Goal: Transaction & Acquisition: Purchase product/service

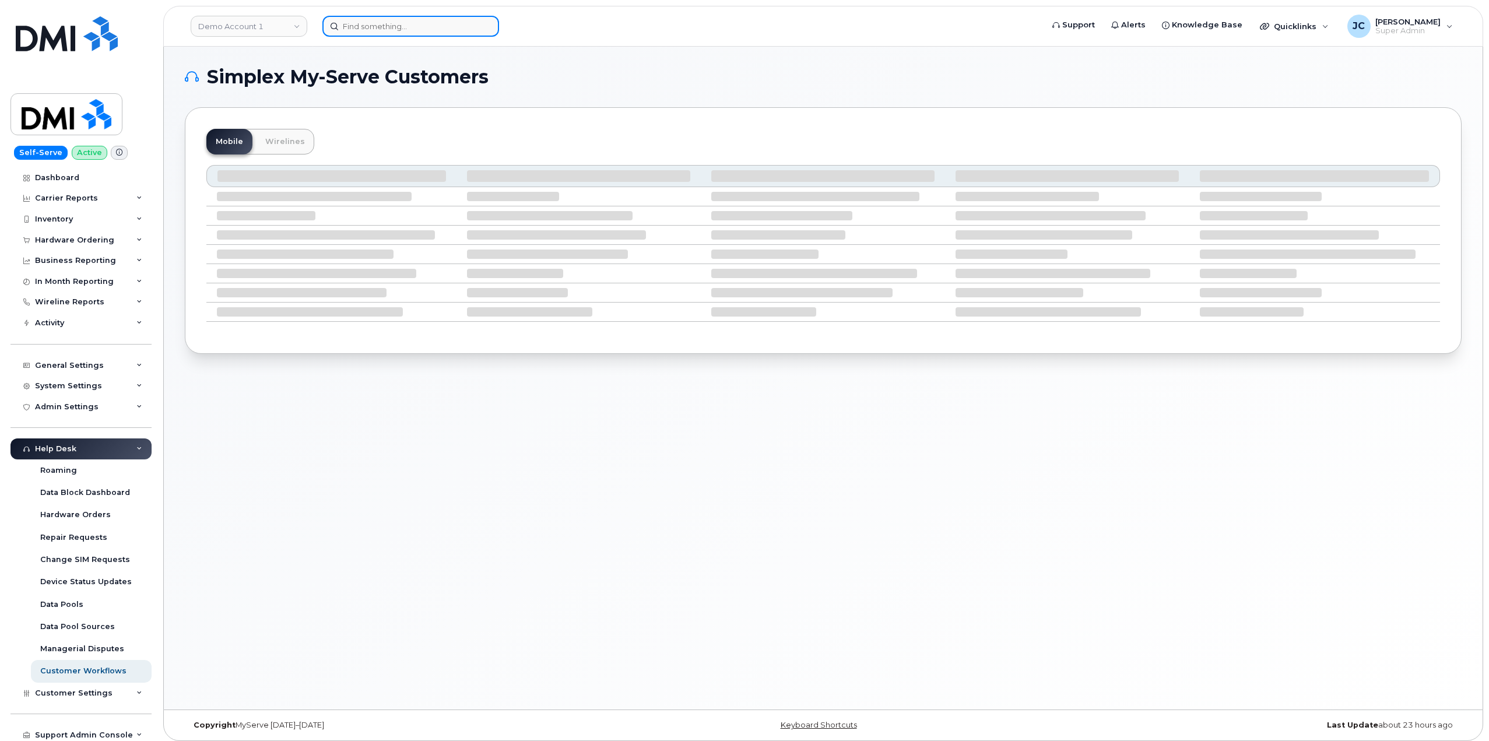
click at [372, 30] on input at bounding box center [411, 26] width 177 height 21
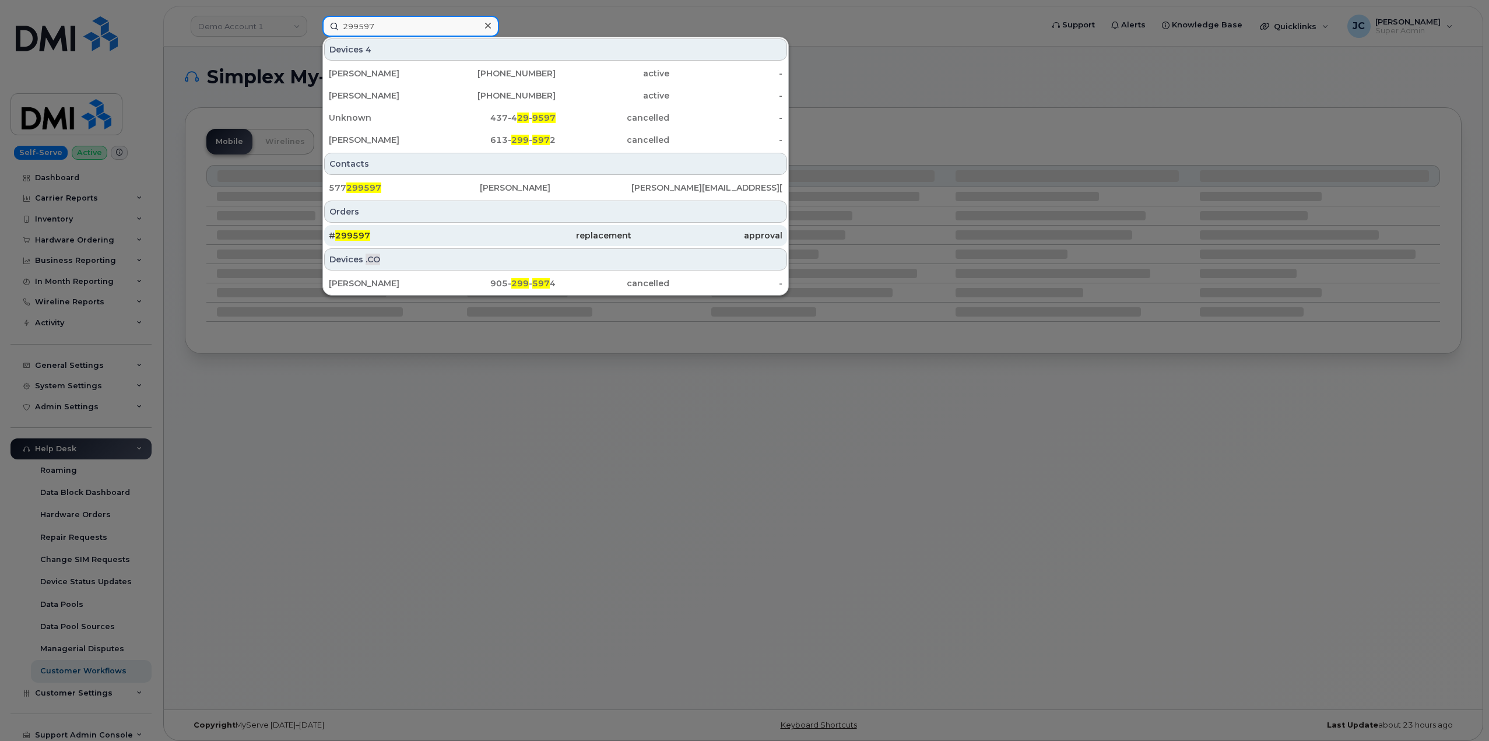
type input "299597"
click at [357, 234] on span "299597" at bounding box center [352, 235] width 35 height 10
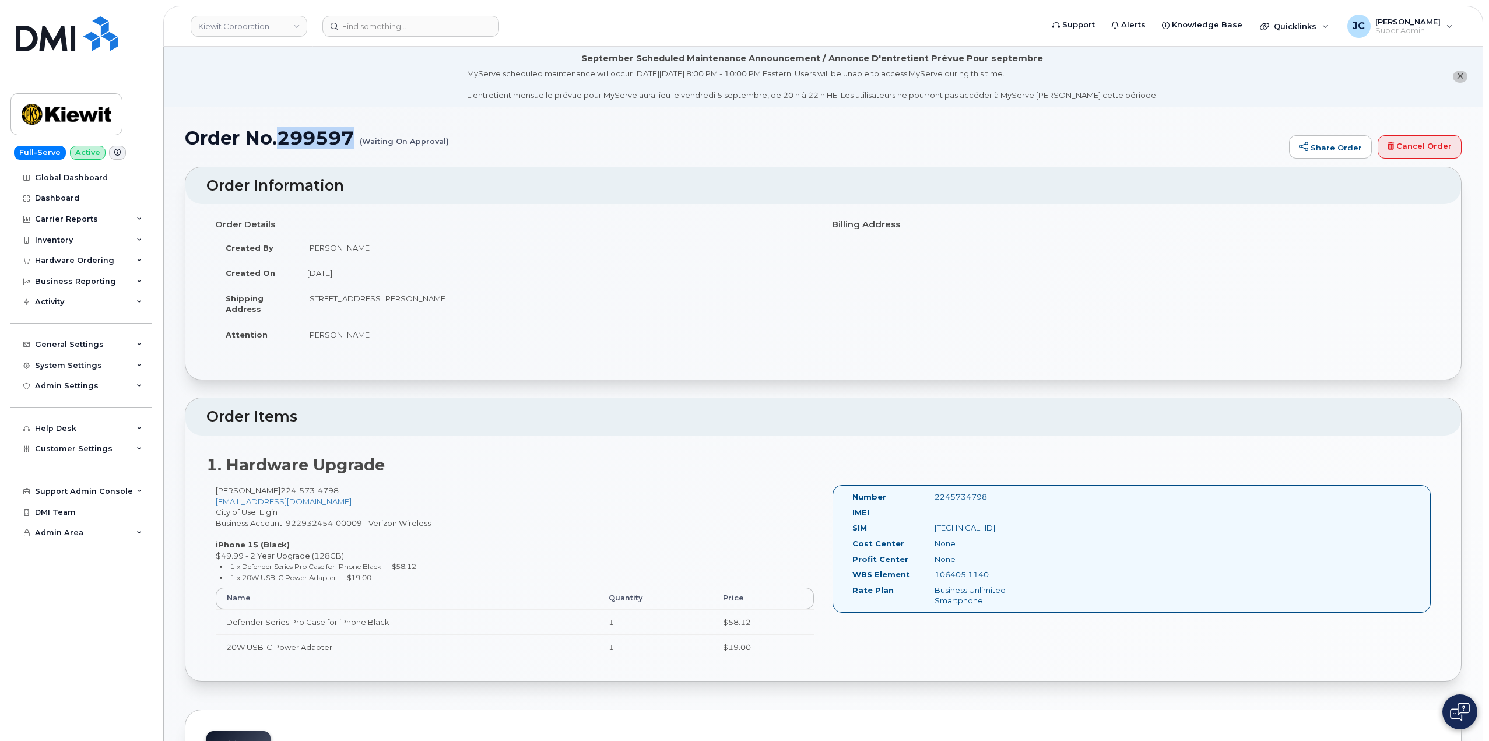
drag, startPoint x: 355, startPoint y: 135, endPoint x: 283, endPoint y: 145, distance: 73.0
click at [283, 145] on h1 "Order No.299597 (Waiting On Approval)" at bounding box center [734, 138] width 1099 height 20
copy h1 "299597"
click at [1424, 152] on link "Cancel Order" at bounding box center [1420, 146] width 84 height 23
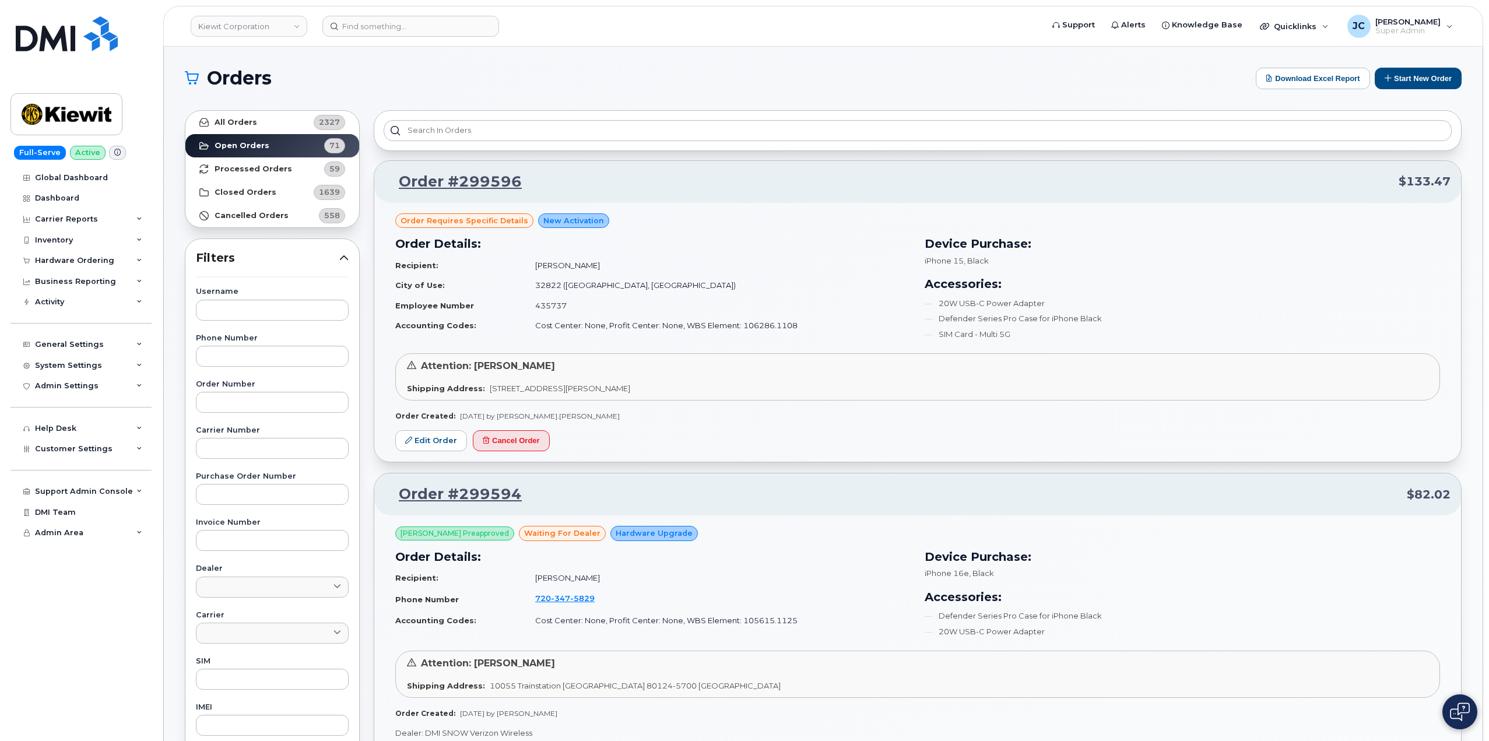
drag, startPoint x: 544, startPoint y: 236, endPoint x: 310, endPoint y: 226, distance: 234.6
click at [1403, 83] on button "Start New Order" at bounding box center [1418, 79] width 87 height 22
click at [1410, 71] on button "Start New Order" at bounding box center [1418, 79] width 87 height 22
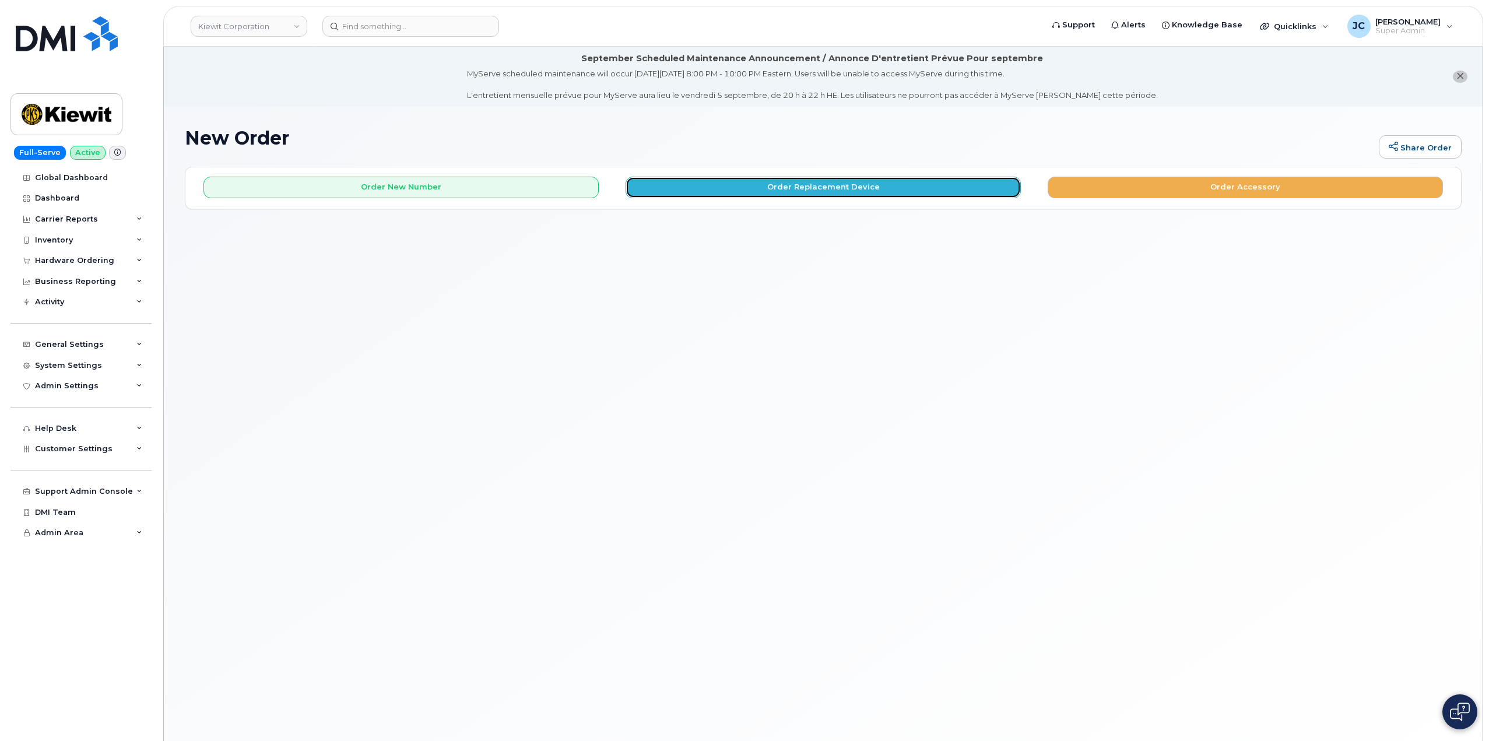
click at [802, 183] on button "Order Replacement Device" at bounding box center [823, 188] width 395 height 22
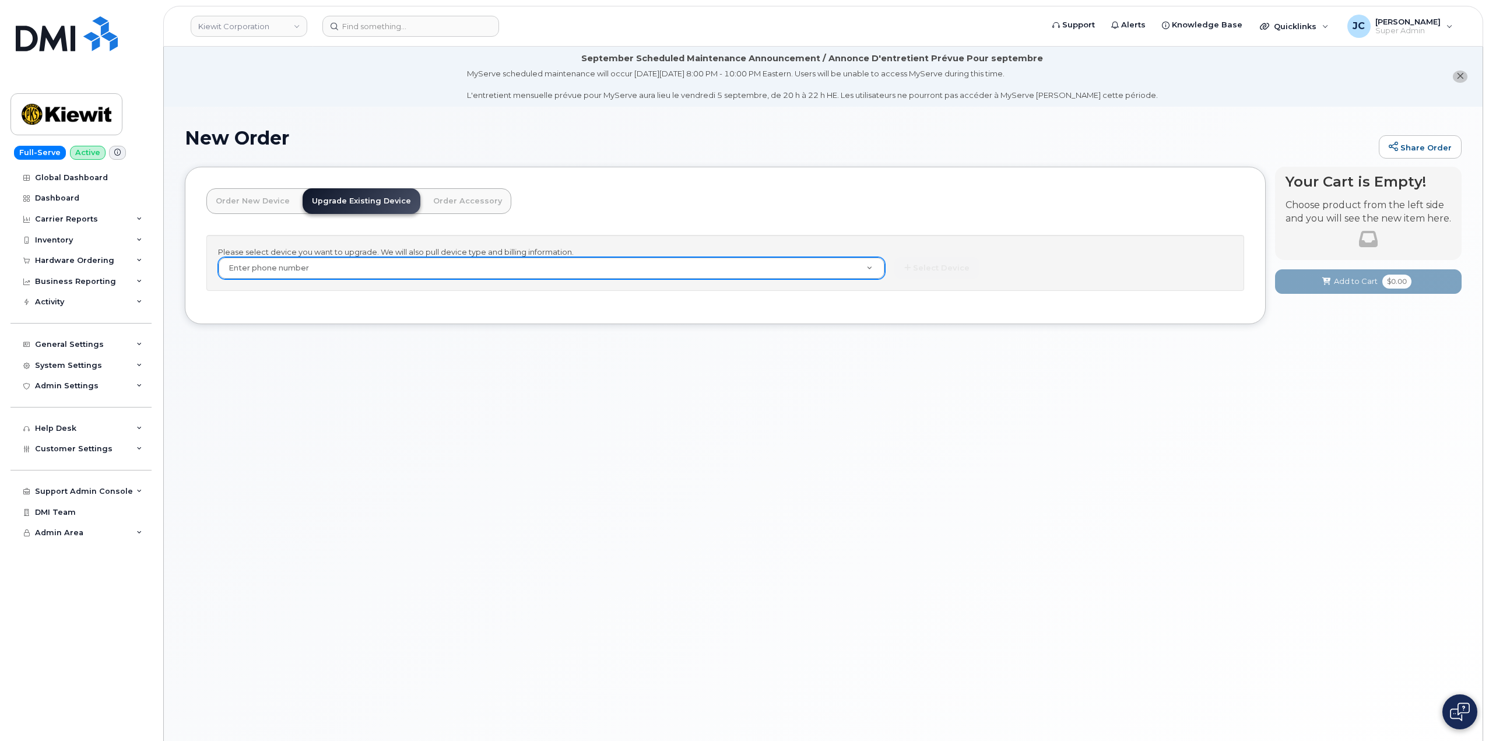
drag, startPoint x: 297, startPoint y: 268, endPoint x: 253, endPoint y: 271, distance: 44.5
click at [251, 274] on div "Please select device you want to upgrade. We will also pull device type and bil…" at bounding box center [725, 263] width 1038 height 57
paste input "224.573.4798"
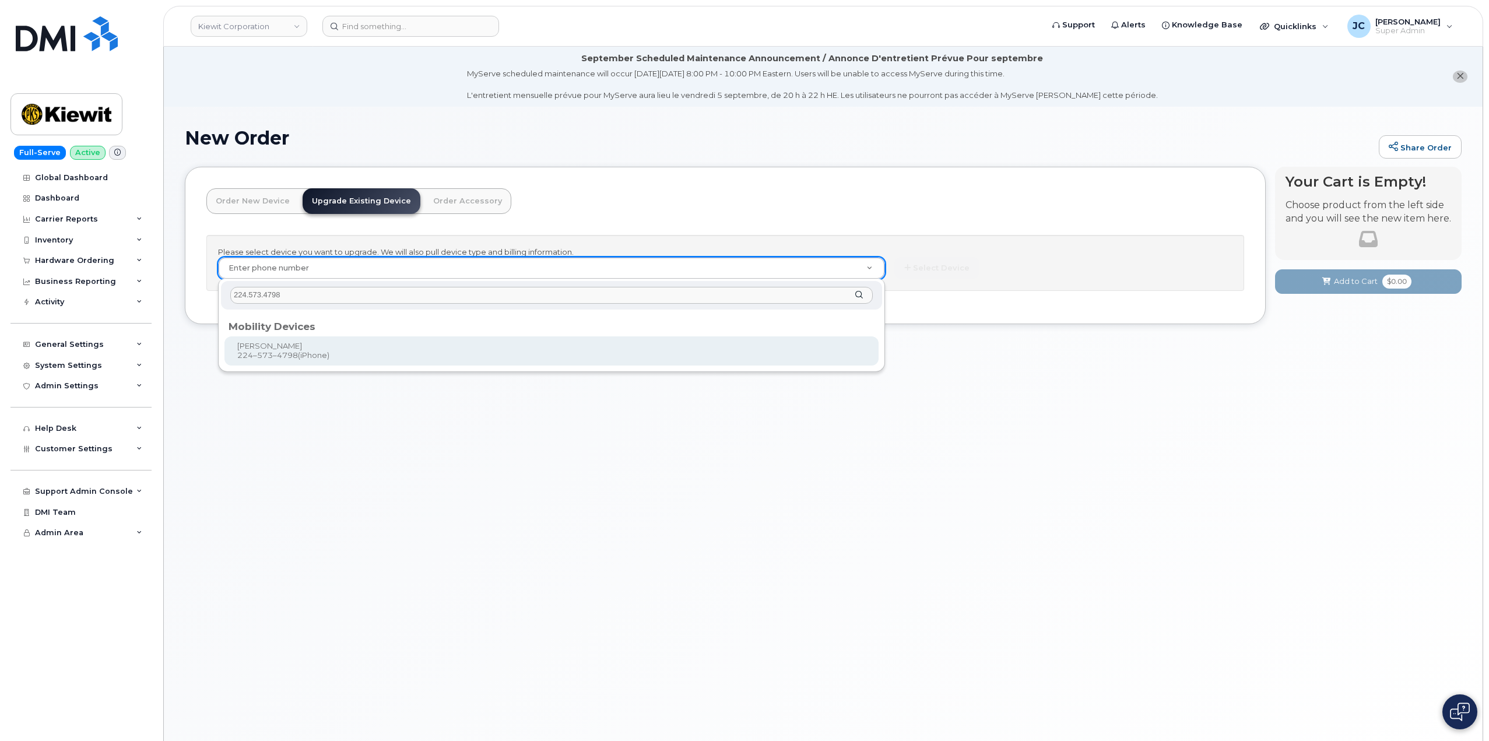
type input "224.573.4798"
type input "1050319"
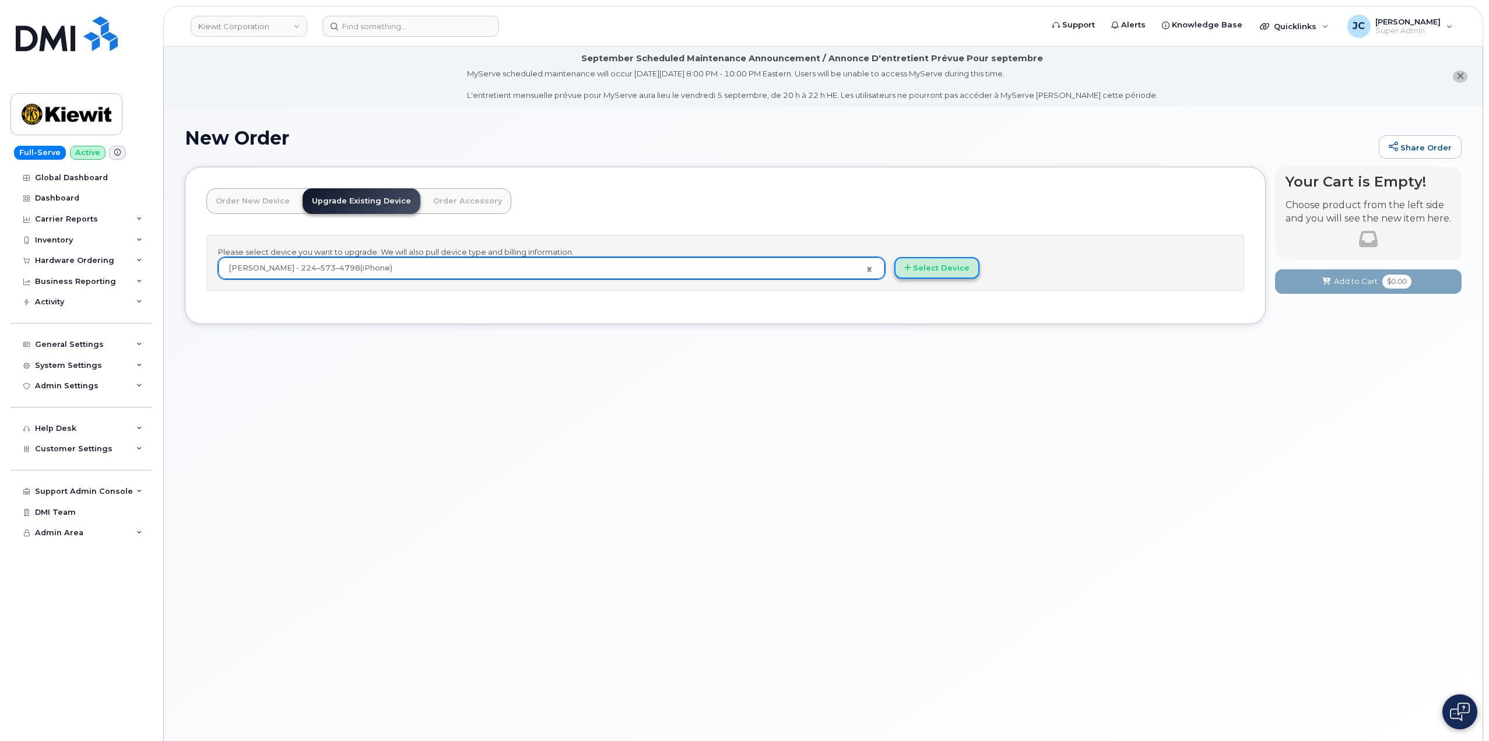
click at [935, 269] on button "Select Device" at bounding box center [937, 268] width 85 height 22
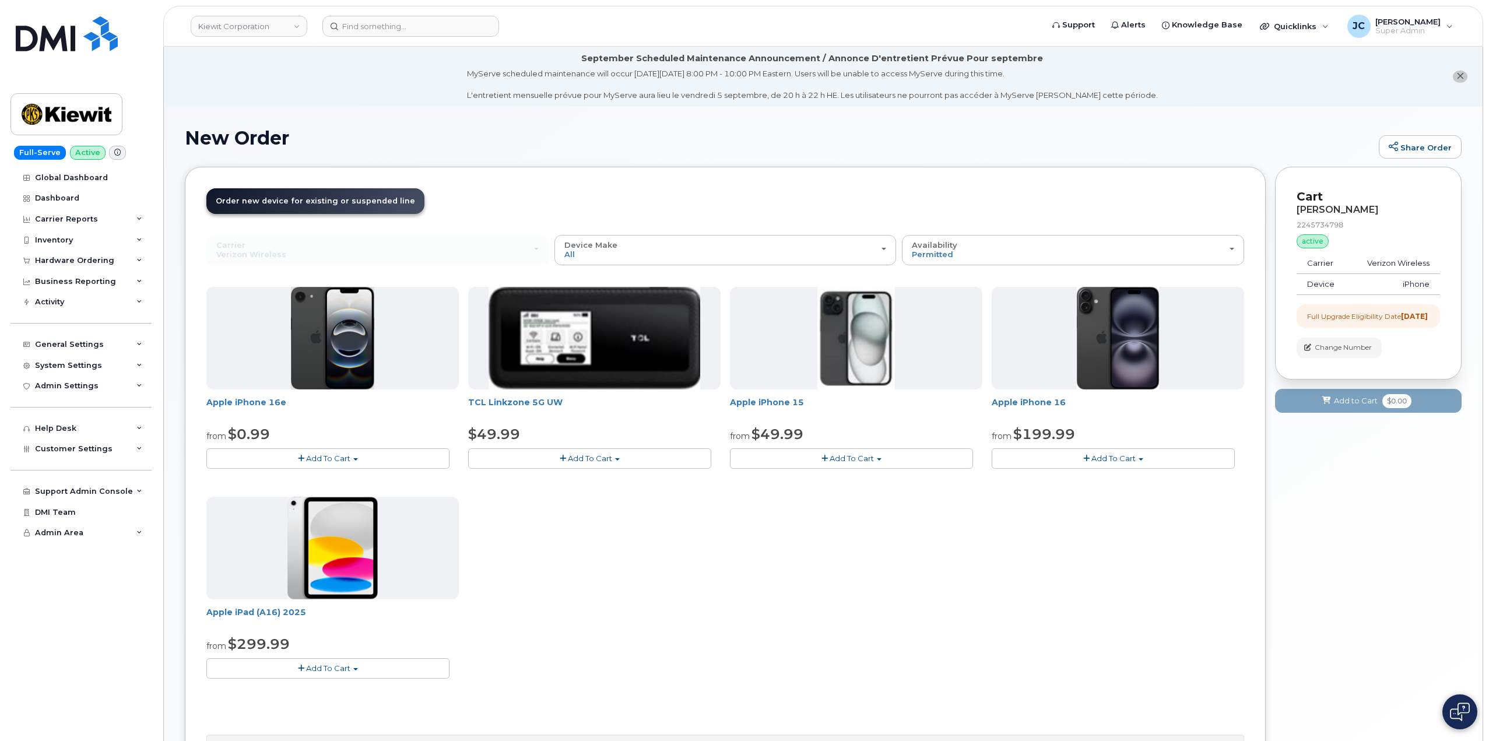
click at [392, 460] on button "Add To Cart" at bounding box center [327, 458] width 243 height 20
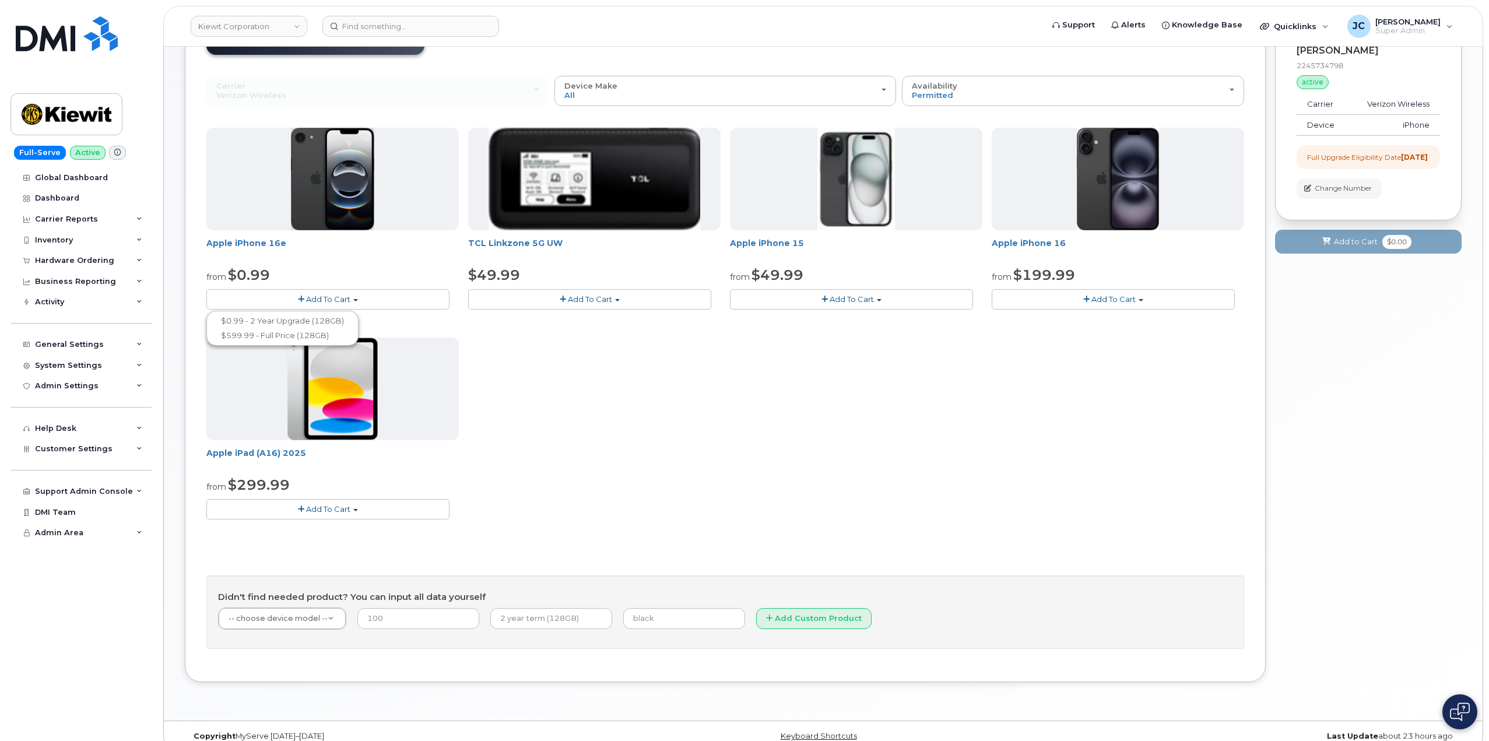
scroll to position [117, 0]
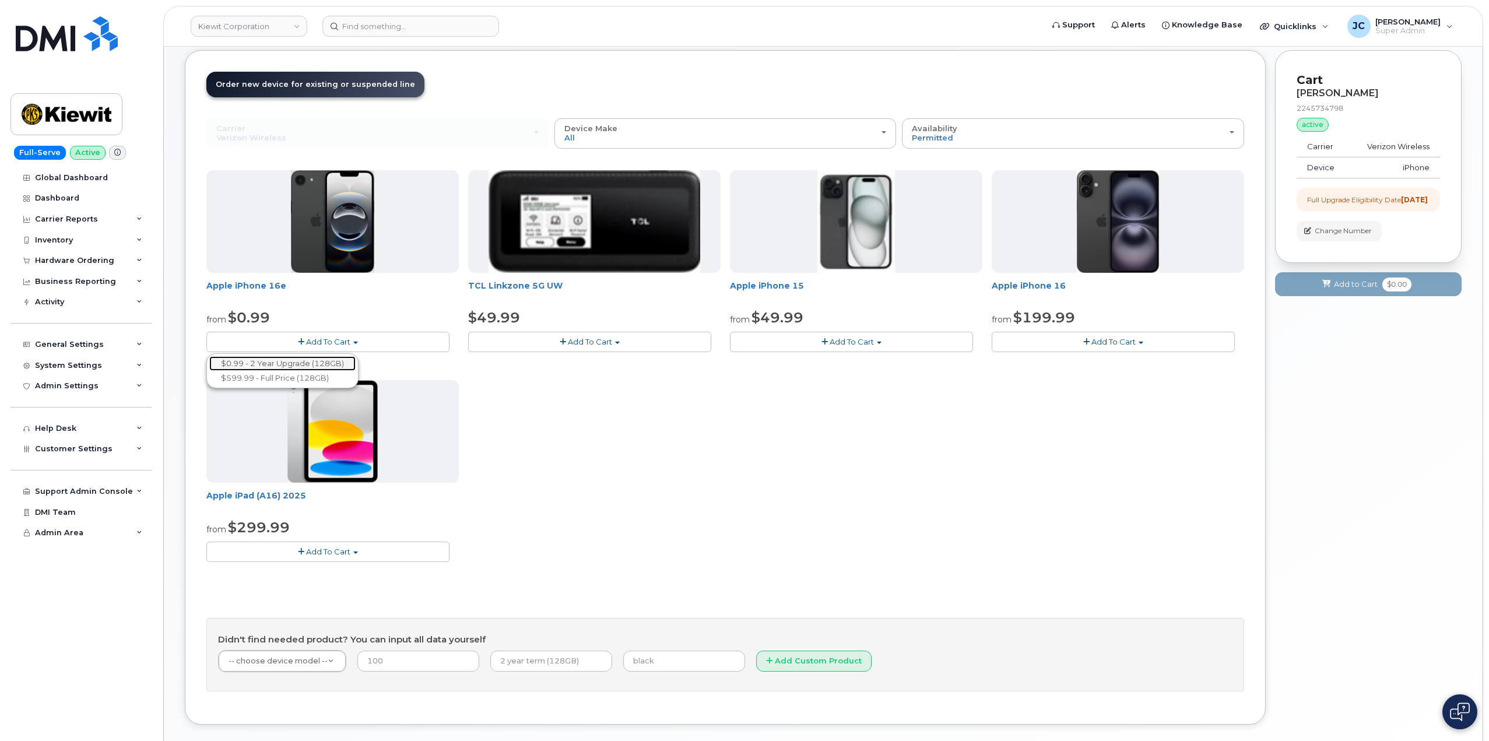
click at [311, 360] on link "$0.99 - 2 Year Upgrade (128GB)" at bounding box center [282, 363] width 146 height 15
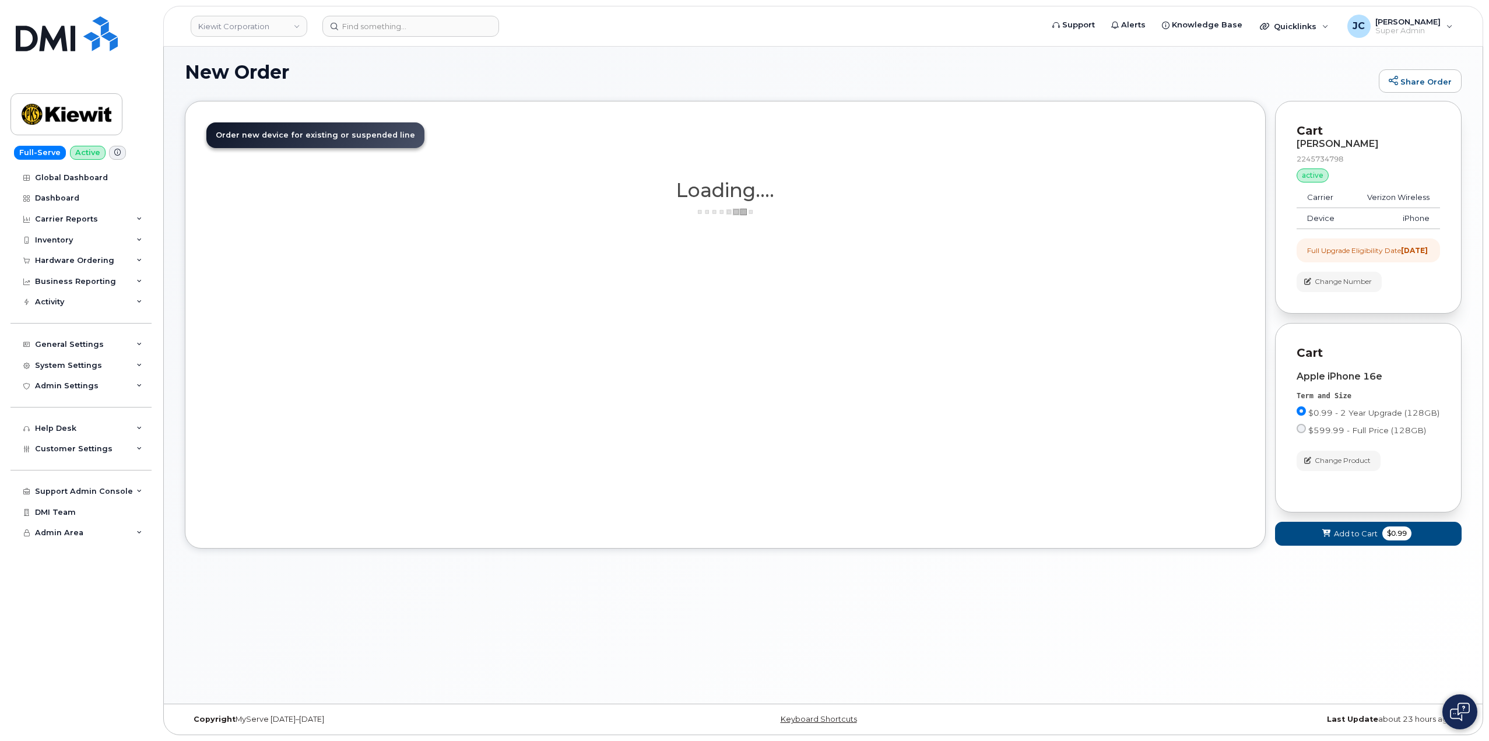
scroll to position [66, 0]
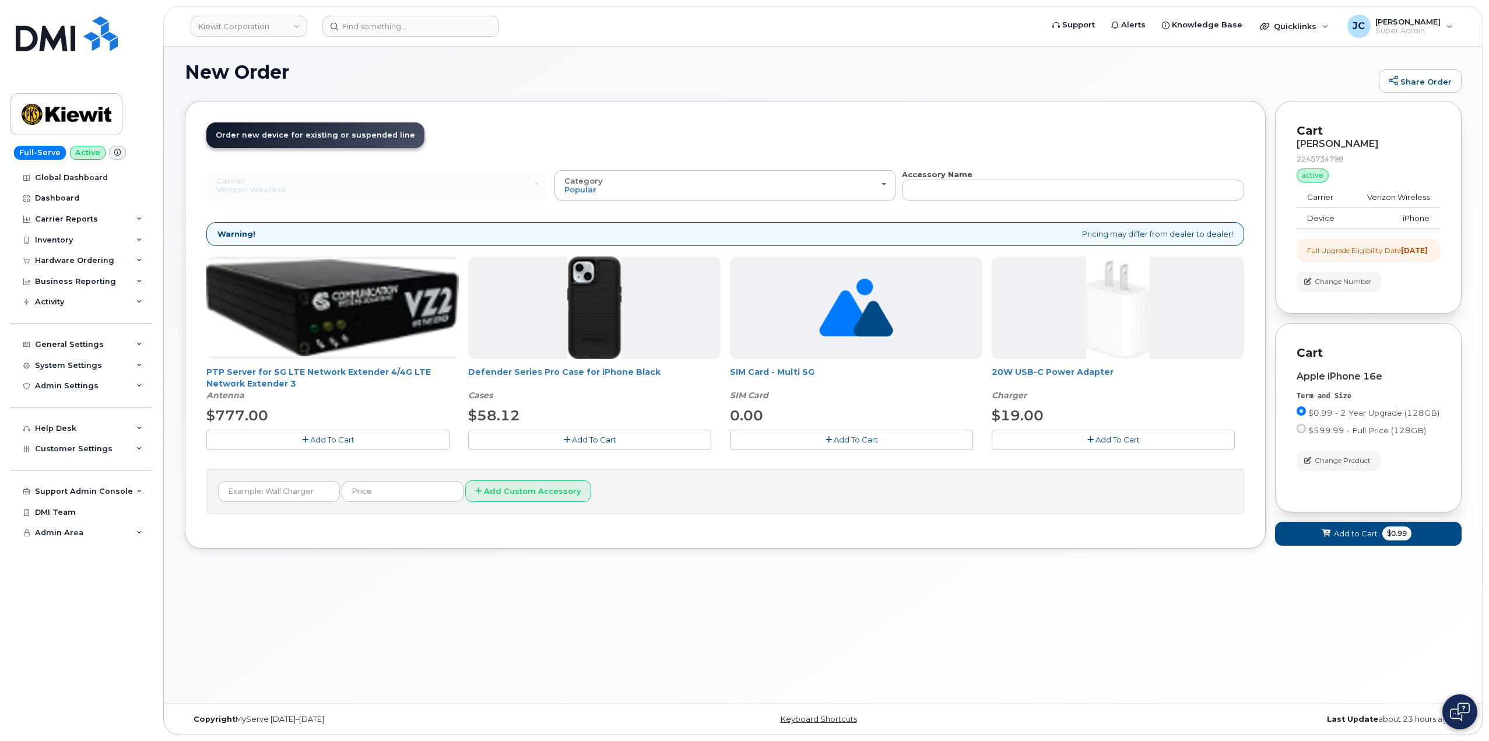
click at [618, 440] on button "Add To Cart" at bounding box center [589, 440] width 243 height 20
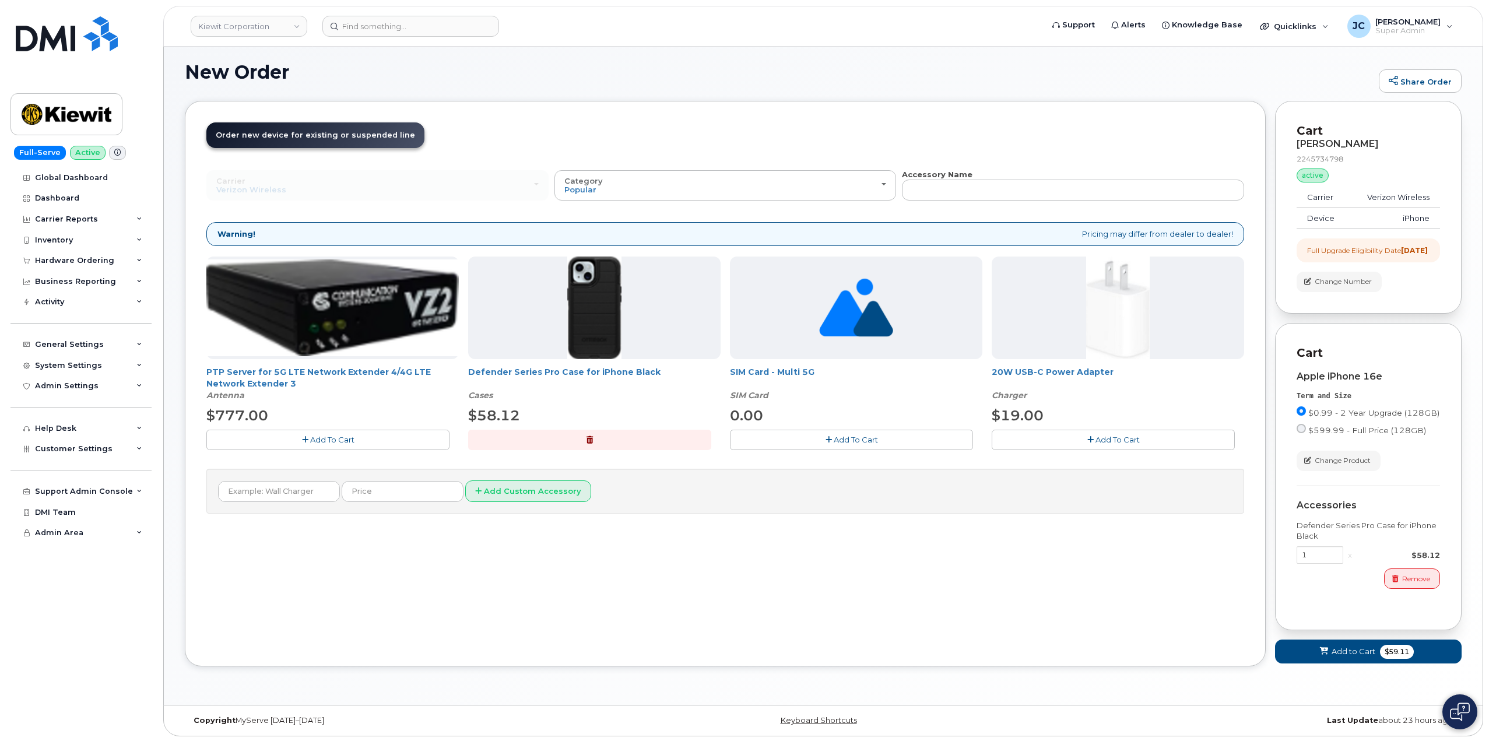
click at [1114, 437] on span "Add To Cart" at bounding box center [1118, 439] width 44 height 9
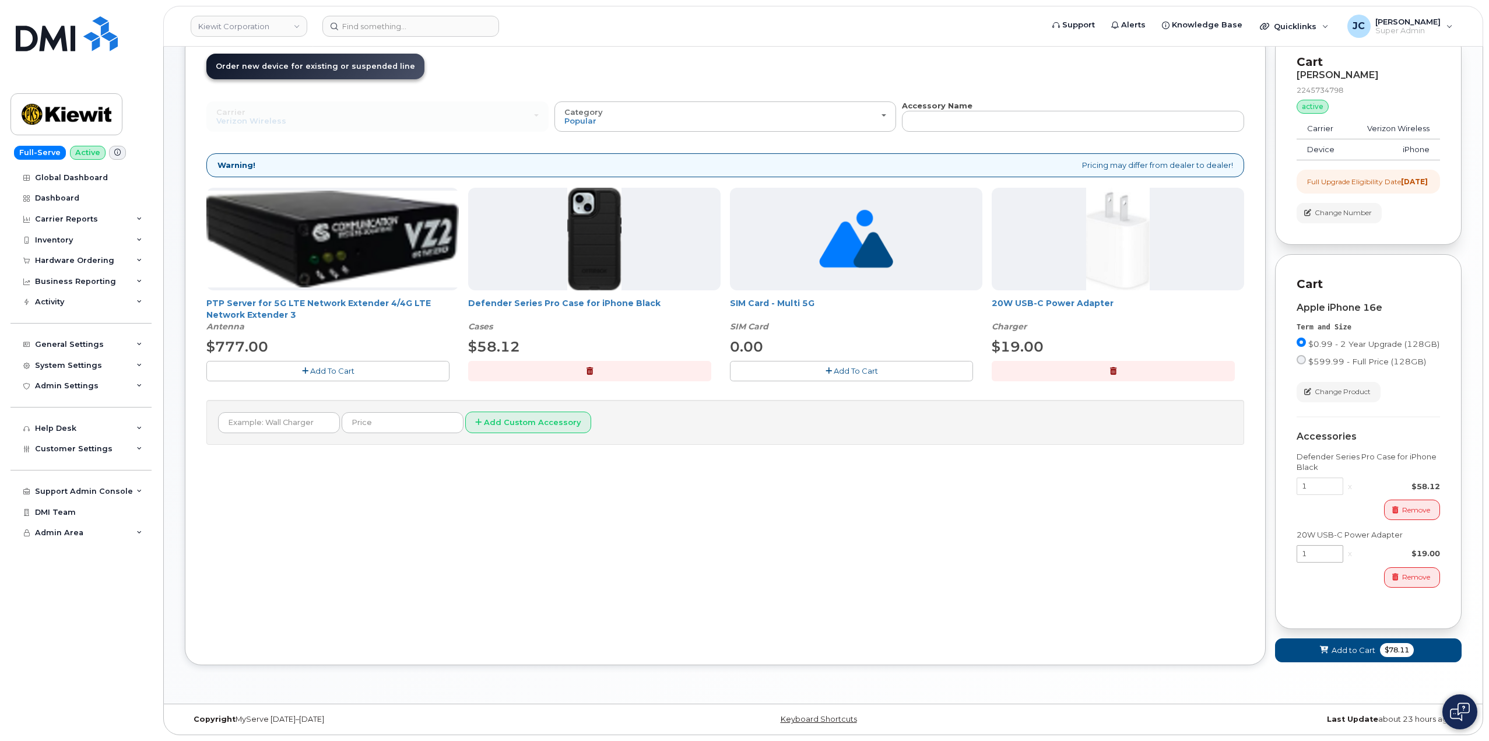
scroll to position [145, 0]
click at [1352, 649] on span "Add to Cart" at bounding box center [1354, 650] width 44 height 11
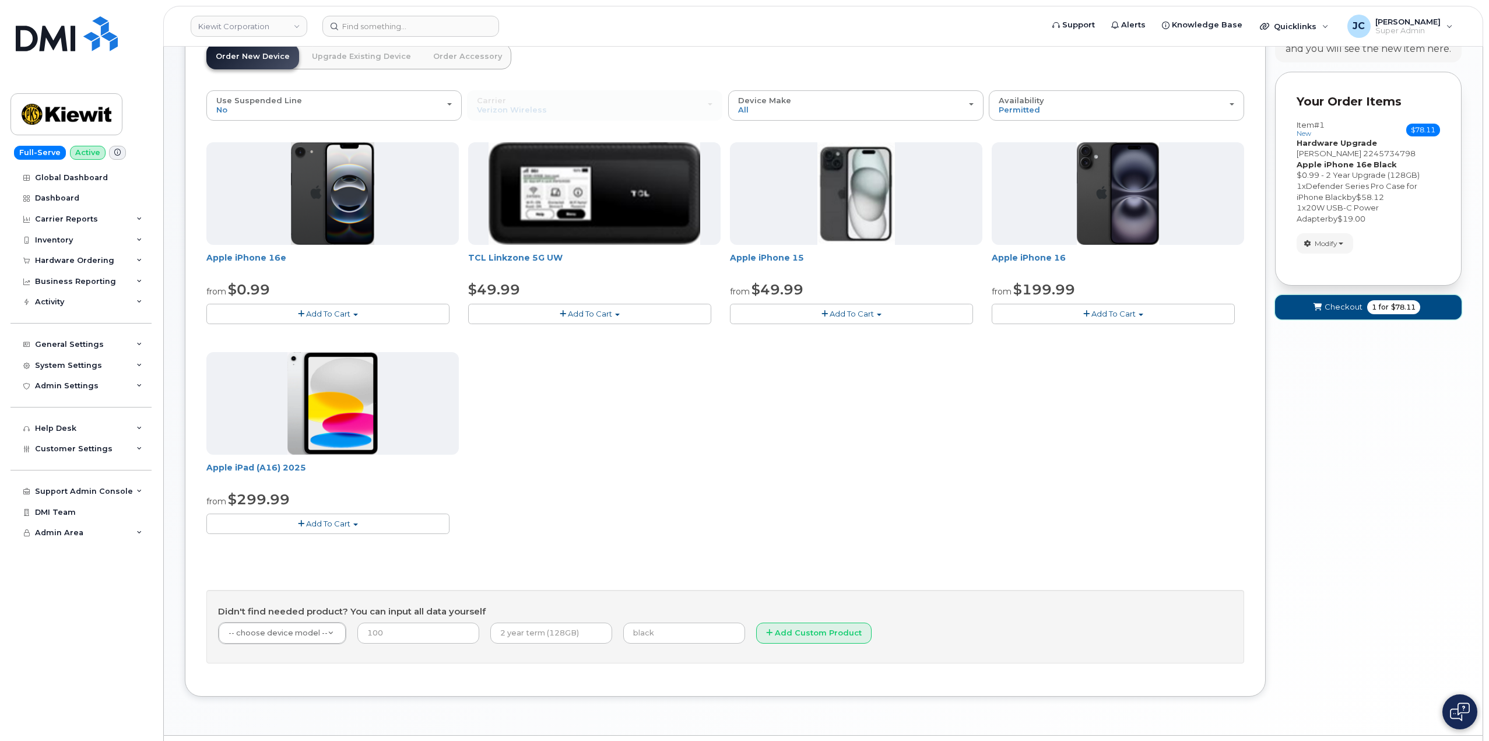
click at [1340, 314] on button "Checkout 1 for $78.11" at bounding box center [1368, 307] width 187 height 24
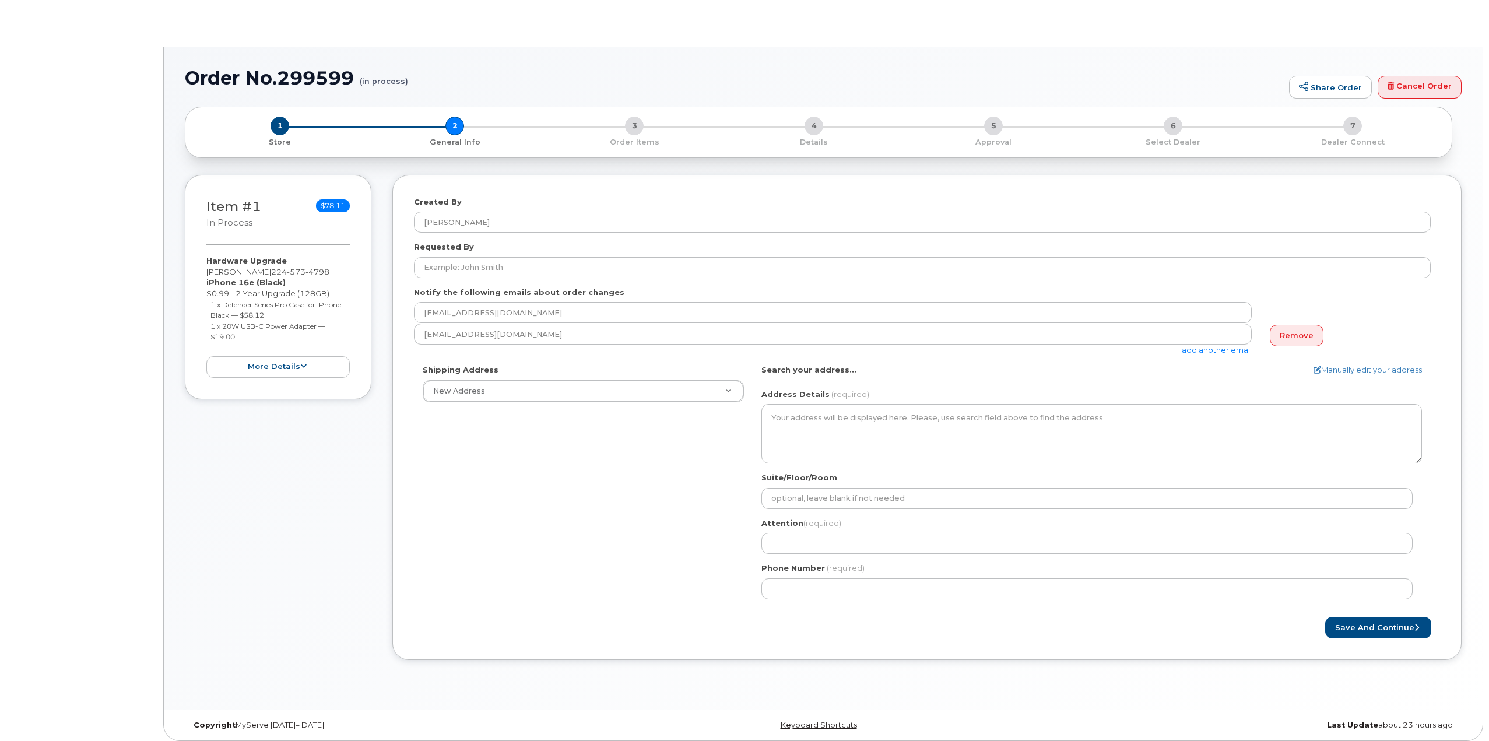
select select
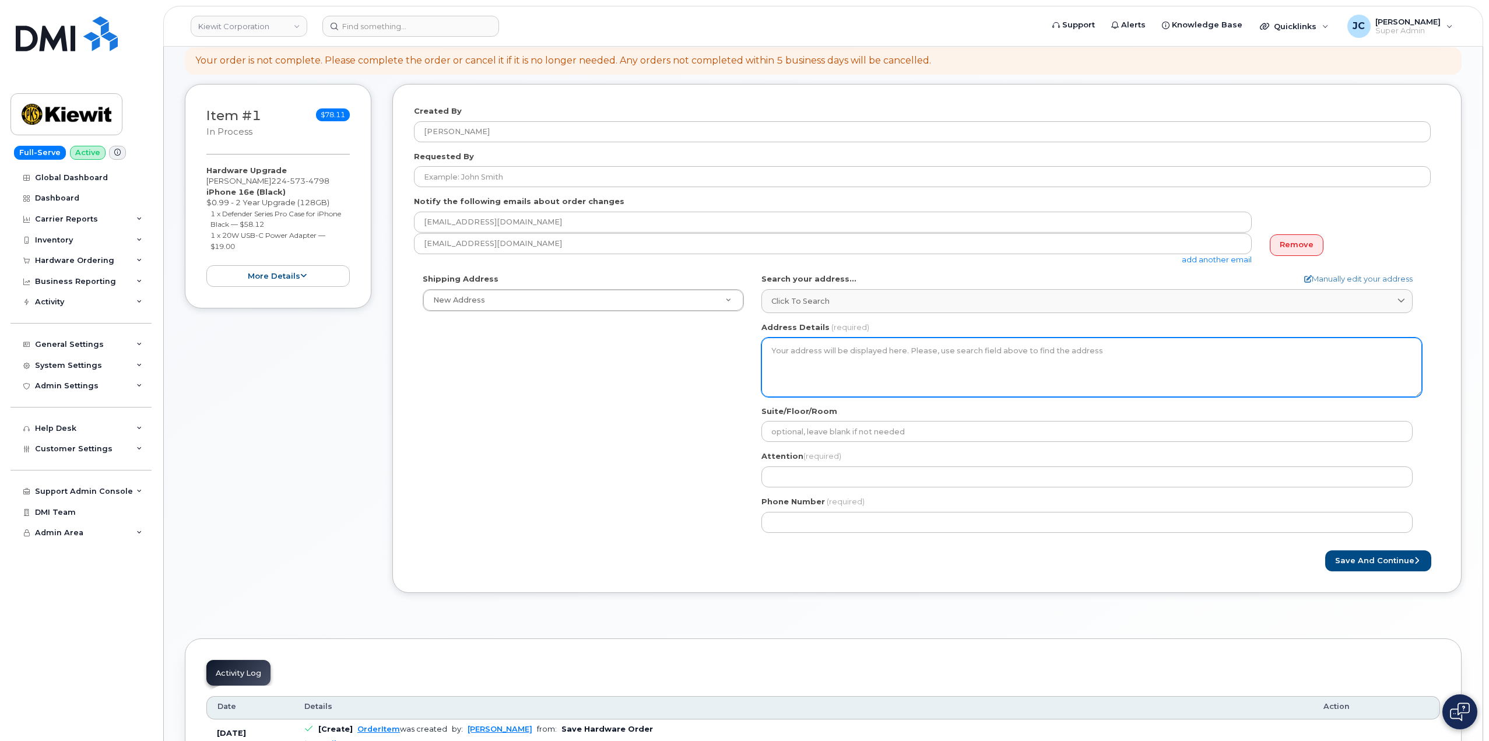
scroll to position [233, 0]
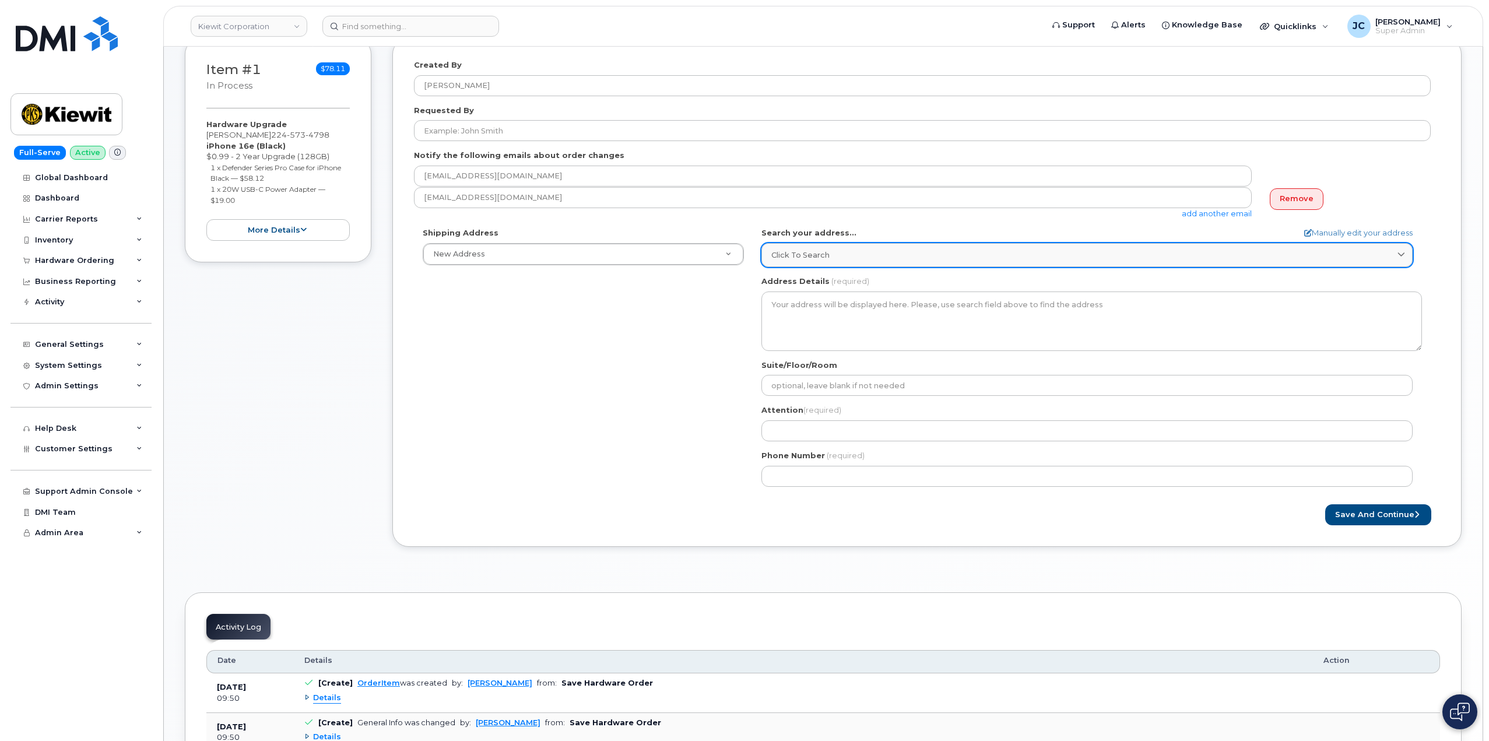
click at [802, 256] on span "Click to search" at bounding box center [801, 255] width 58 height 11
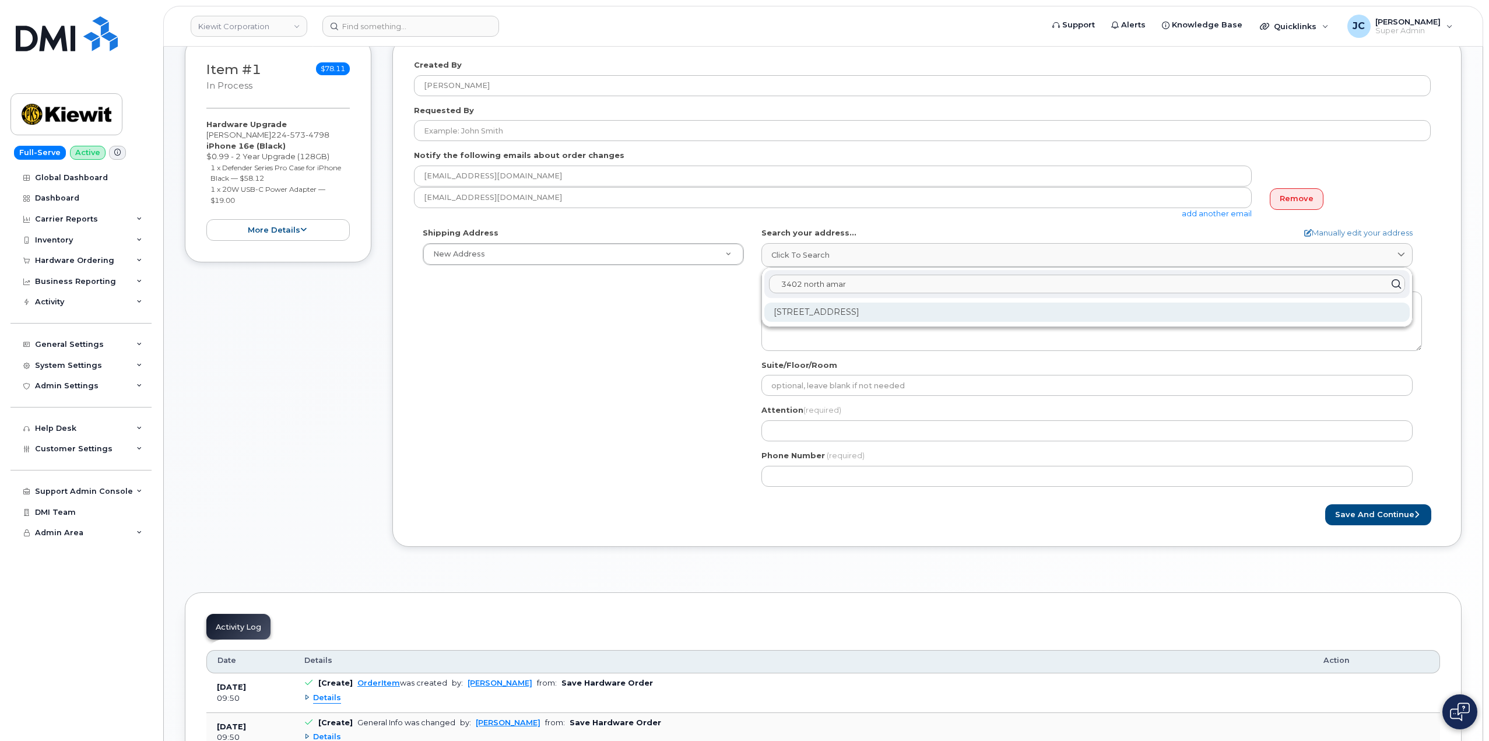
type input "3402 north amar"
click at [847, 314] on div "3402 N Amaretto Dr Pharr TX 78577-7521" at bounding box center [1088, 312] width 646 height 19
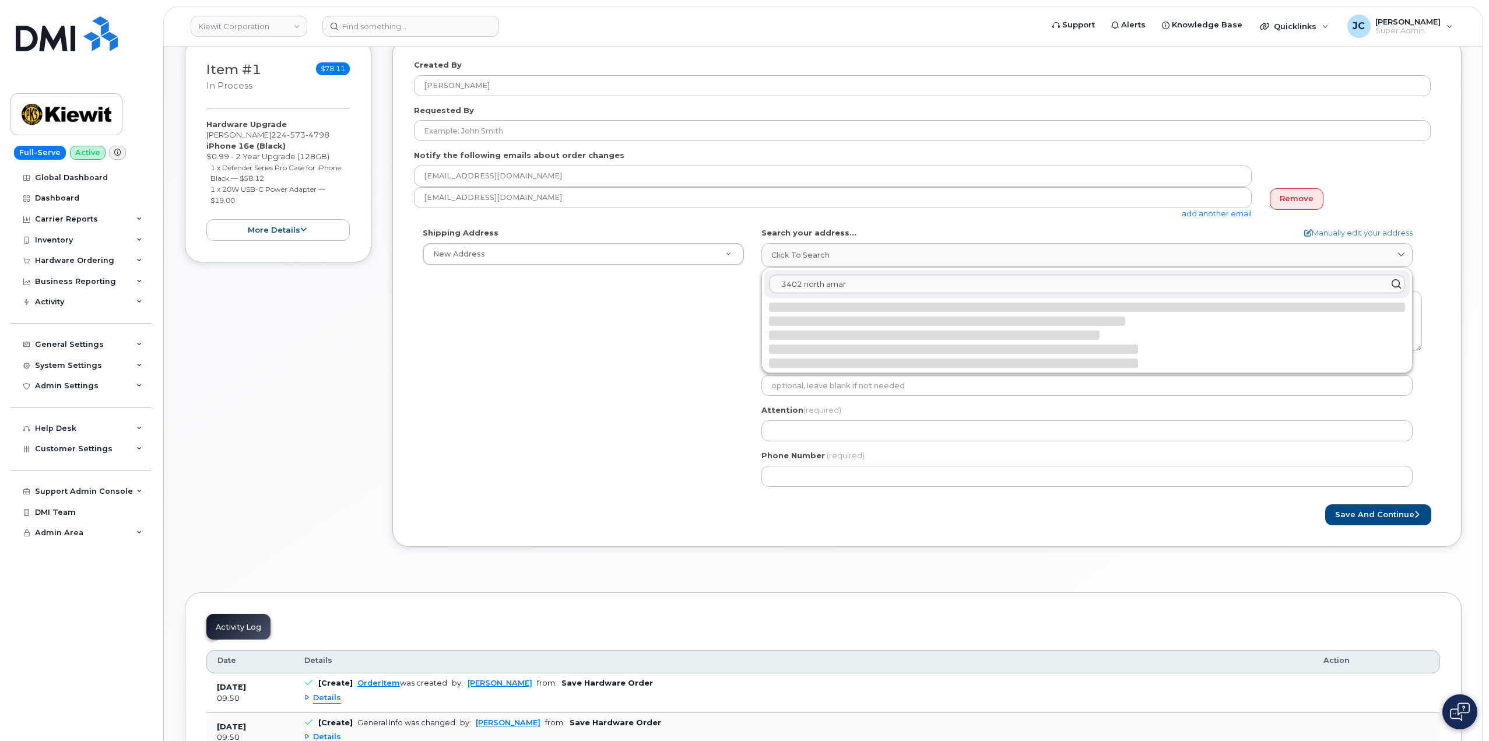
select select
type textarea "3402 N Amaretto Dr PHARR TX 78577-7521 UNITED STATES"
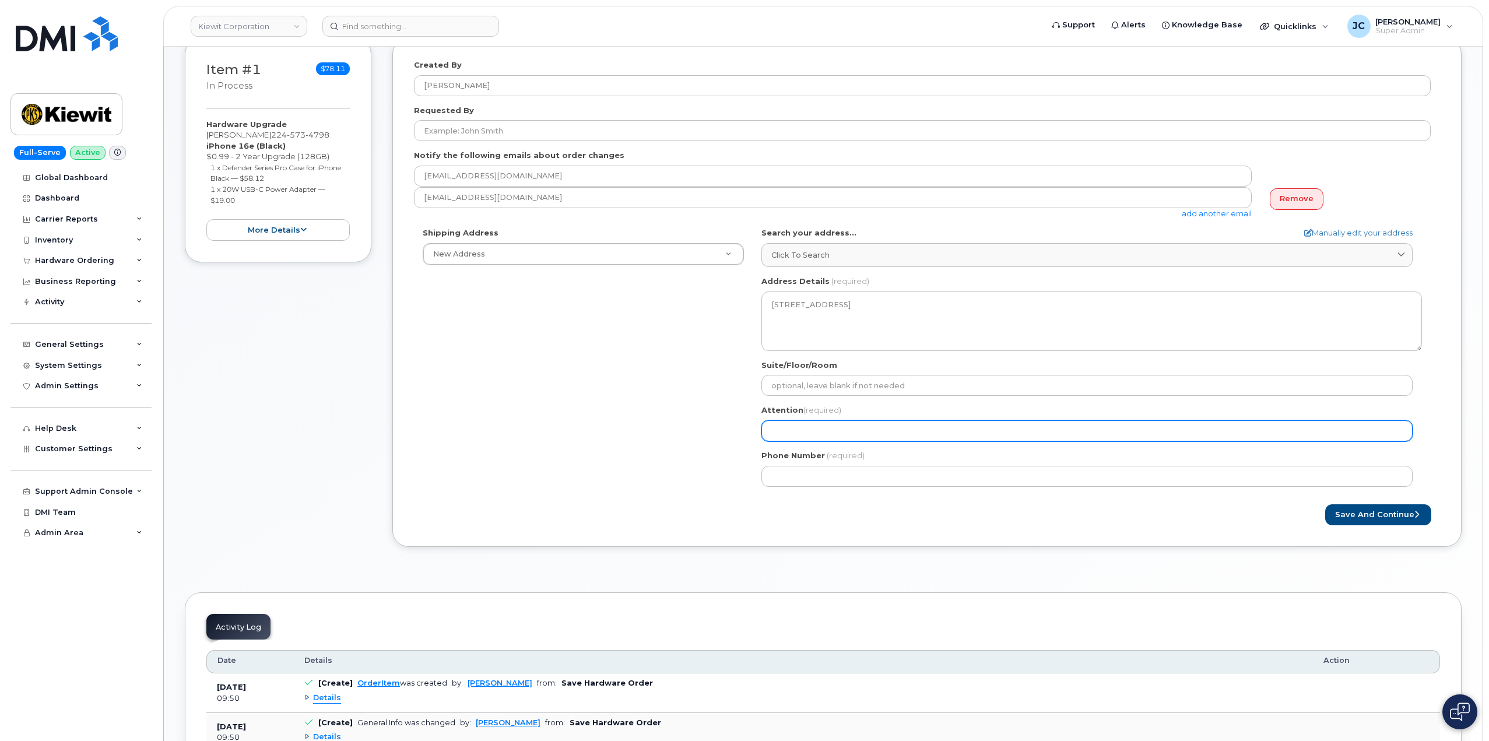
click at [807, 433] on input "Attention (required)" at bounding box center [1087, 430] width 651 height 21
select select
type input "A"
select select
type input "AT"
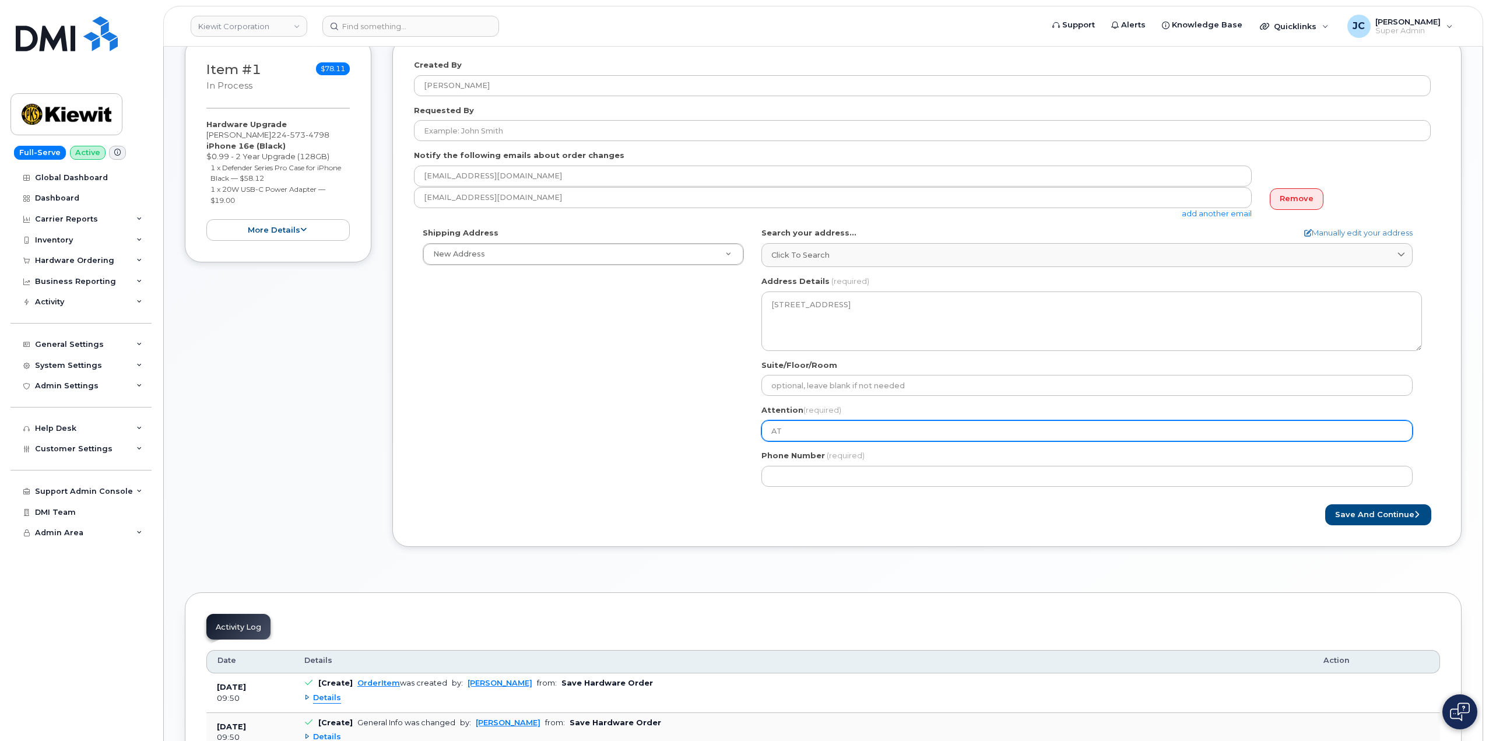
select select
type input "ATT"
select select
type input "ATTN"
select select
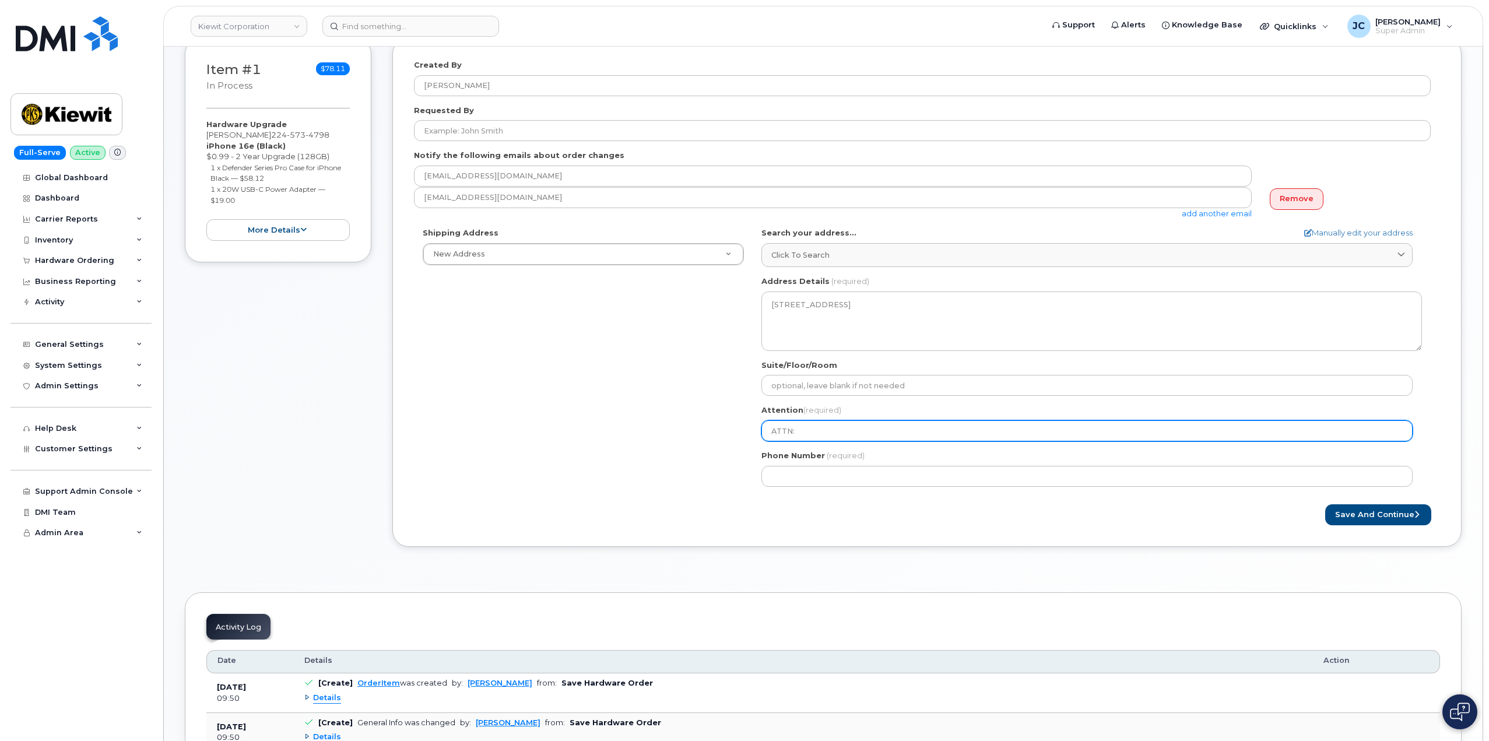
type input "ATTN:"
select select
type input "ATTN: M"
select select
type input "ATTN: Ma"
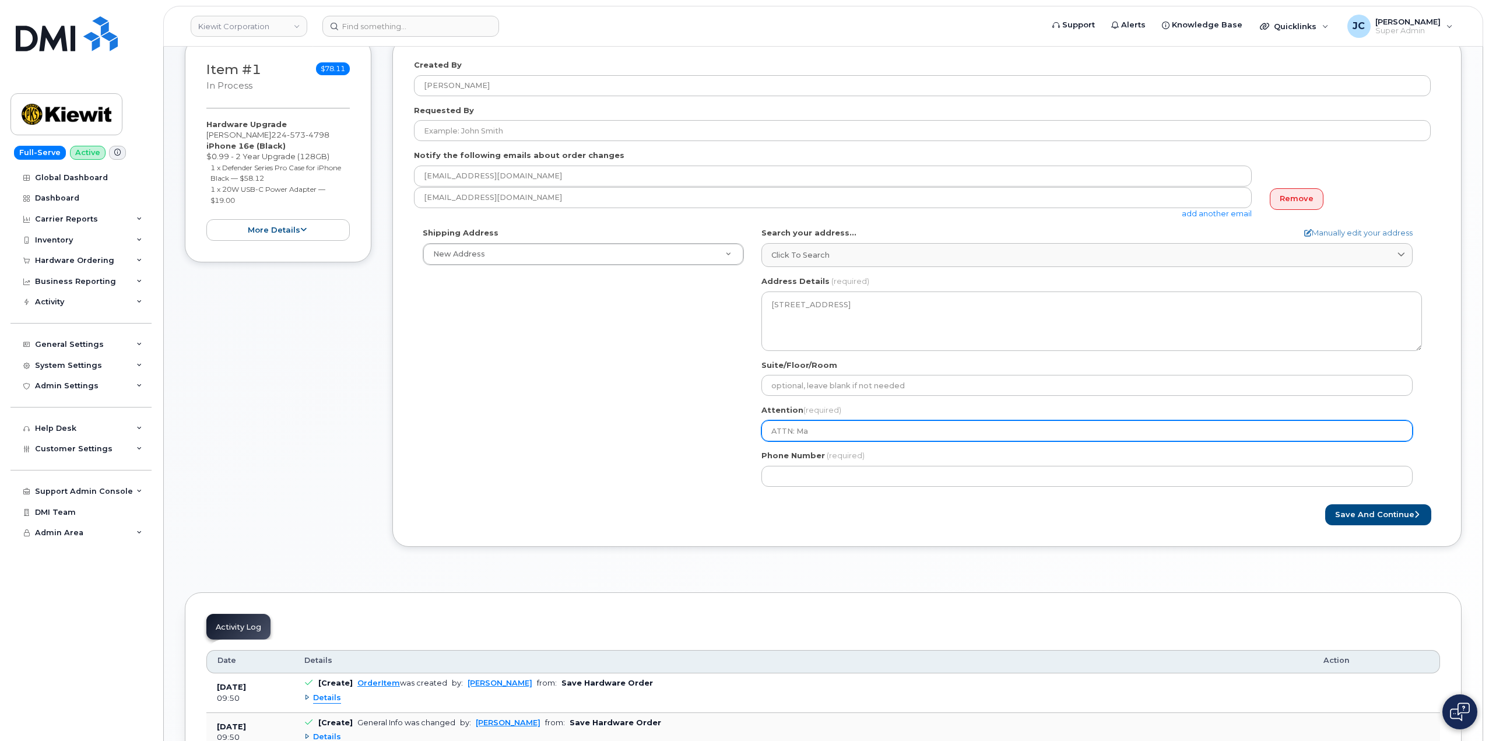
select select
type input "ATTN: Mau"
select select
type input "ATTN: Maur"
select select
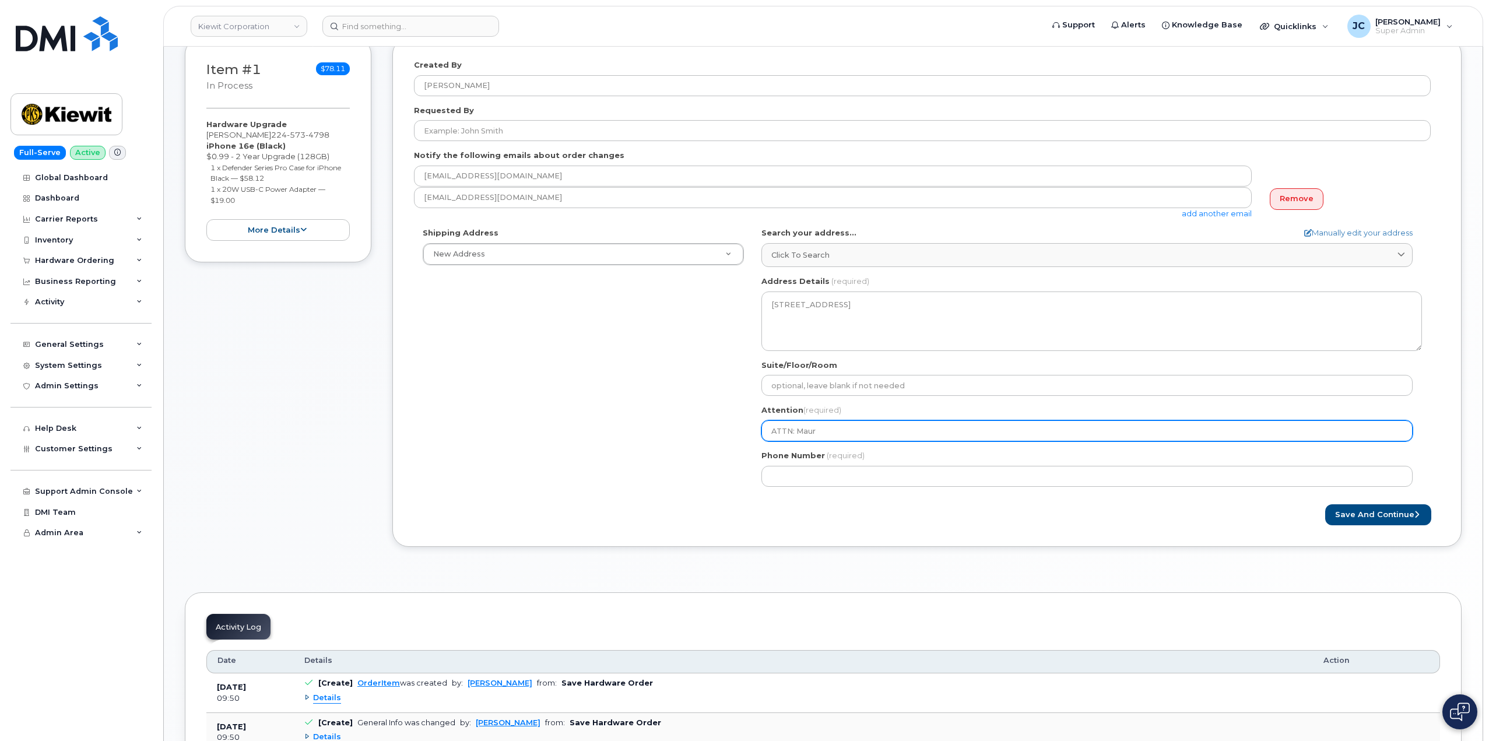
type input "ATTN: Mauri"
select select
type input "ATTN: Mauric"
select select
type input "ATTN: Mauri"
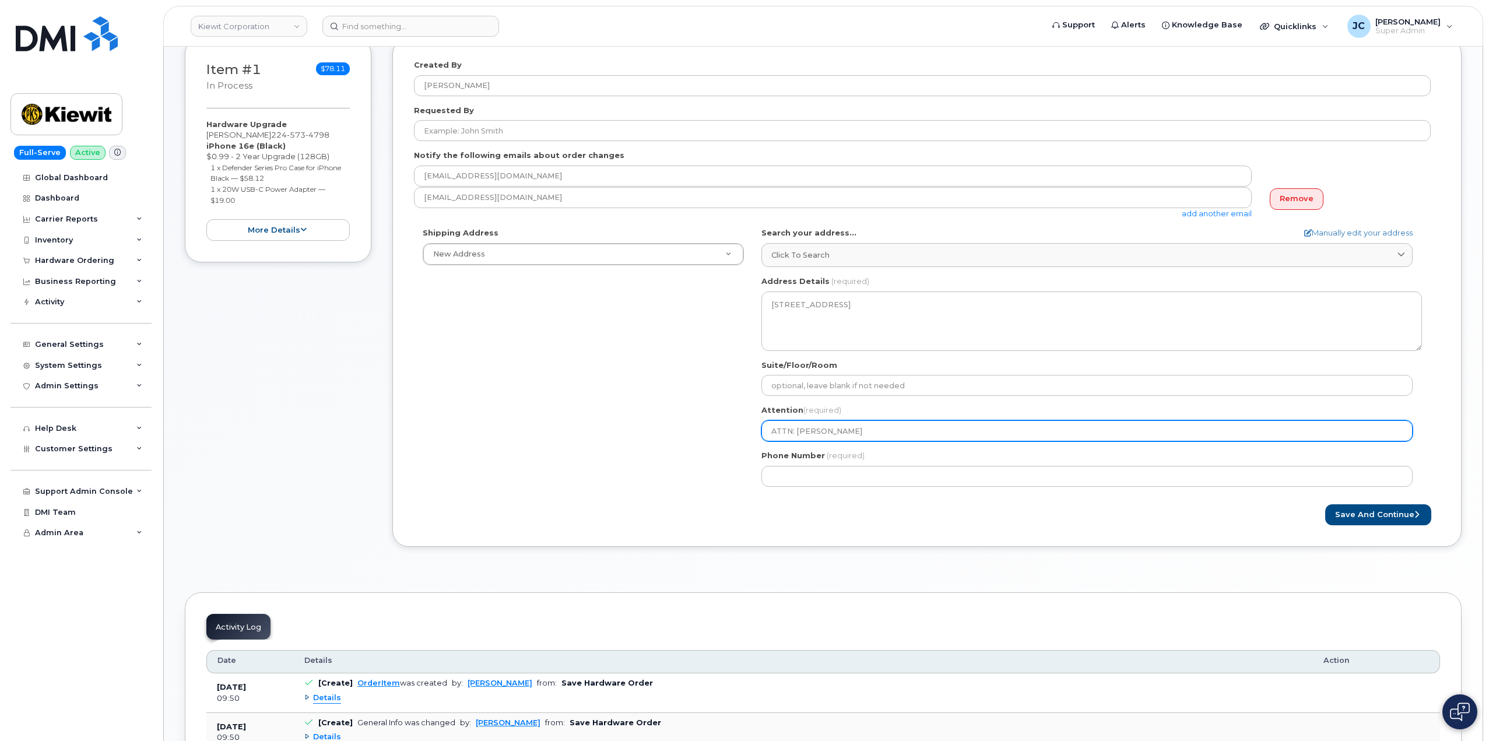
select select
type input "ATTN: Maur"
select select
type input "ATTN: Mau"
select select
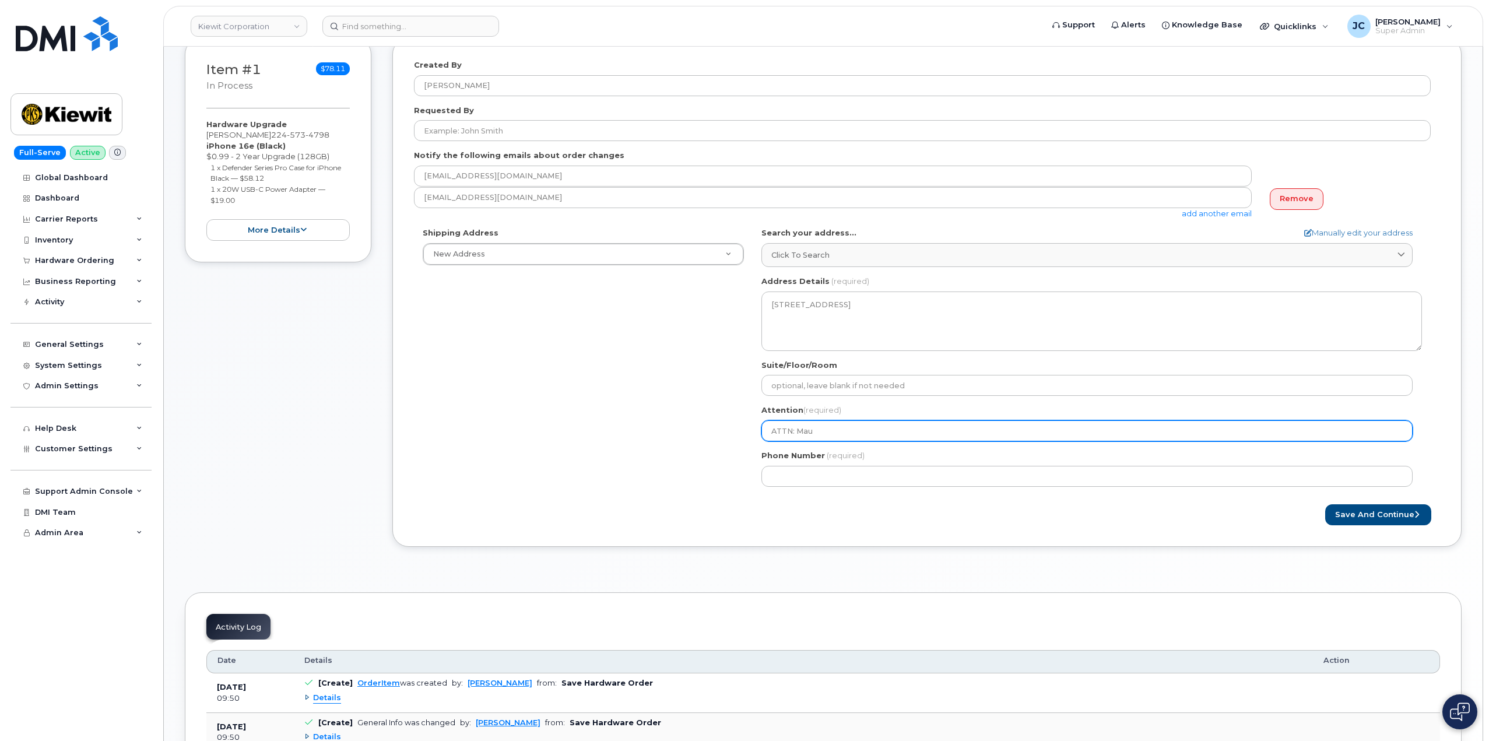
type input "ATTN: Maur"
select select
type input "ATTN: Mauri"
select select
type input "ATTN: Mauric"
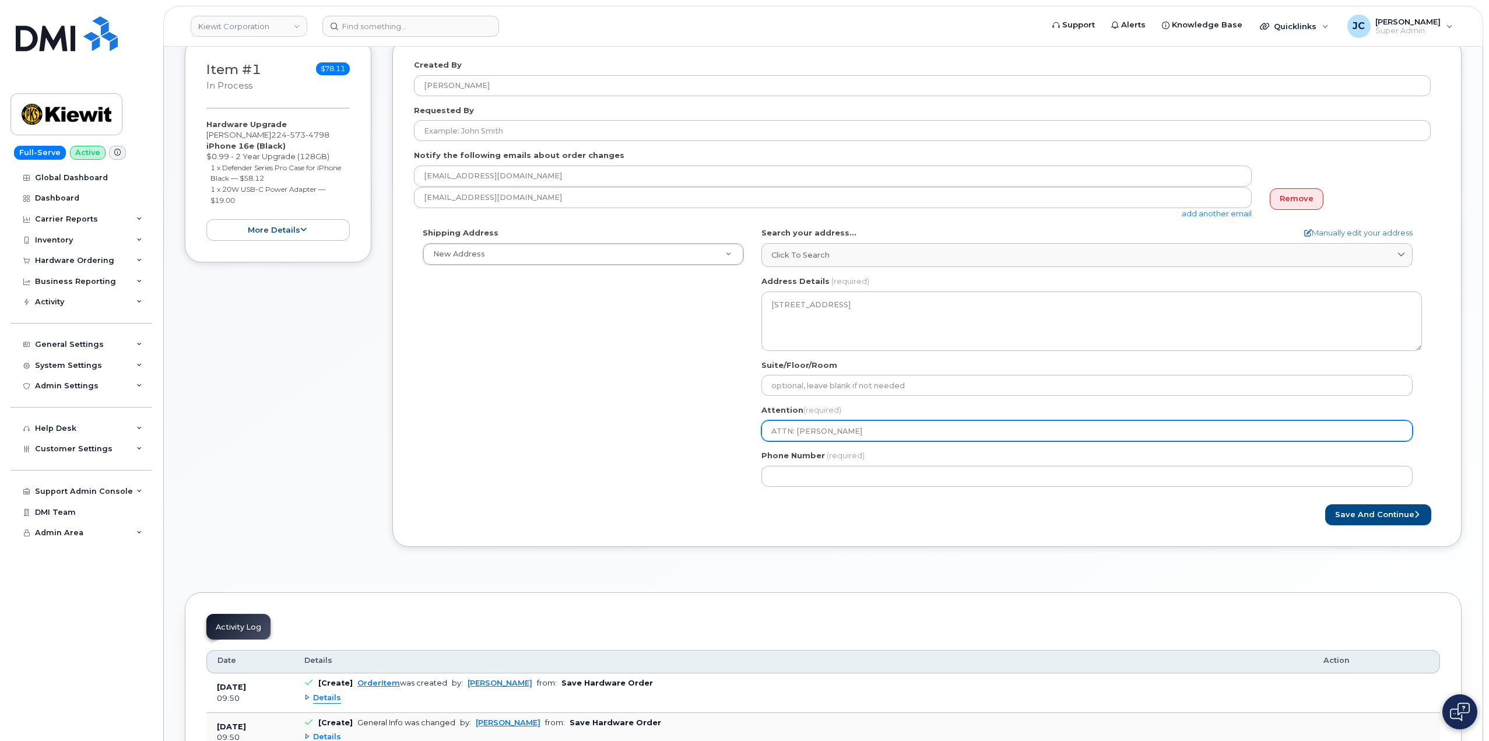
select select
type input "ATTN: Maurici"
select select
type input "ATTN: Mauricio"
select select
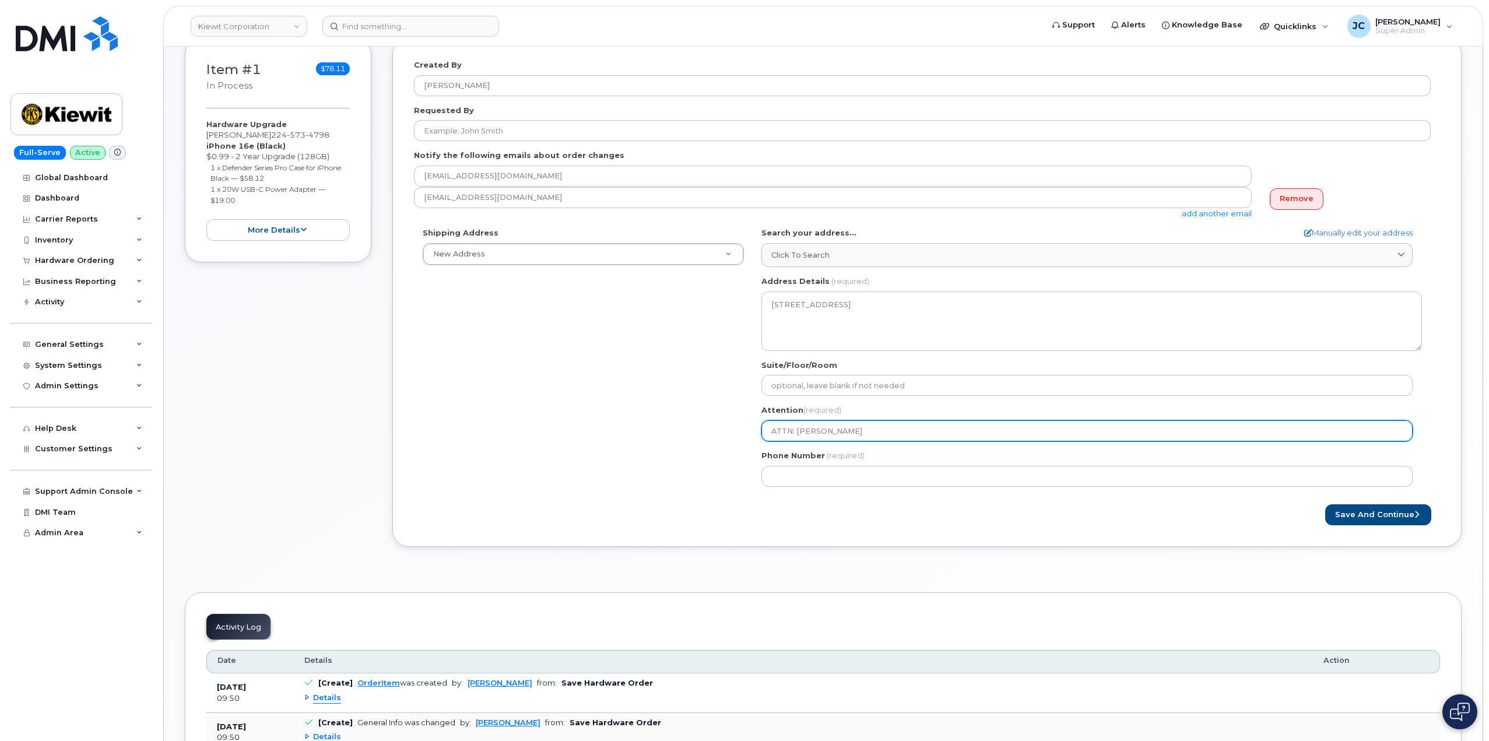
type input "ATTN: Mauricio C"
select select
type input "ATTN: Mauricio Ca"
select select
type input "ATTN: Mauricio Can"
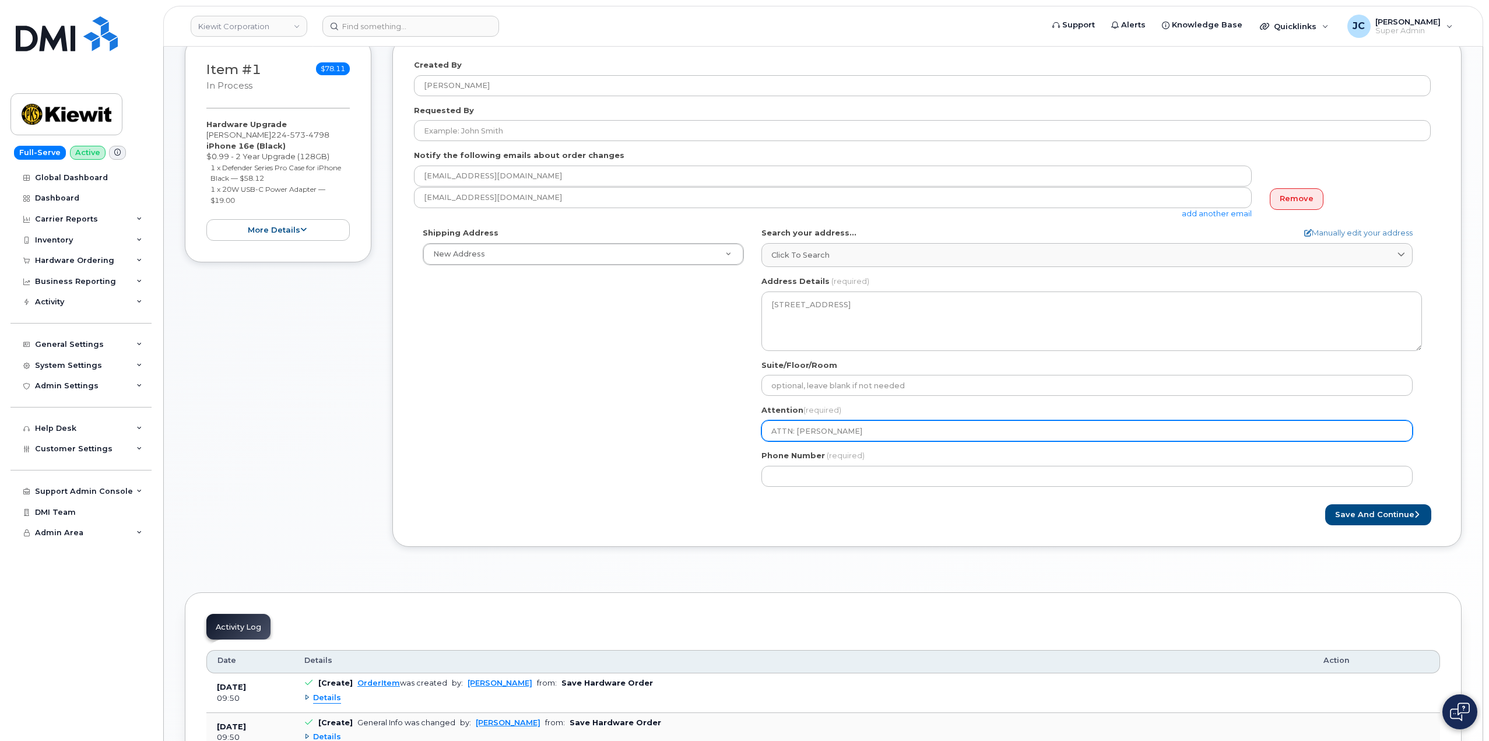
select select
type input "ATTN: Mauricio Cant"
select select
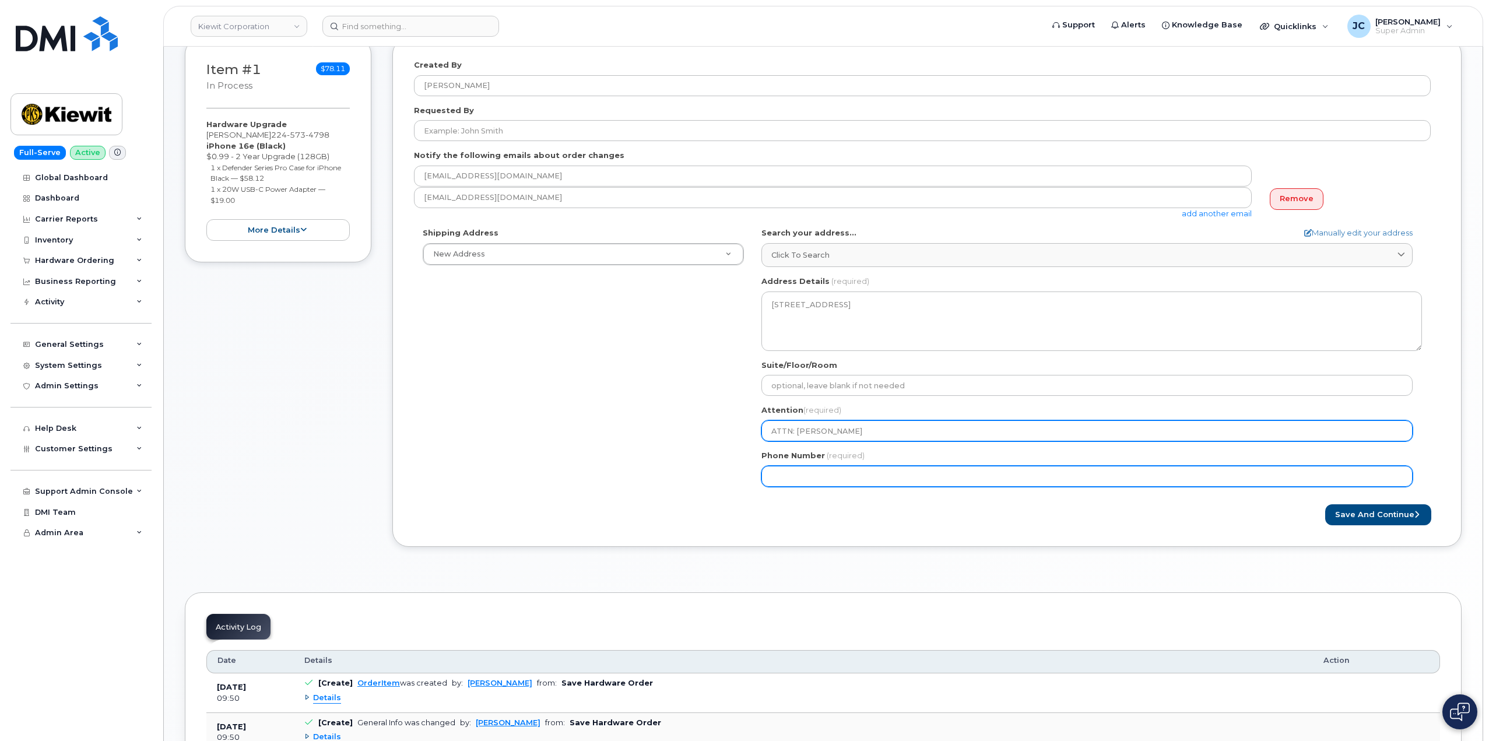
type input "ATTN: Mauricio Cantu"
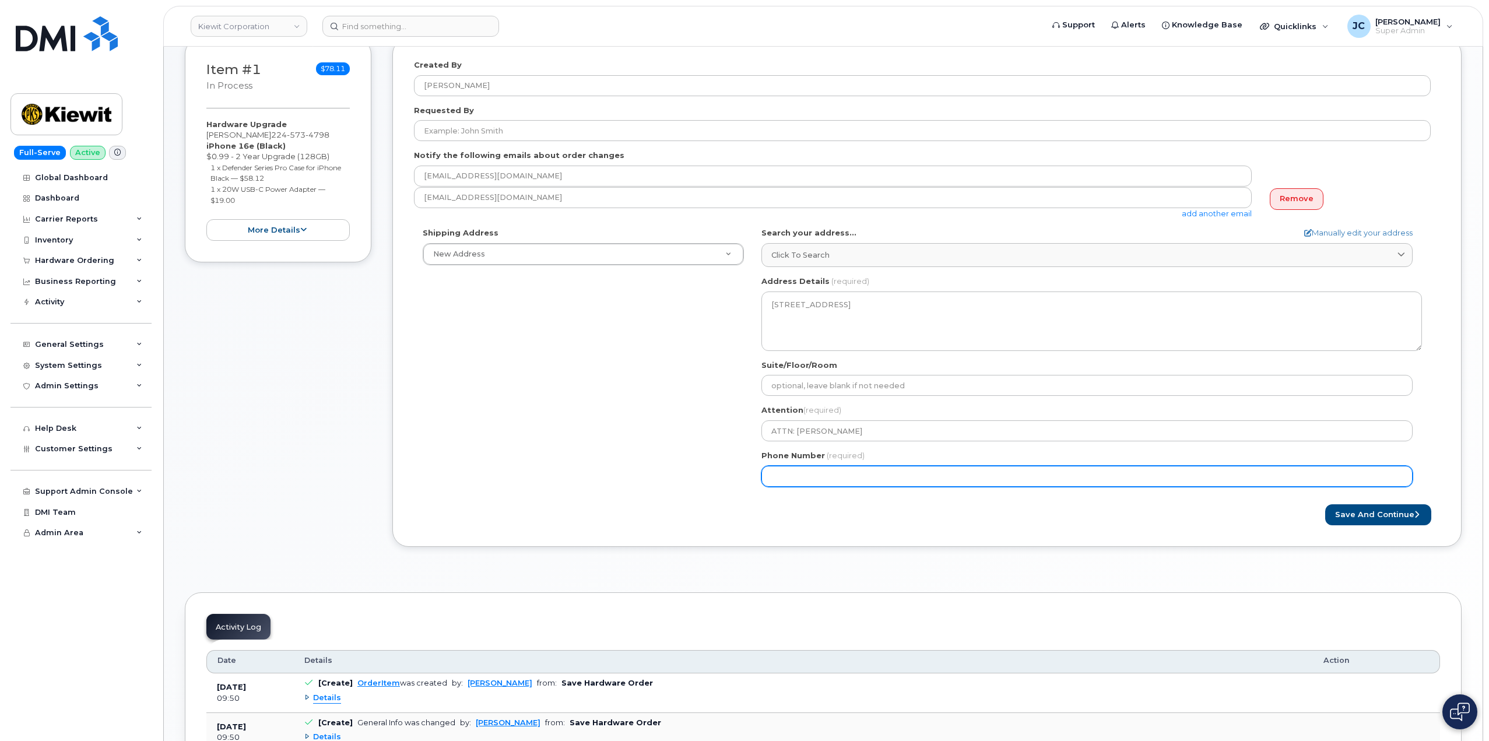
click at [859, 479] on input "Phone Number" at bounding box center [1087, 476] width 651 height 21
paste input "224.5734798"
type input "224.5734798"
click at [790, 479] on input "224.5734798" at bounding box center [1087, 476] width 651 height 21
select select
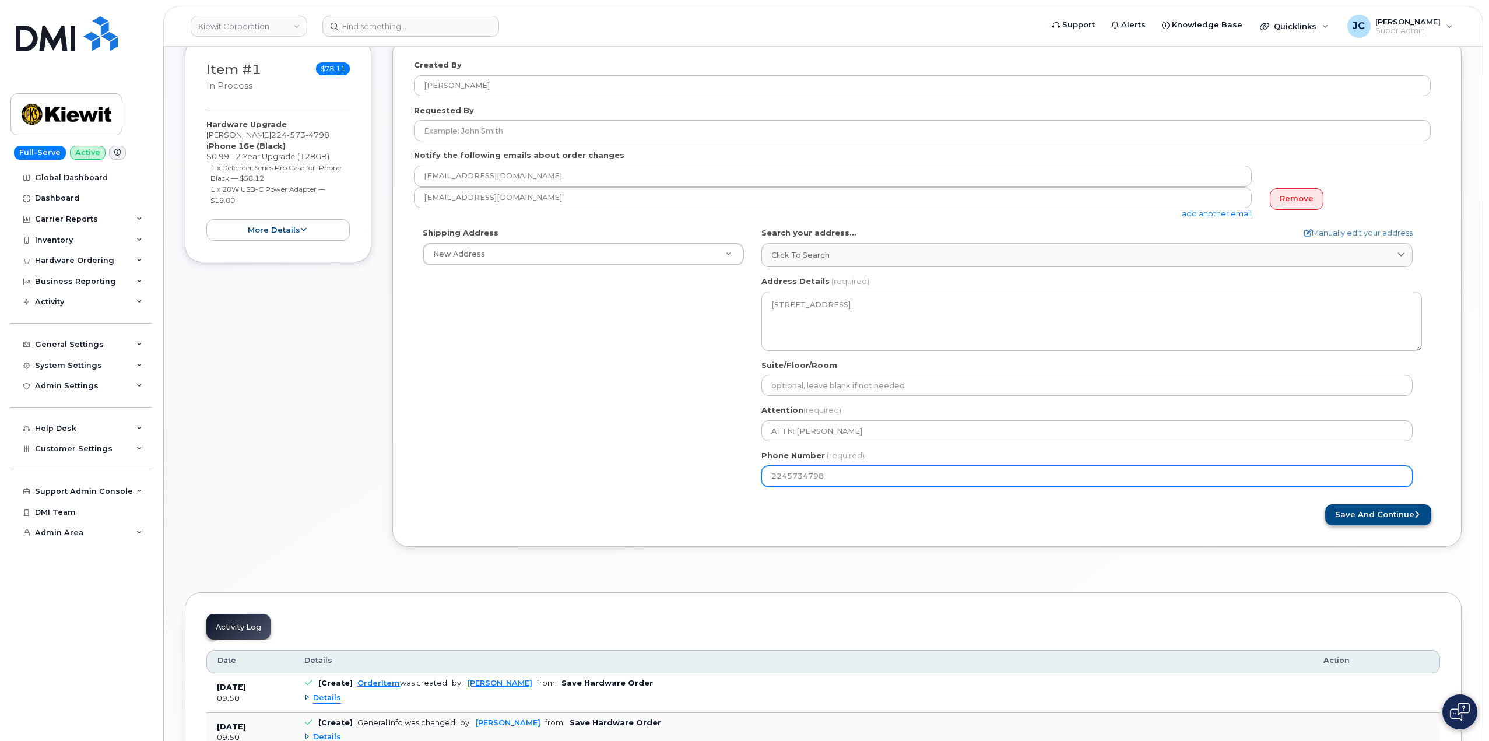
type input "2245734798"
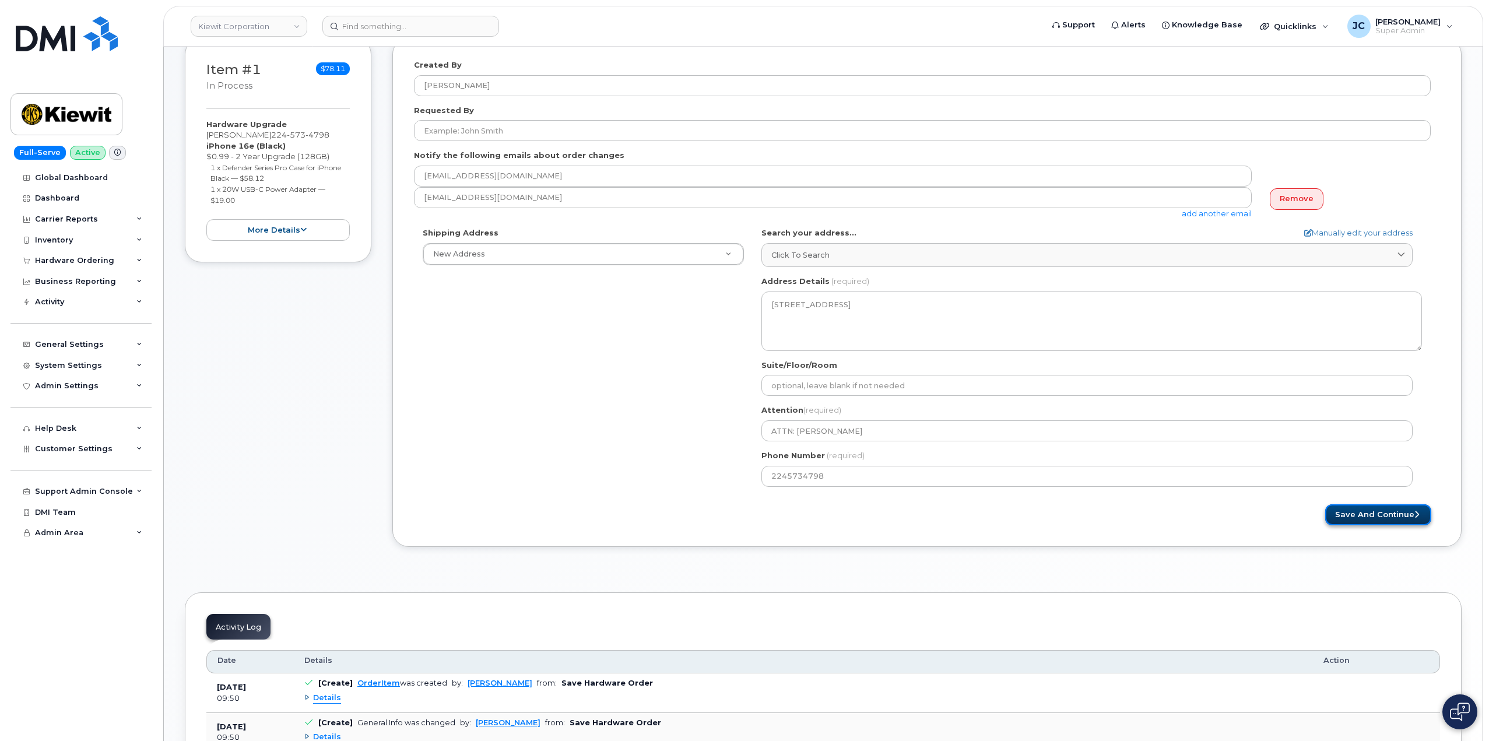
click at [1386, 512] on button "Save and Continue" at bounding box center [1379, 515] width 106 height 22
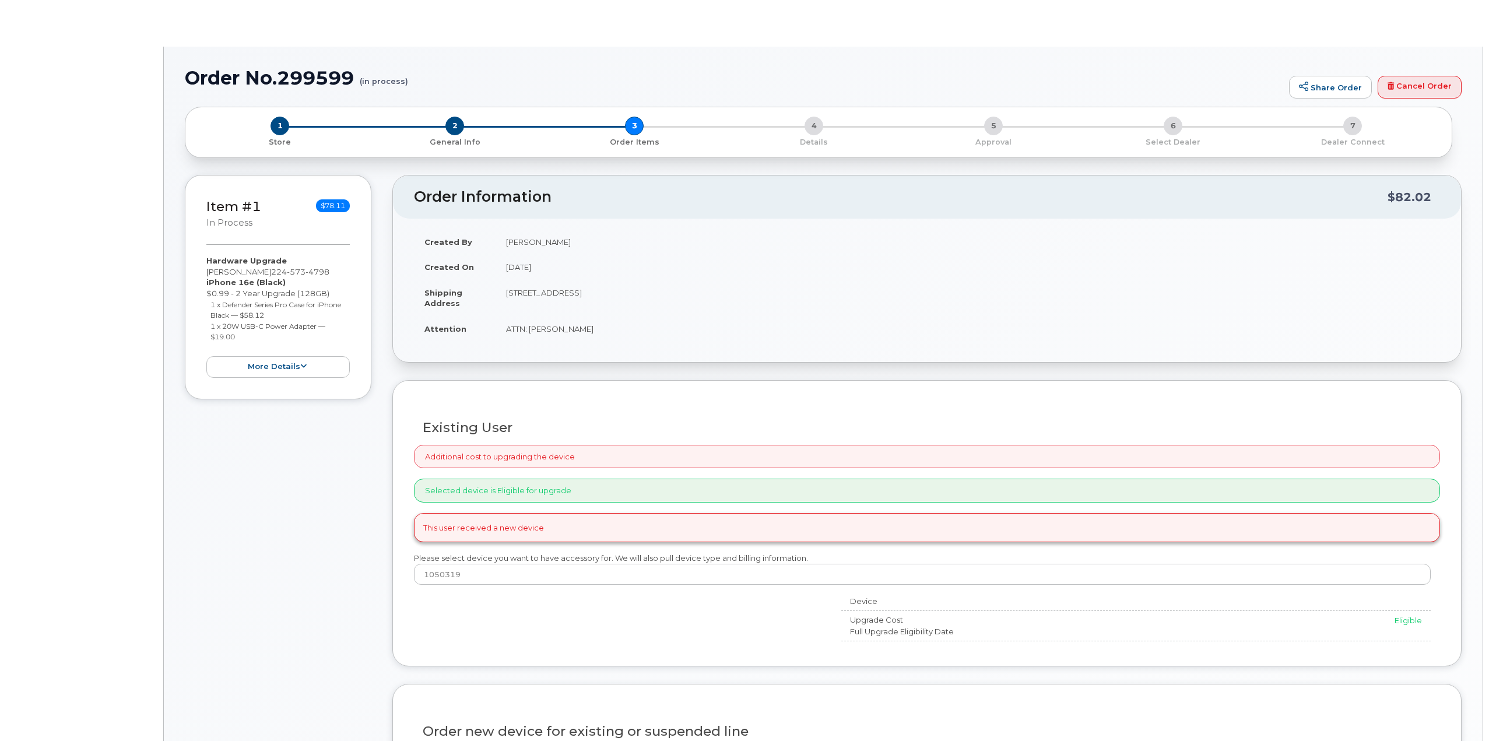
type input "[PERSON_NAME]"
radio input "true"
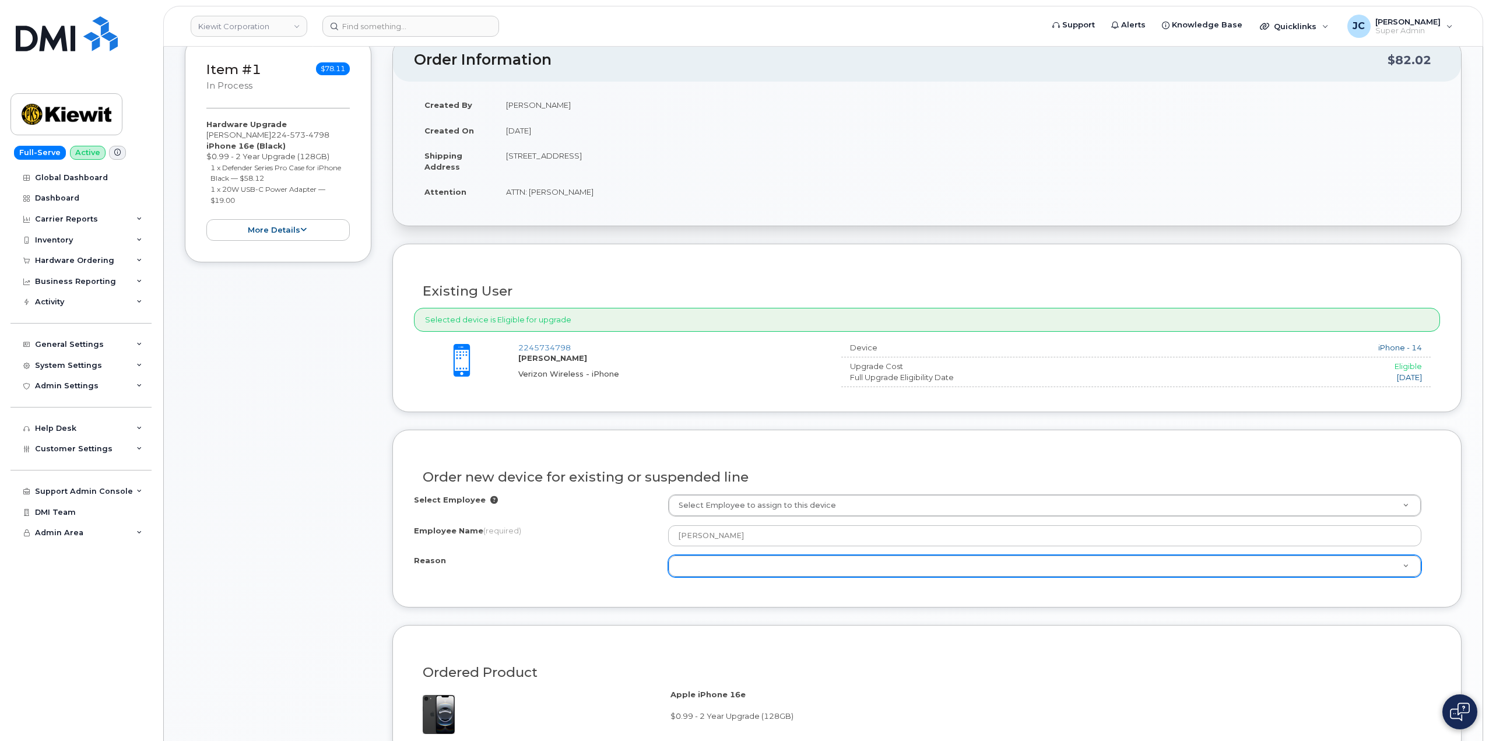
scroll to position [292, 0]
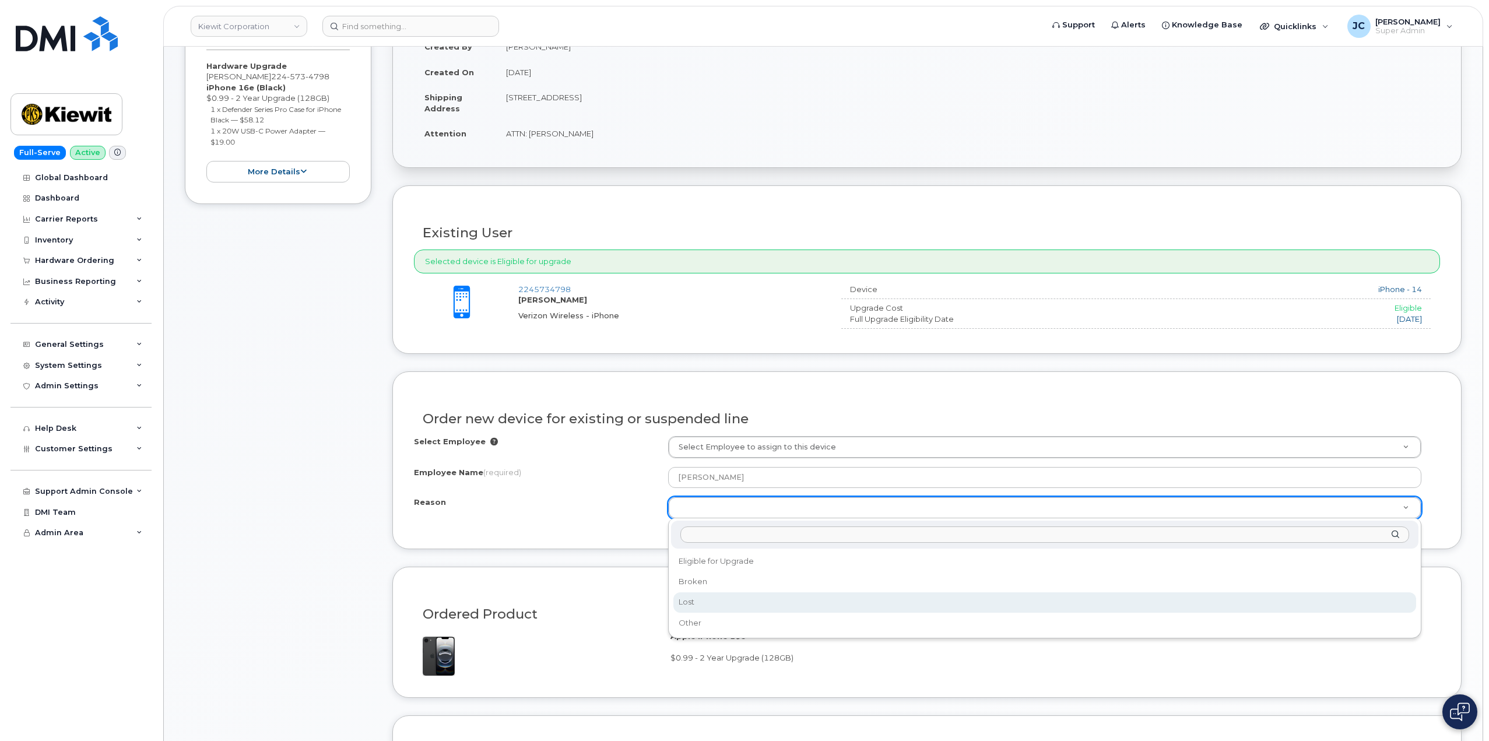
select select "lost"
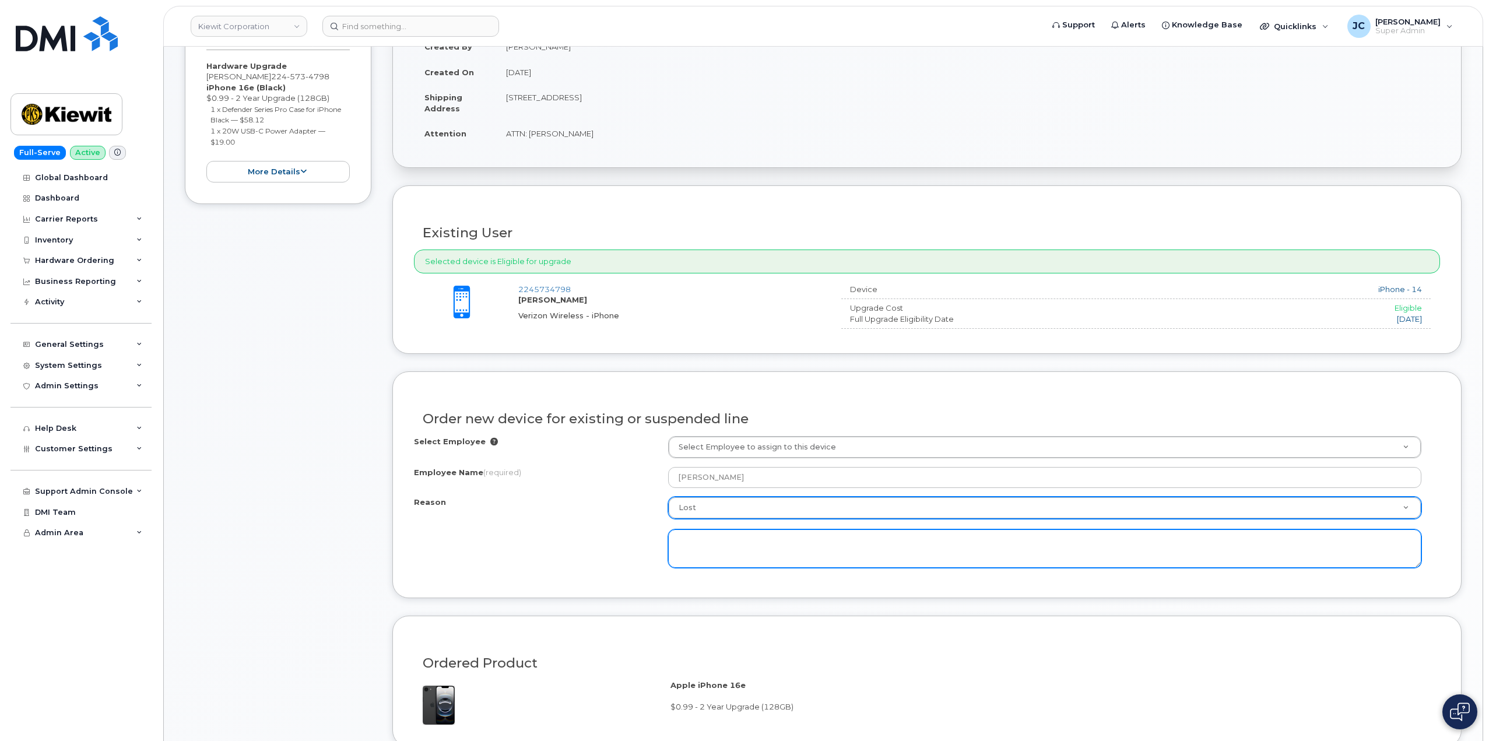
click at [725, 545] on textarea at bounding box center [1044, 549] width 753 height 38
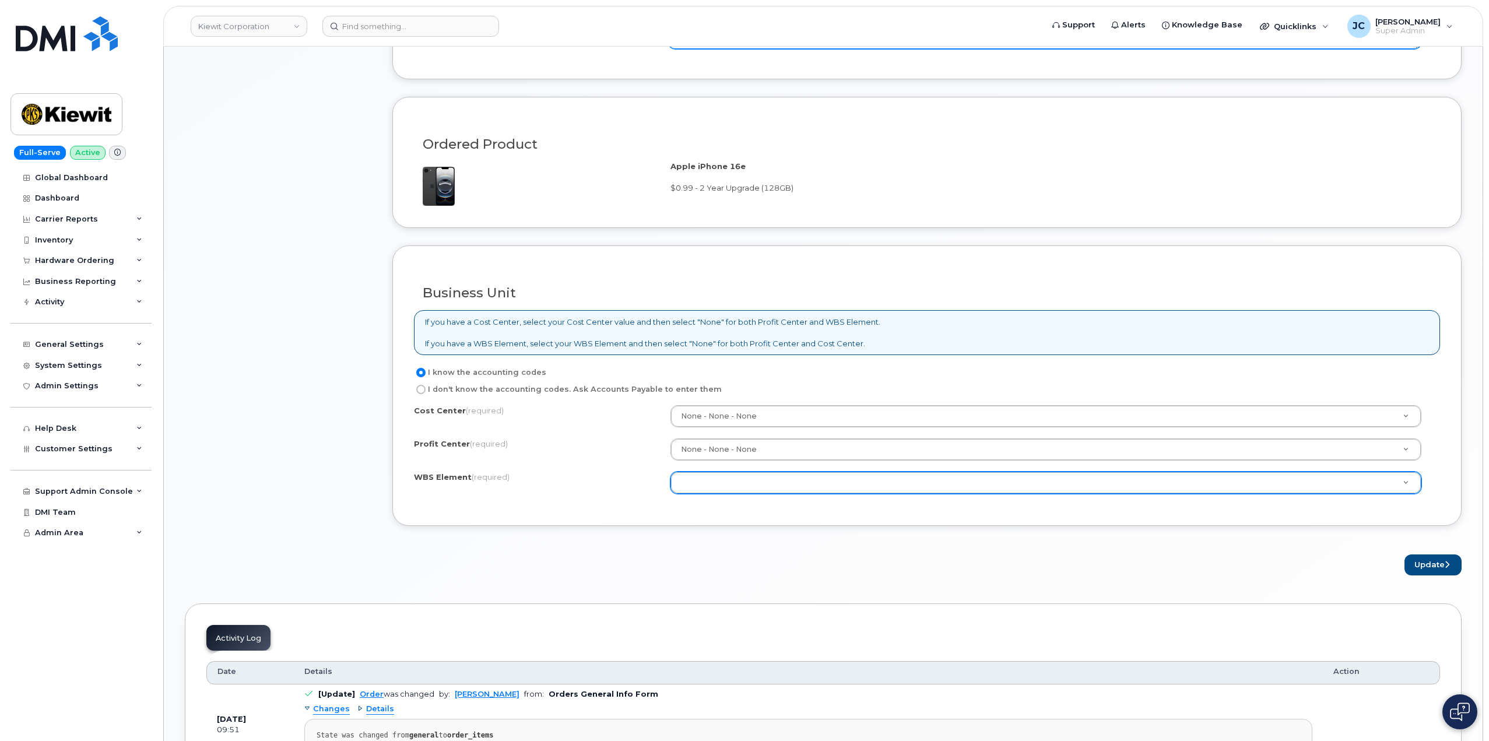
scroll to position [816, 0]
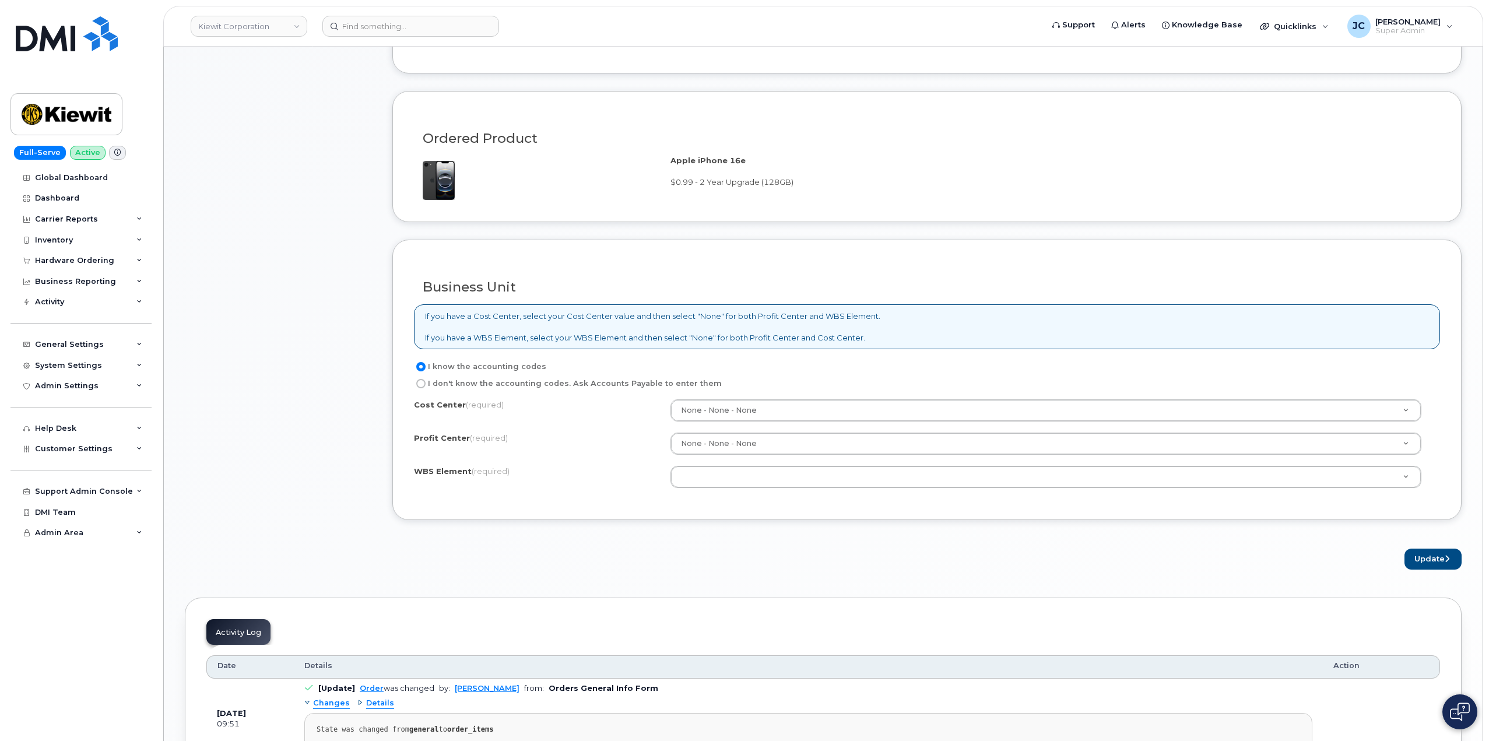
type textarea "user lost phone.. called in and order 299597 was created but it had wrong shipp…"
click at [461, 473] on label "WBS Element (required)" at bounding box center [462, 471] width 96 height 11
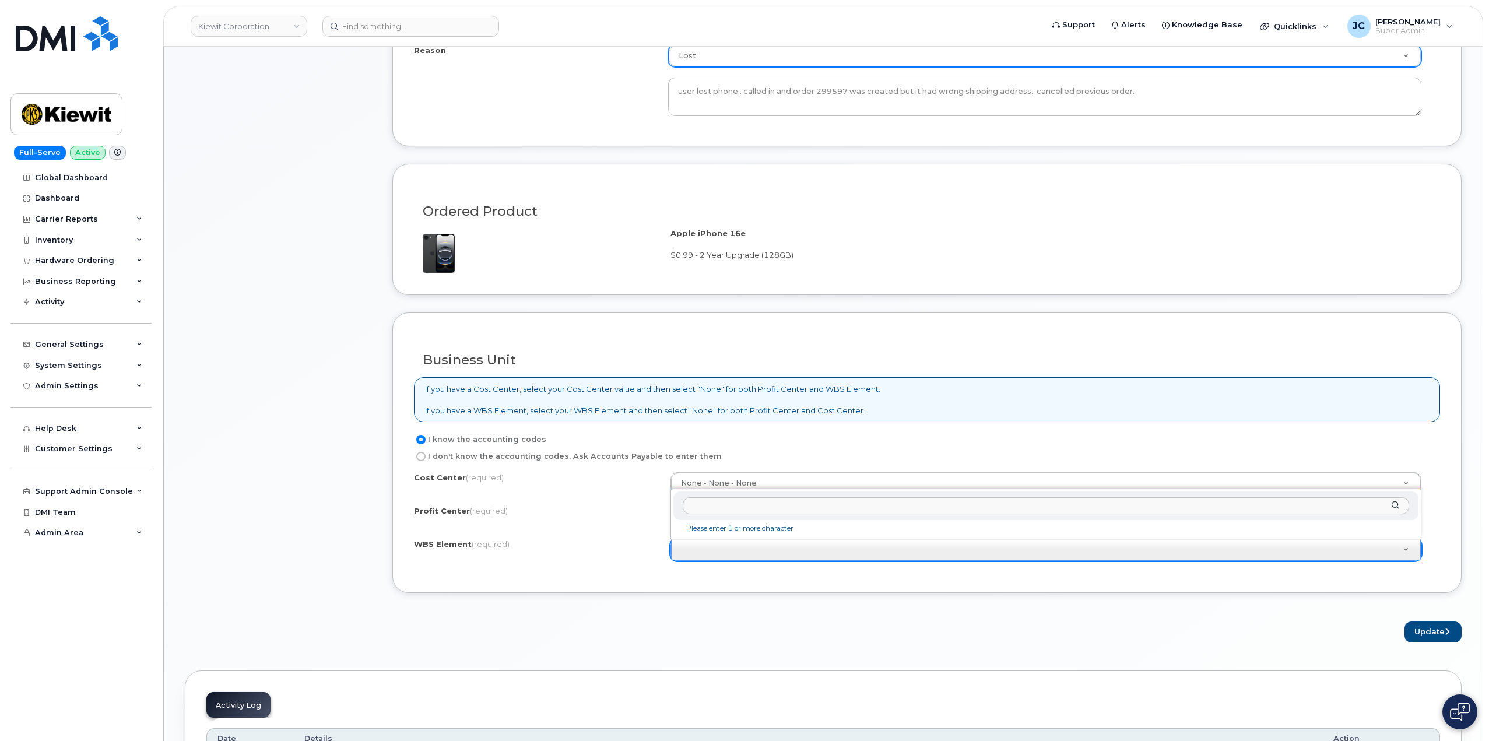
scroll to position [758, 0]
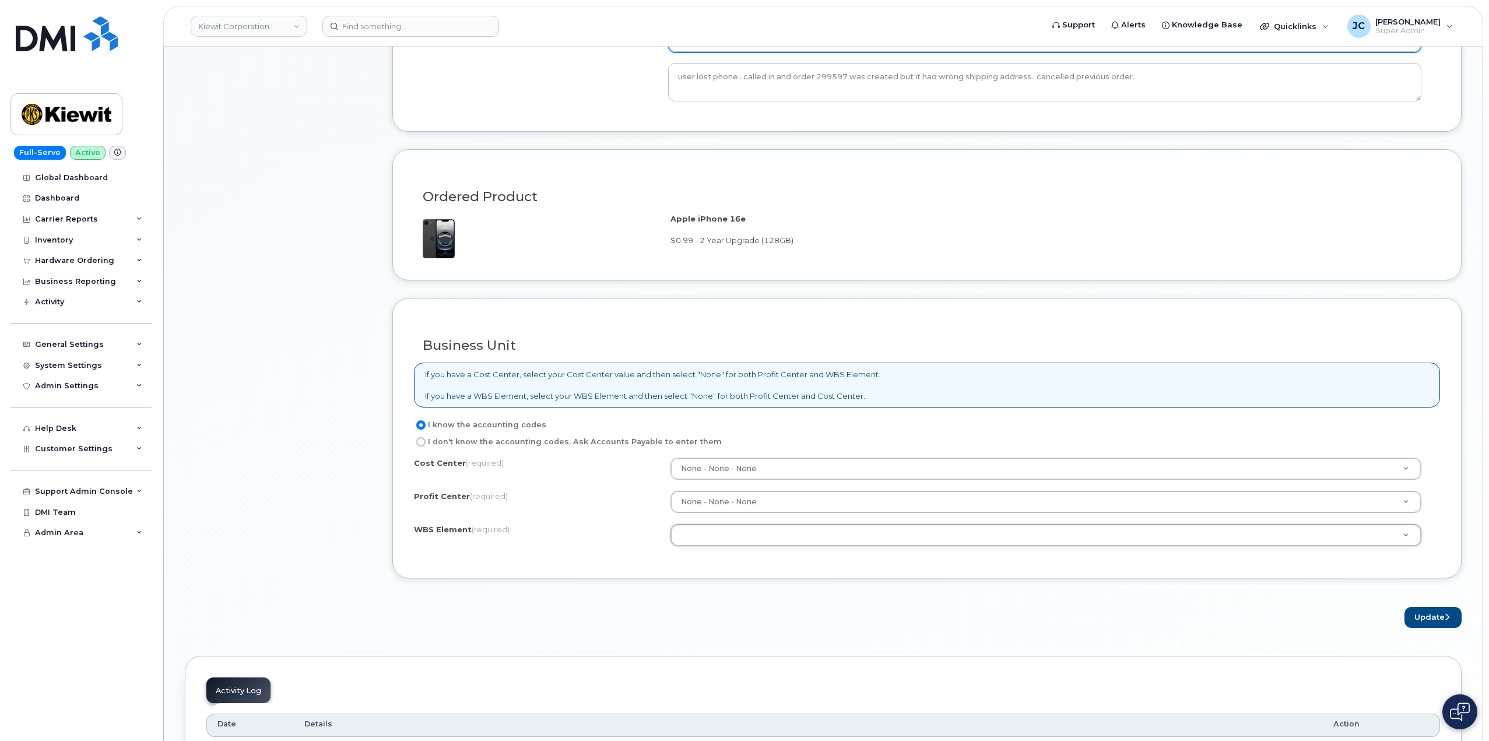
drag, startPoint x: 718, startPoint y: 533, endPoint x: 692, endPoint y: 535, distance: 25.7
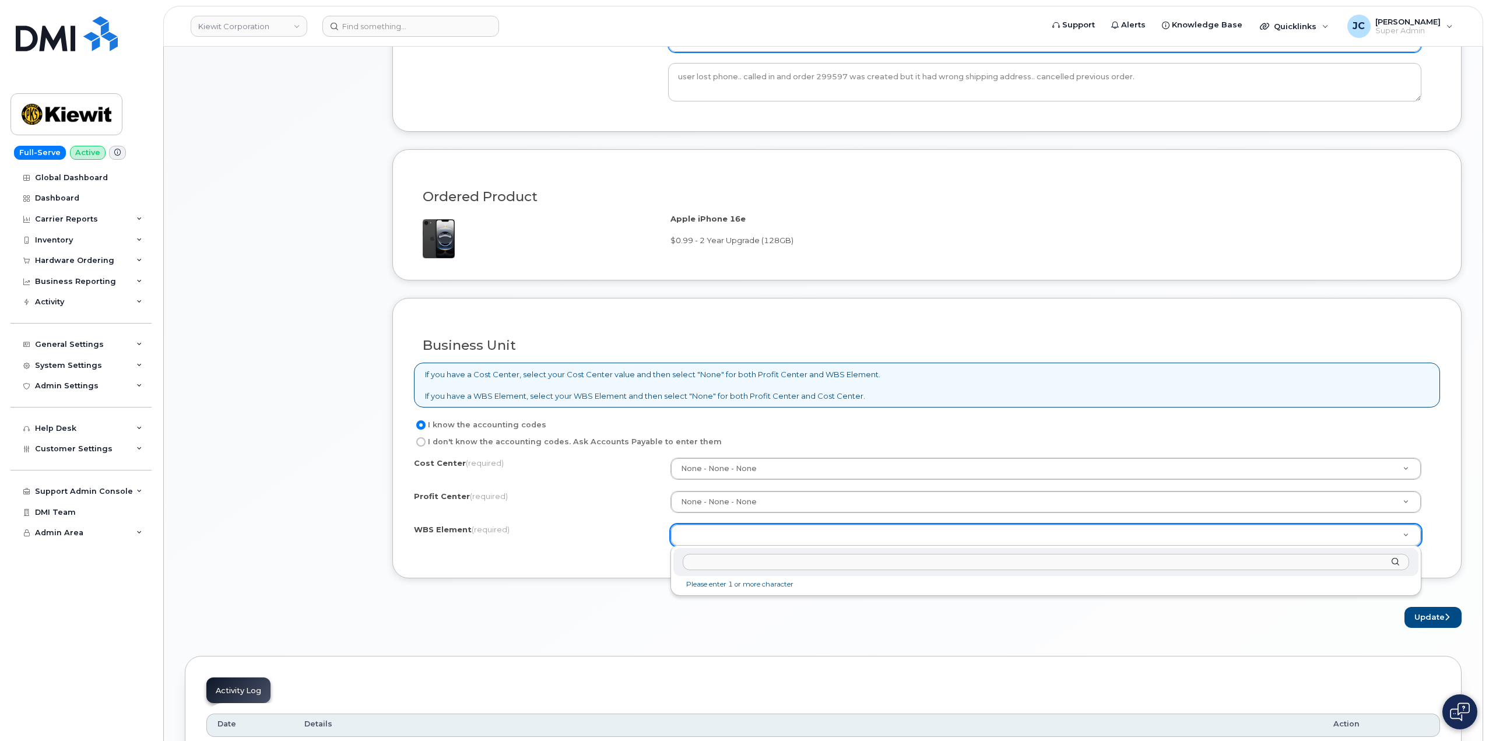
paste input "106405.1140"
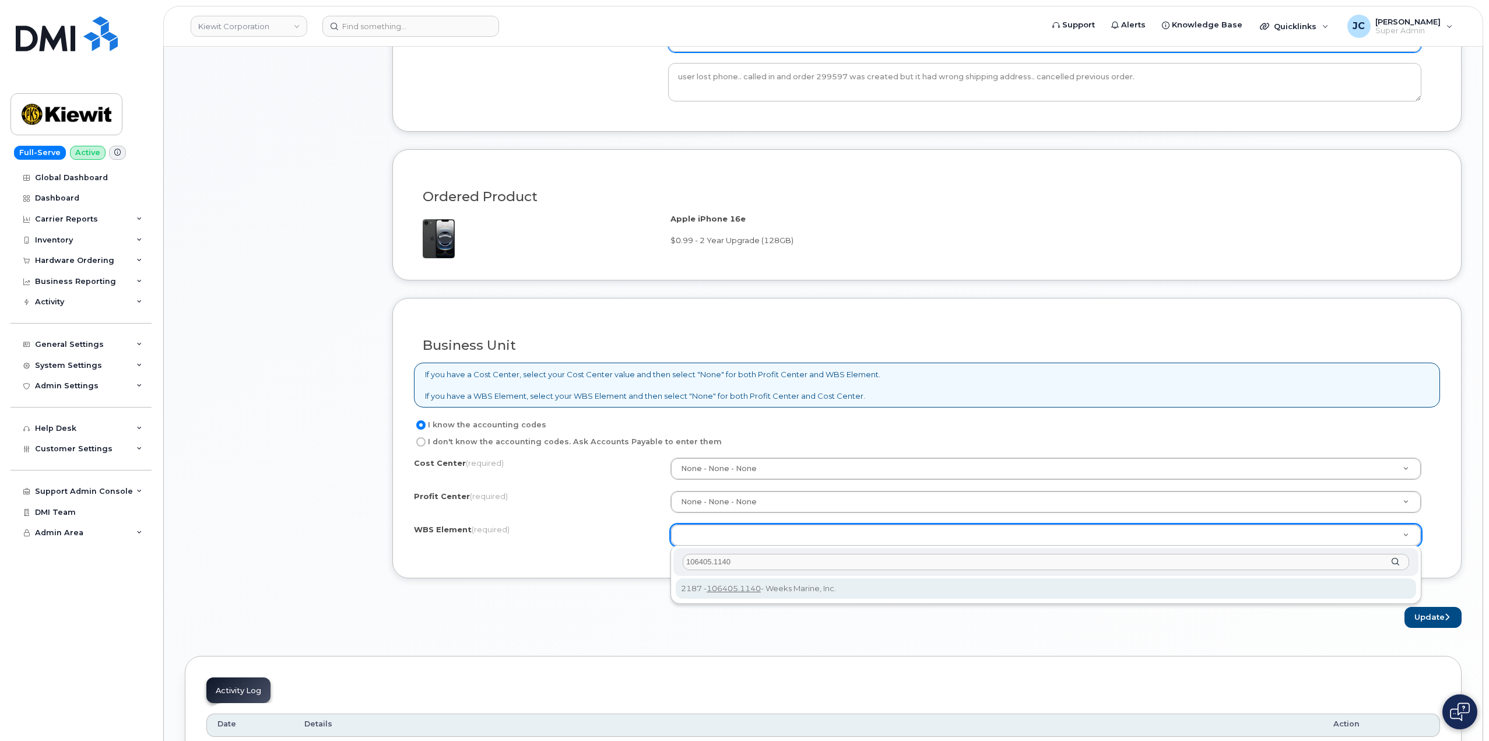
type input "106405.1140"
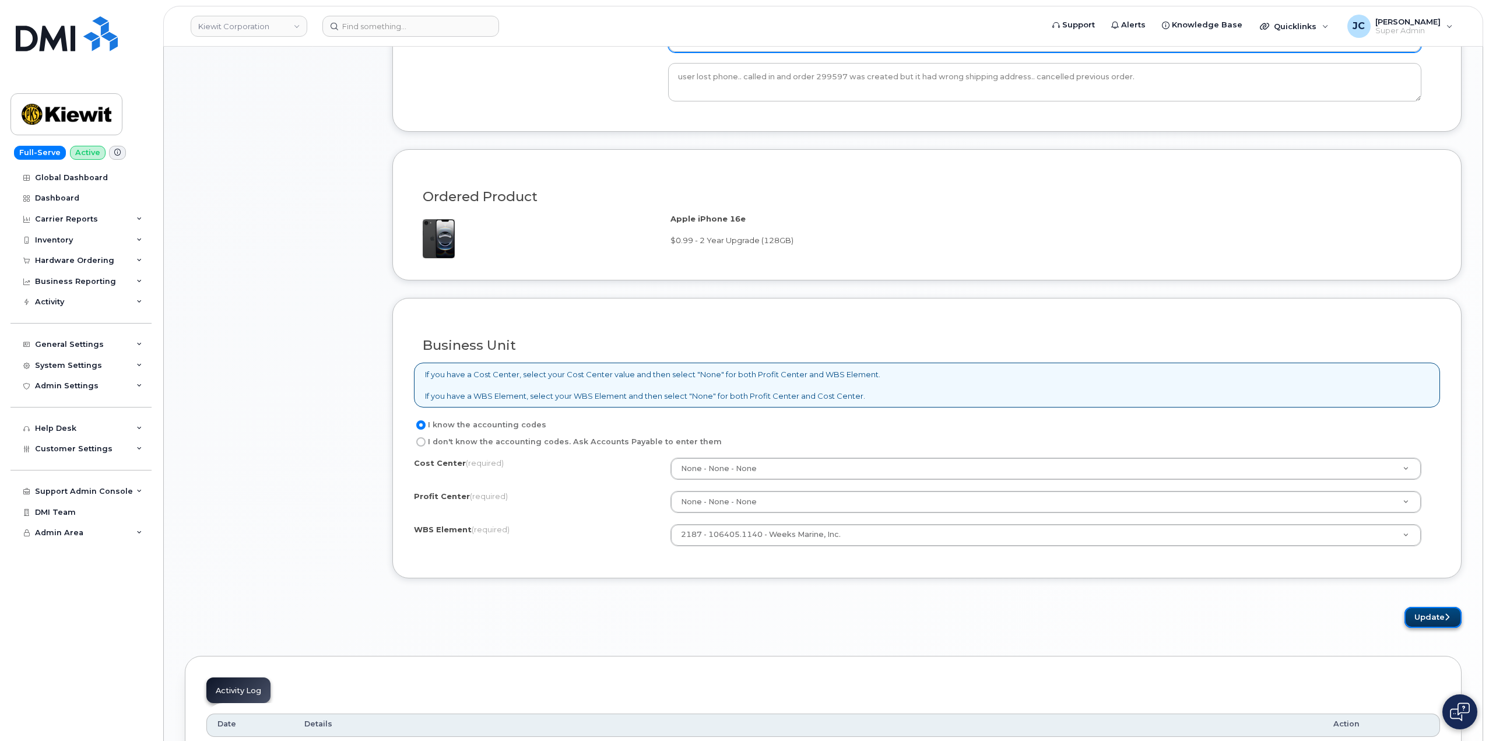
click at [1427, 614] on button "Update" at bounding box center [1433, 618] width 57 height 22
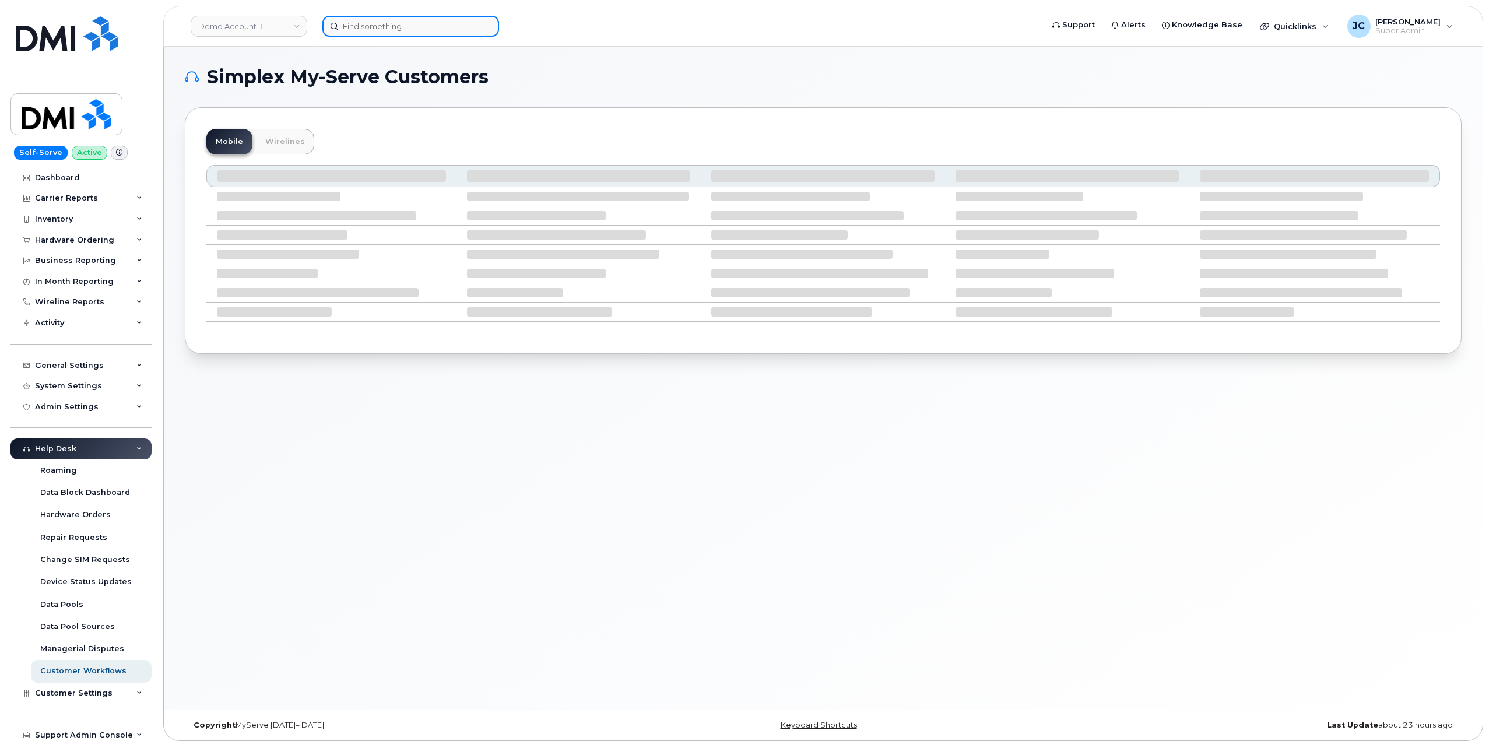
click at [377, 30] on input at bounding box center [411, 26] width 177 height 21
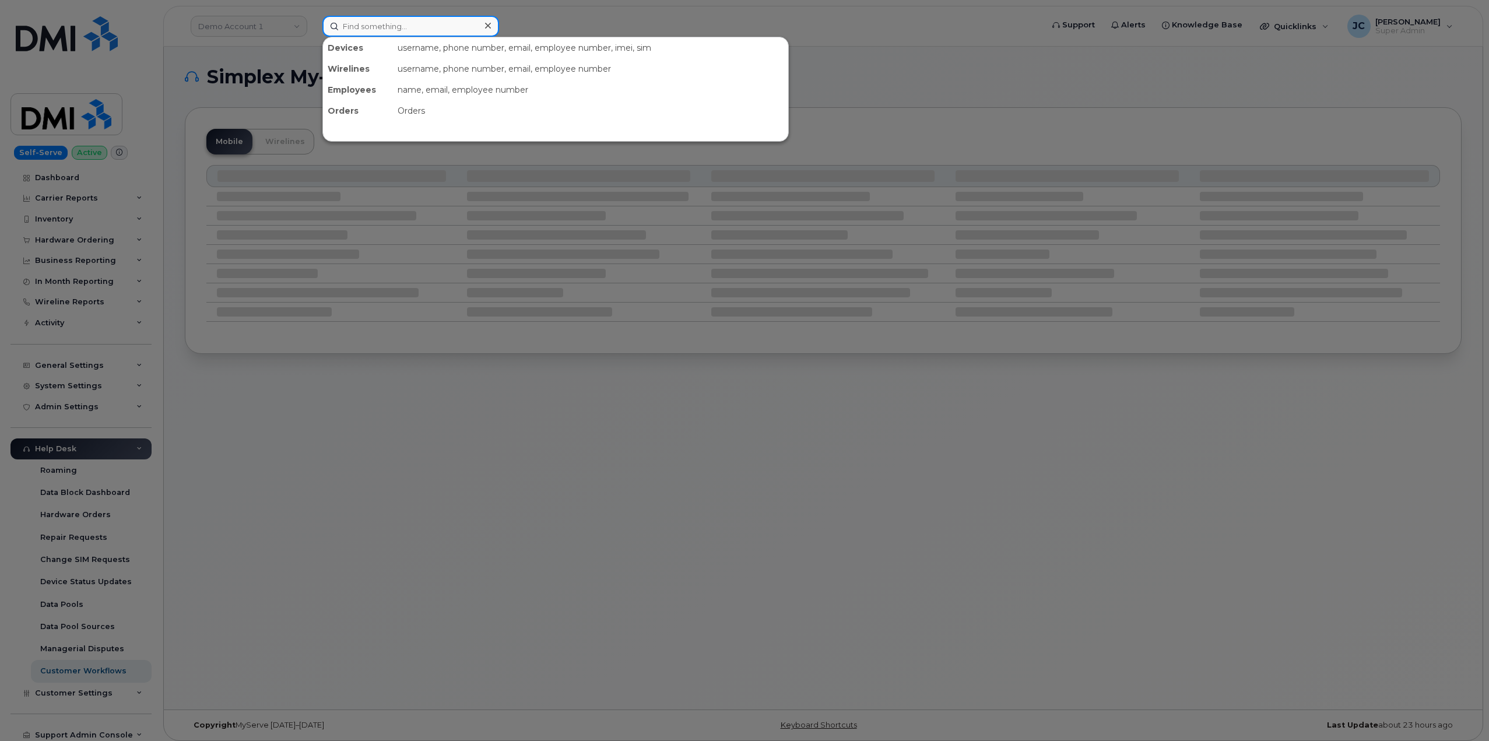
paste input "mauricio cantu"
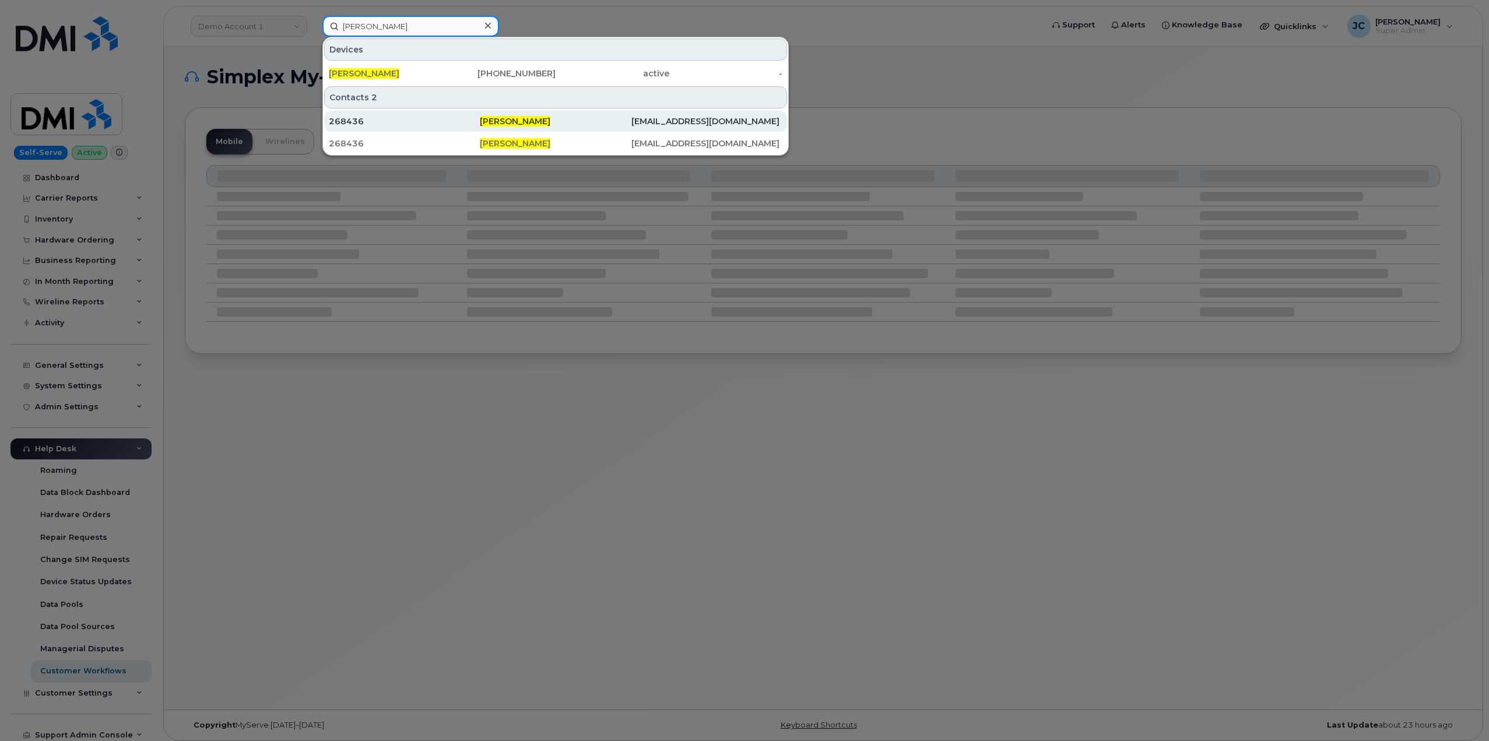
type input "mauricio cantu"
click at [357, 122] on div "268436" at bounding box center [404, 121] width 151 height 12
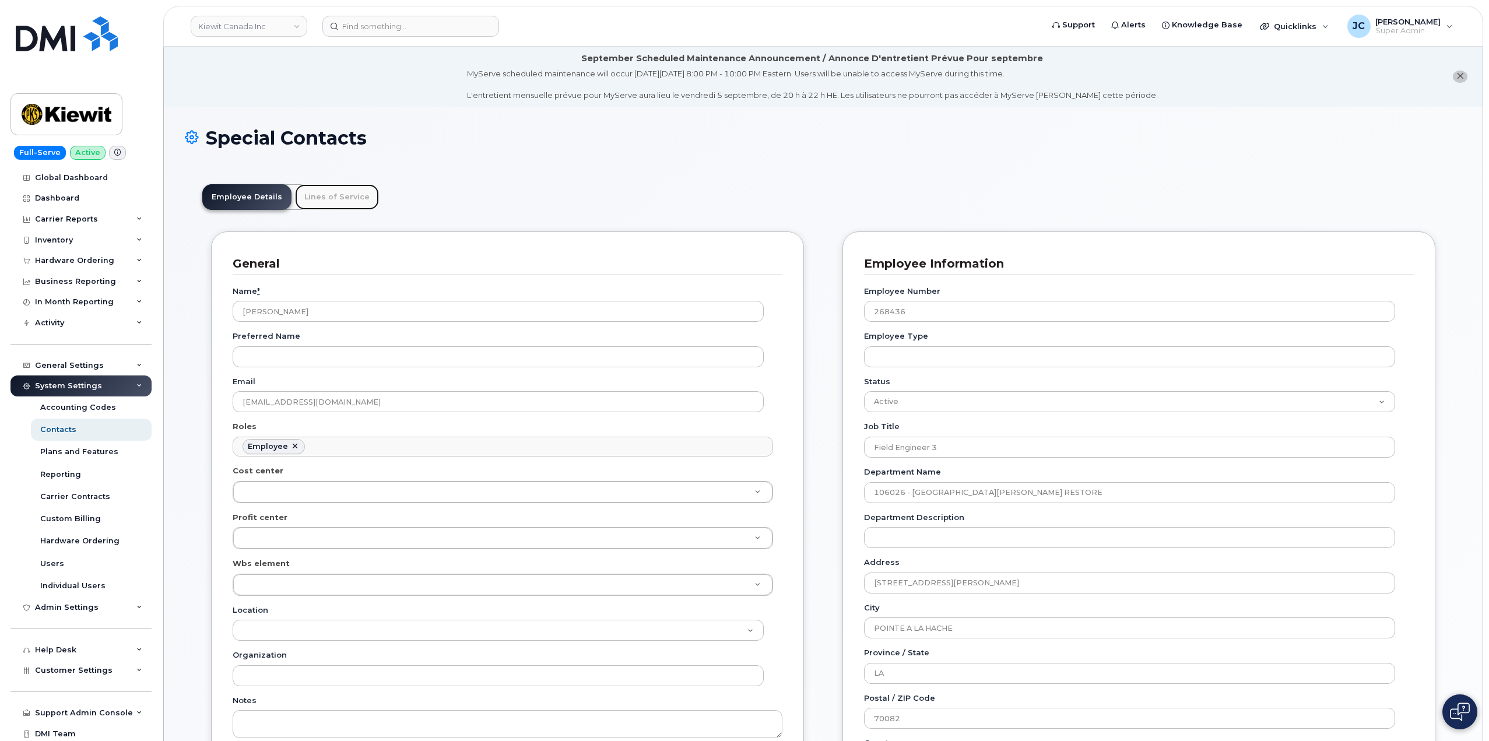
click at [340, 201] on link "Lines of Service" at bounding box center [337, 197] width 84 height 26
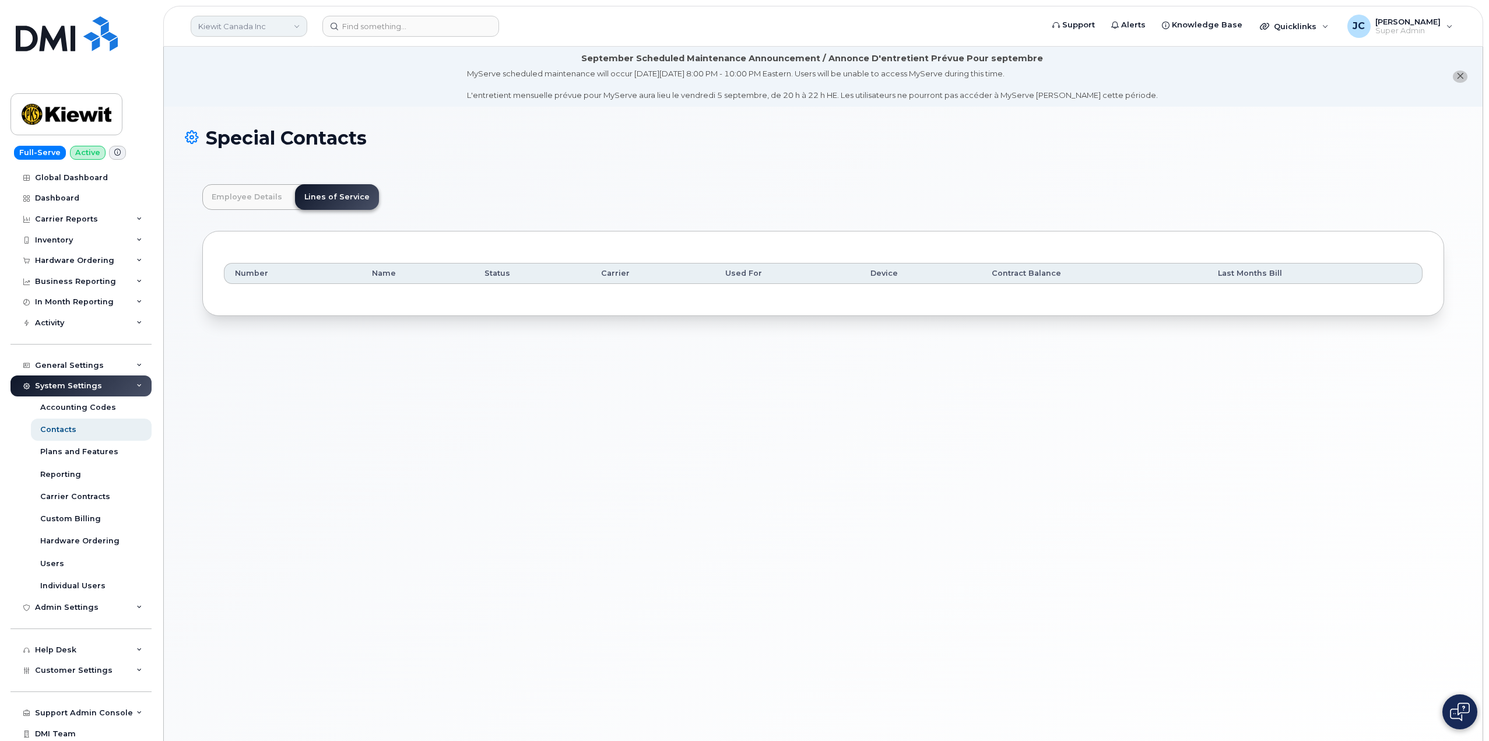
click at [303, 29] on link "Kiewit Canada Inc" at bounding box center [249, 26] width 117 height 21
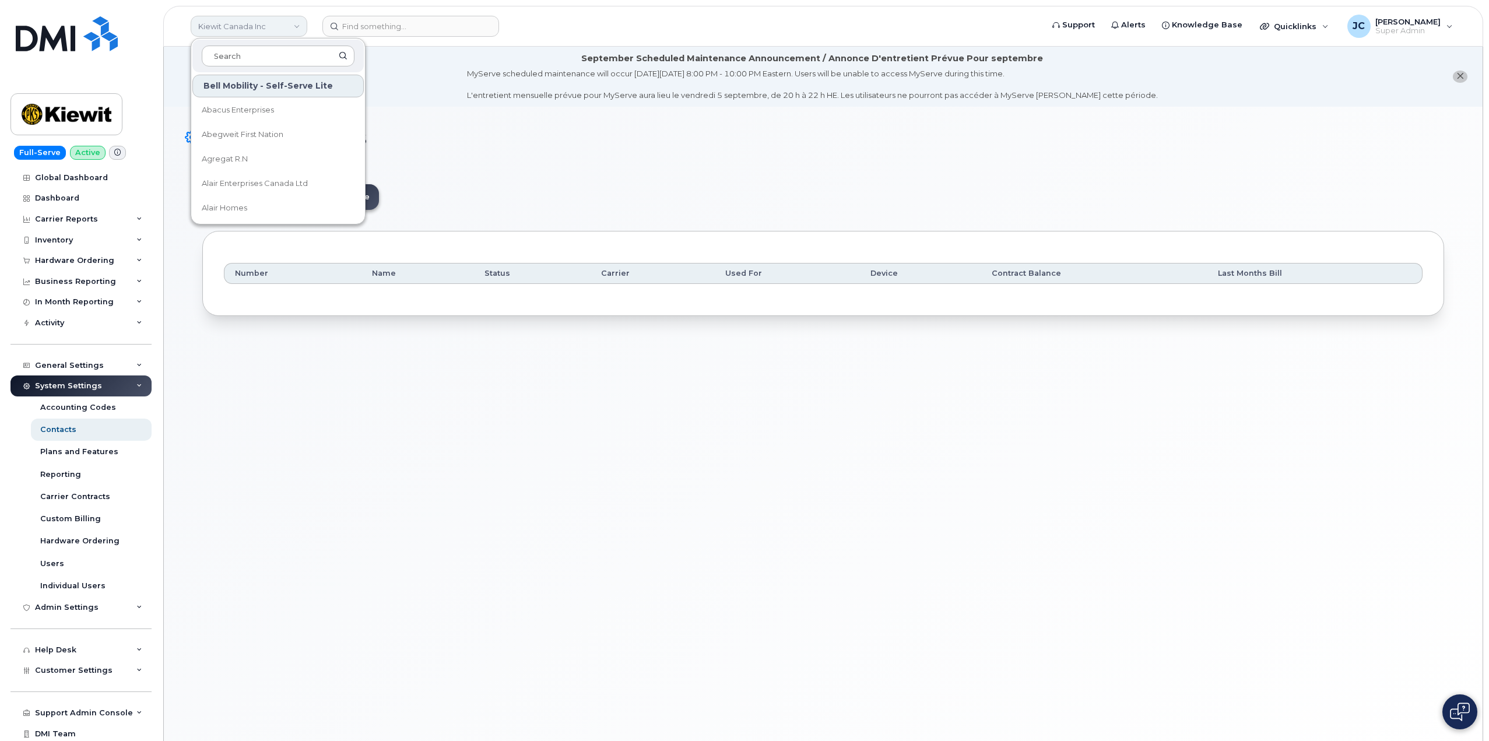
click at [253, 24] on link "Kiewit Canada Inc" at bounding box center [249, 26] width 117 height 21
click at [295, 29] on link "Kiewit Canada Inc" at bounding box center [249, 26] width 117 height 21
type input "kie"
click at [241, 156] on span "Kiewit Corporation" at bounding box center [237, 159] width 71 height 12
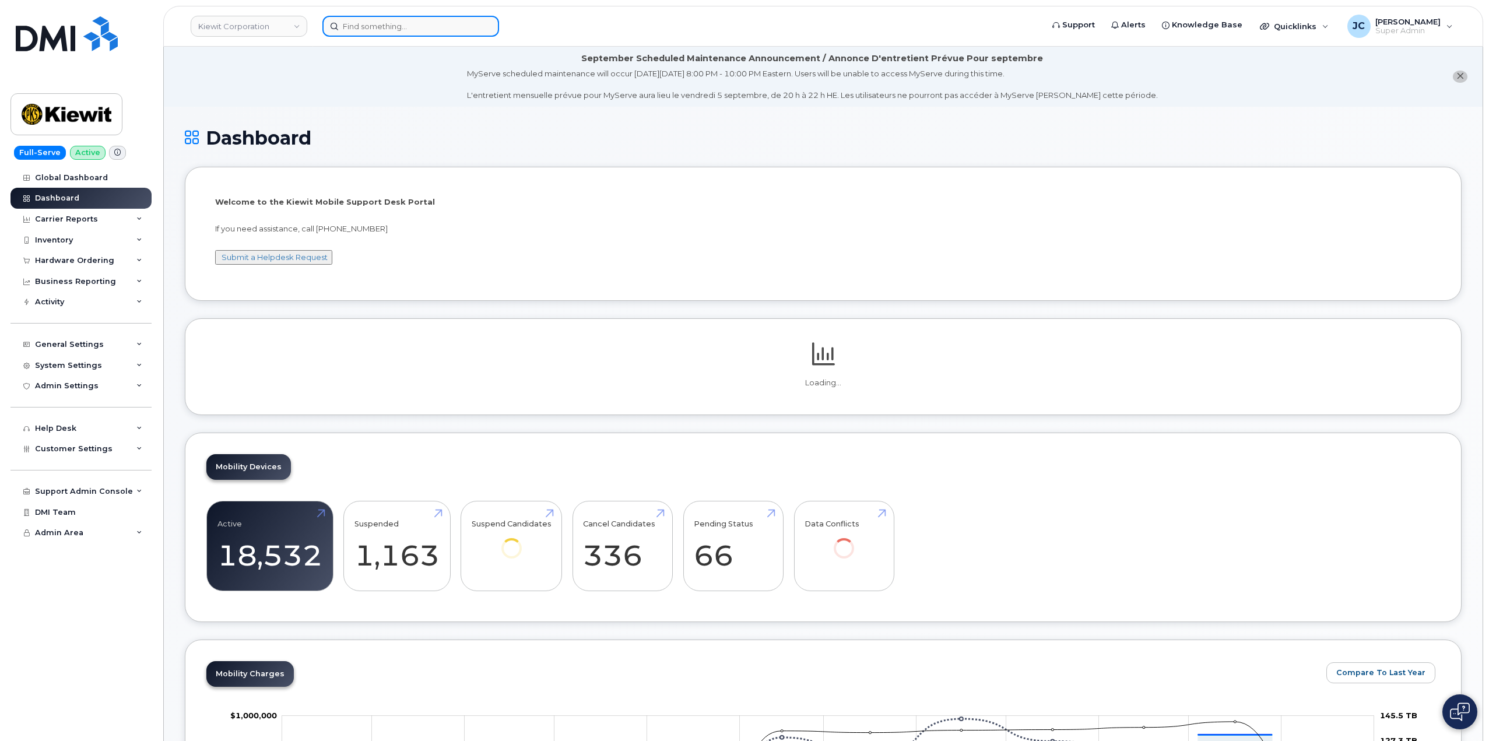
click at [379, 22] on input at bounding box center [411, 26] width 177 height 21
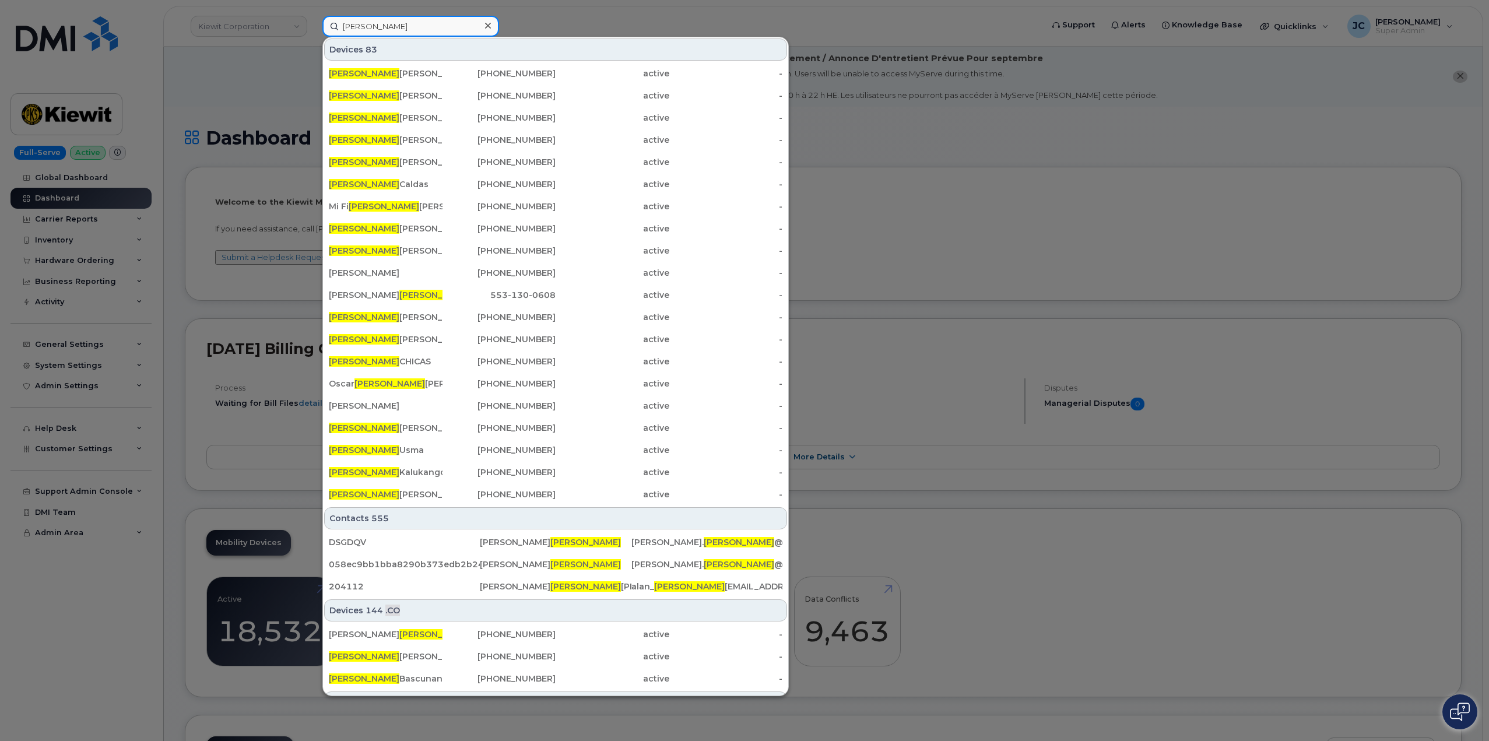
click at [427, 27] on input "[PERSON_NAME]" at bounding box center [411, 26] width 177 height 21
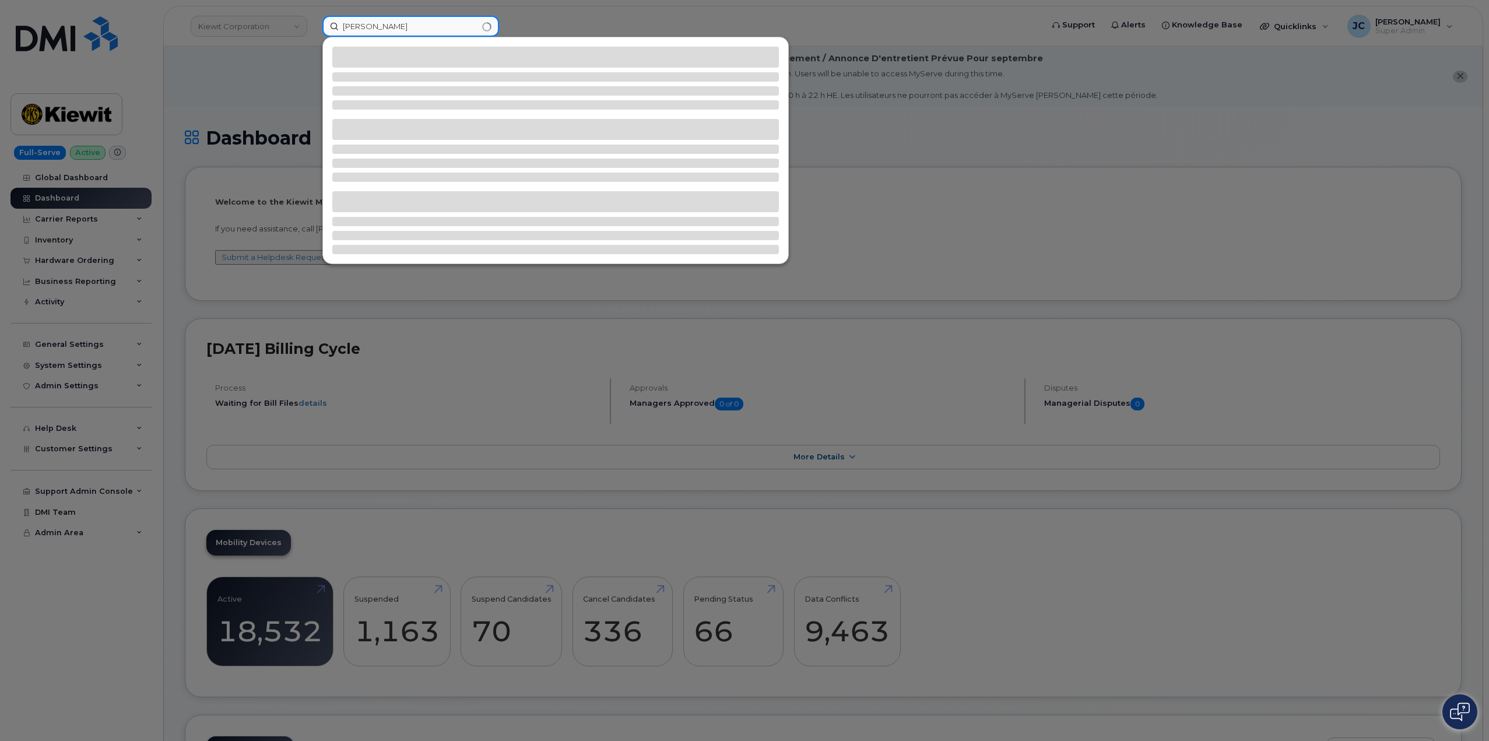
type input "[PERSON_NAME]"
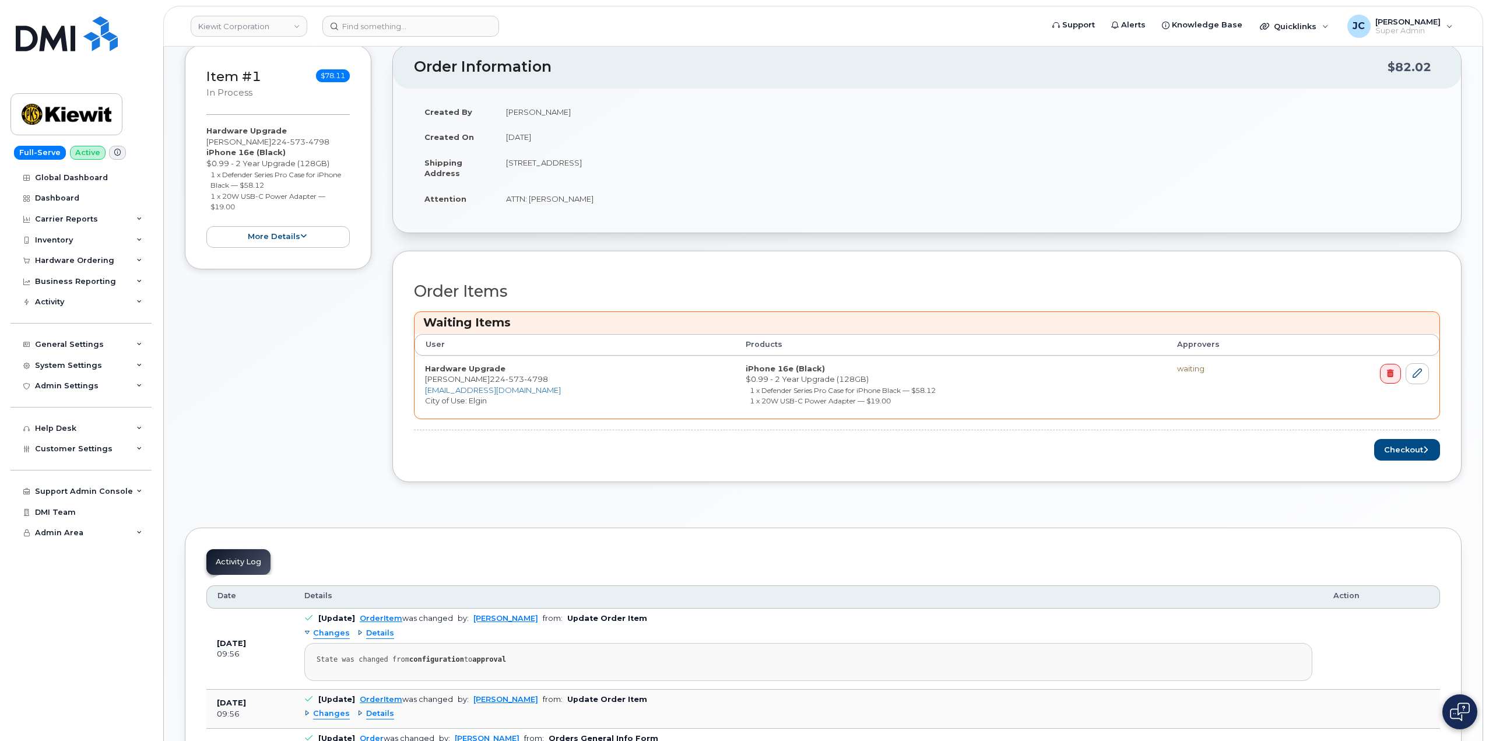
scroll to position [292, 0]
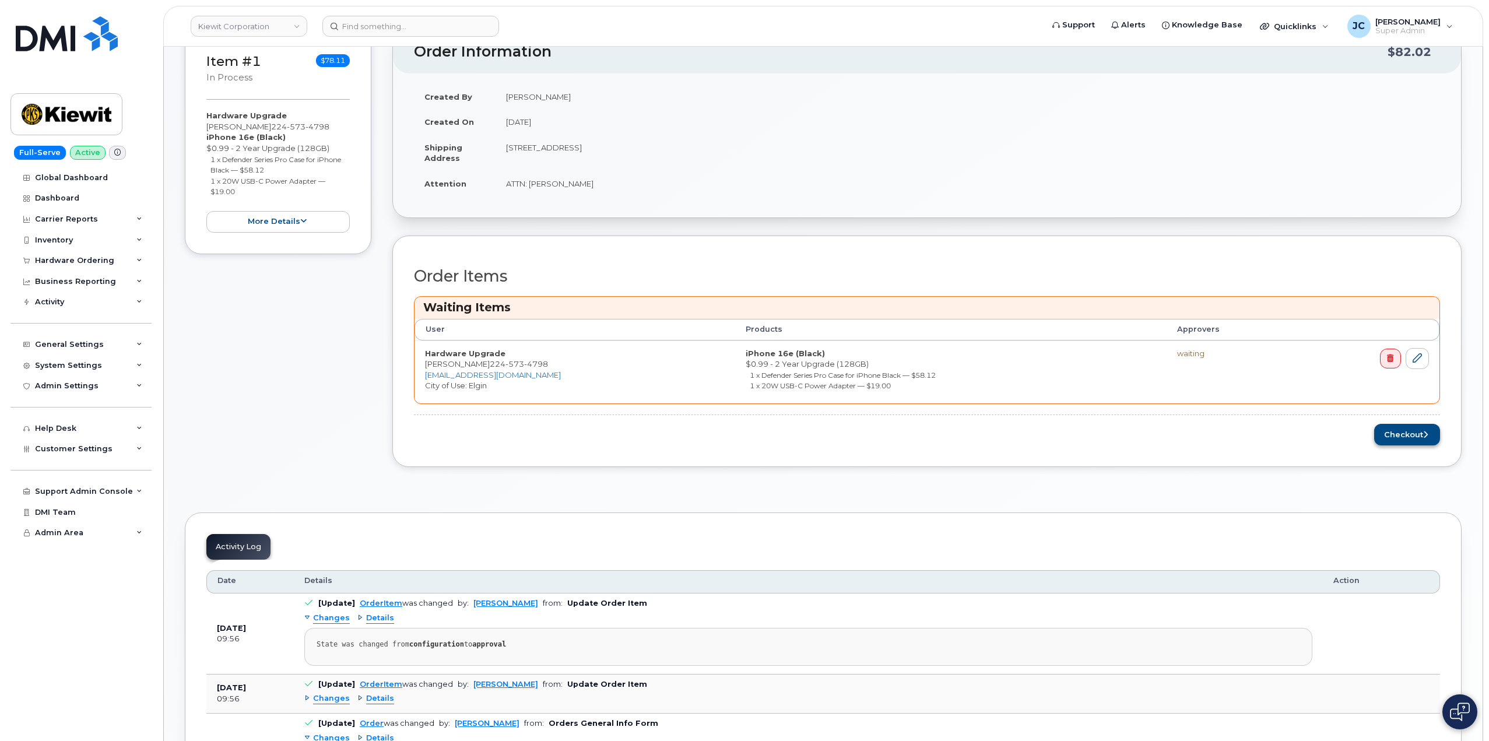
drag, startPoint x: 1382, startPoint y: 450, endPoint x: 1397, endPoint y: 433, distance: 22.7
click at [1384, 447] on div "Order Items Waiting Items User Products Approvers Hardware Upgrade MAURICIO CAN…" at bounding box center [927, 352] width 1070 height 232
click at [1397, 433] on button "Checkout" at bounding box center [1408, 435] width 66 height 22
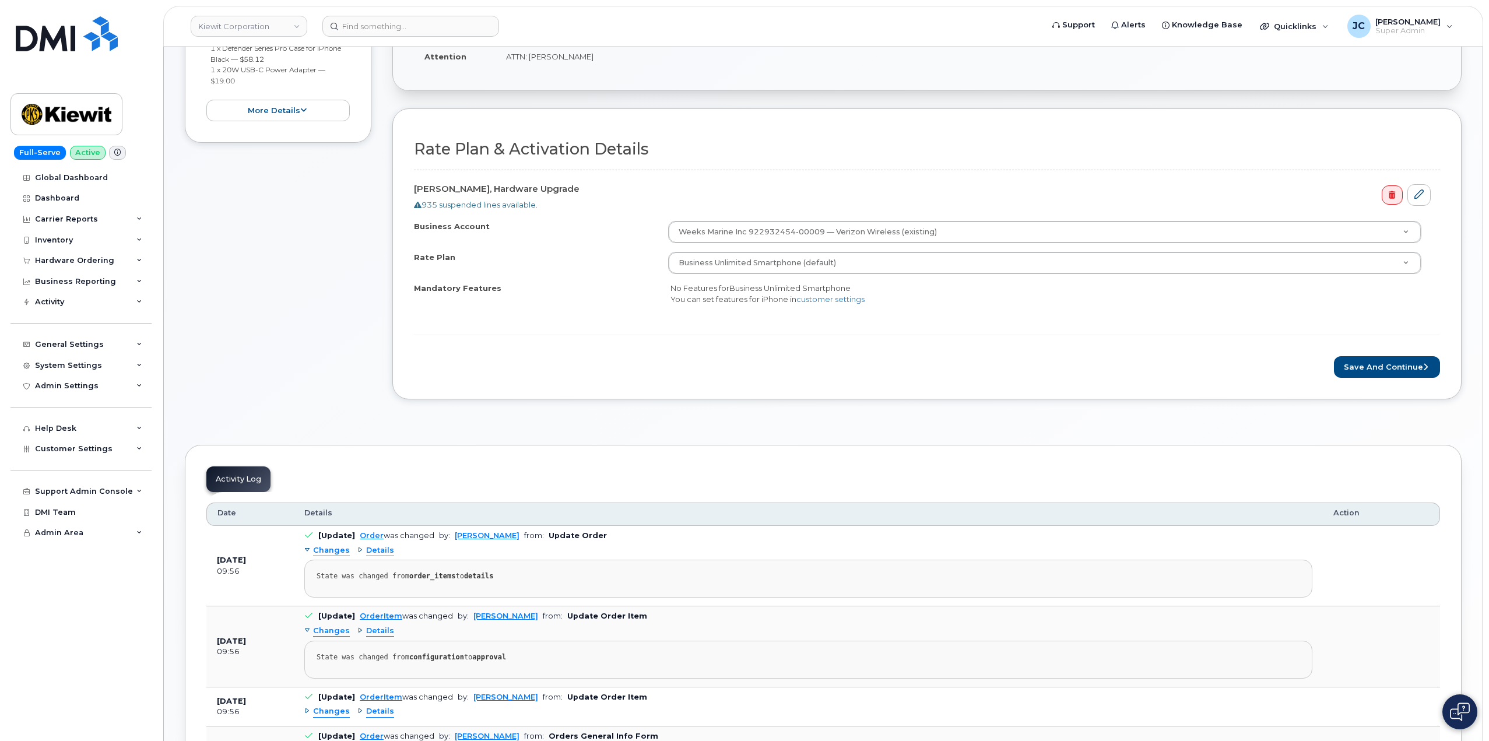
scroll to position [350, 0]
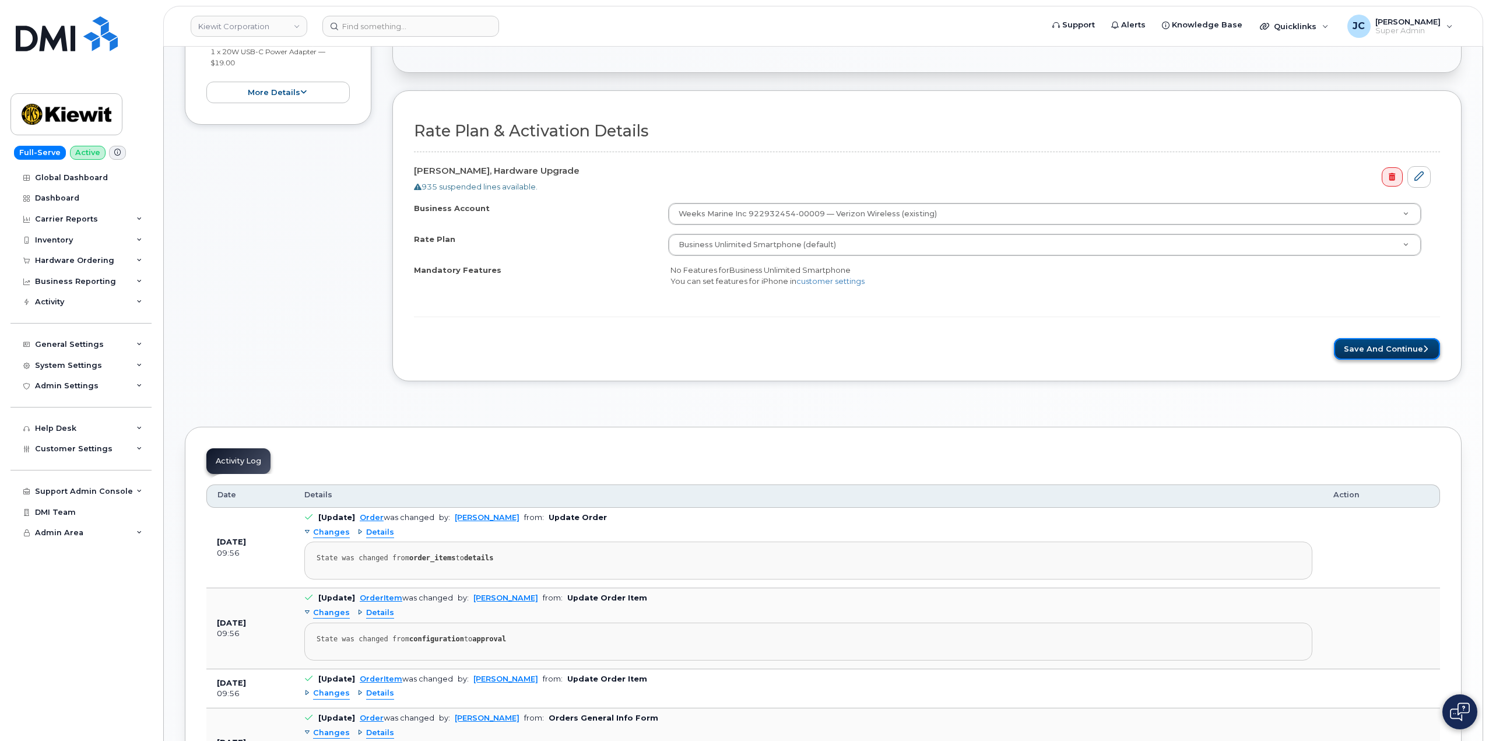
click at [1379, 348] on button "Save and Continue" at bounding box center [1387, 349] width 106 height 22
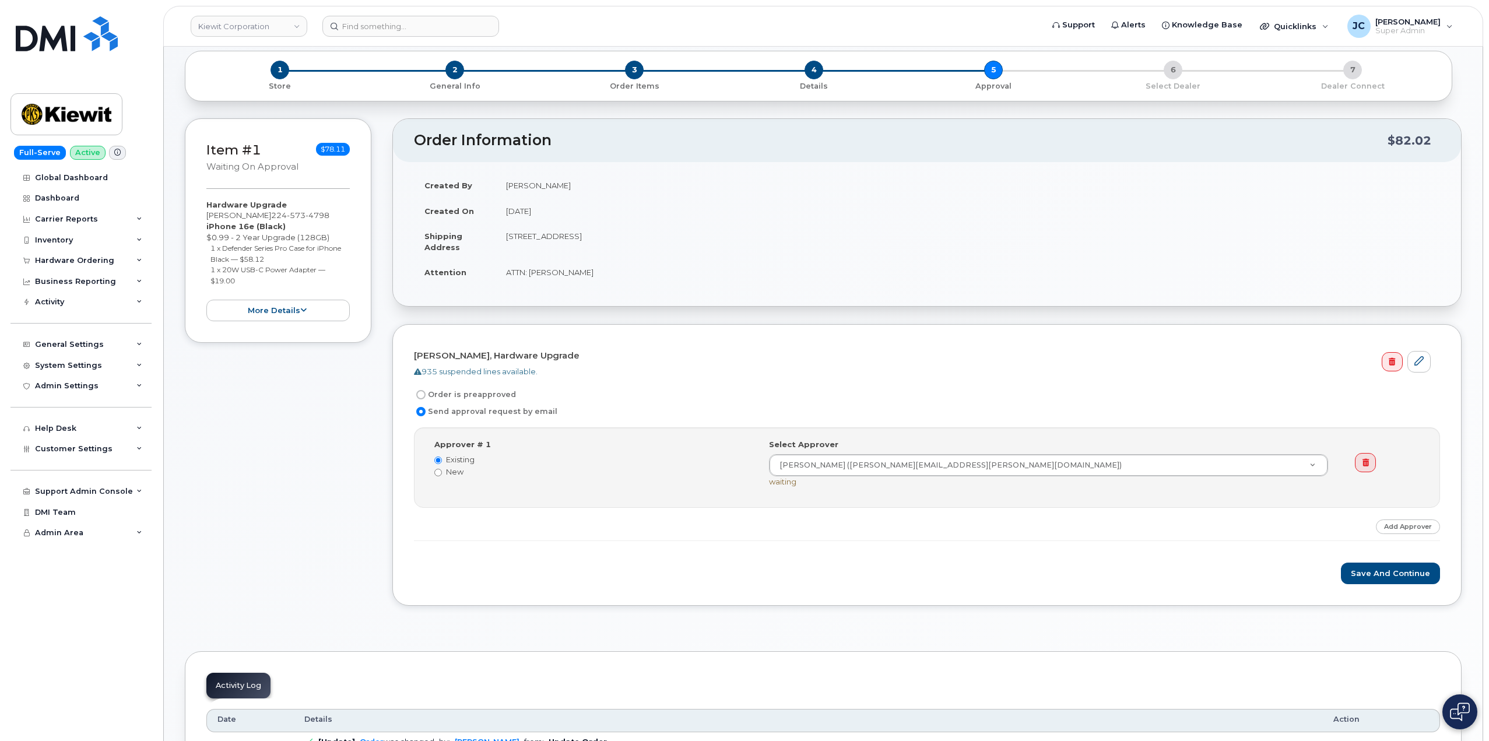
scroll to position [117, 0]
click at [421, 392] on input "Order is preapproved" at bounding box center [420, 394] width 9 height 9
radio input "true"
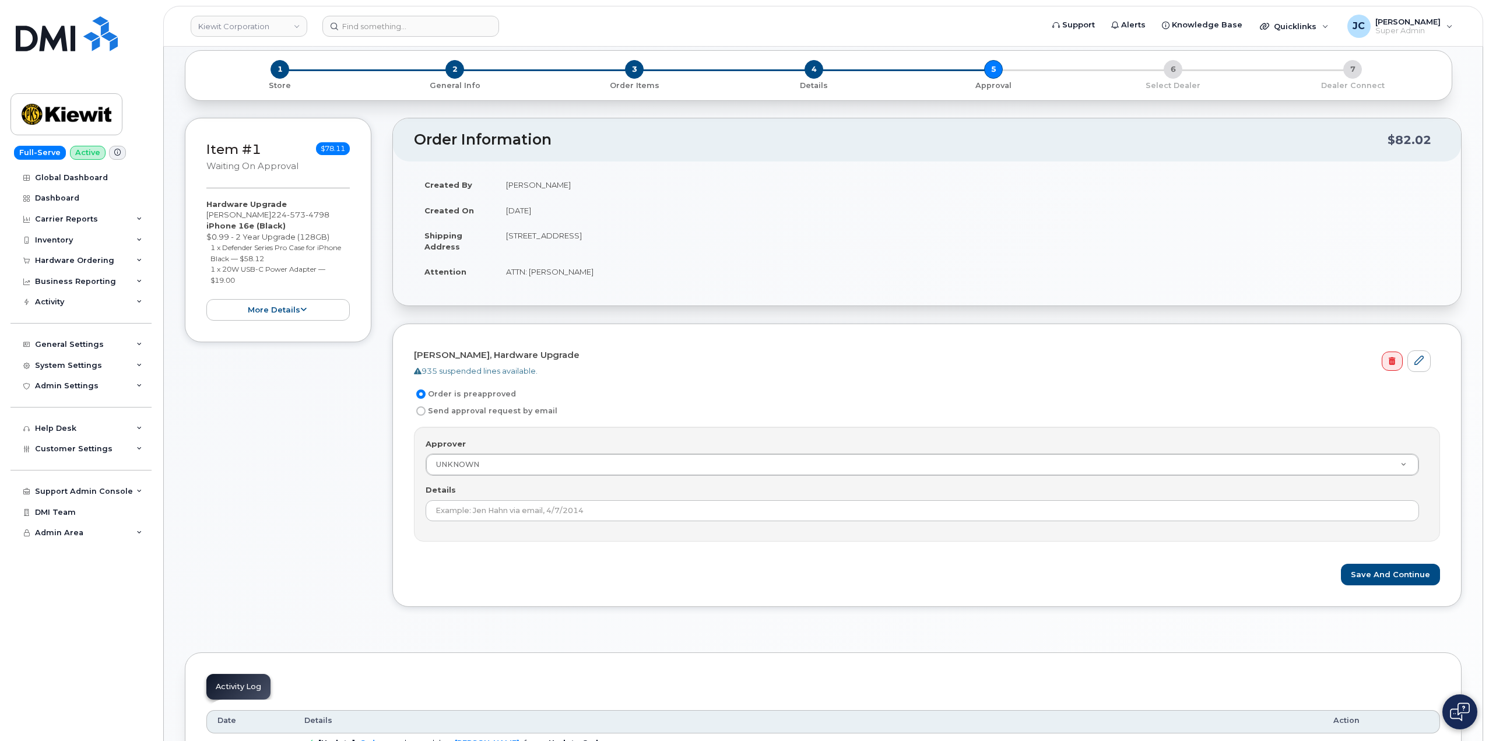
click at [605, 499] on div "Details" at bounding box center [927, 503] width 1003 height 37
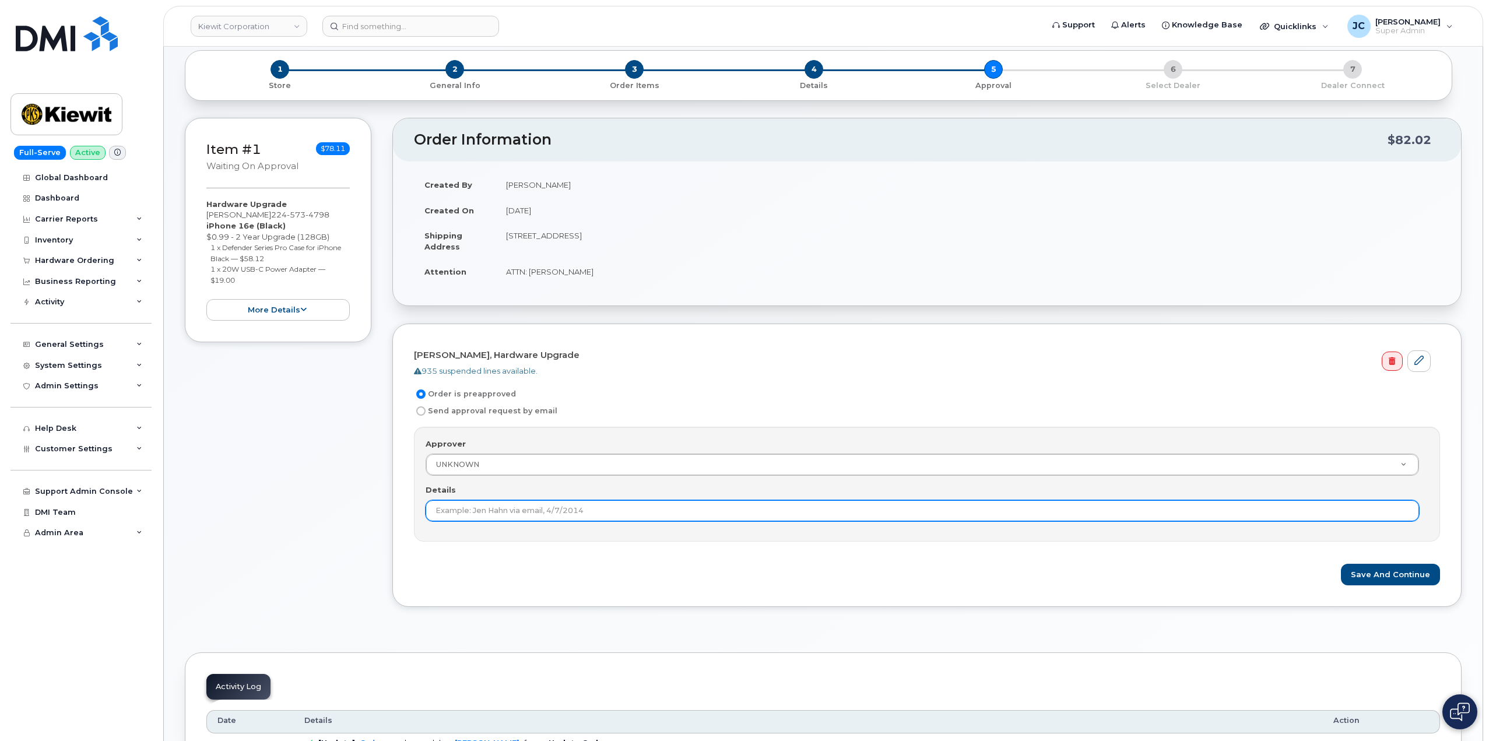
click at [602, 507] on input "Details" at bounding box center [923, 510] width 994 height 21
type input "This order is pre-approved as it is within approved cost range."
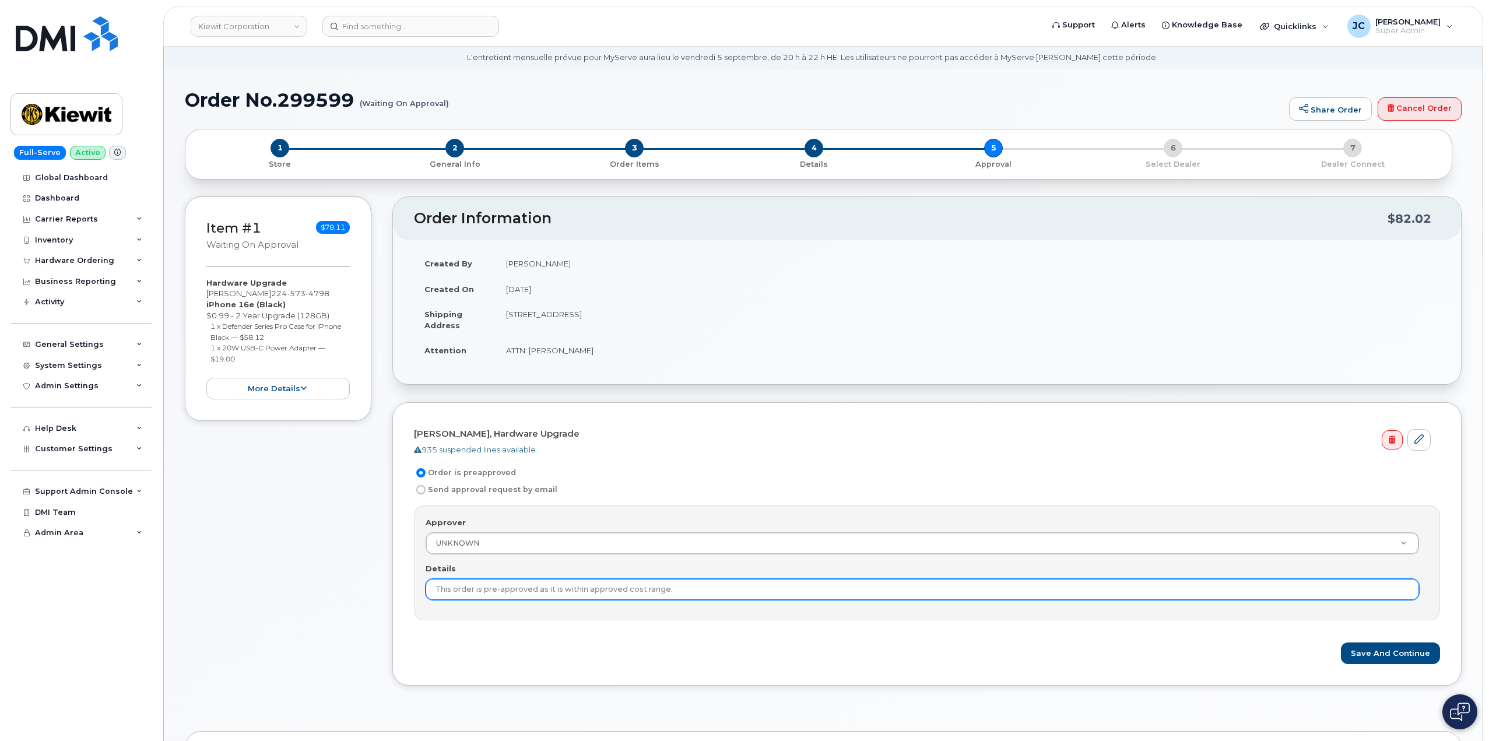
scroll to position [58, 0]
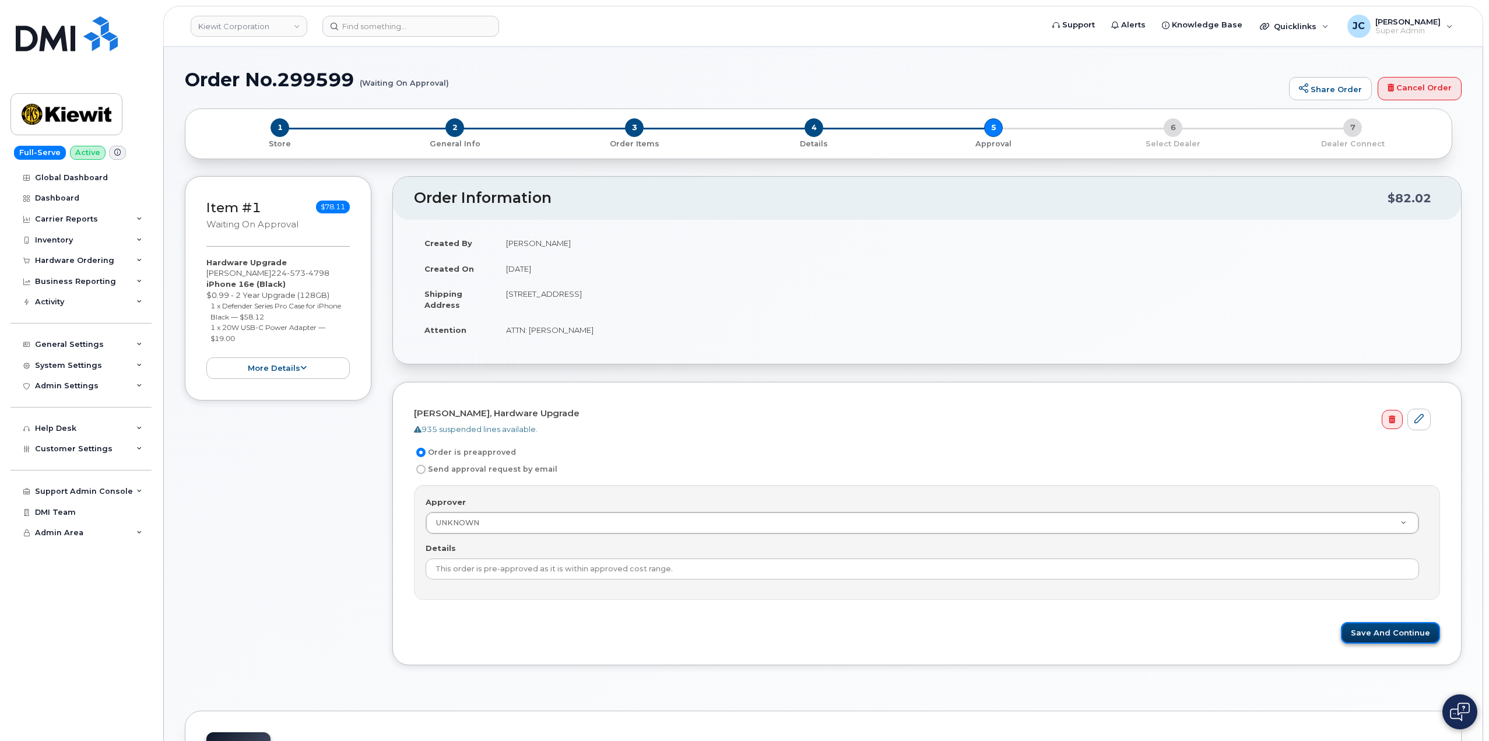
click at [1413, 635] on button "Save and Continue" at bounding box center [1390, 633] width 99 height 22
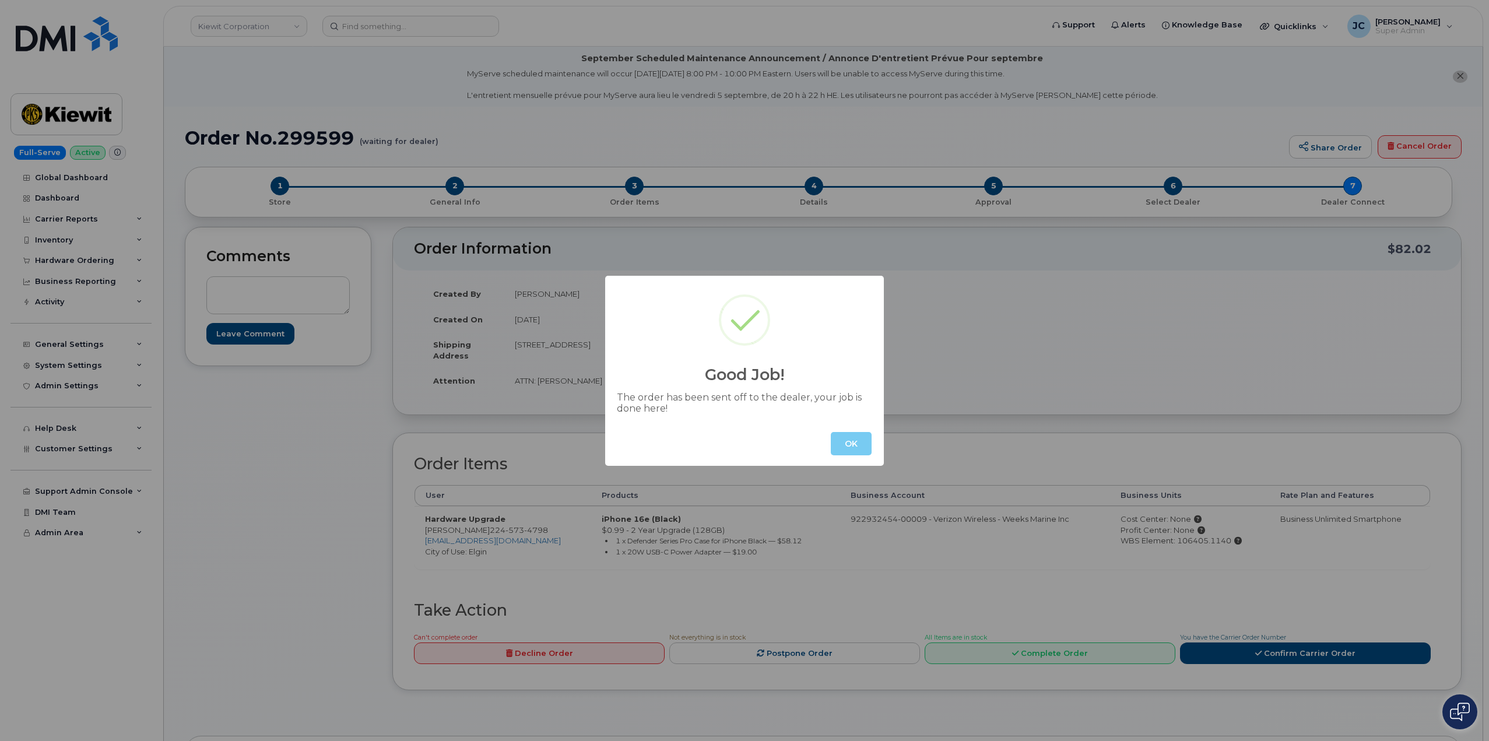
click at [836, 453] on button "OK" at bounding box center [851, 443] width 41 height 23
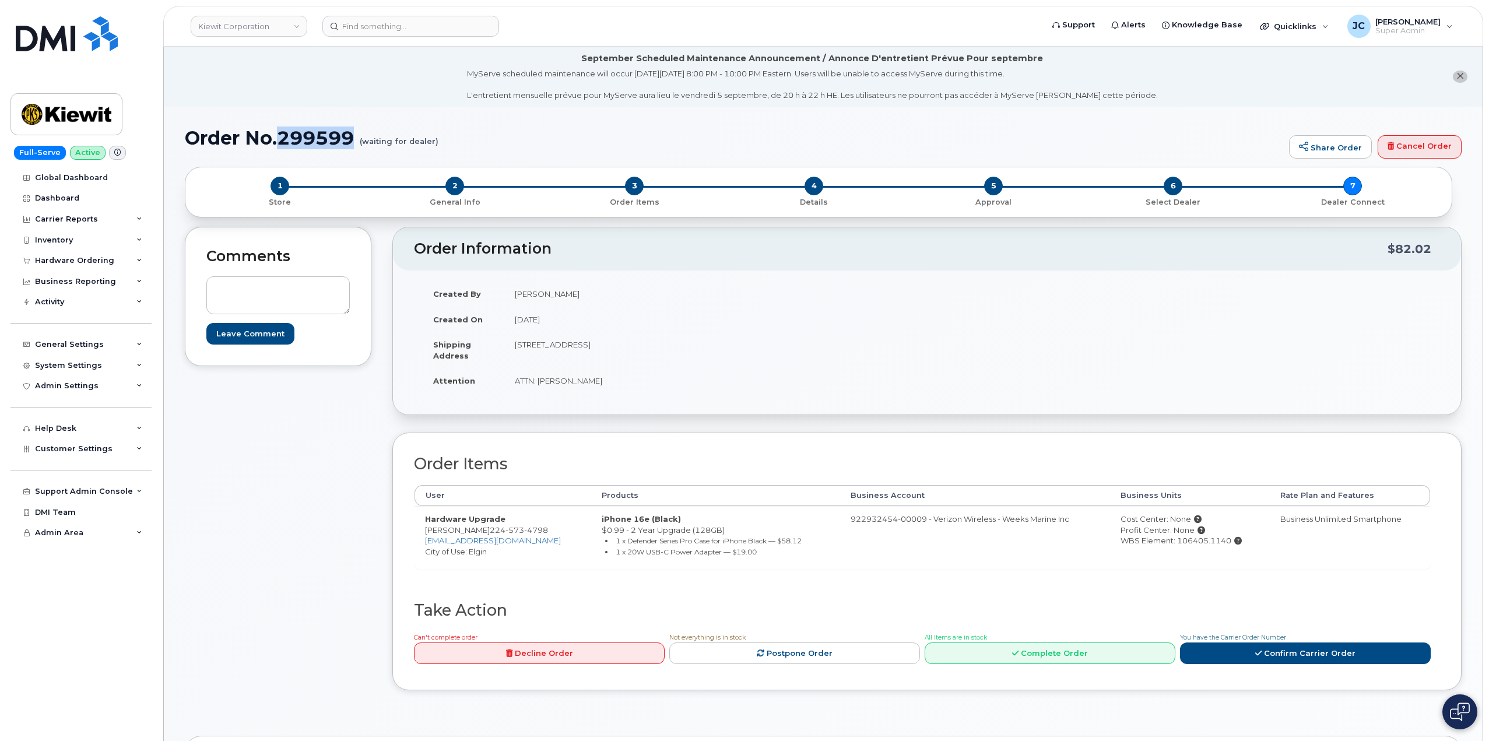
drag, startPoint x: 354, startPoint y: 132, endPoint x: 276, endPoint y: 134, distance: 77.6
click at [276, 134] on h1 "Order No.299599 (waiting for dealer)" at bounding box center [734, 138] width 1099 height 20
copy h1 "299599"
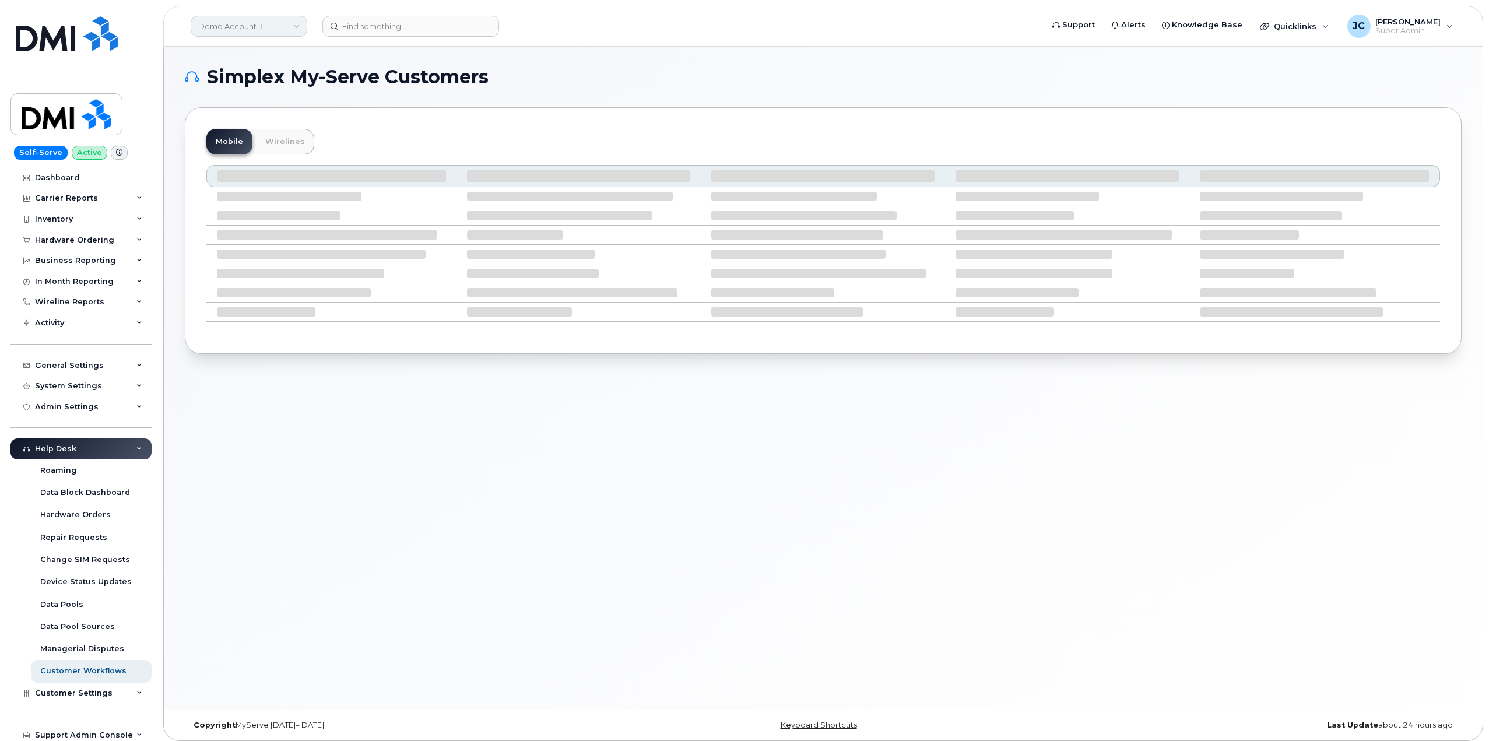
click at [290, 22] on link "Demo Account 1" at bounding box center [249, 26] width 117 height 21
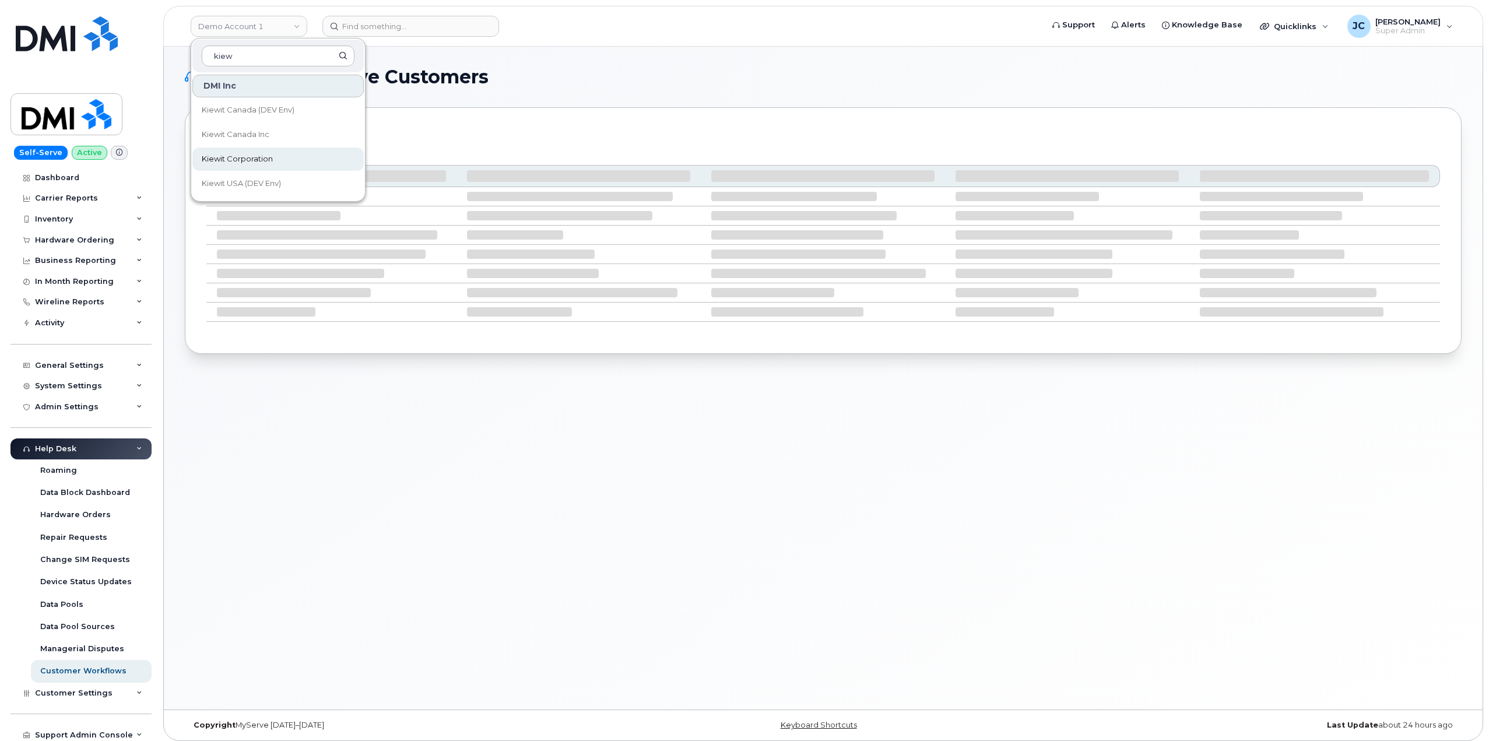
type input "kiew"
click at [225, 158] on span "Kiewit Corporation" at bounding box center [237, 159] width 71 height 12
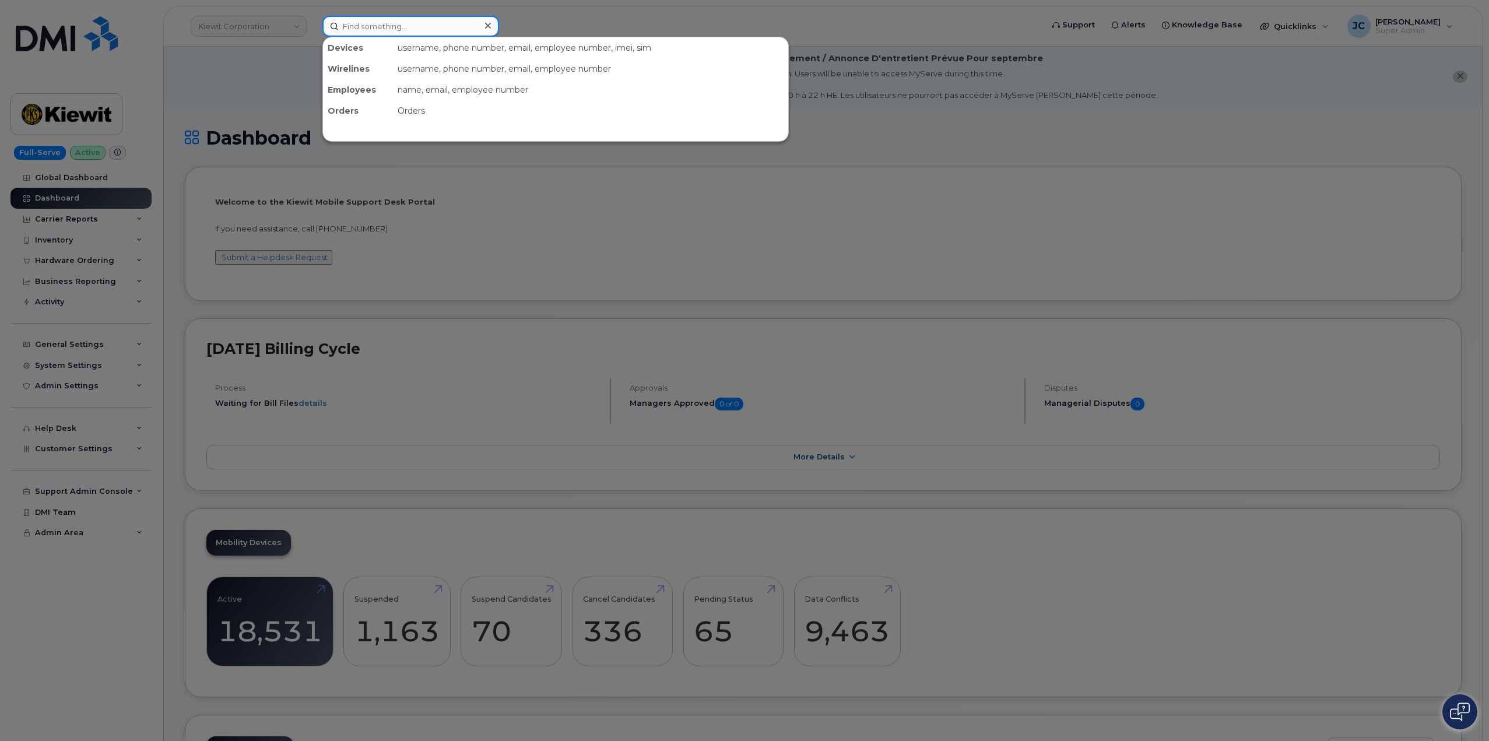
click at [385, 24] on input at bounding box center [411, 26] width 177 height 21
type input "k"
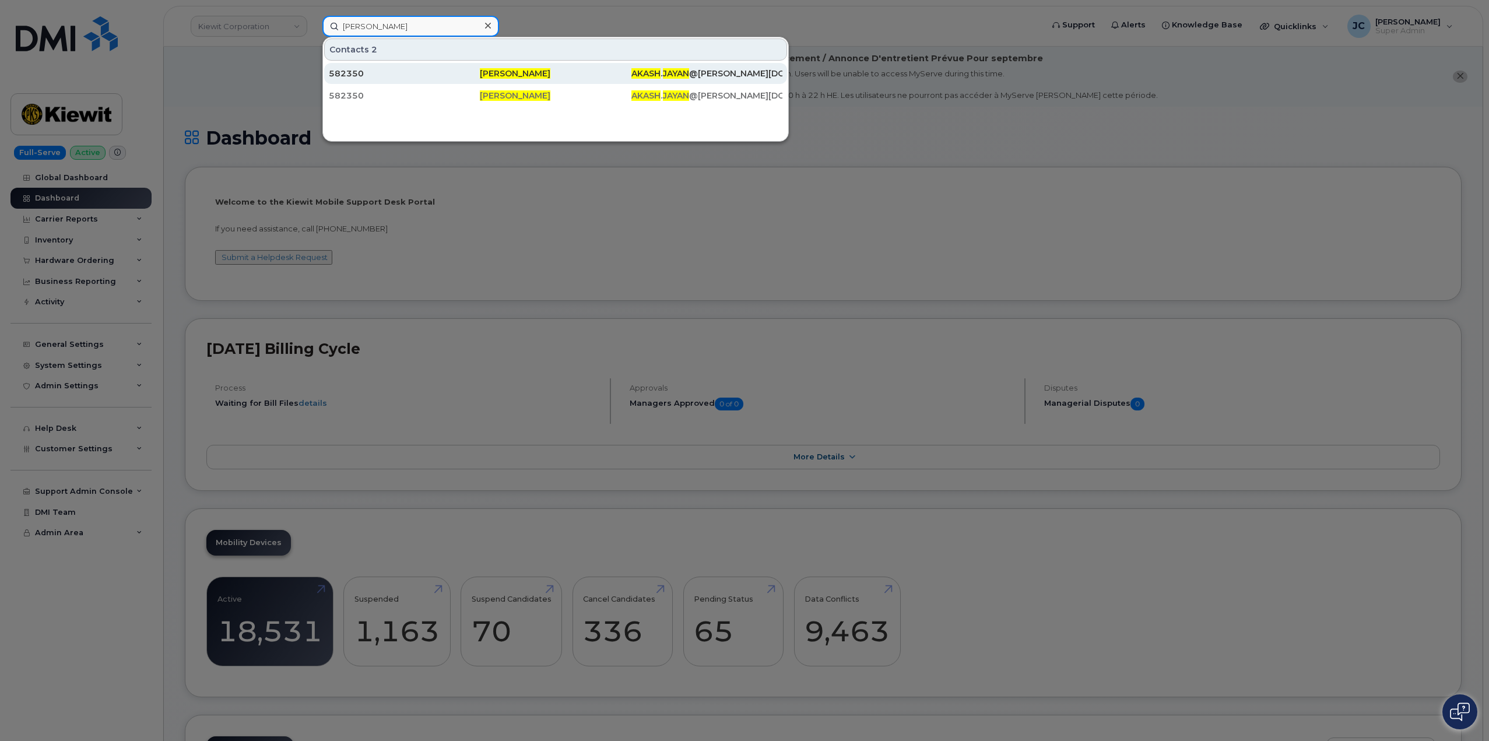
type input "[PERSON_NAME]"
click at [507, 73] on span "[PERSON_NAME]" at bounding box center [515, 73] width 71 height 10
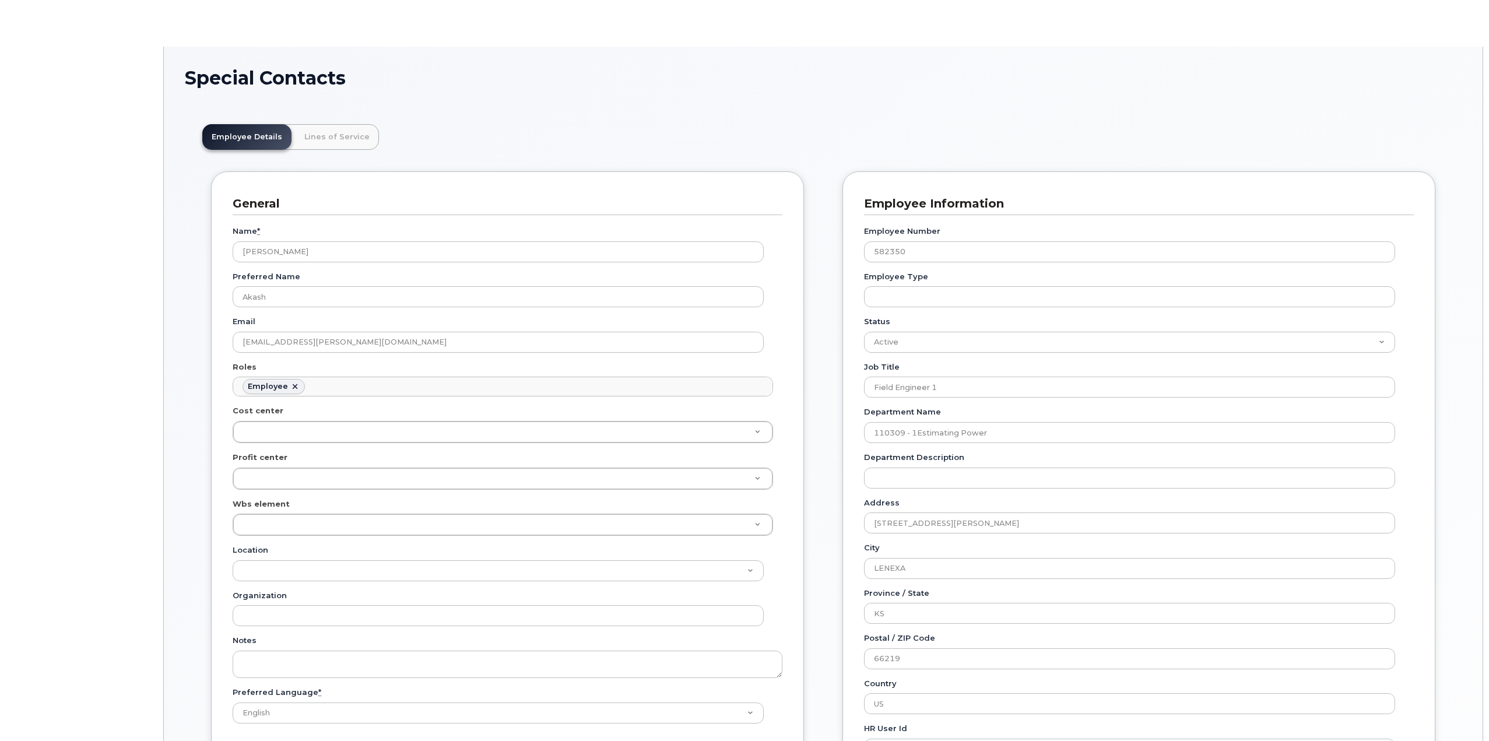
scroll to position [34, 0]
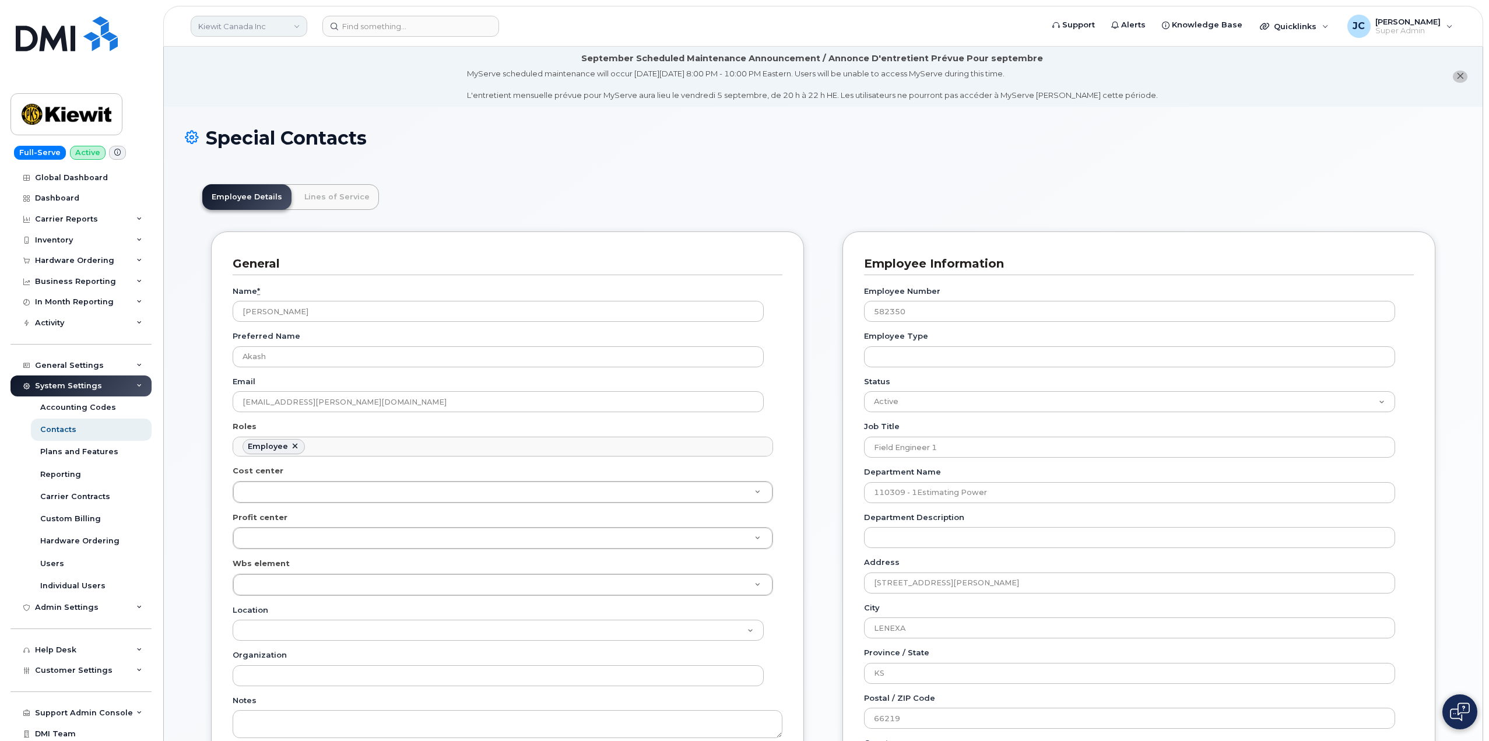
click at [245, 30] on link "Kiewit Canada Inc" at bounding box center [249, 26] width 117 height 21
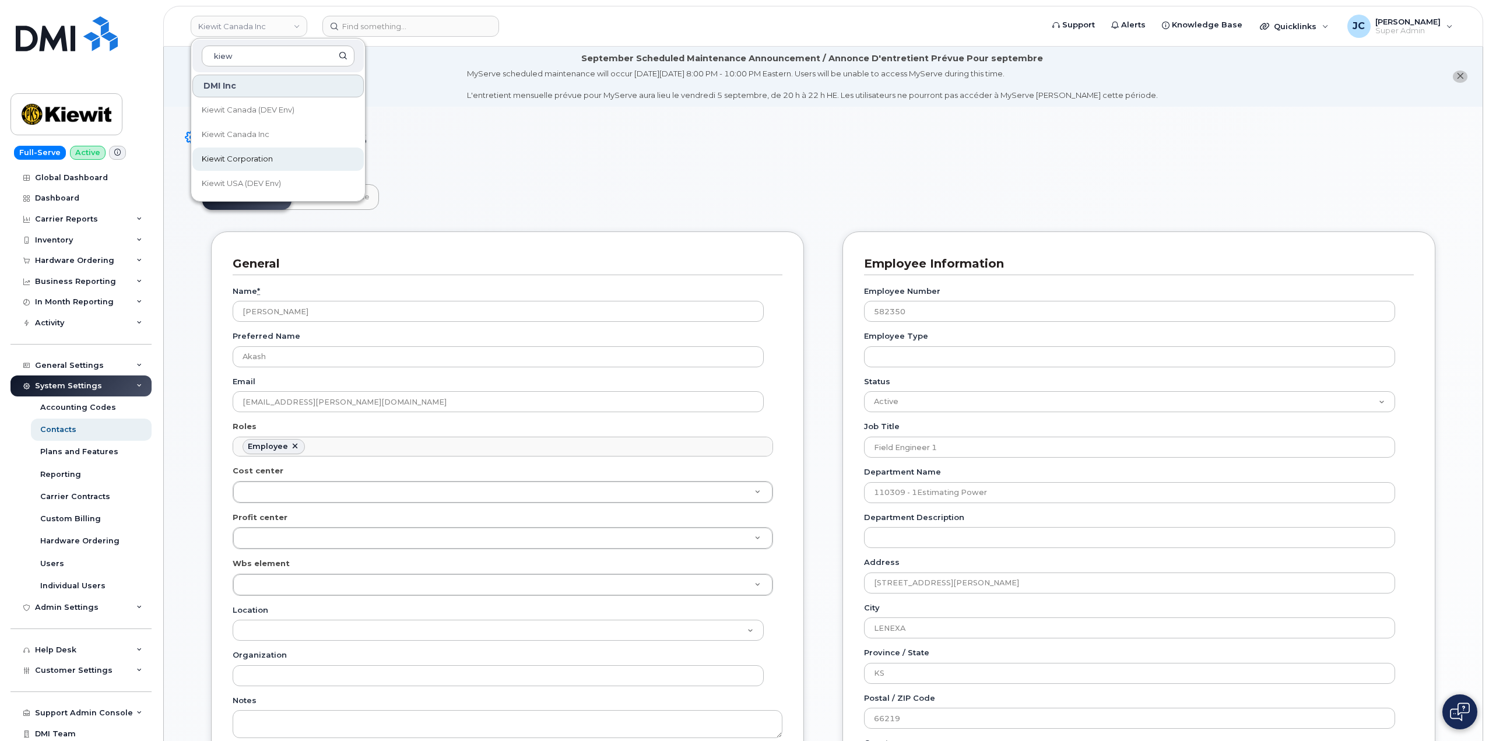
type input "kiew"
click at [258, 159] on span "Kiewit Corporation" at bounding box center [237, 159] width 71 height 12
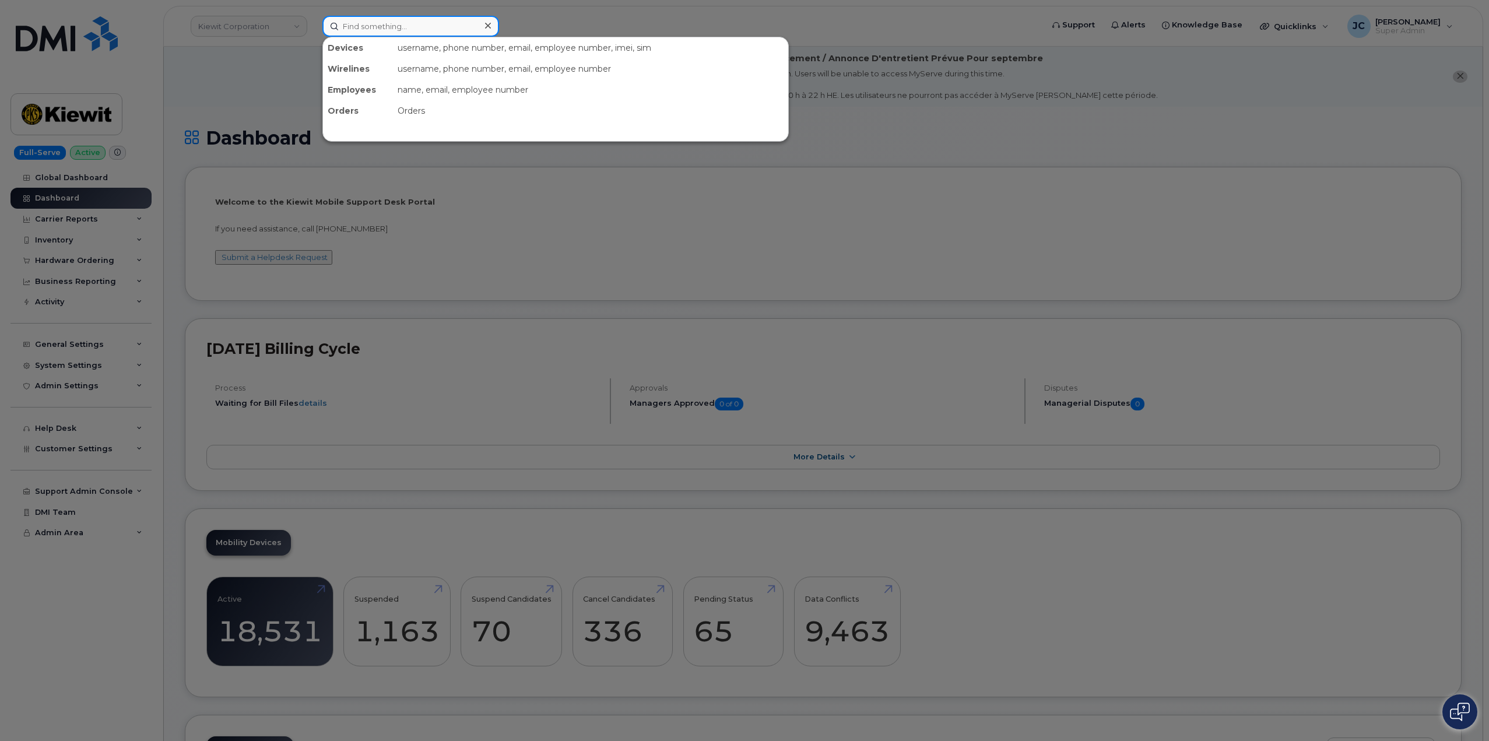
click at [402, 26] on input at bounding box center [411, 26] width 177 height 21
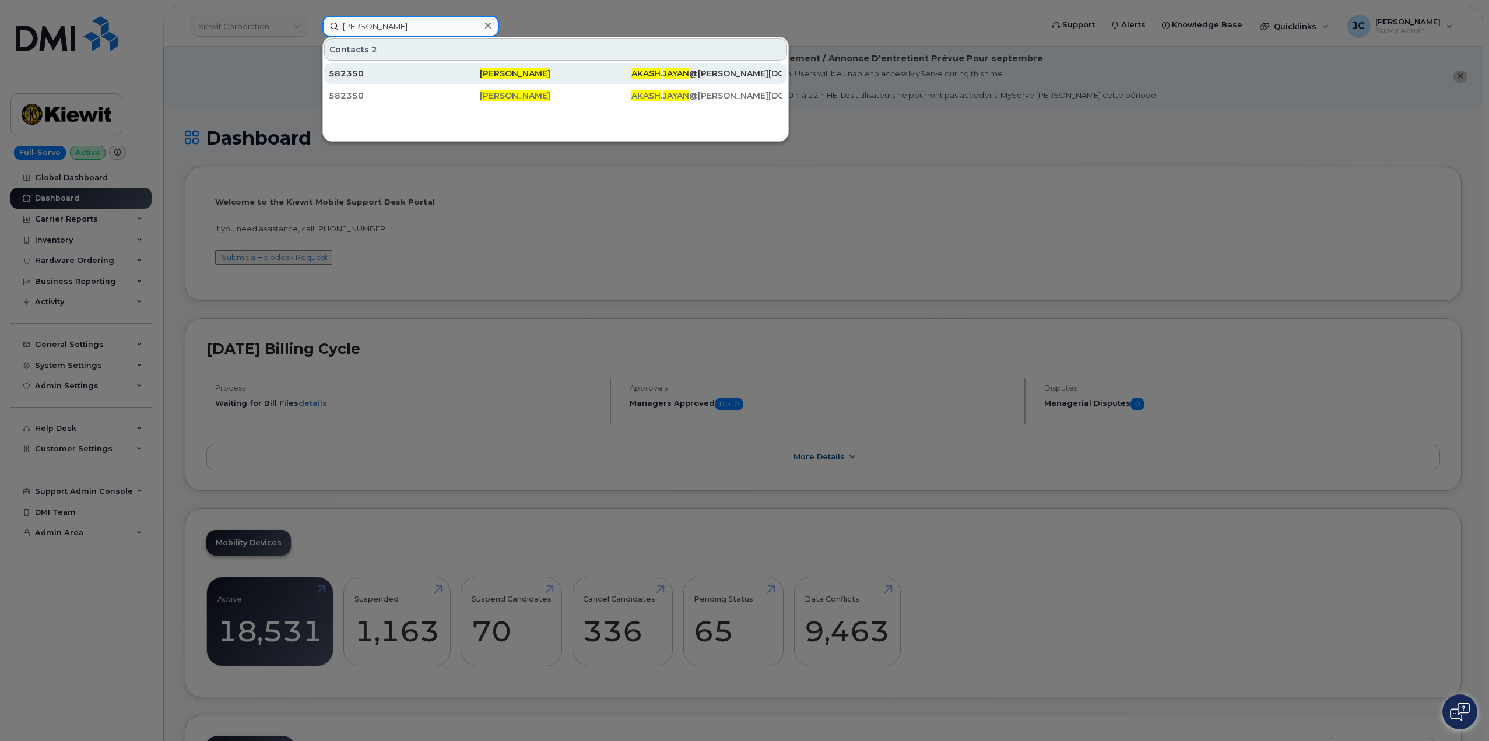
type input "akash jayan"
click at [496, 74] on span "Akash Jayan" at bounding box center [515, 73] width 71 height 10
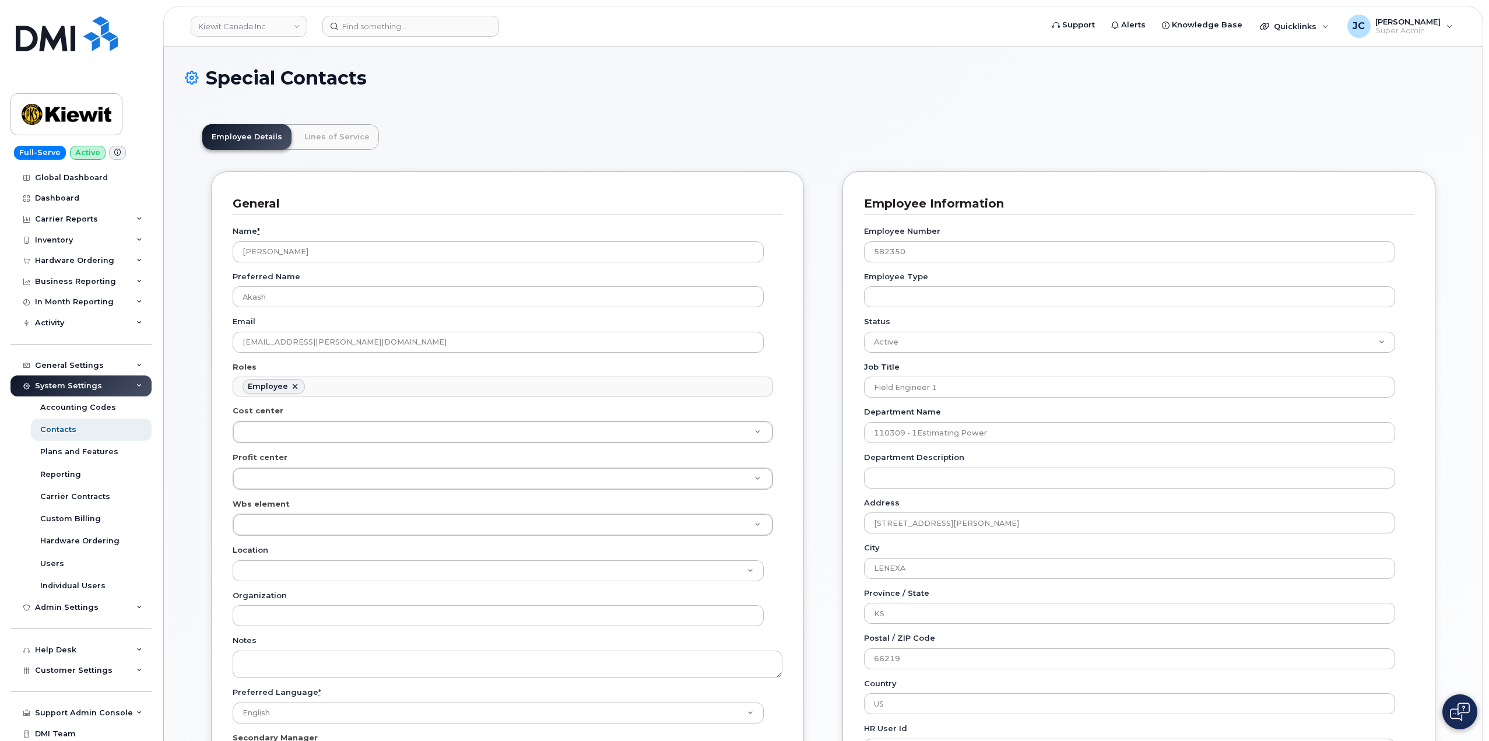
scroll to position [34, 0]
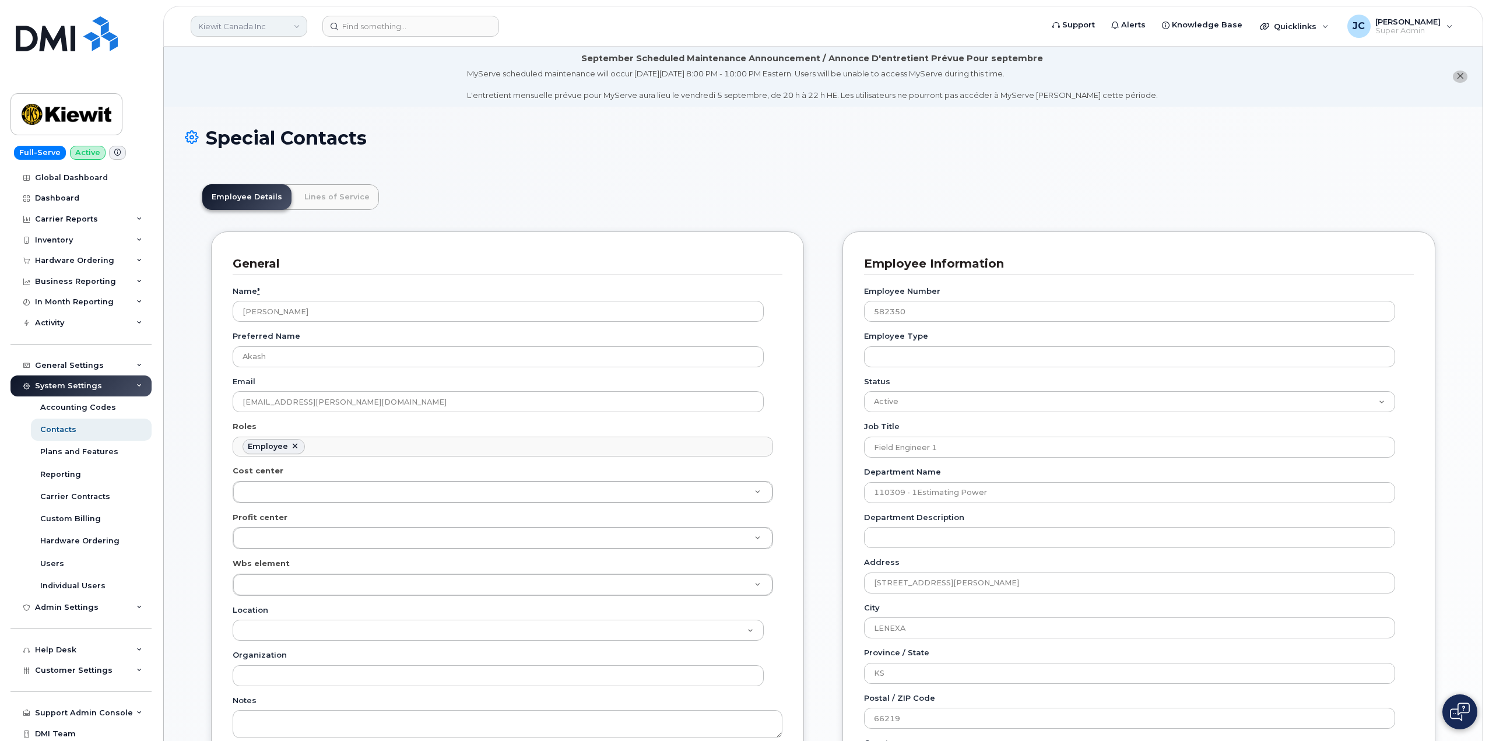
click at [275, 28] on link "Kiewit Canada Inc" at bounding box center [249, 26] width 117 height 21
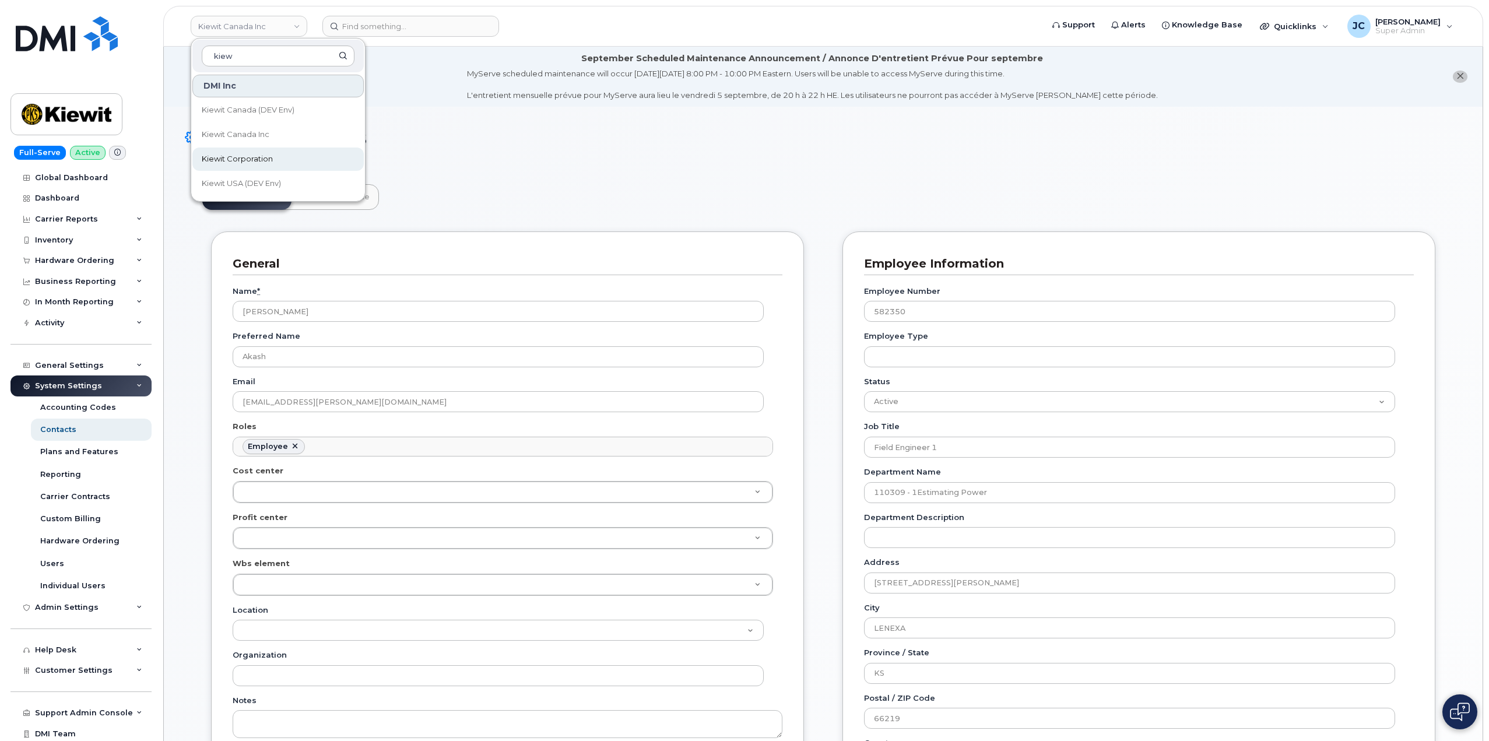
type input "kiew"
click at [268, 163] on span "Kiewit Corporation" at bounding box center [237, 159] width 71 height 12
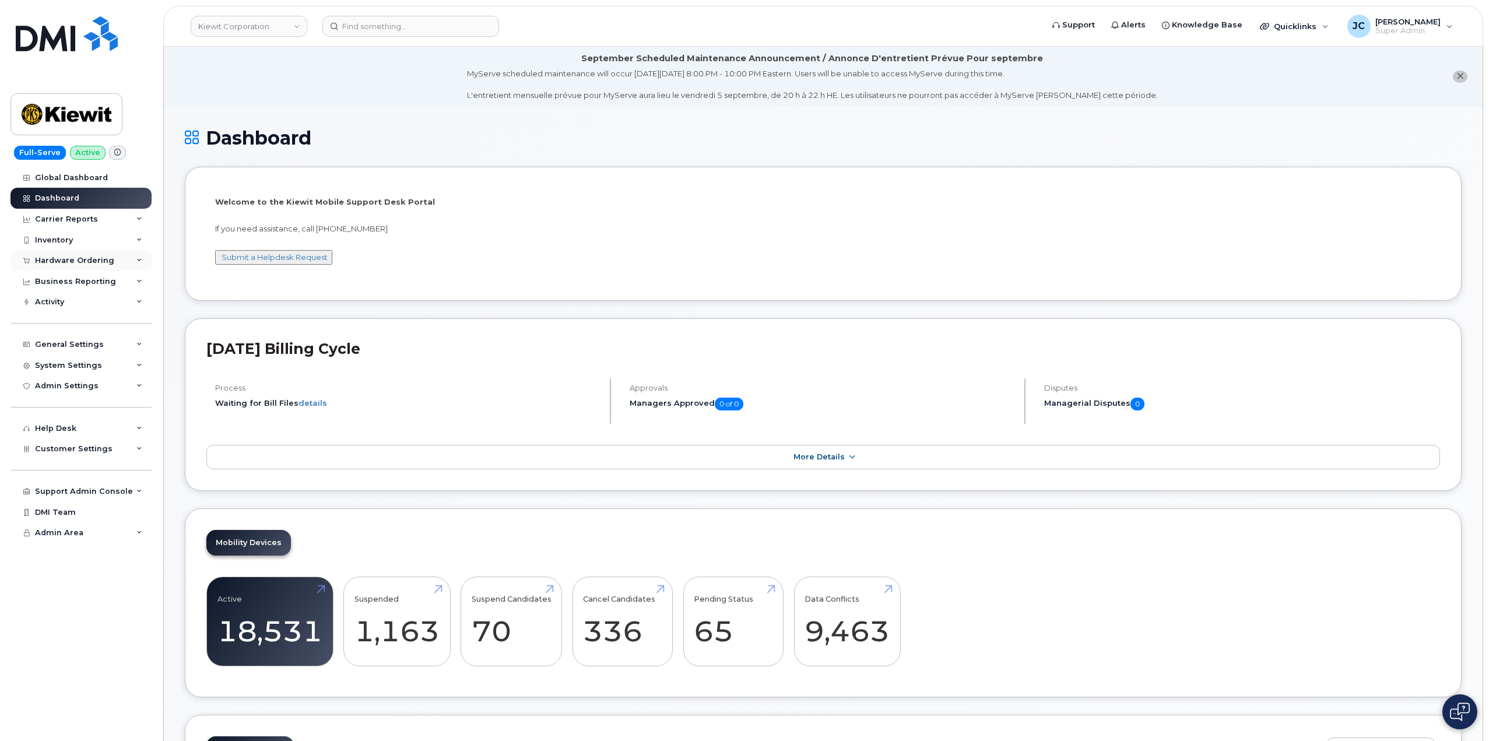
click at [135, 258] on div "Hardware Ordering" at bounding box center [80, 260] width 141 height 21
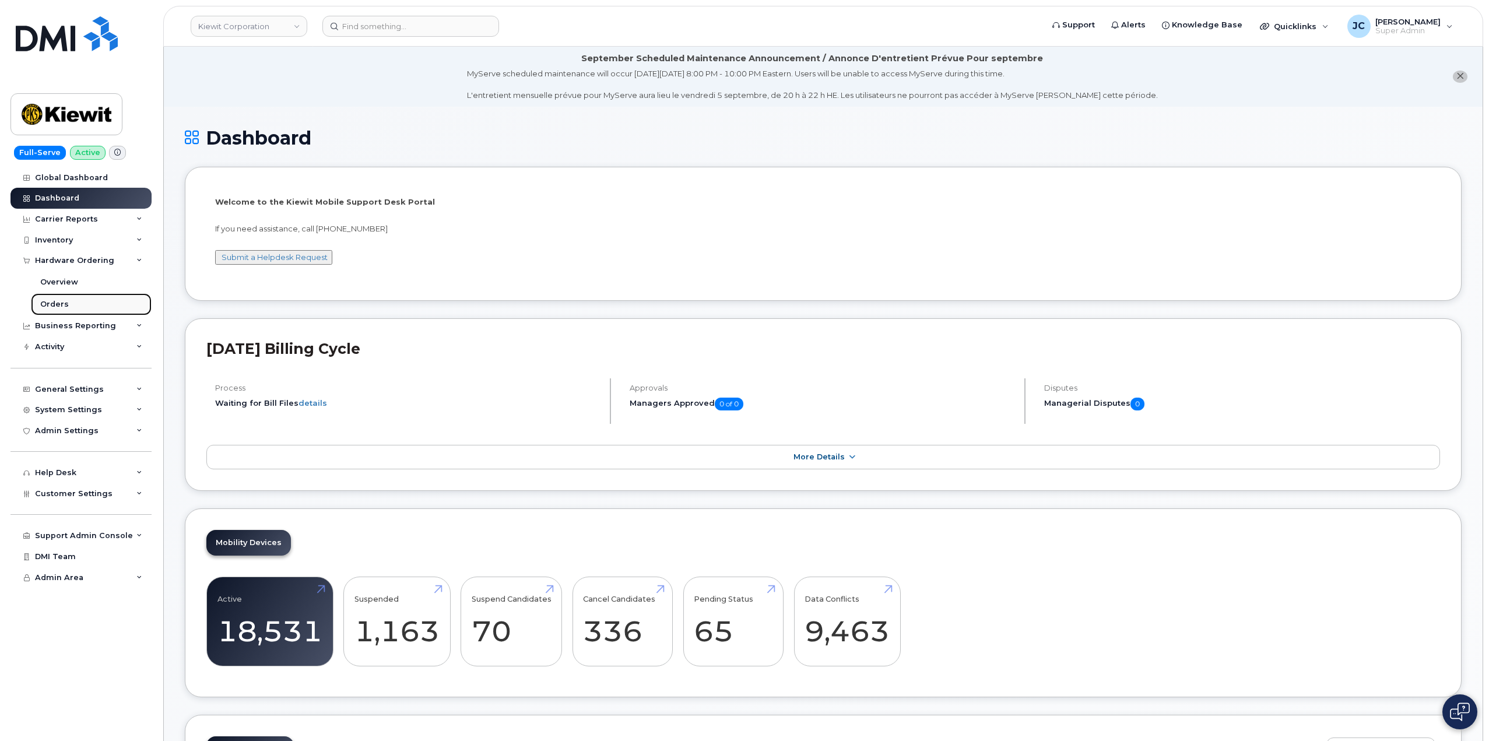
click at [55, 304] on div "Orders" at bounding box center [54, 304] width 29 height 10
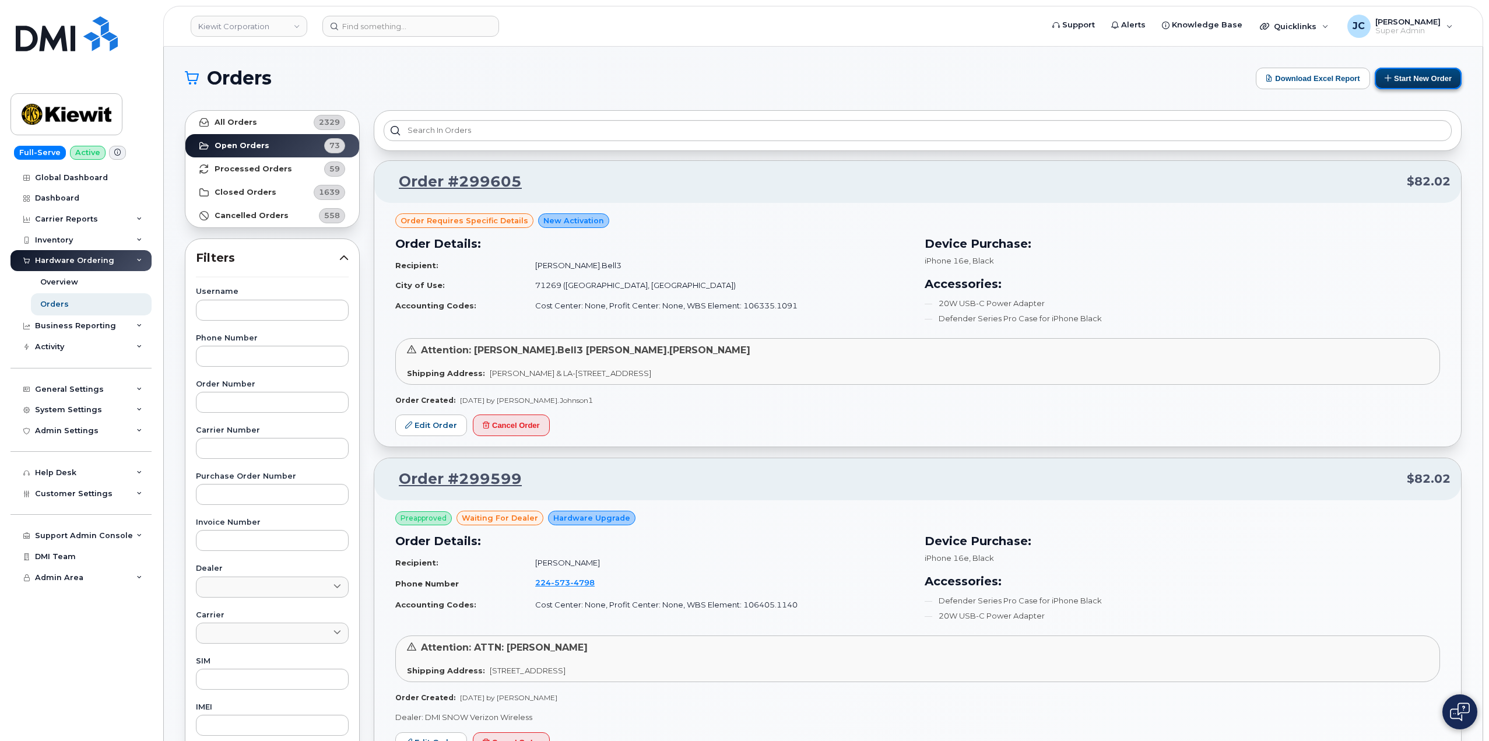
click at [1413, 79] on button "Start New Order" at bounding box center [1418, 79] width 87 height 22
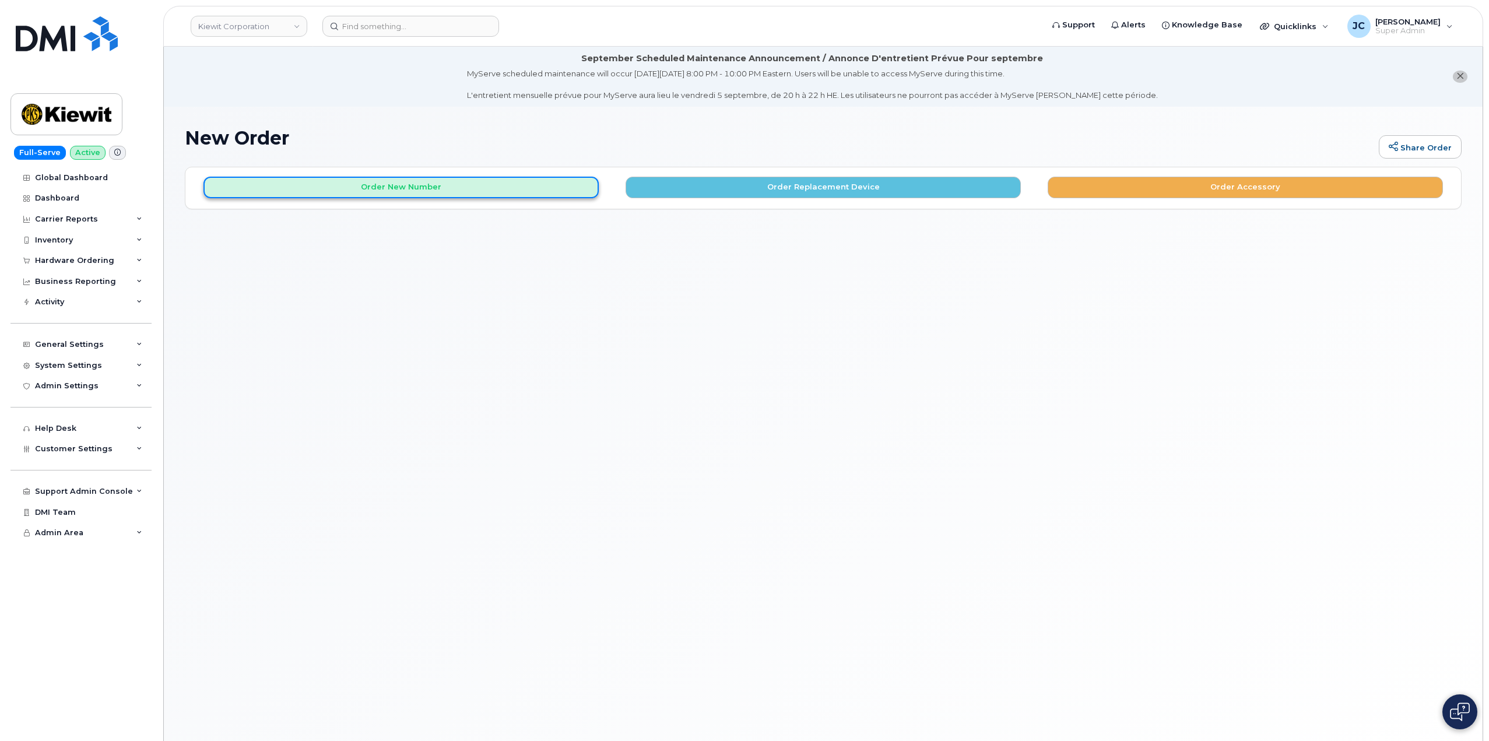
click at [410, 191] on button "Order New Number" at bounding box center [401, 188] width 395 height 22
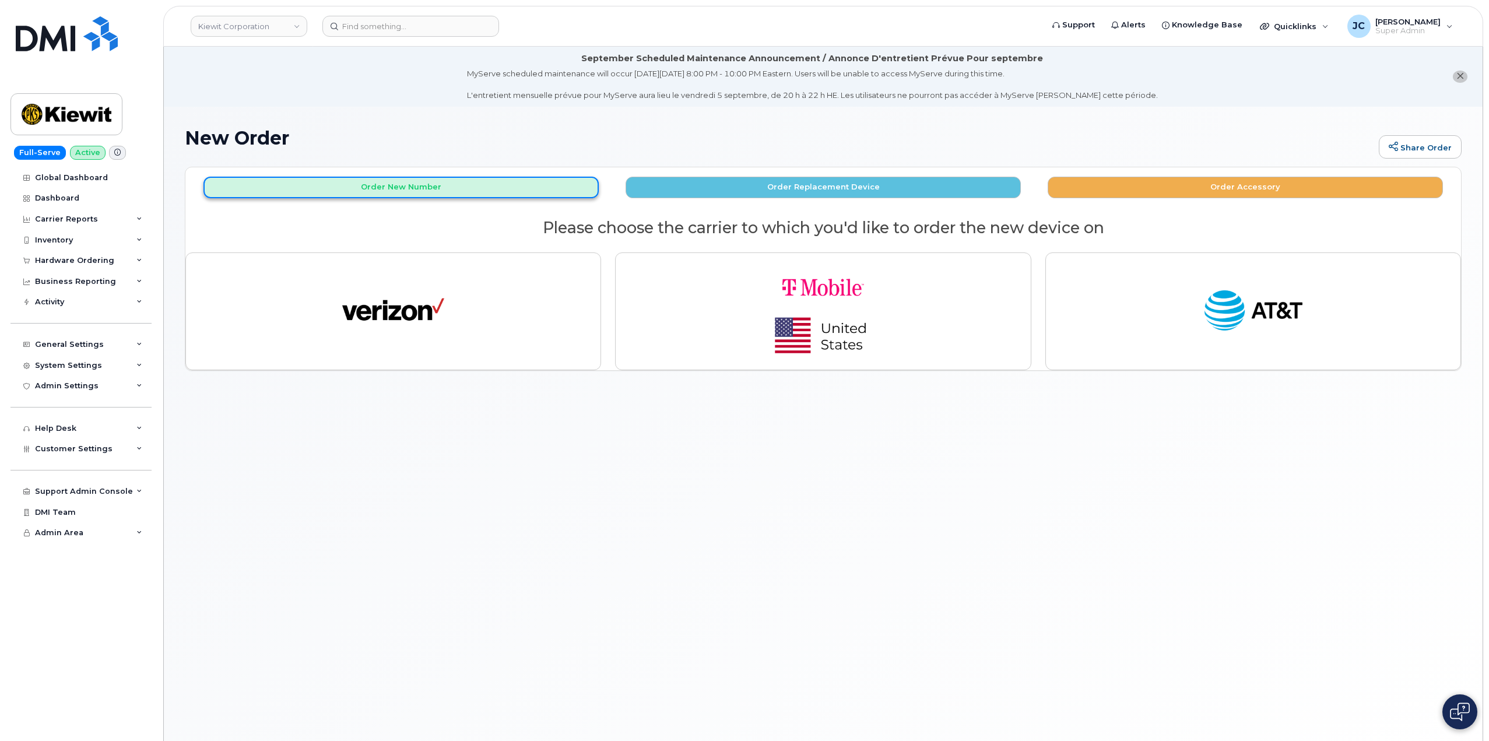
click at [394, 187] on button "Order New Number" at bounding box center [401, 188] width 395 height 22
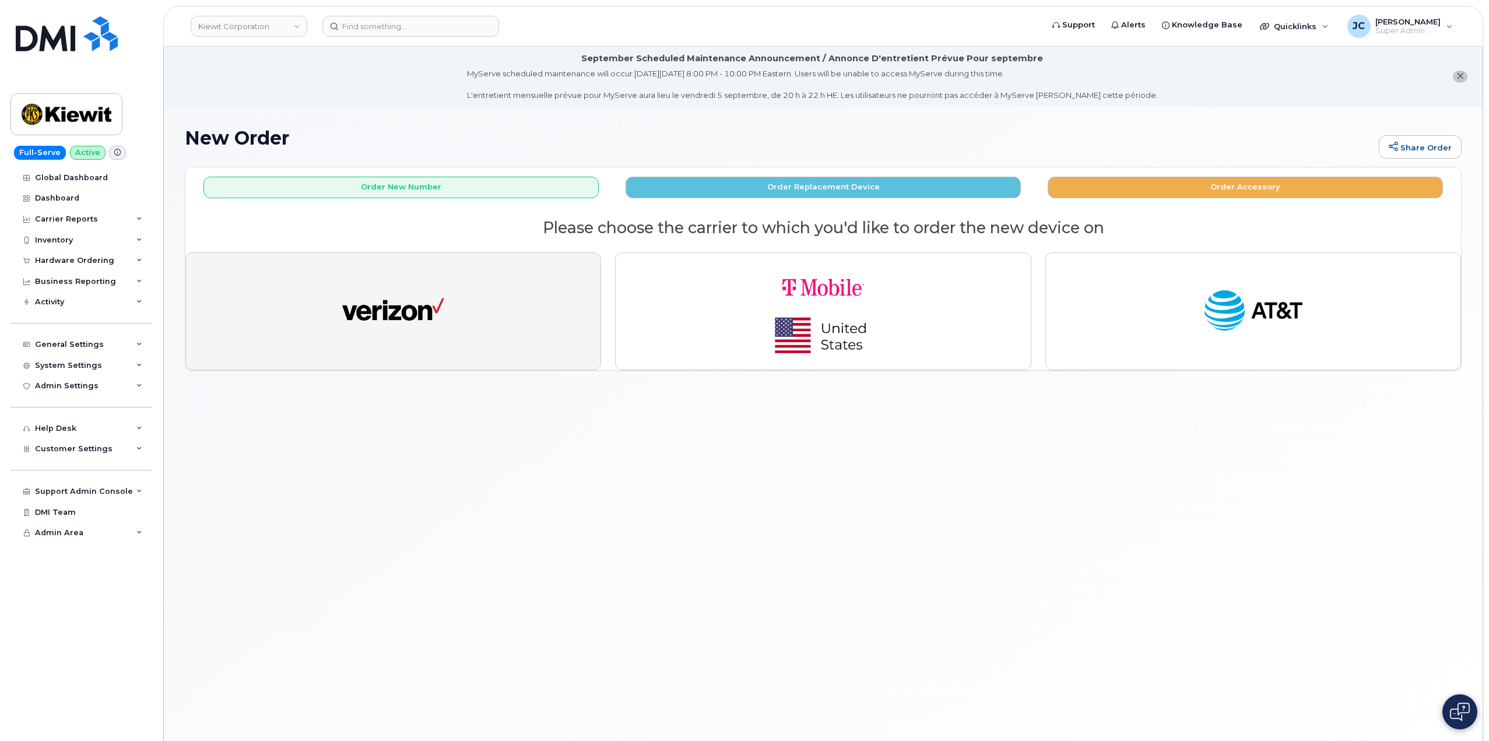
click at [390, 300] on img "button" at bounding box center [393, 311] width 102 height 52
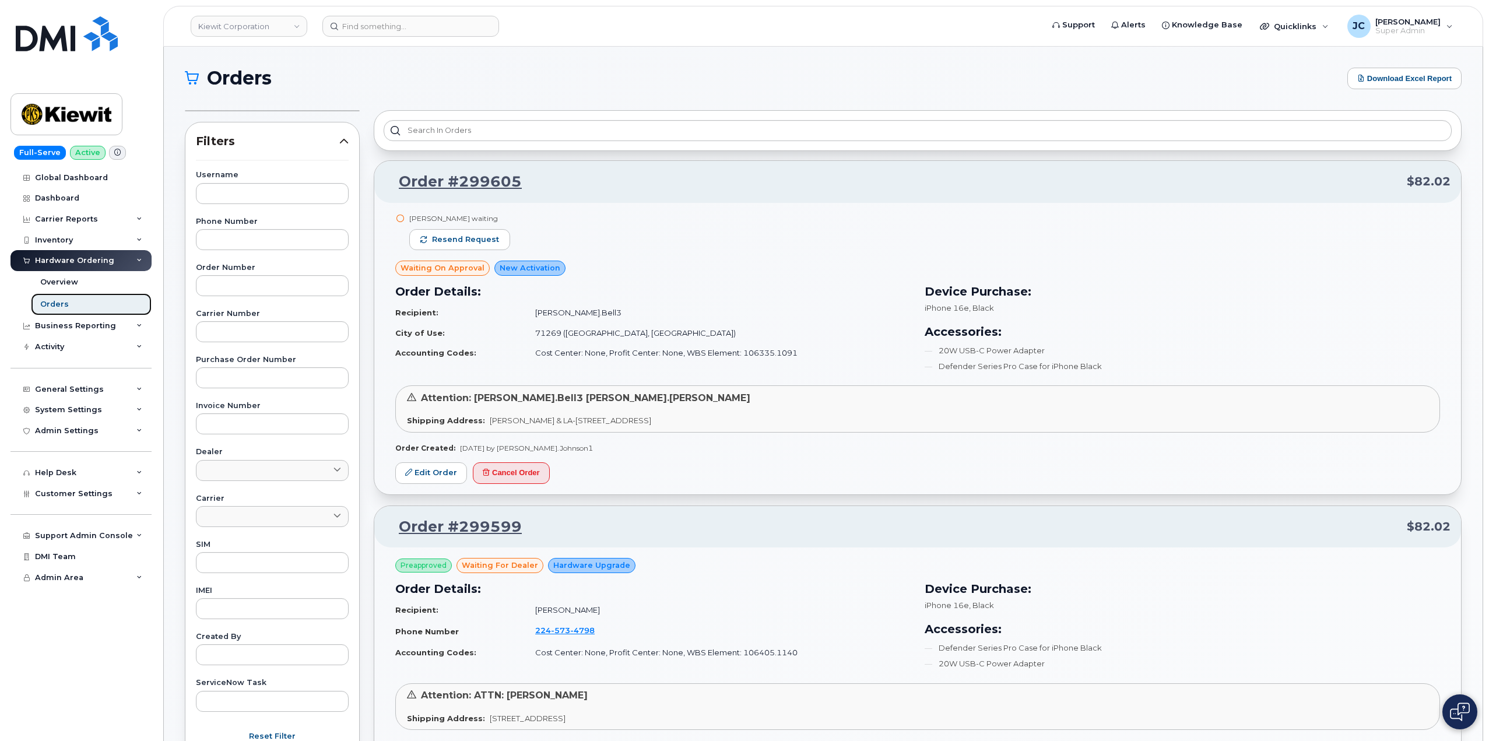
click at [56, 300] on div "Orders" at bounding box center [54, 304] width 29 height 10
click at [48, 302] on div "Orders" at bounding box center [54, 304] width 29 height 10
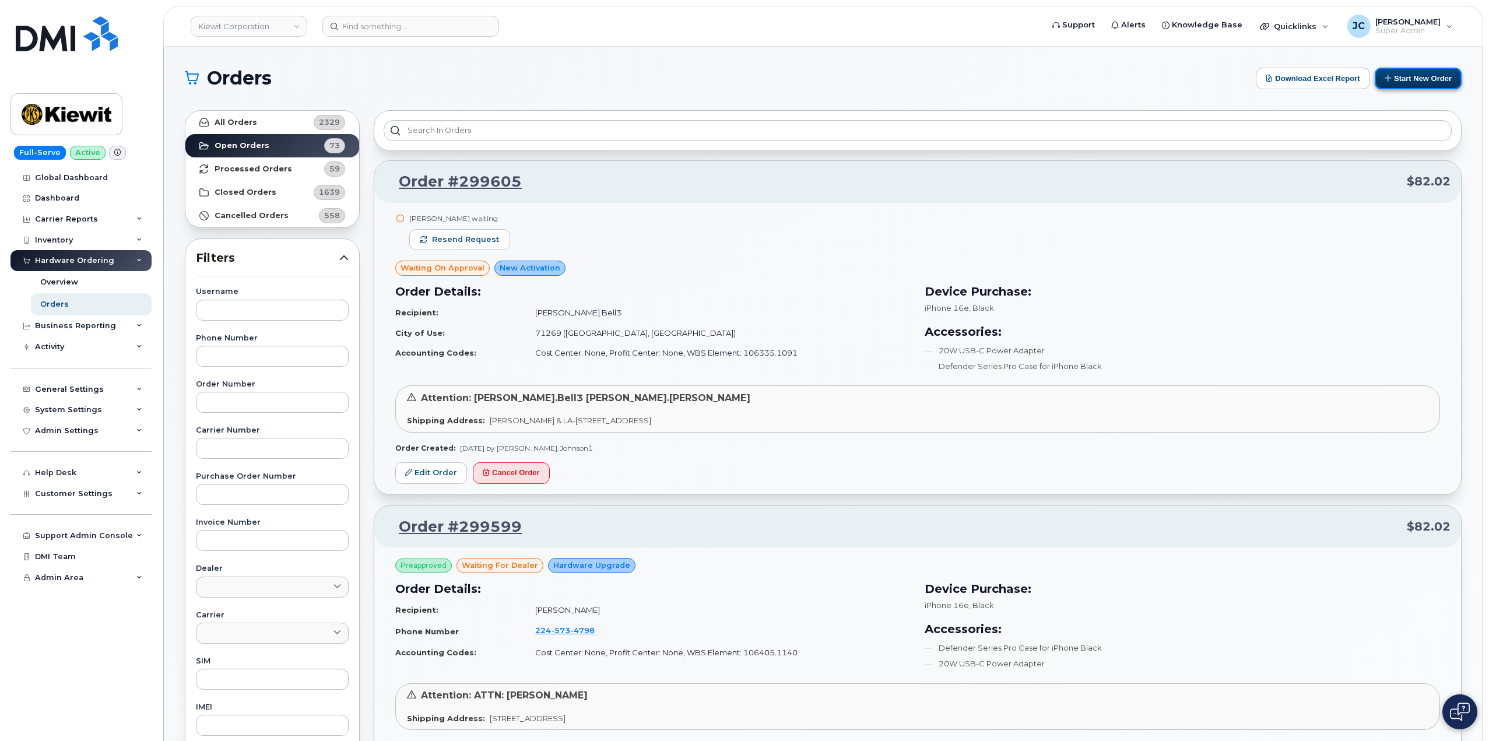
click at [1427, 78] on button "Start New Order" at bounding box center [1418, 79] width 87 height 22
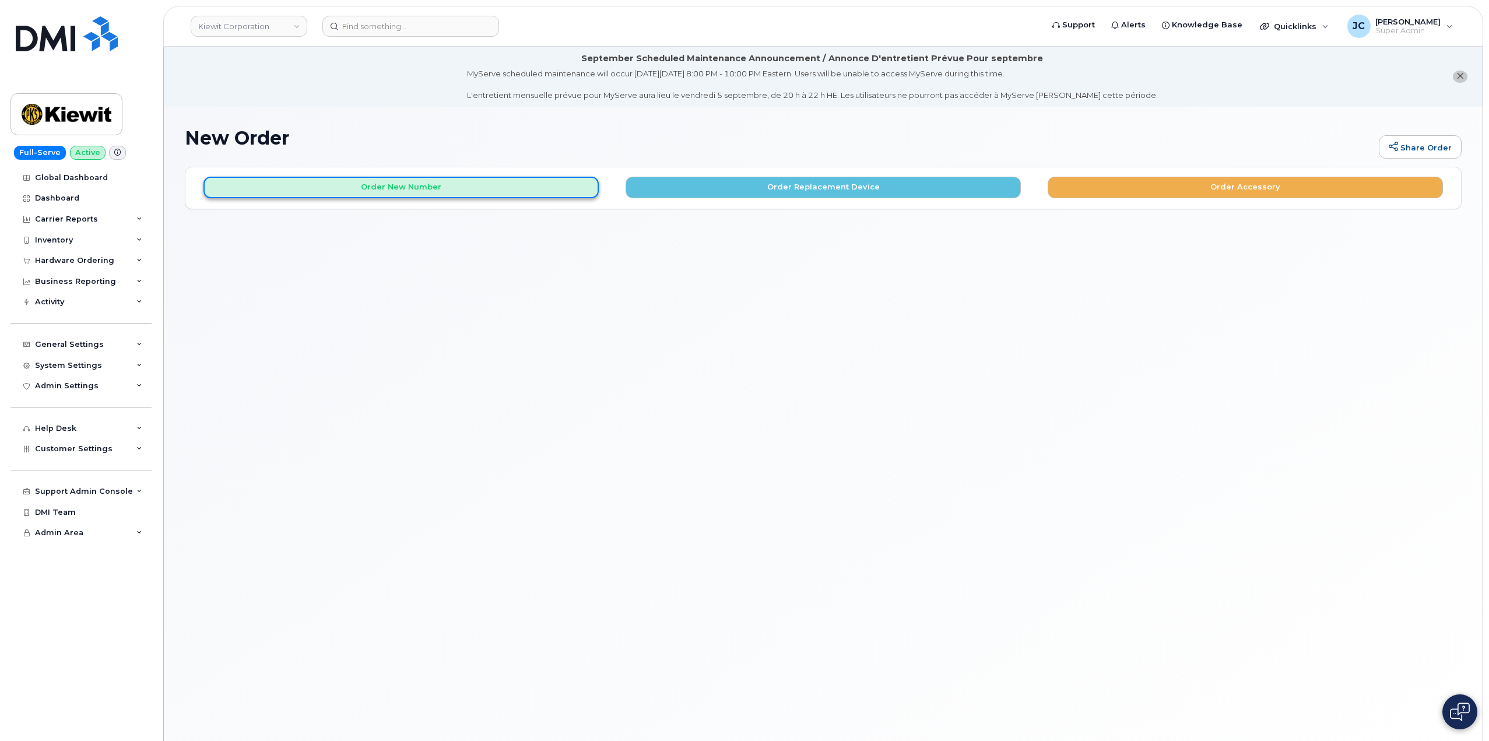
click at [432, 183] on button "Order New Number" at bounding box center [401, 188] width 395 height 22
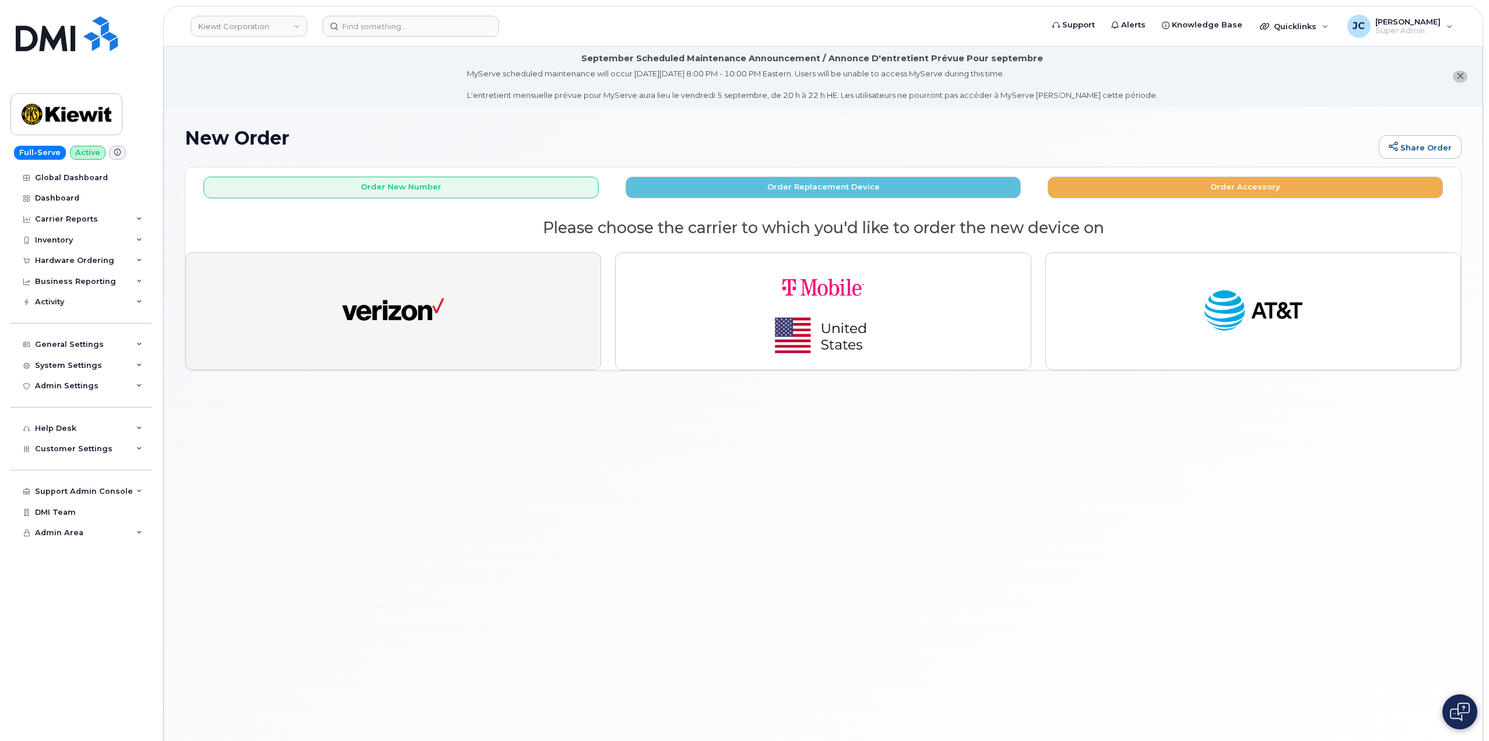
click at [373, 309] on img "button" at bounding box center [393, 311] width 102 height 52
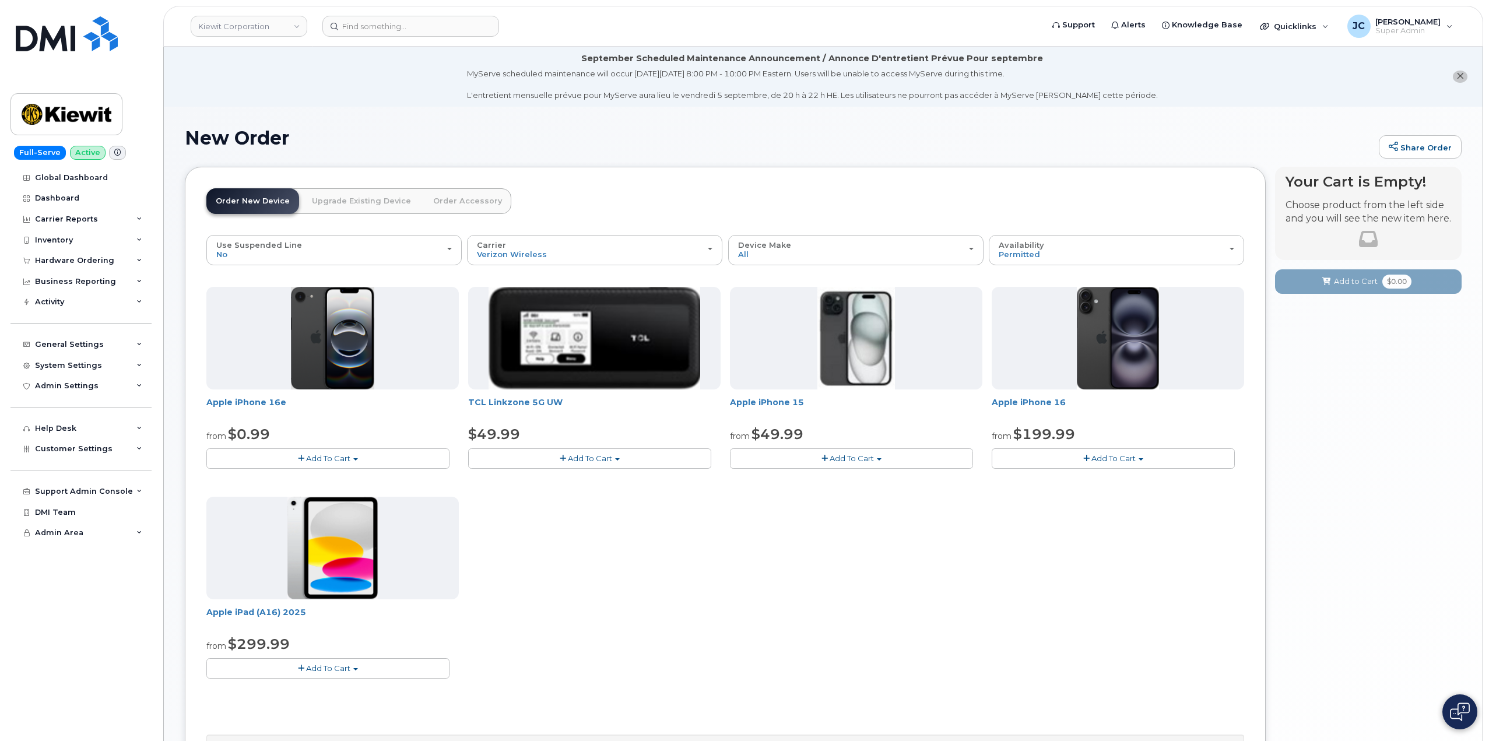
click at [338, 463] on span "Add To Cart" at bounding box center [328, 458] width 44 height 9
click at [298, 481] on link "$0.99 - 2 Year Activation (128GB)" at bounding box center [284, 480] width 150 height 15
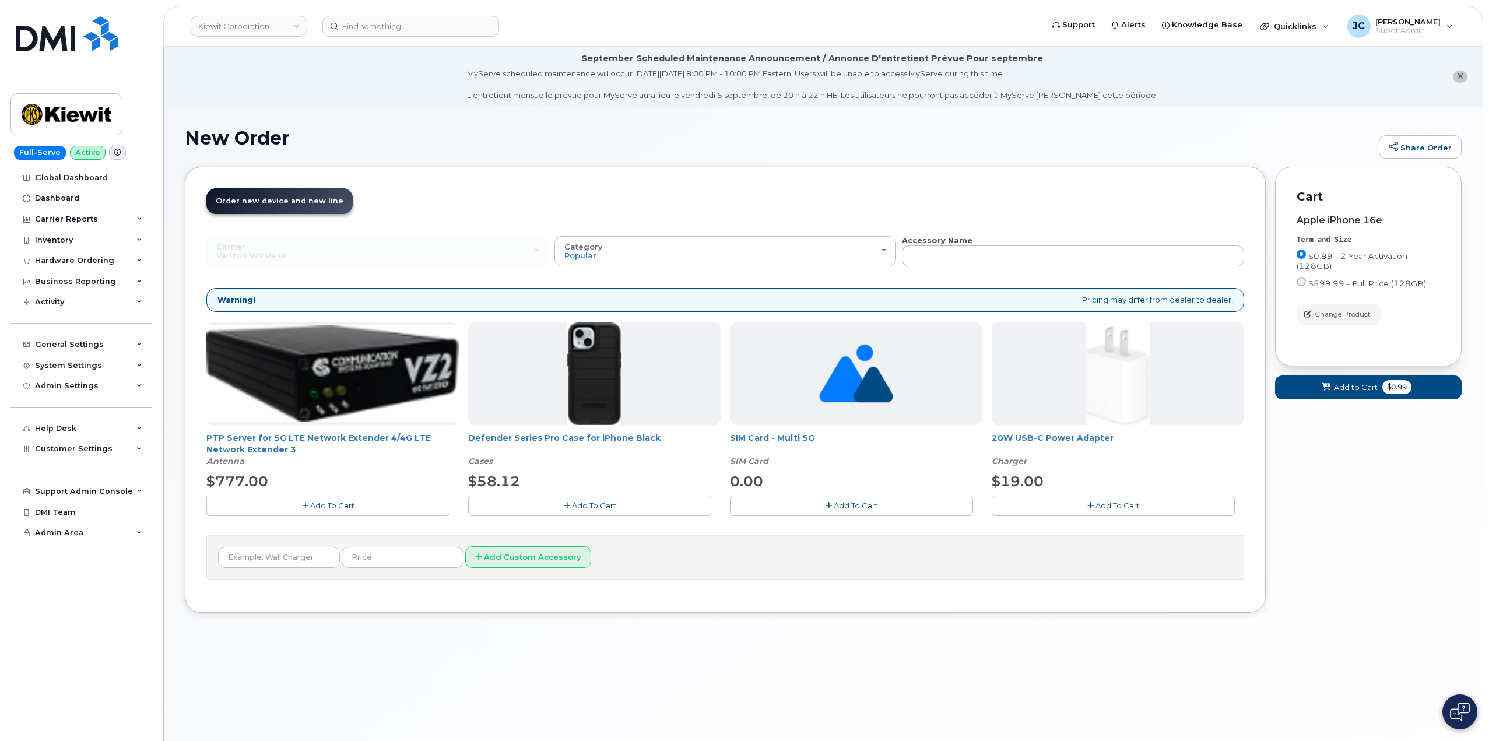
click at [574, 505] on span "Add To Cart" at bounding box center [594, 505] width 44 height 9
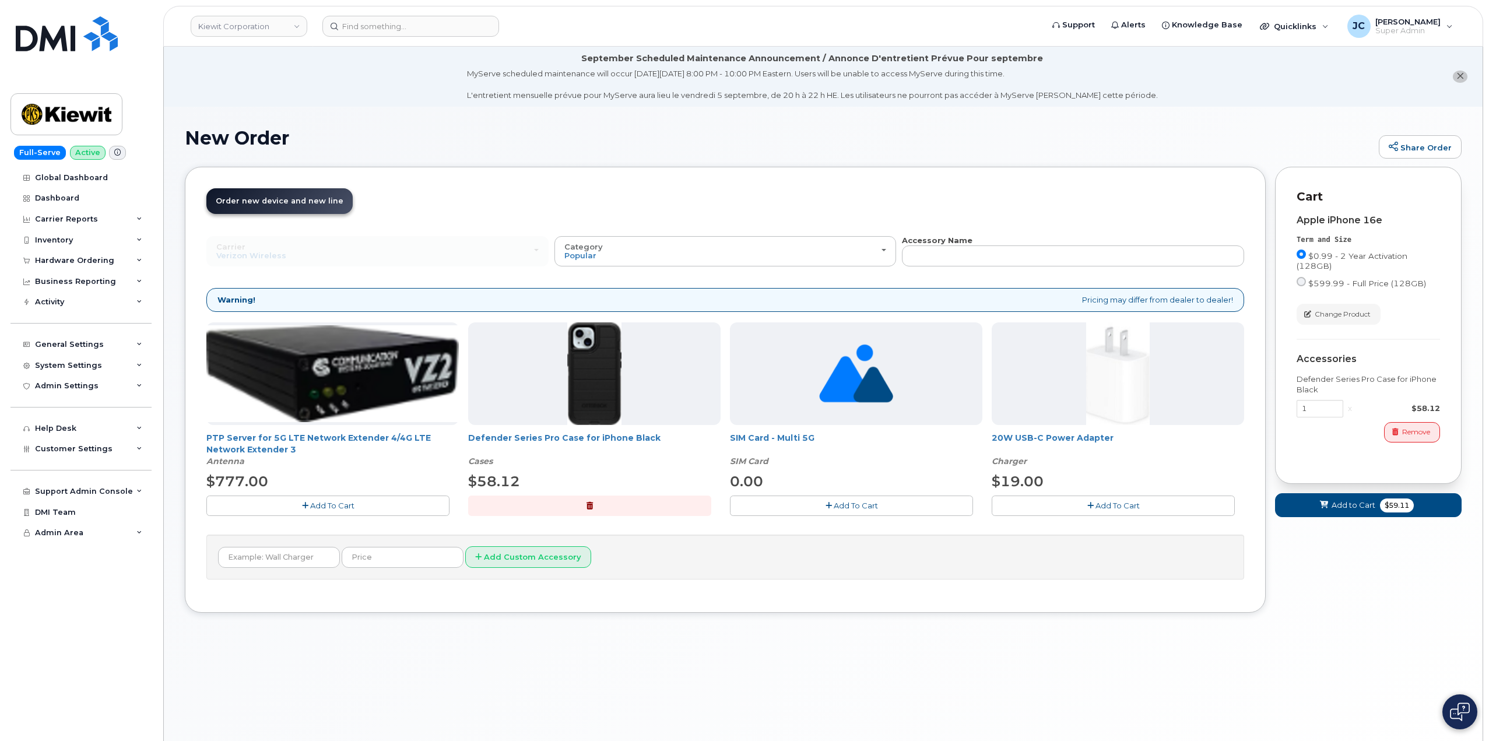
click at [1118, 507] on span "Add To Cart" at bounding box center [1118, 505] width 44 height 9
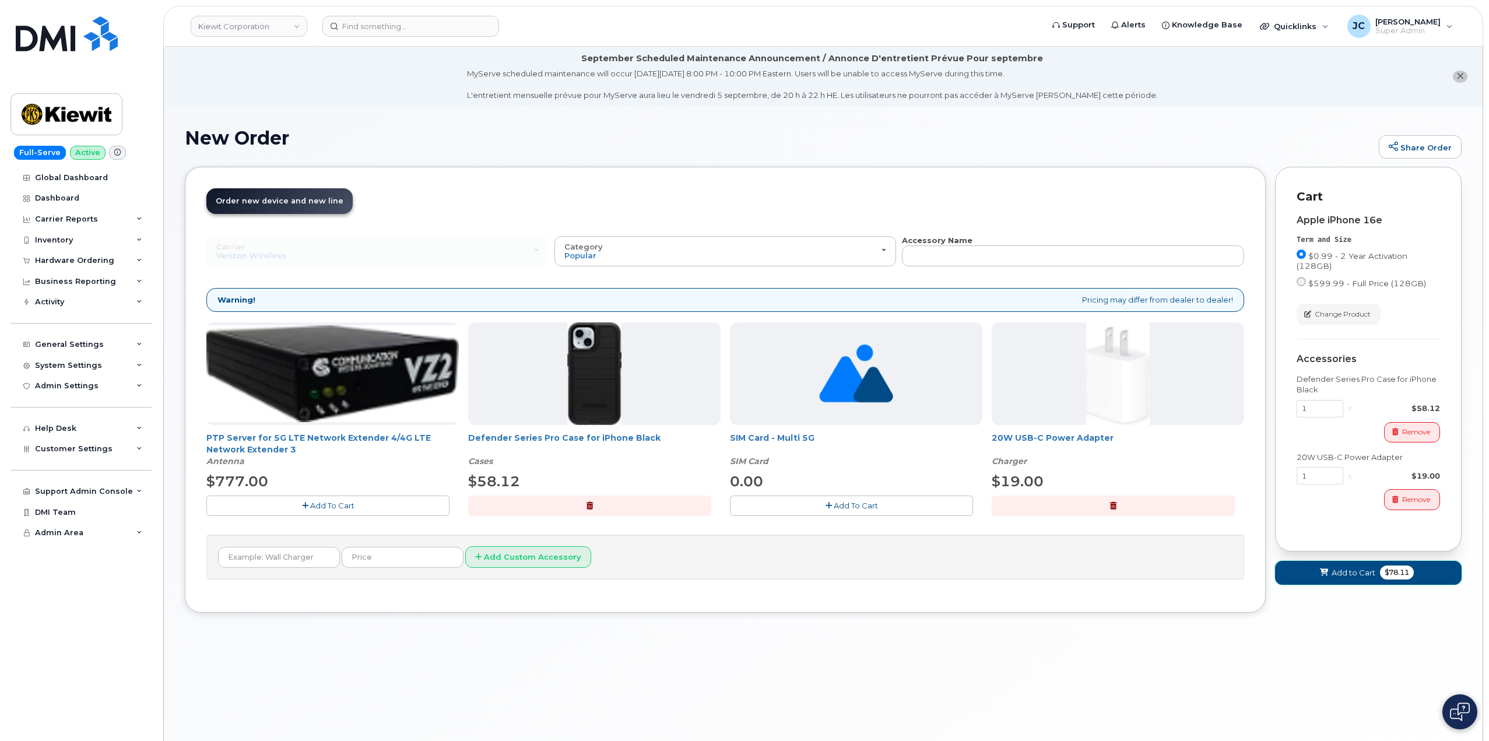
click at [1382, 569] on span "$78.11" at bounding box center [1397, 573] width 34 height 14
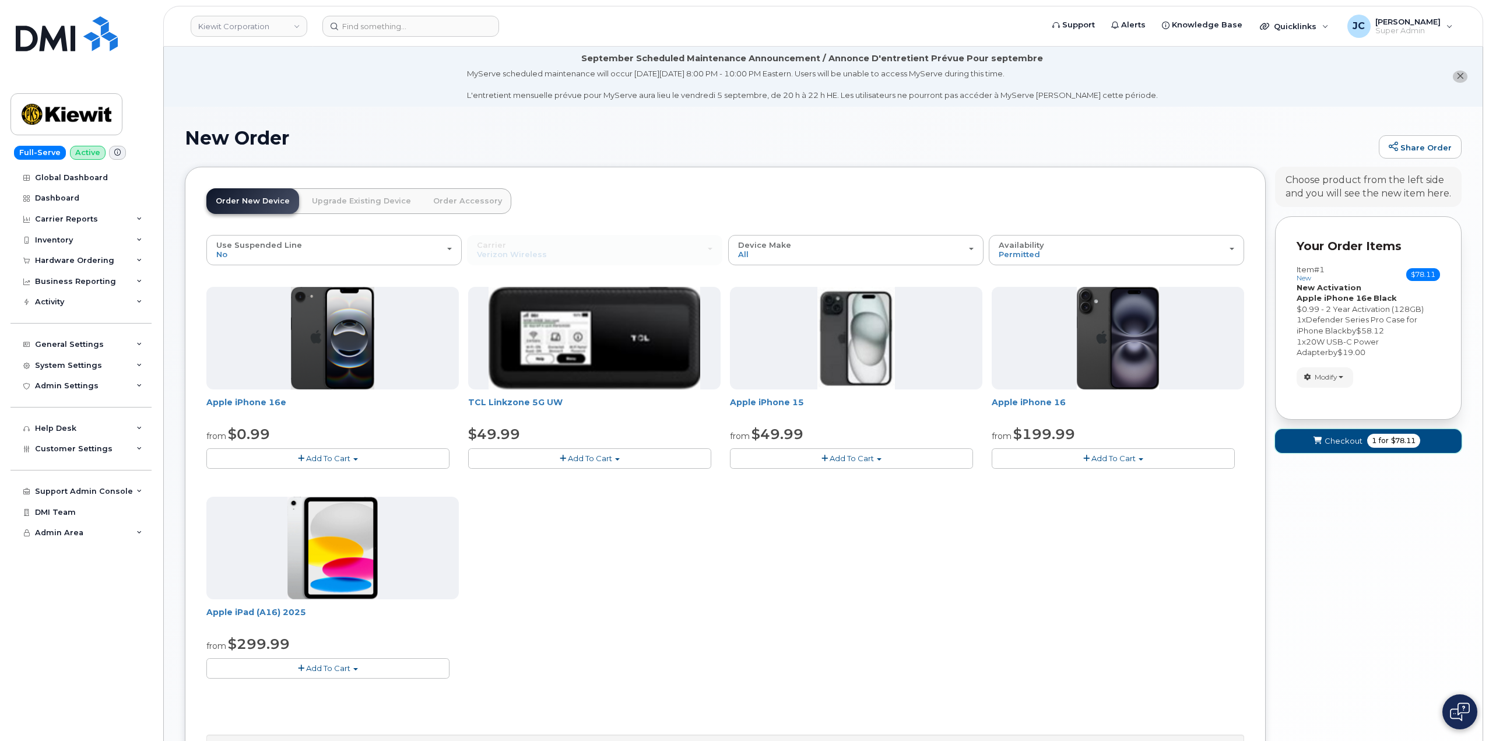
click at [1341, 434] on button "Checkout 1 for $78.11" at bounding box center [1368, 441] width 187 height 24
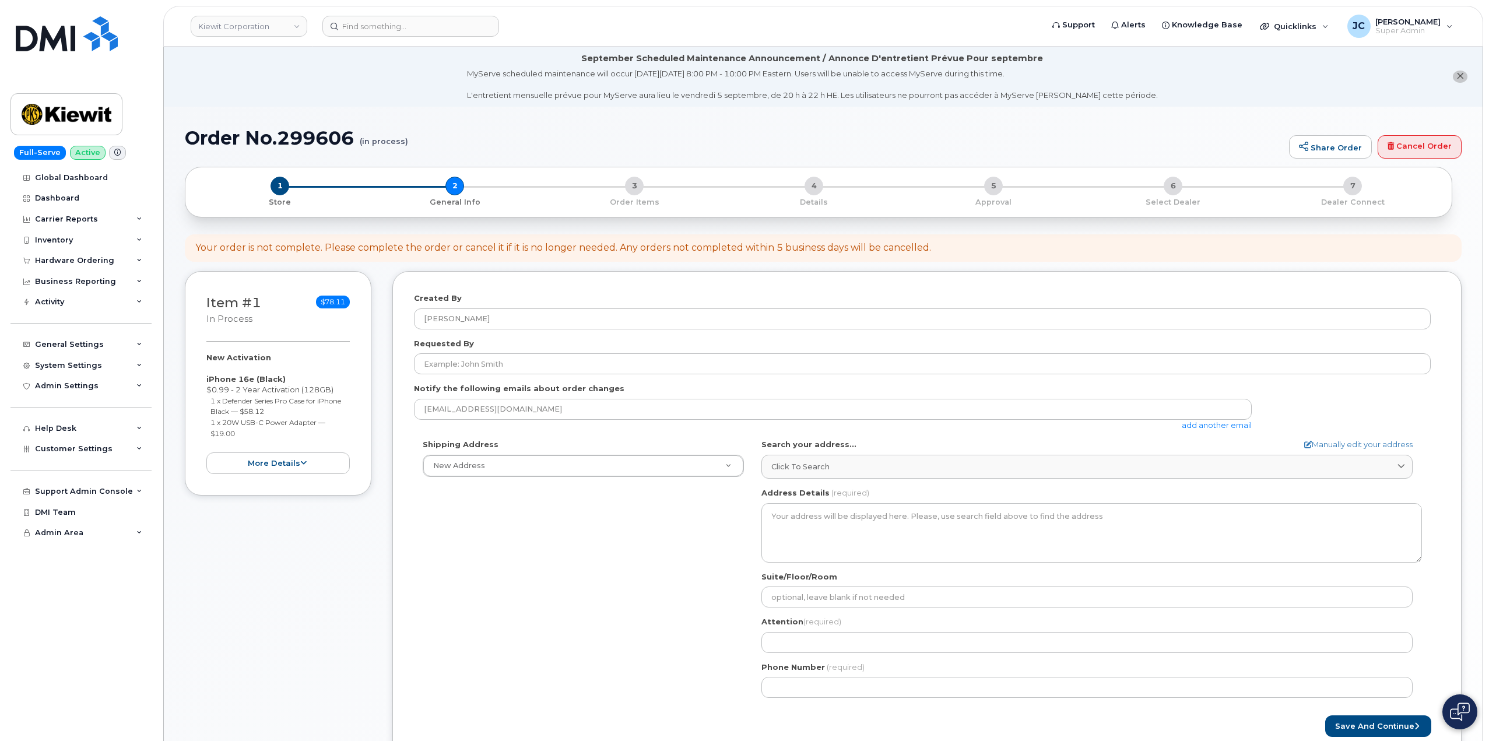
select select
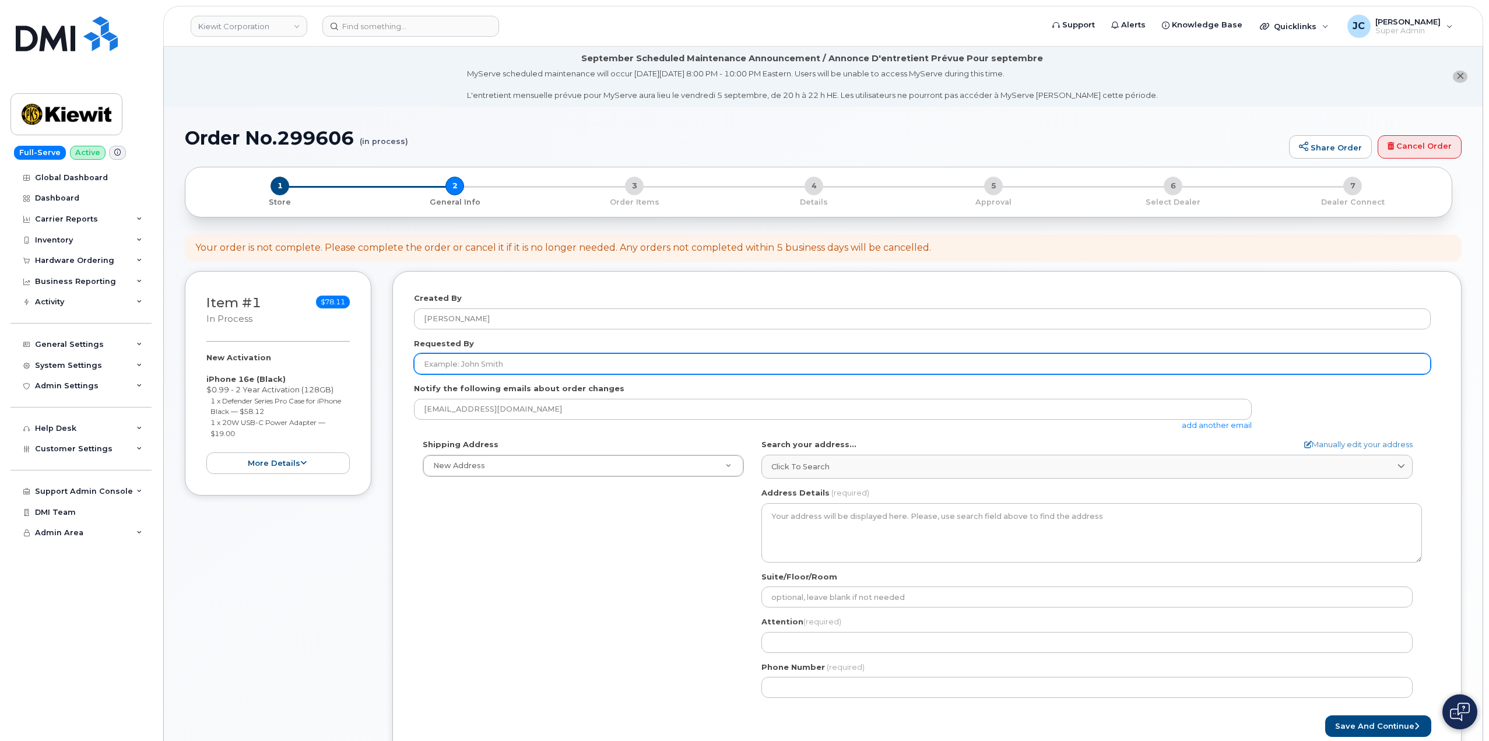
click at [497, 358] on input "Requested By" at bounding box center [922, 363] width 1017 height 21
type input "[PERSON_NAME]"
click at [488, 365] on input "[PERSON_NAME]" at bounding box center [922, 363] width 1017 height 21
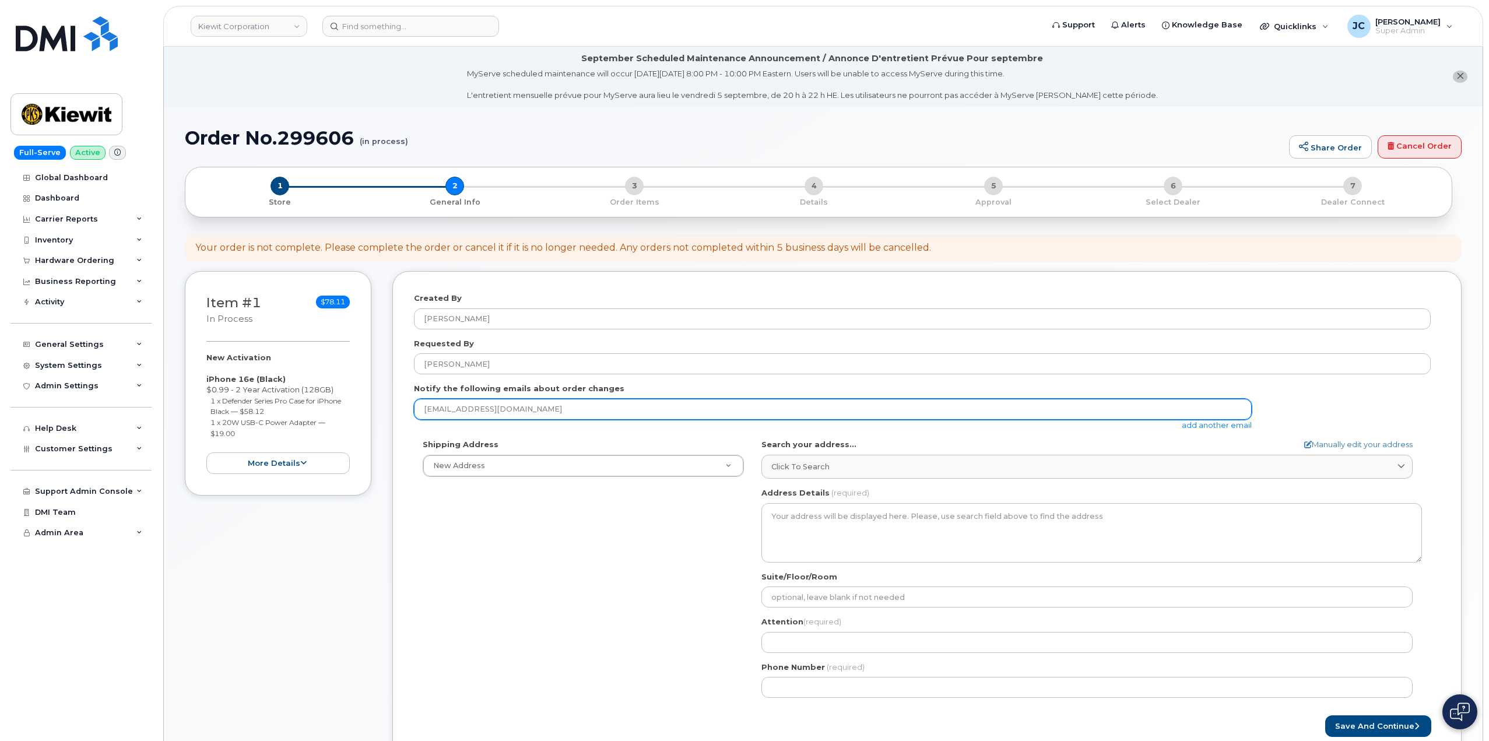
click at [513, 410] on input "[EMAIL_ADDRESS][DOMAIN_NAME]" at bounding box center [833, 409] width 838 height 21
drag, startPoint x: 513, startPoint y: 410, endPoint x: 358, endPoint y: 404, distance: 155.3
click at [358, 404] on div "Item #1 in process $78.11 New Activation iPhone 16e (Black) $0.99 - 2 Year Acti…" at bounding box center [823, 523] width 1277 height 505
paste input "AMY.MYERS@KIEWIT.COM"
type input "AMY.MYERS@KIEWIT.COM"
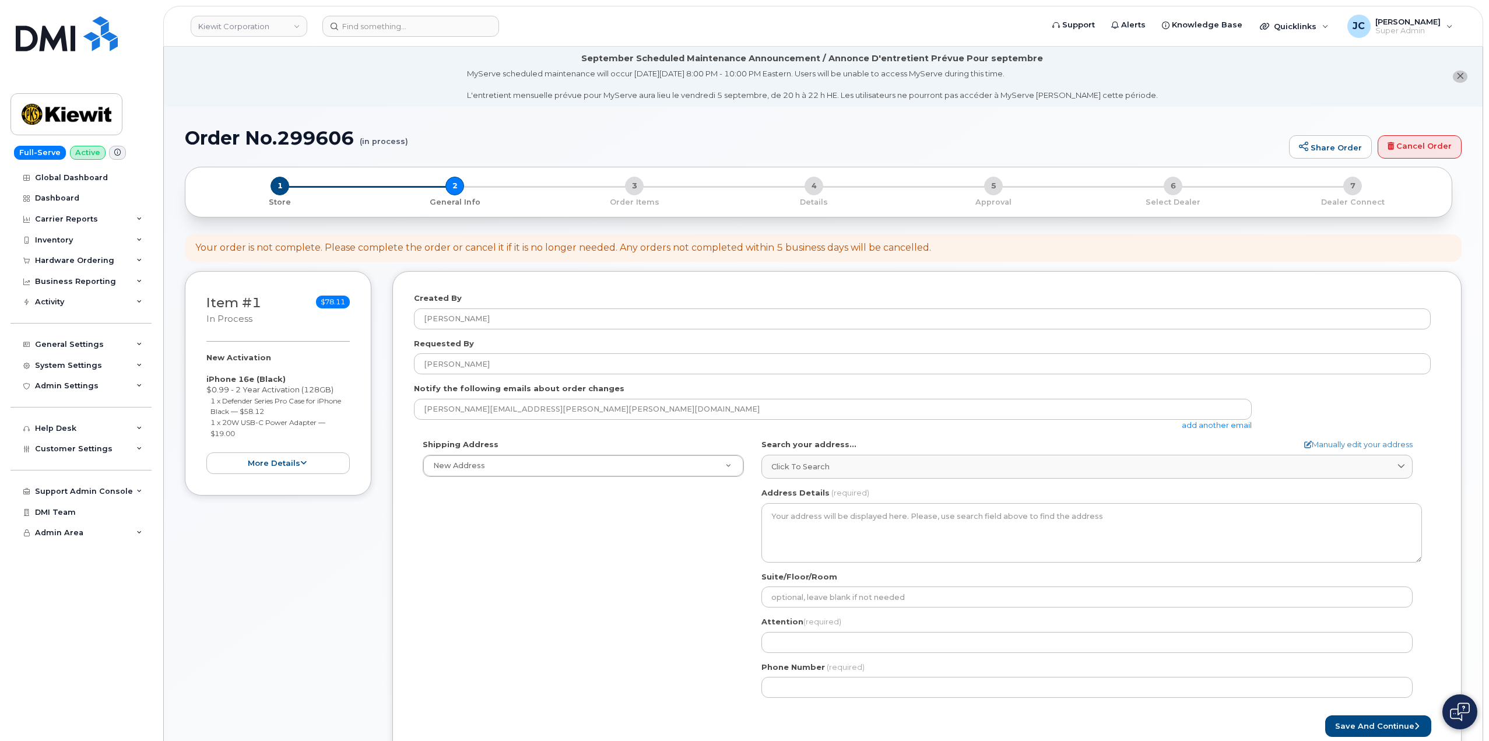
click at [1200, 425] on link "add another email" at bounding box center [1217, 424] width 70 height 9
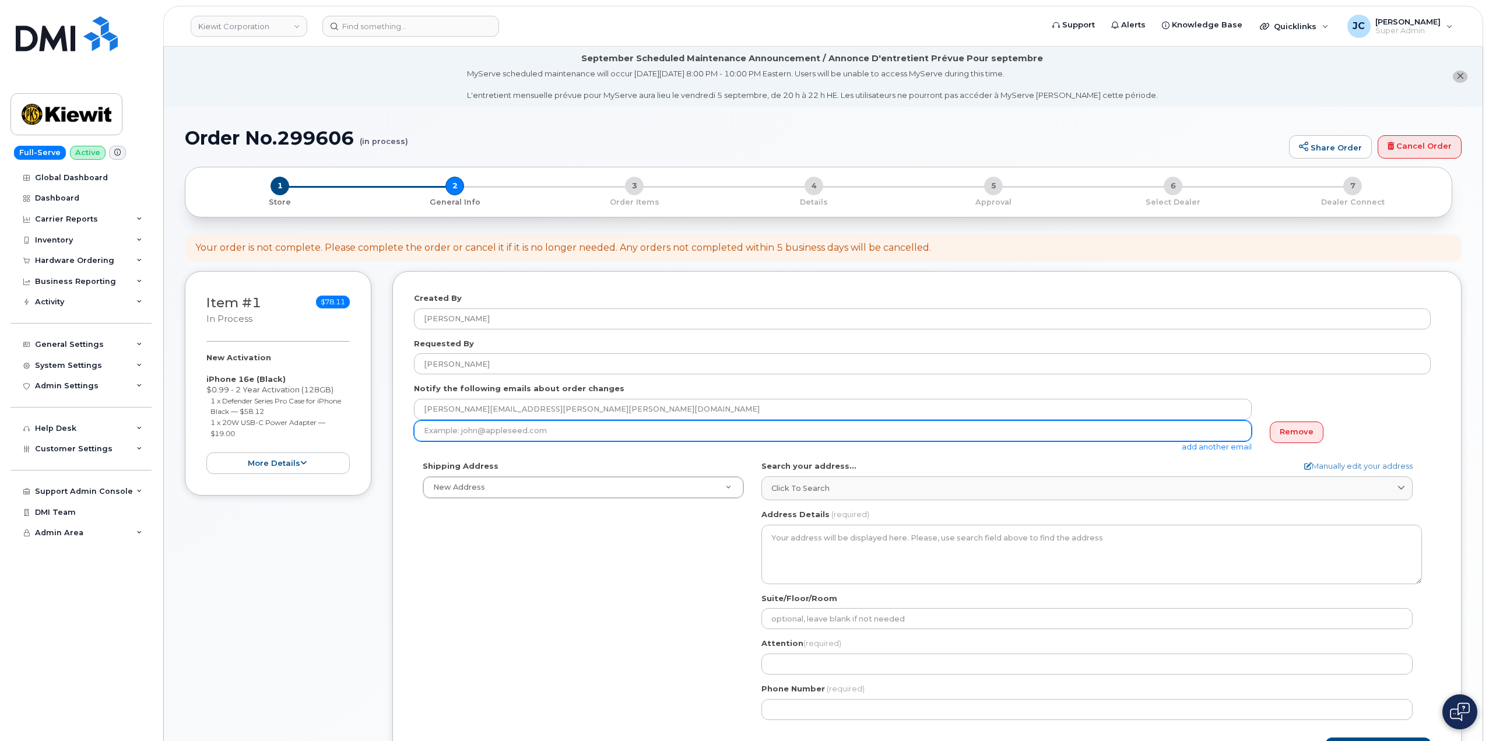
click at [588, 430] on input "email" at bounding box center [833, 430] width 838 height 21
paste input "AKASH.JAYAN@KIEWIT.COM"
type input "AKASH.JAYAN@KIEWIT.COM"
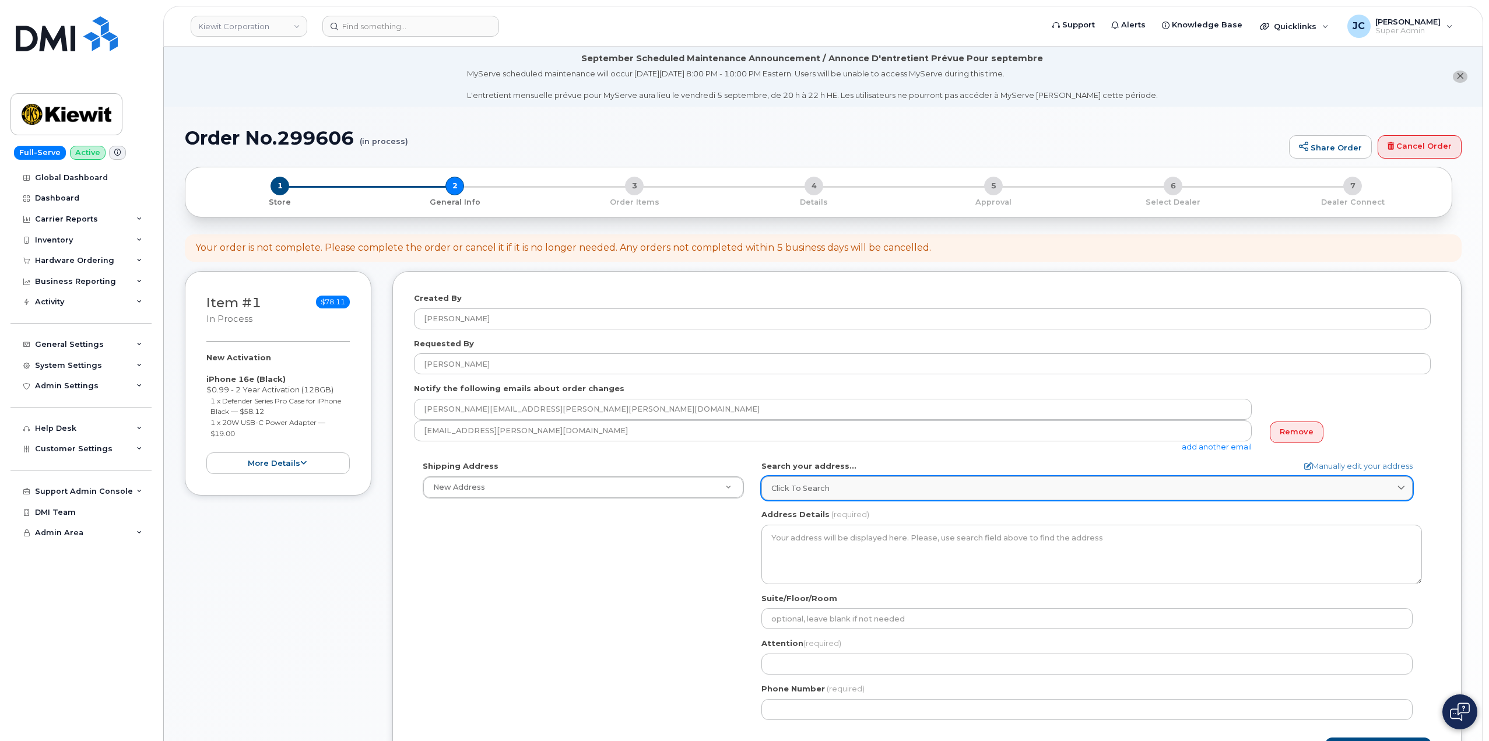
click at [790, 486] on span "Click to search" at bounding box center [801, 488] width 58 height 11
type input "8900 renner blvd"
click at [1326, 738] on button "Save and Continue" at bounding box center [1379, 749] width 106 height 22
click at [792, 487] on span "Click to search" at bounding box center [801, 488] width 58 height 11
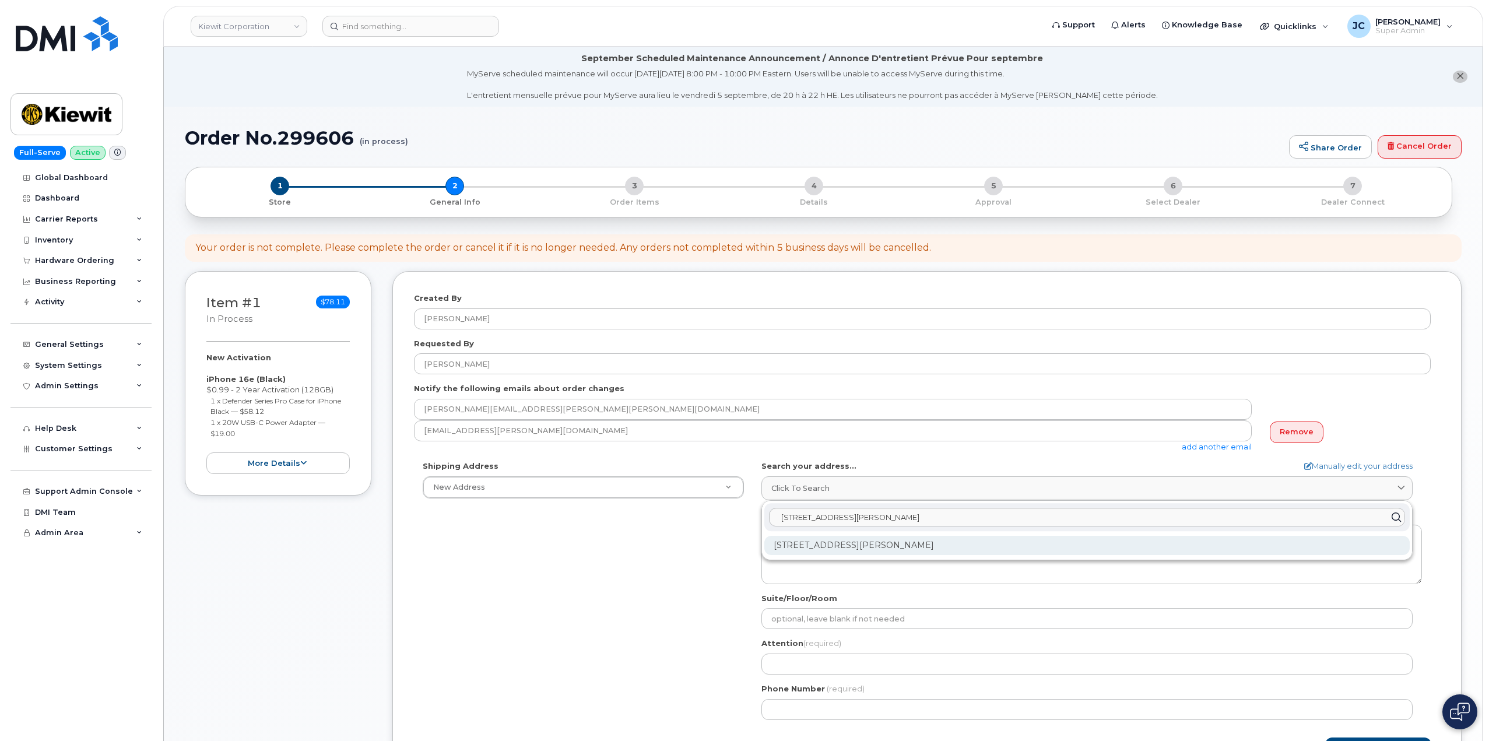
click at [853, 546] on div "8900 Renner Blvd Lenexa KS 66219-3049" at bounding box center [1088, 545] width 646 height 19
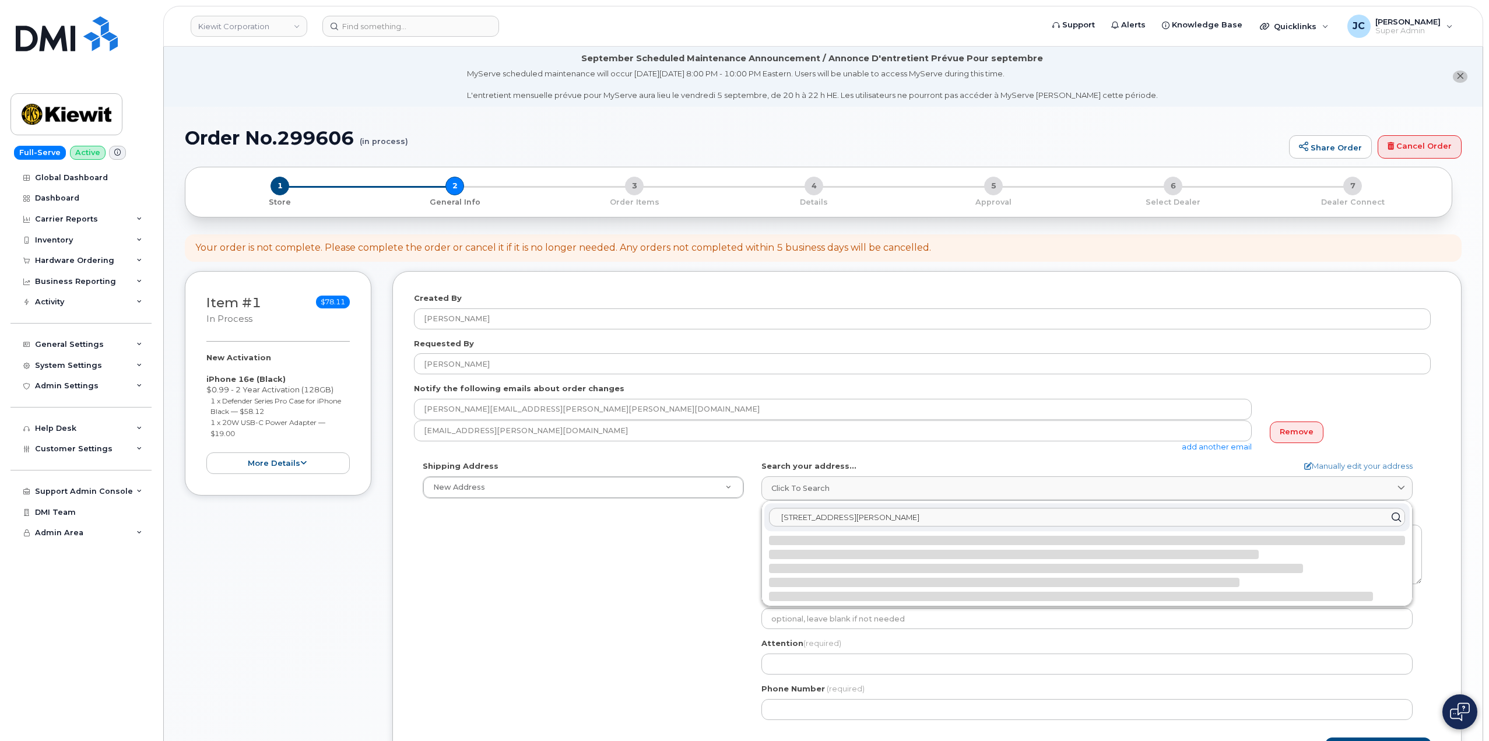
select select
type textarea "8900 Renner Blvd LENEXA KS 66219-3049 UNITED STATES"
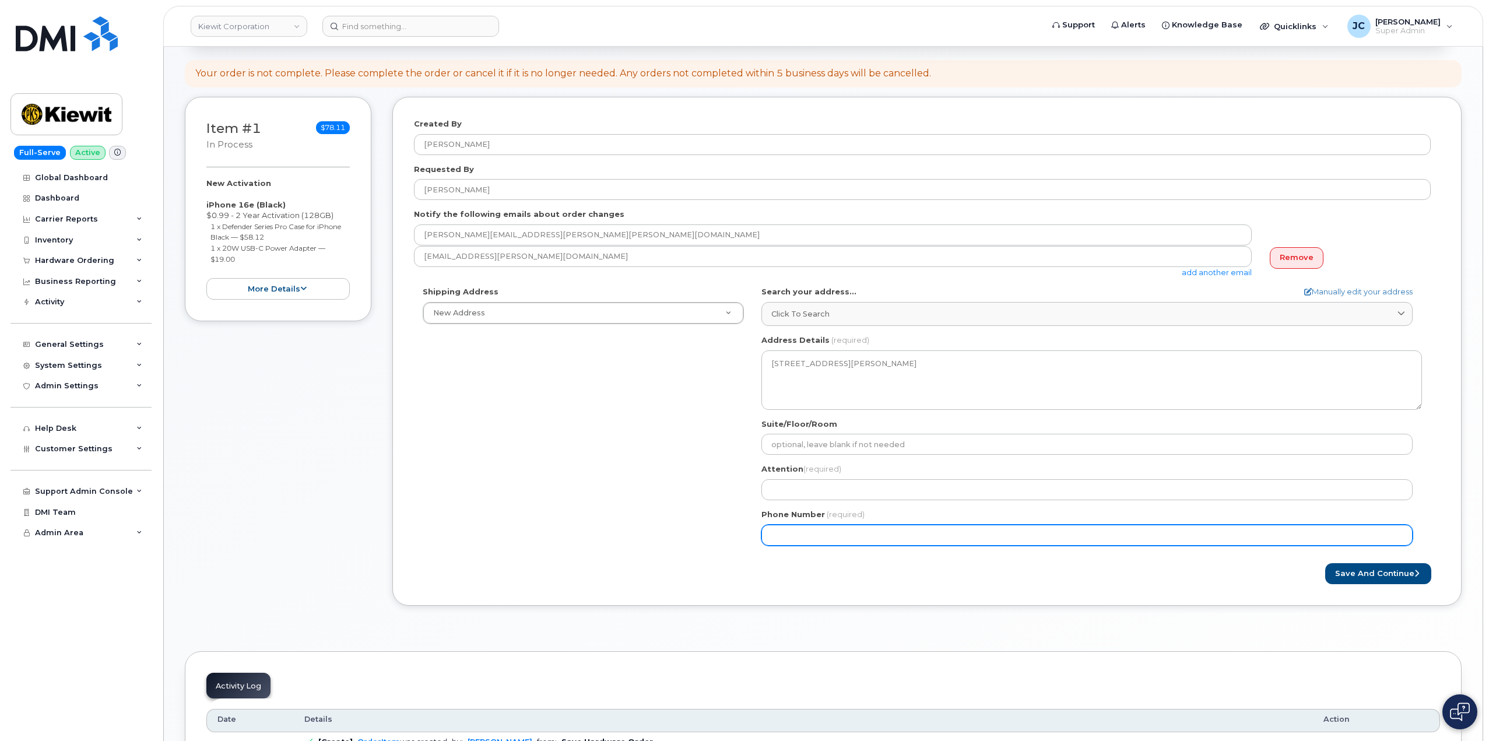
scroll to position [175, 0]
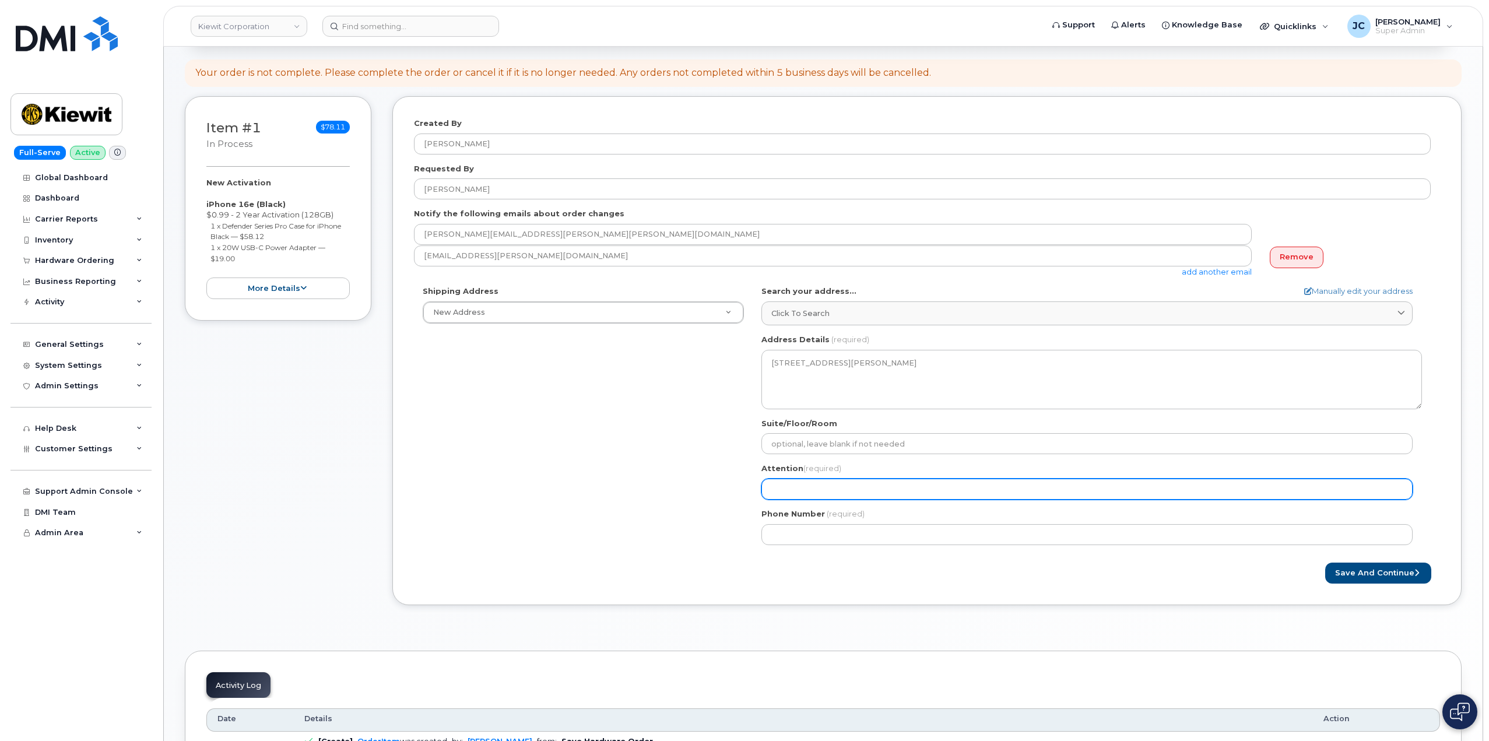
click at [812, 490] on input "Attention (required)" at bounding box center [1087, 489] width 651 height 21
select select
type input "A"
select select
type input "At"
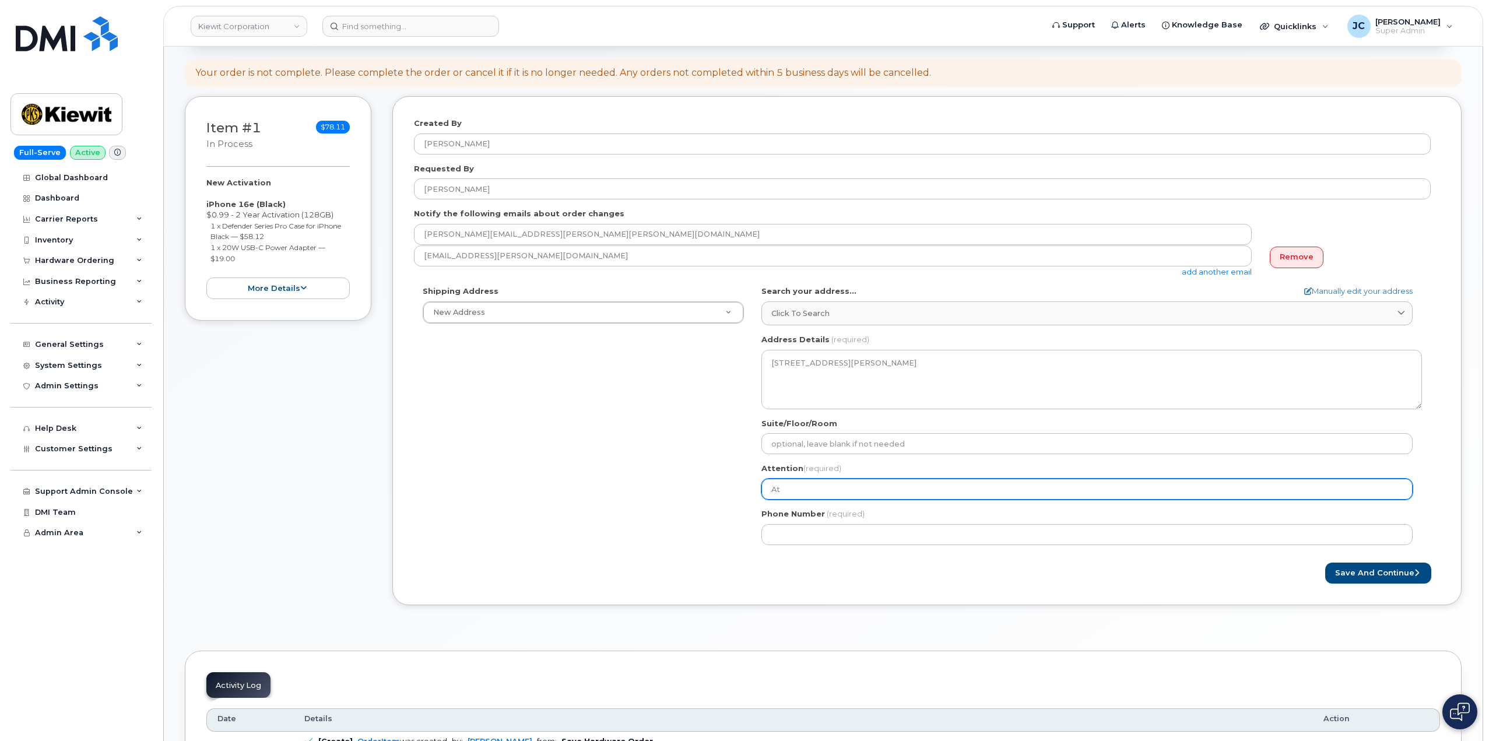
select select
type input "A"
select select
type input "AT"
select select
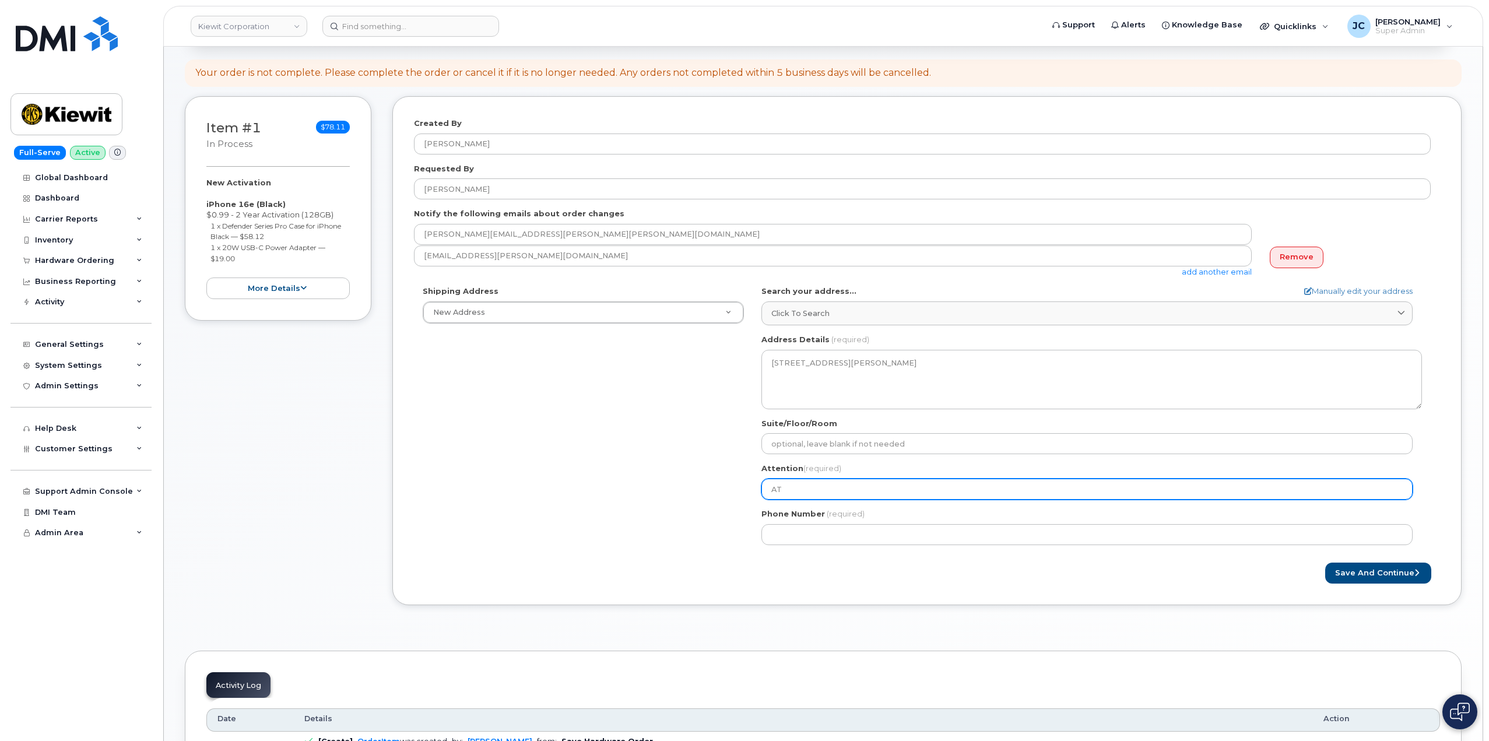
type input "ATT"
select select
type input "ATTN"
select select
type input "ATTN:"
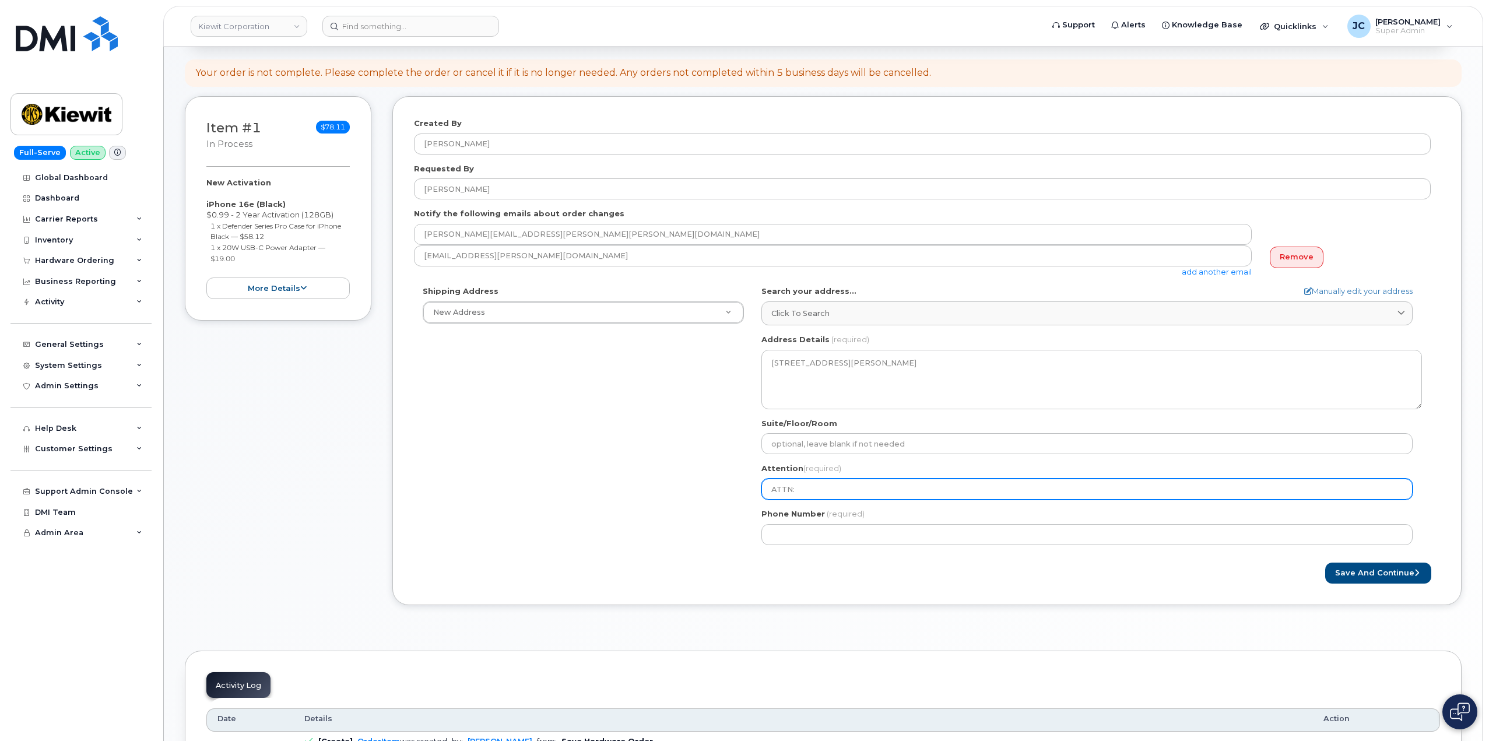
select select
type input "ATTN: A"
select select
type input "ATTN: Am"
select select
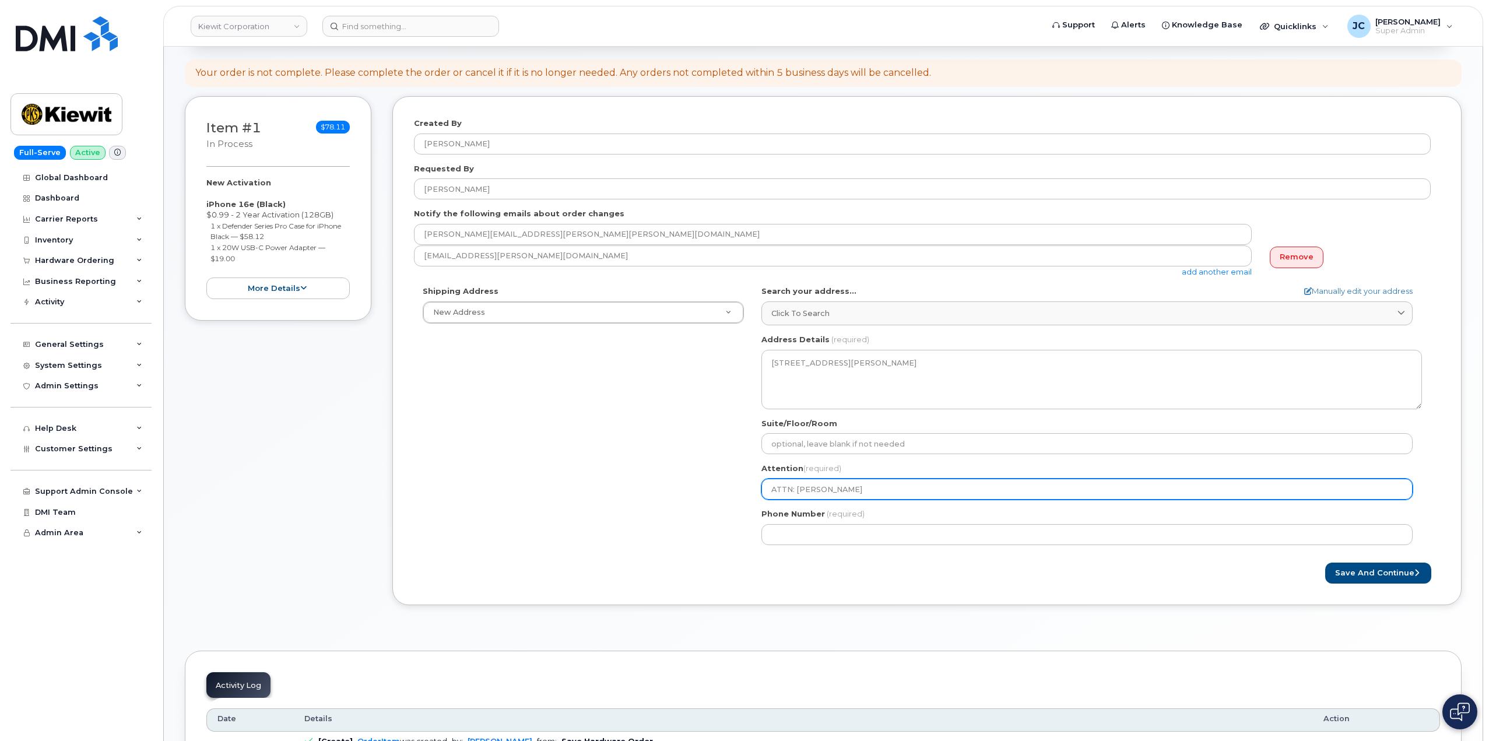
type input "ATTN: Amy"
select select
type input "ATTN: Amy M"
select select
type input "ATTN: Amy My"
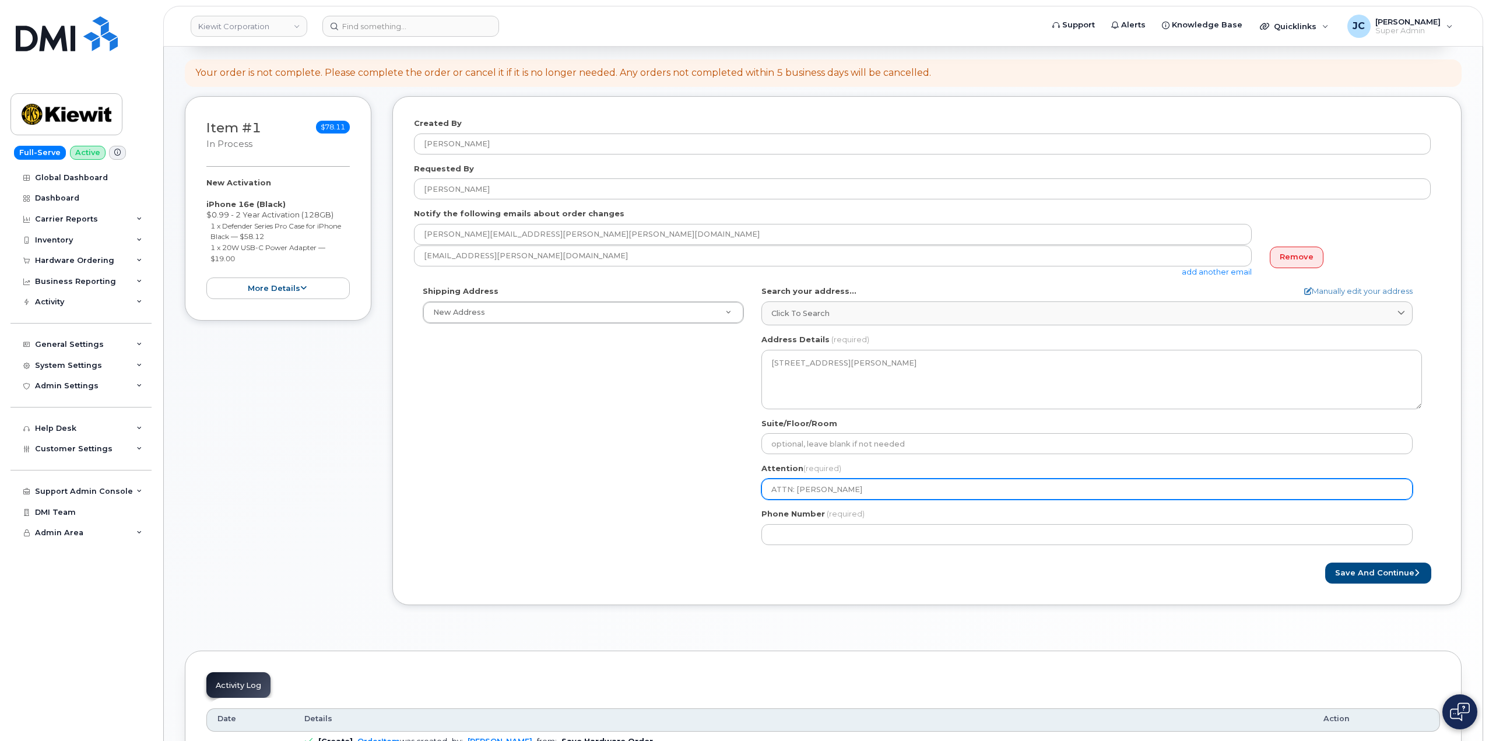
select select
type input "ATTN: Amy Mye"
select select
type input "ATTN: Amy Myer"
select select
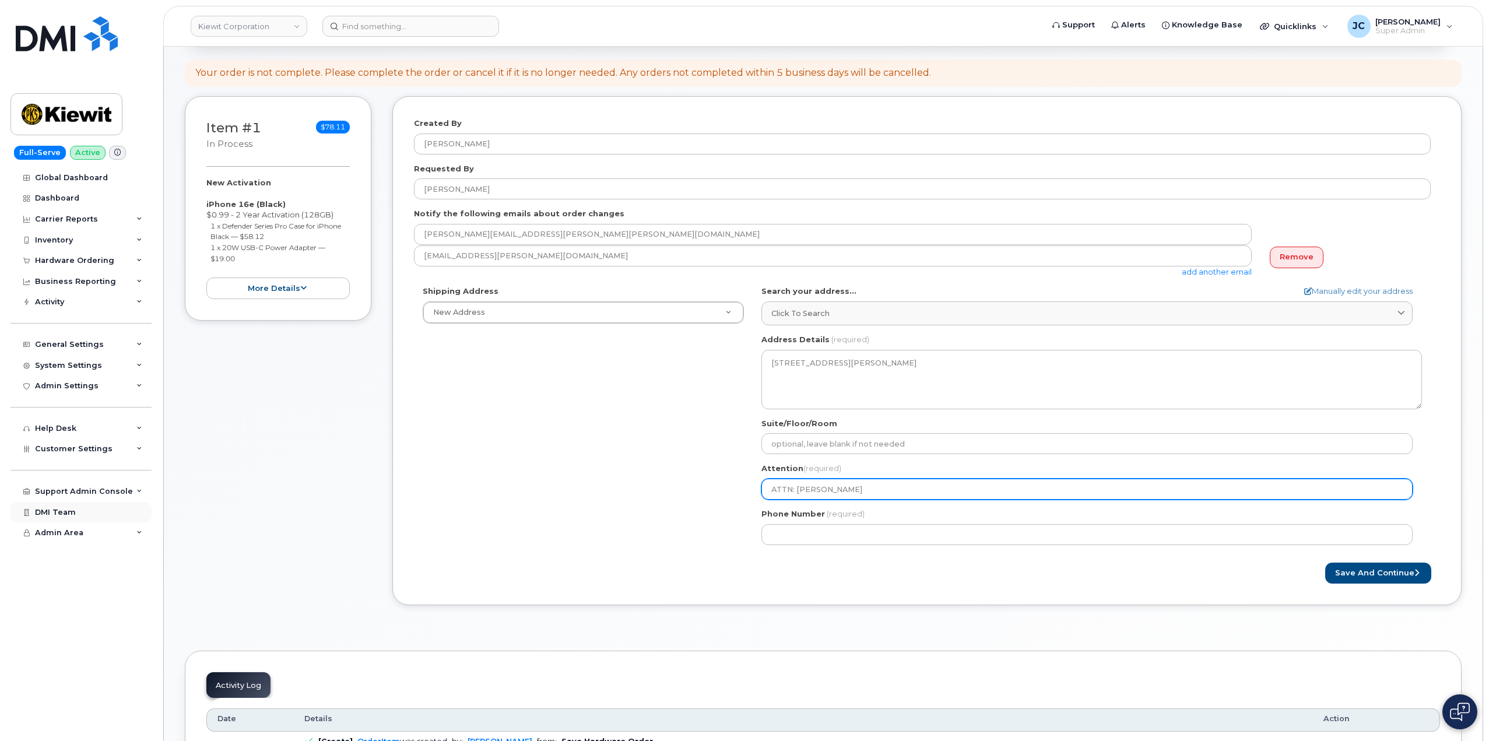
type input "ATTN: [PERSON_NAME]"
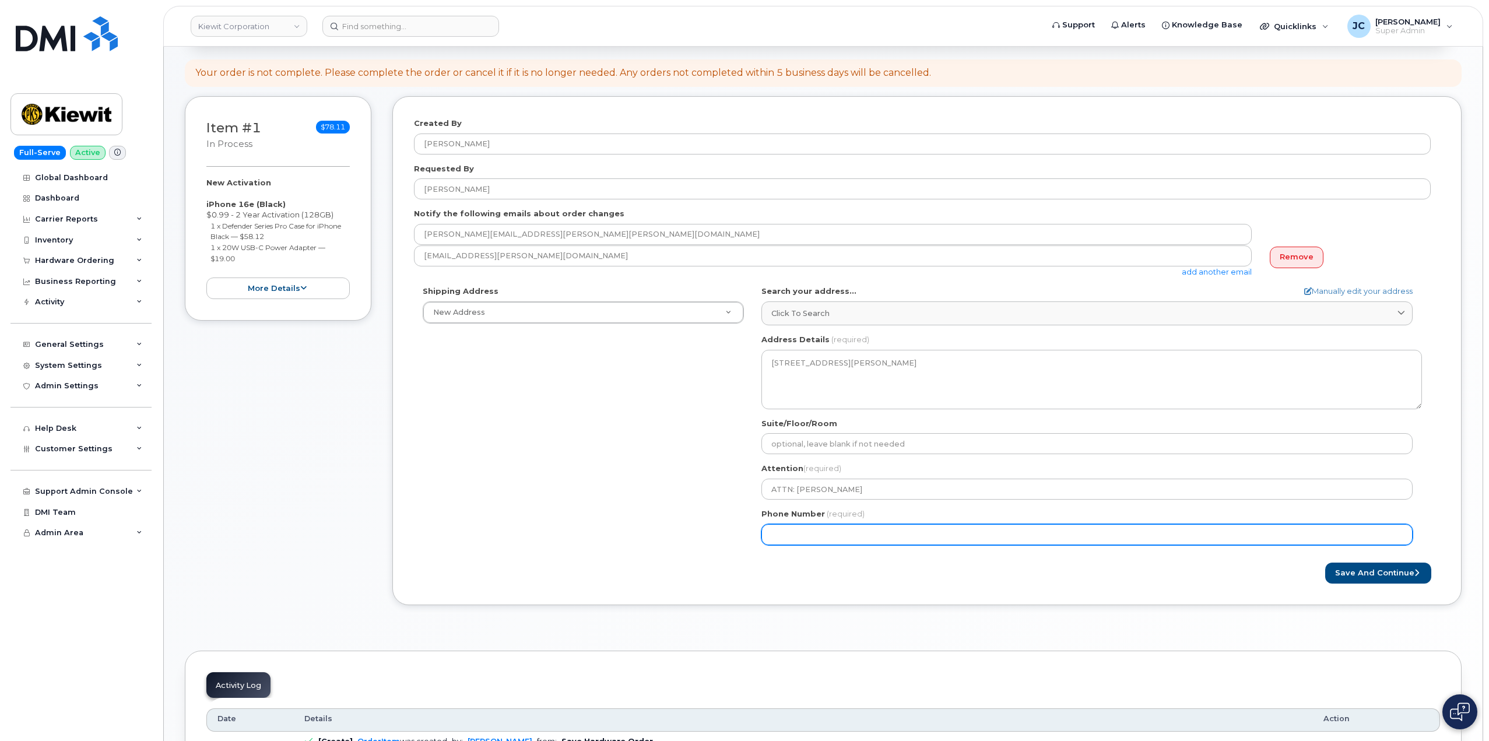
click at [806, 535] on input "Phone Number" at bounding box center [1087, 534] width 651 height 21
paste input "913.6090468"
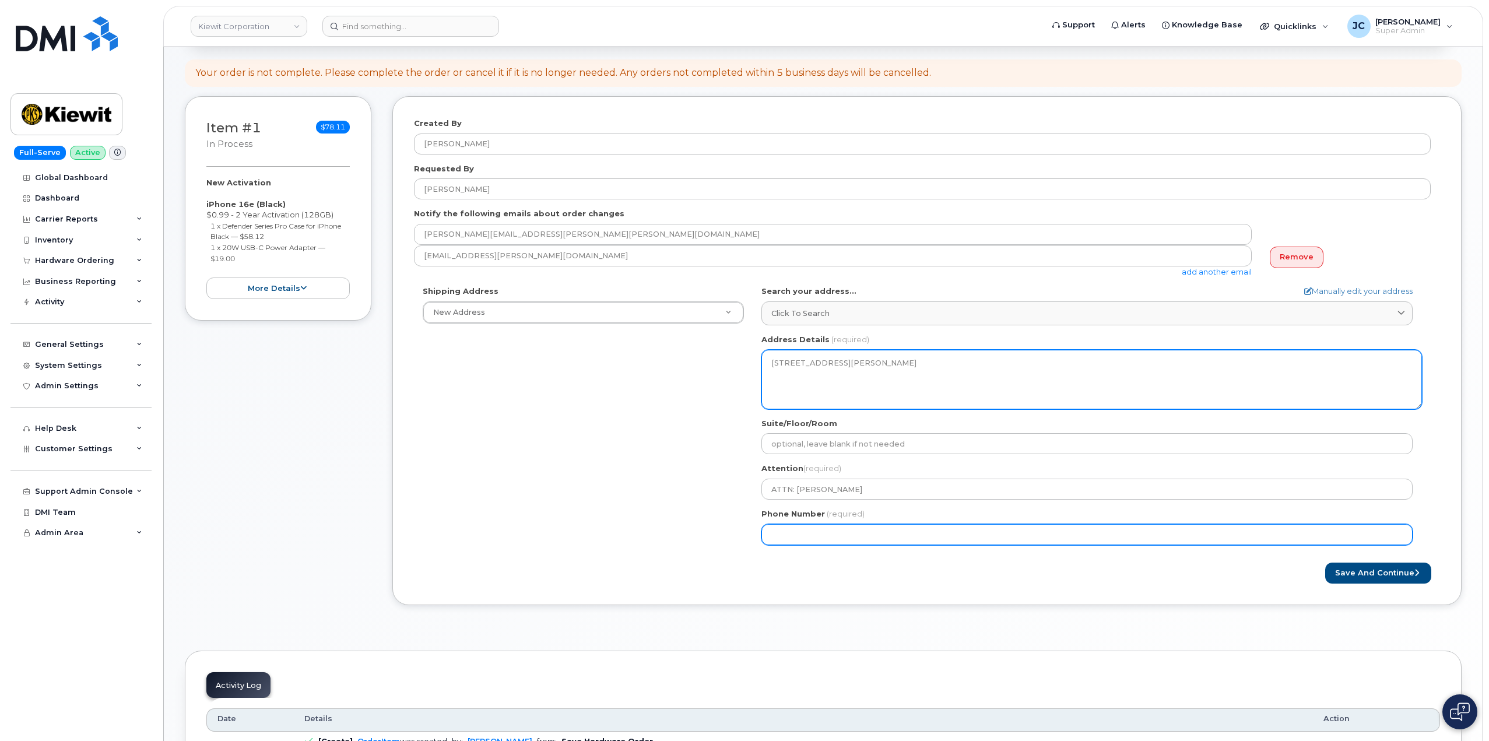
type input "913.6090468"
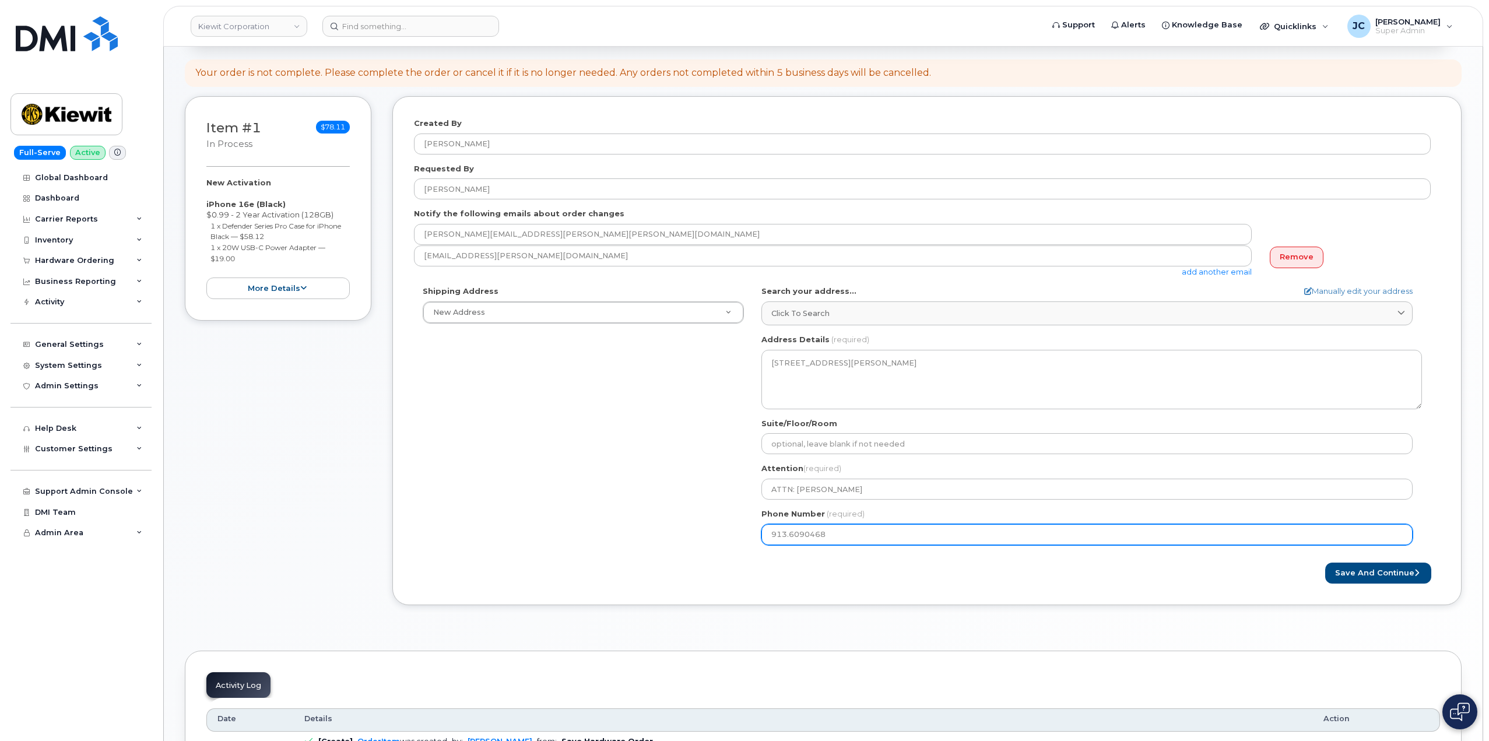
click at [792, 530] on input "913.6090468" at bounding box center [1087, 534] width 651 height 21
click at [791, 538] on input "913.6090468" at bounding box center [1087, 534] width 651 height 21
select select
type input "9136090468"
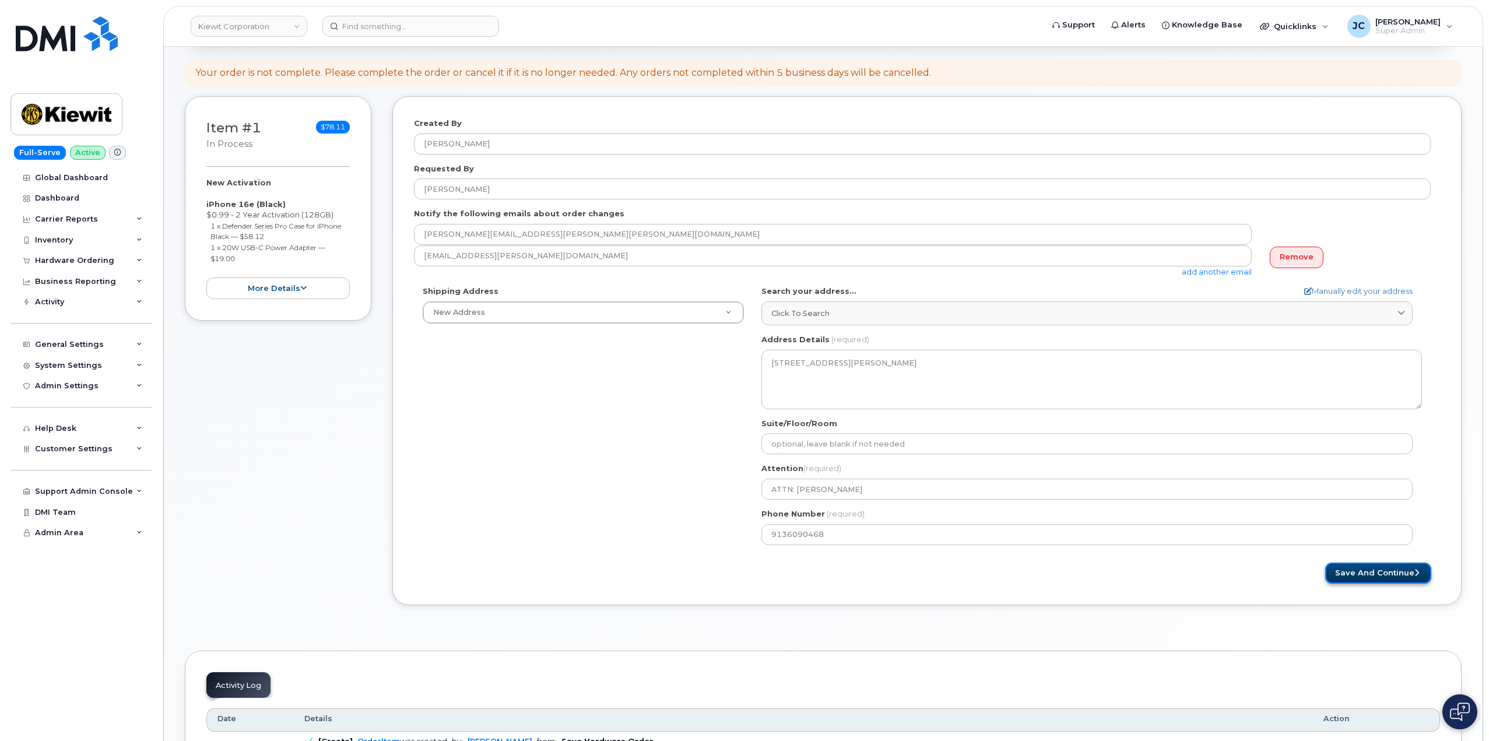
click at [1373, 572] on button "Save and Continue" at bounding box center [1379, 574] width 106 height 22
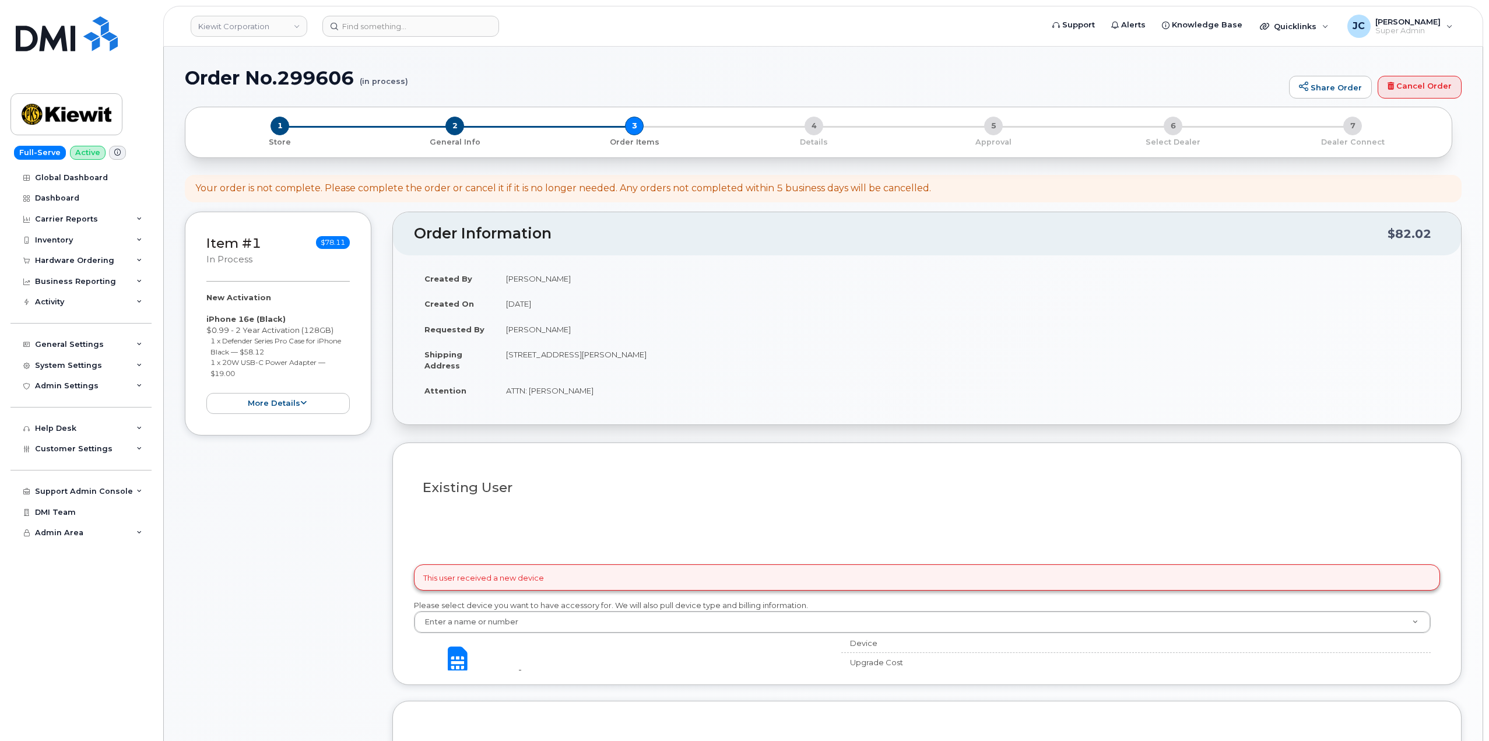
select select
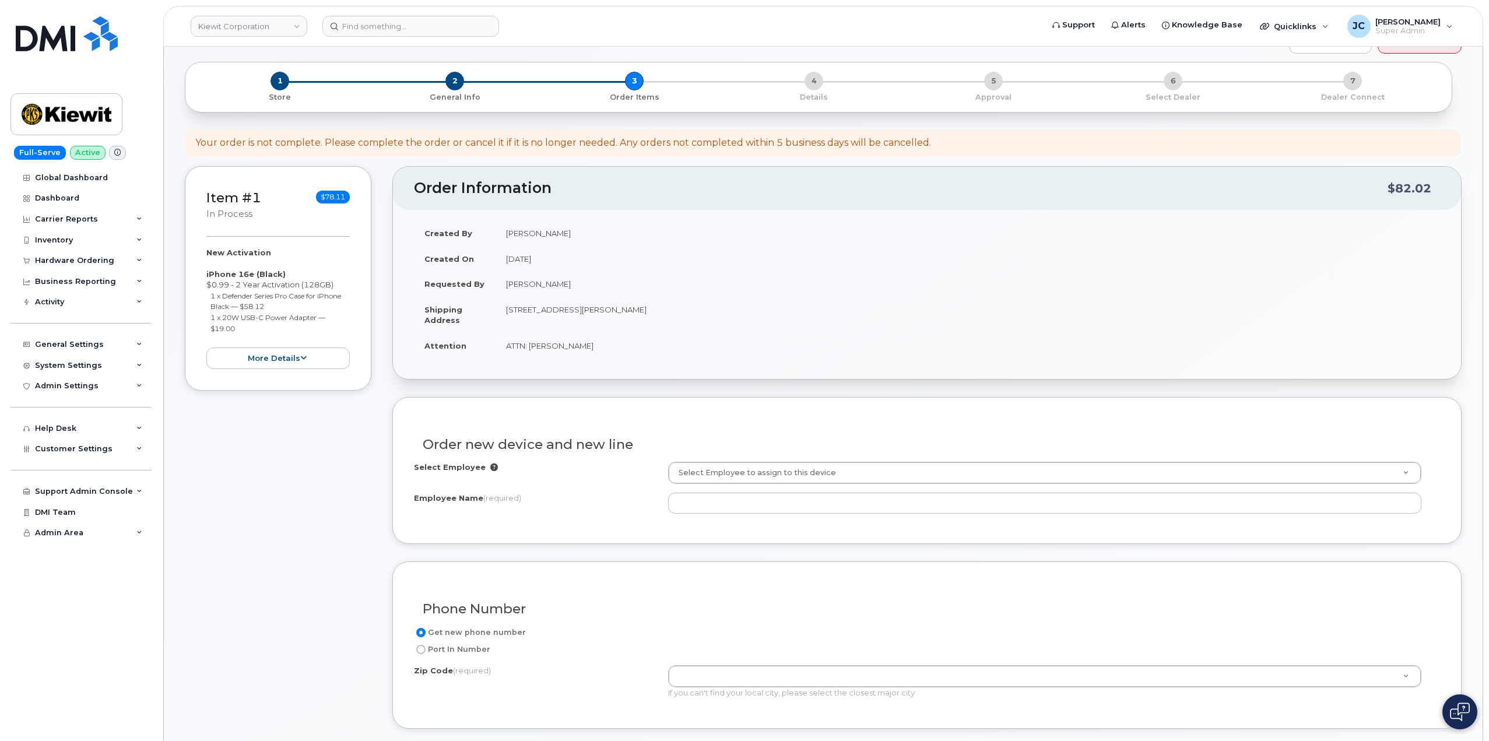
scroll to position [117, 0]
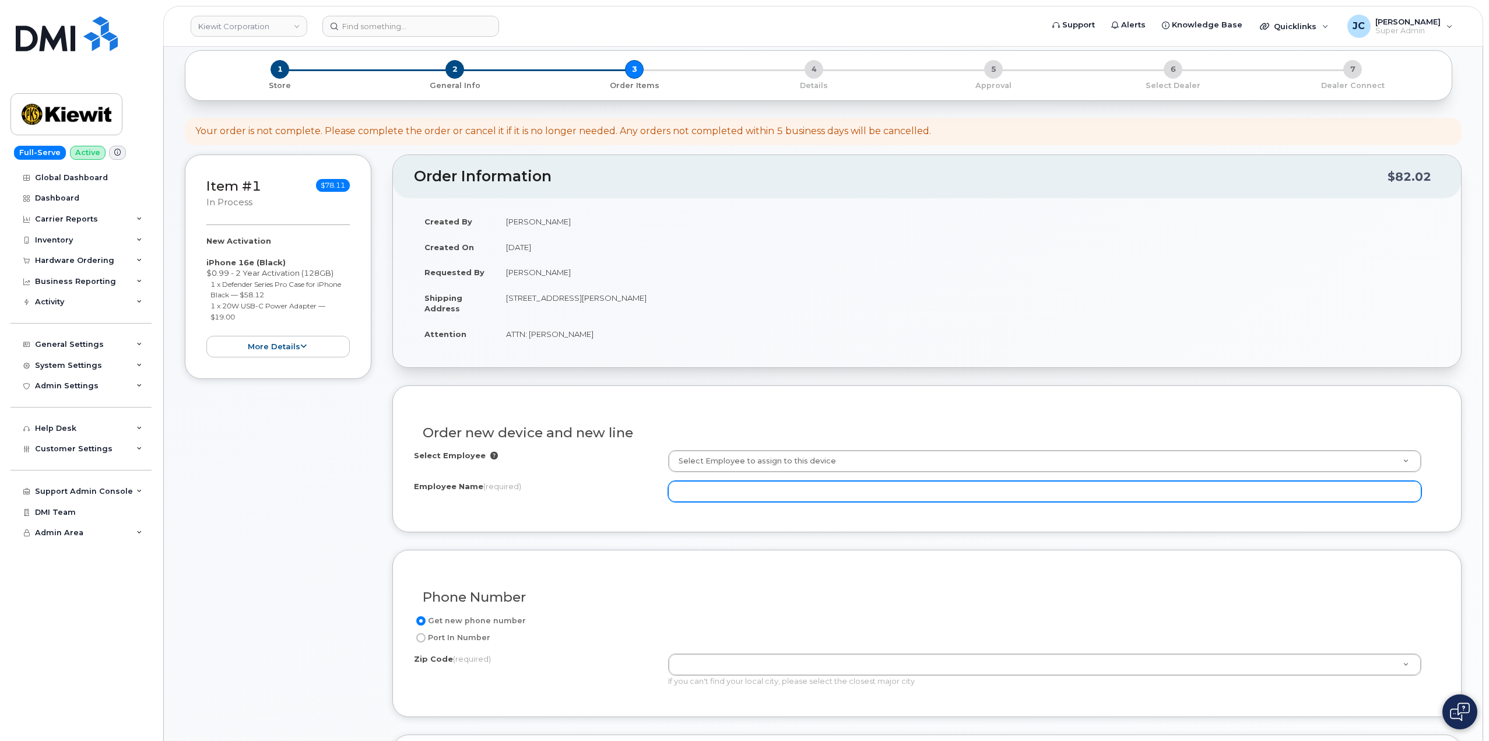
click at [724, 494] on input "Employee Name (required)" at bounding box center [1044, 491] width 753 height 21
paste input "akash jayan"
click at [676, 492] on input "akash jayan" at bounding box center [1044, 491] width 753 height 21
drag, startPoint x: 740, startPoint y: 495, endPoint x: 577, endPoint y: 482, distance: 163.2
click at [577, 482] on div "Employee Name (required) Akash jayan" at bounding box center [927, 491] width 1026 height 21
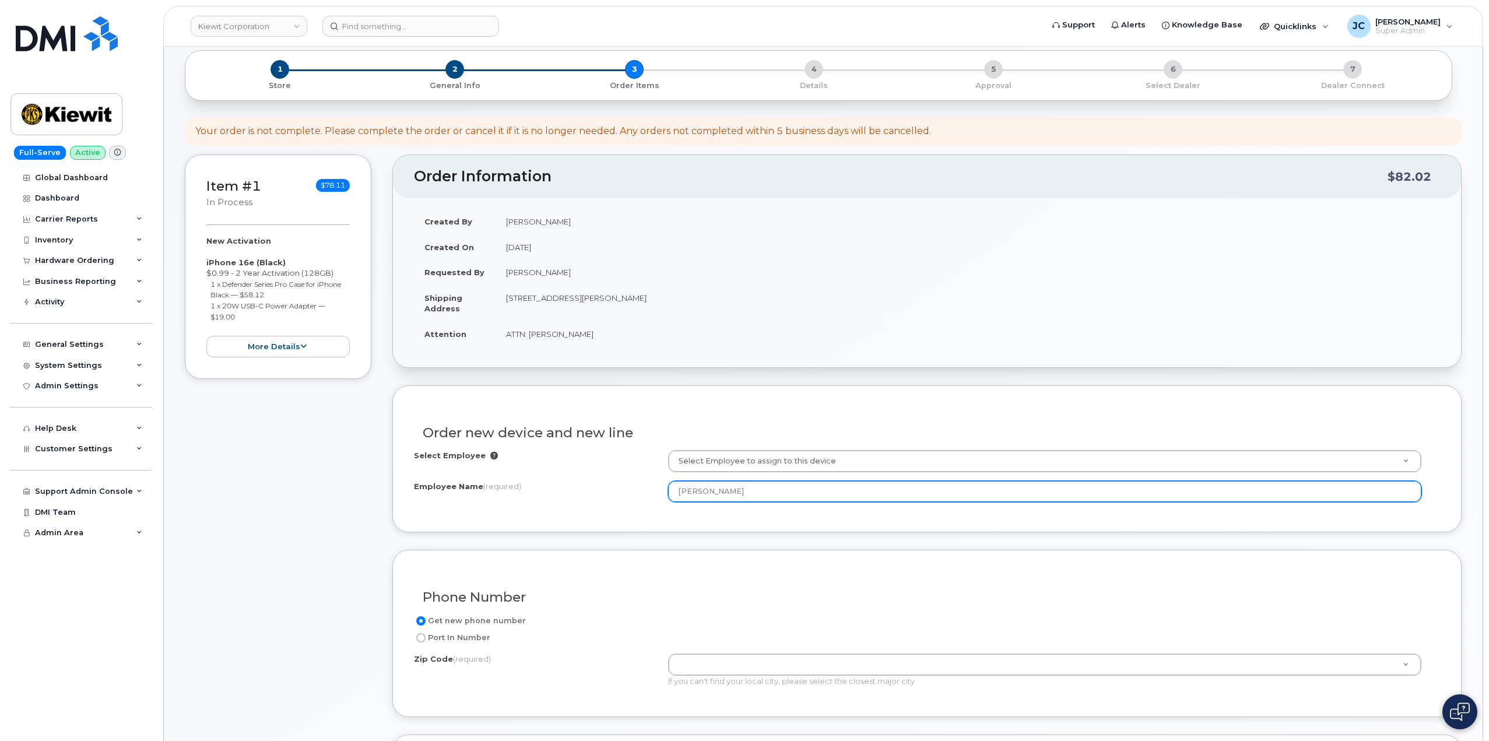
paste input "J"
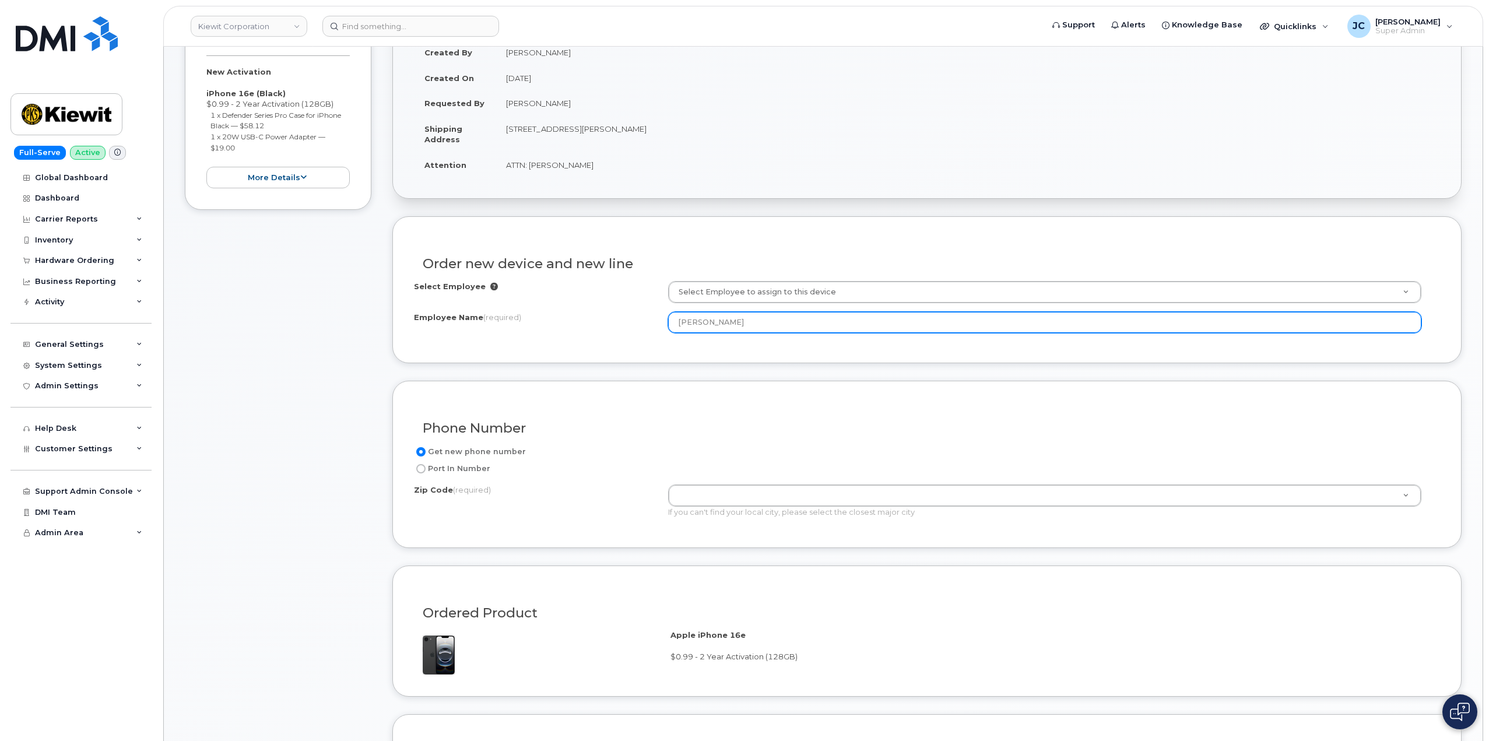
scroll to position [292, 0]
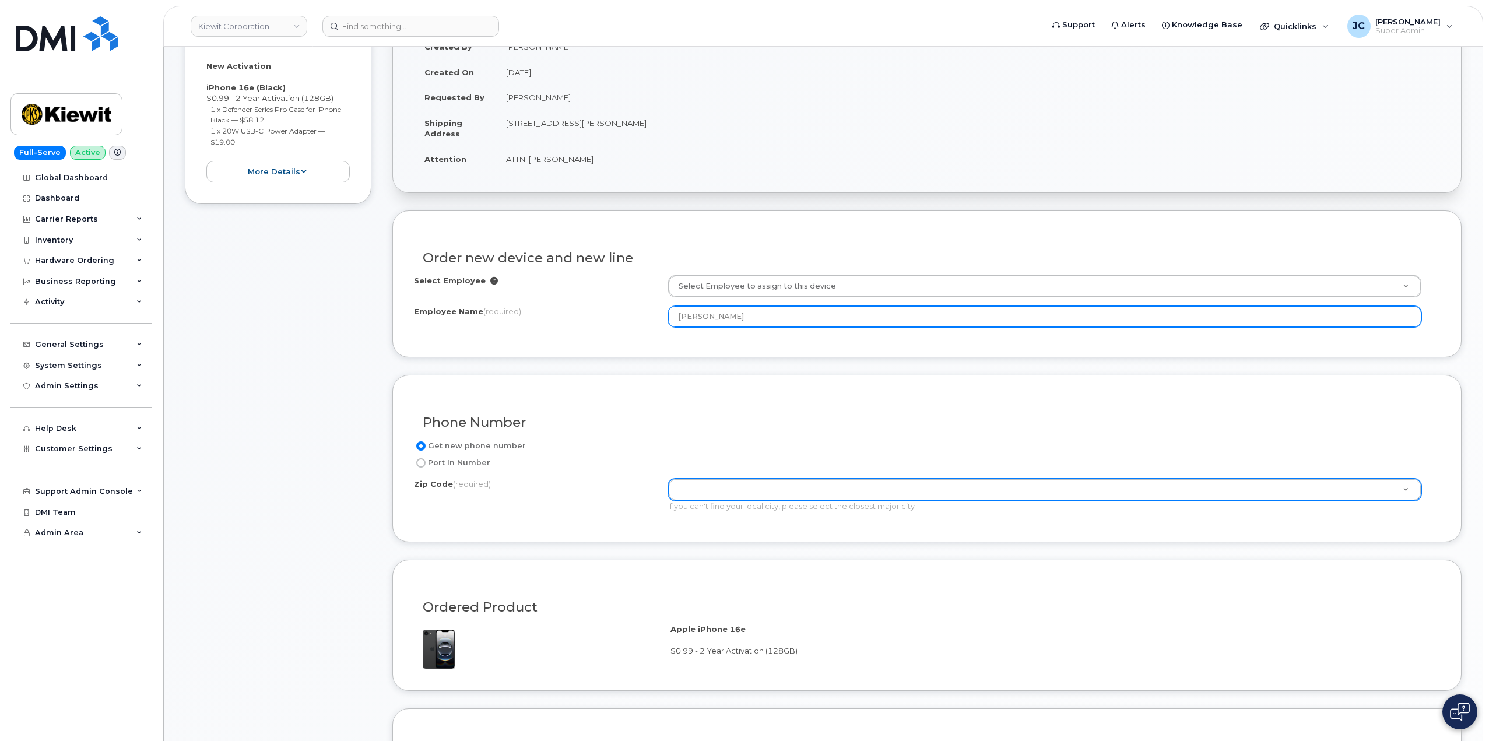
type input "[PERSON_NAME]"
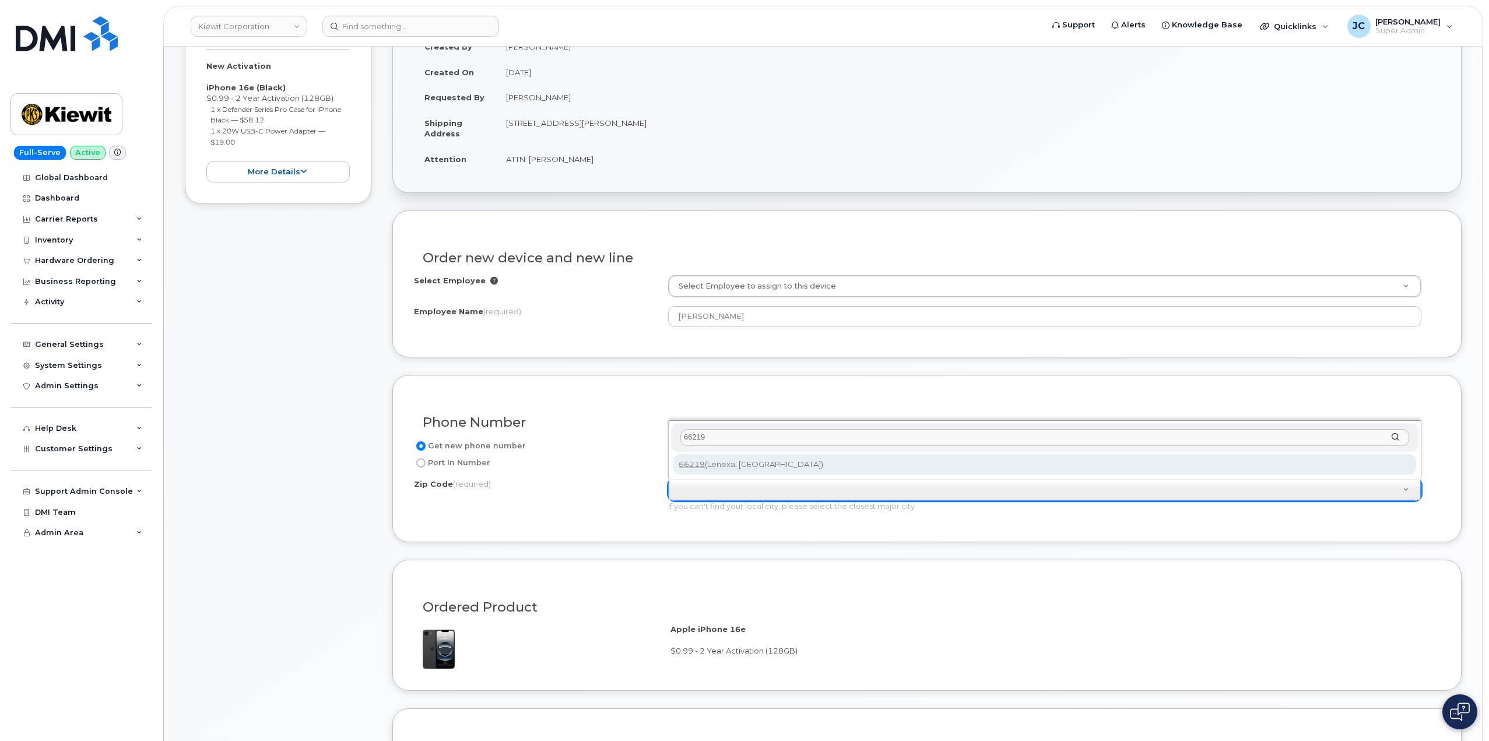
type input "66219"
type input "66219 (Lenexa, KS)"
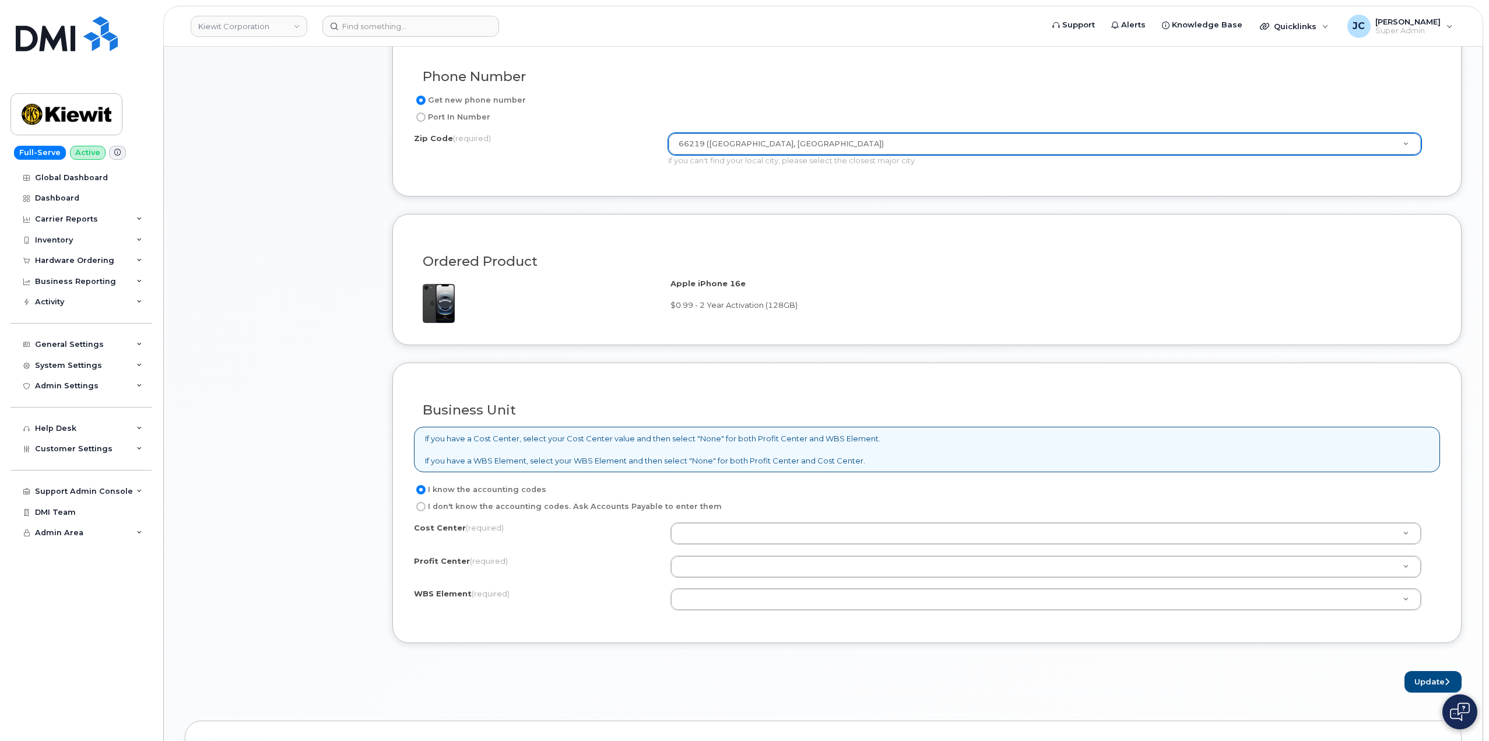
scroll to position [642, 0]
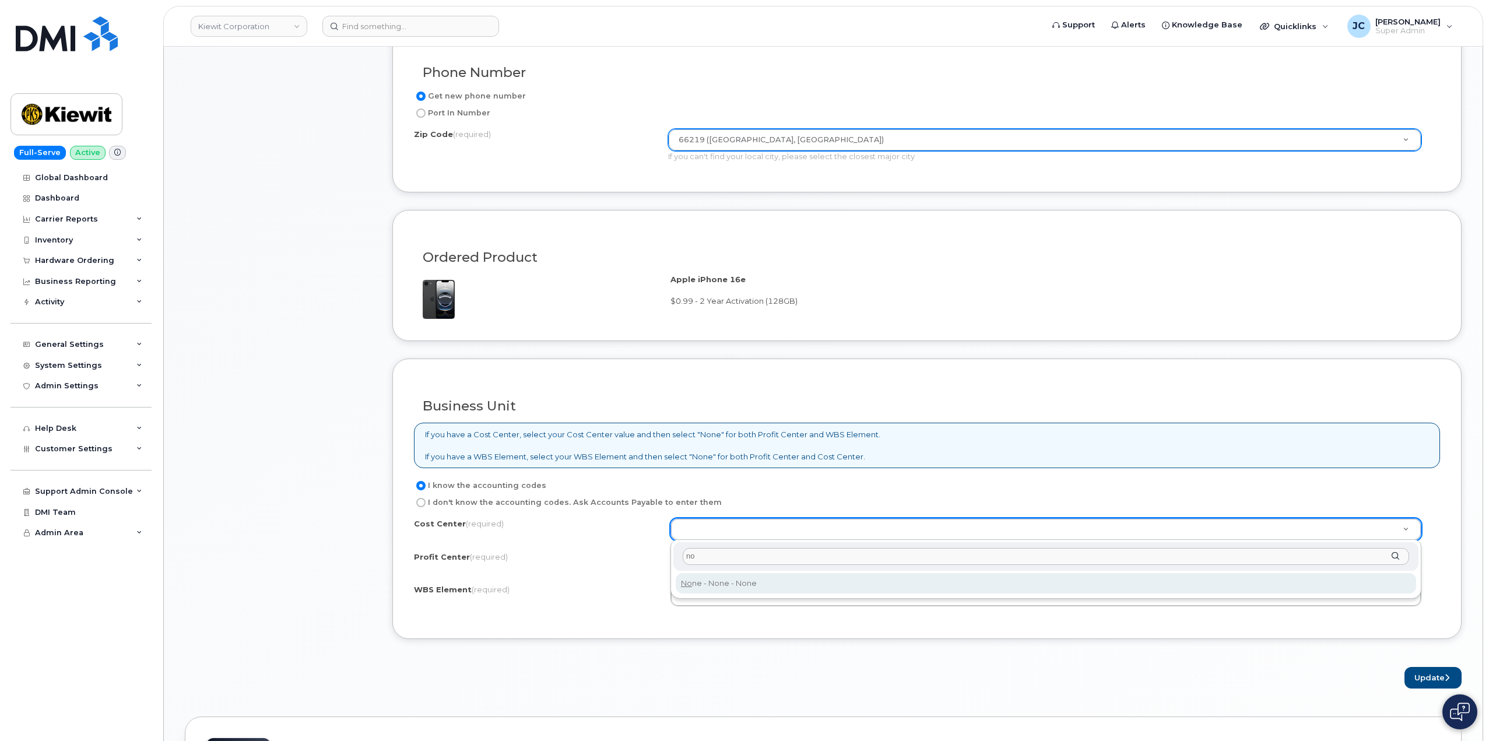
type input "no"
type input "None"
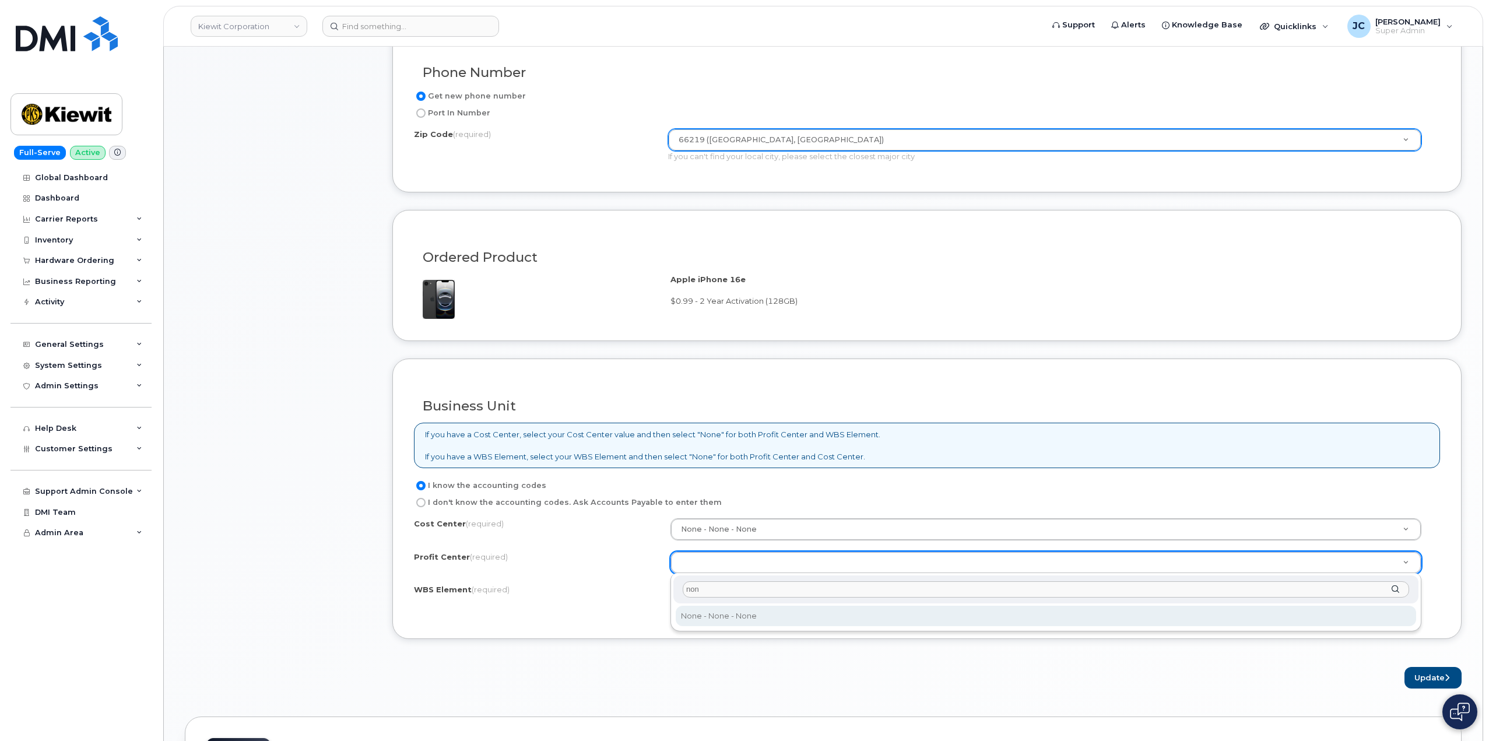
type input "non"
select select "None"
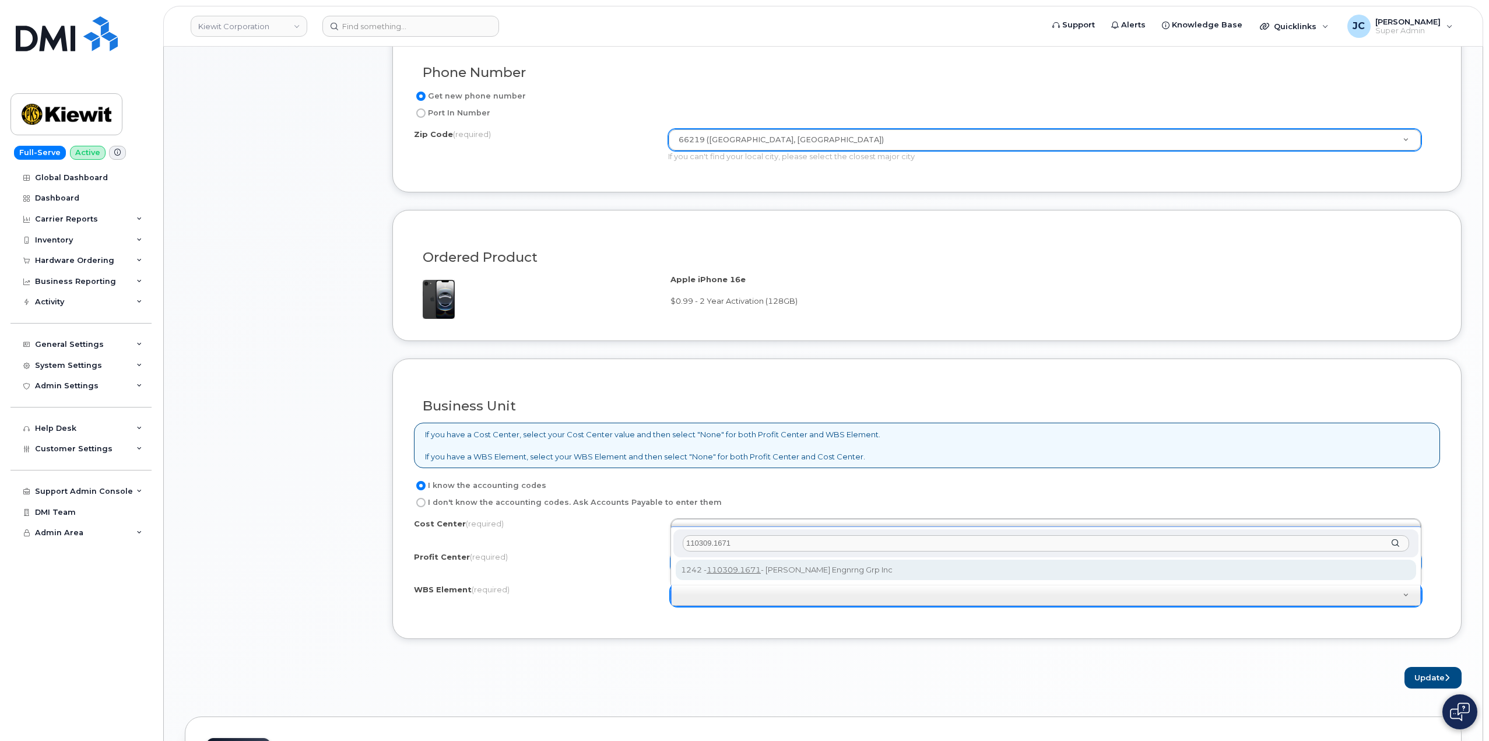
type input "110309.1671"
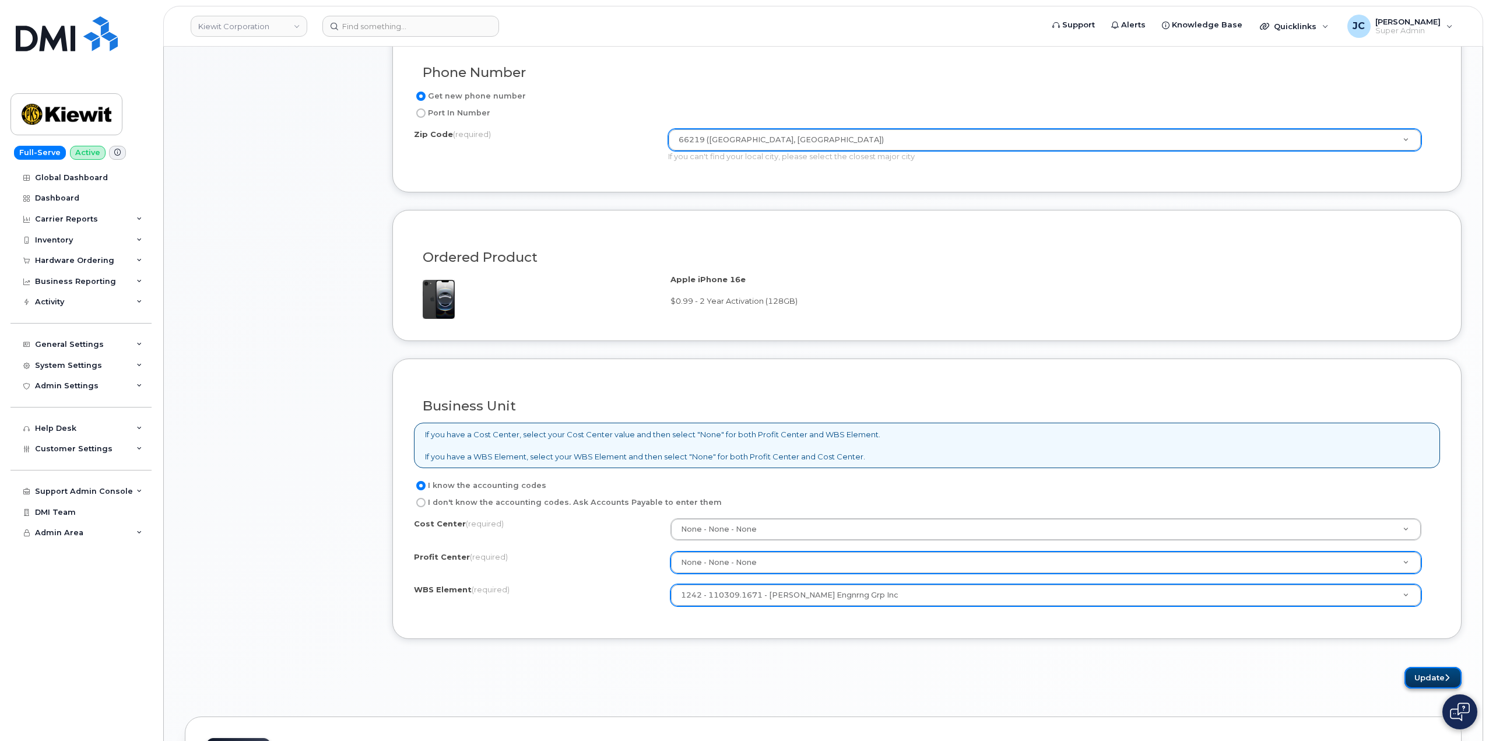
click at [1427, 678] on button "Update" at bounding box center [1433, 678] width 57 height 22
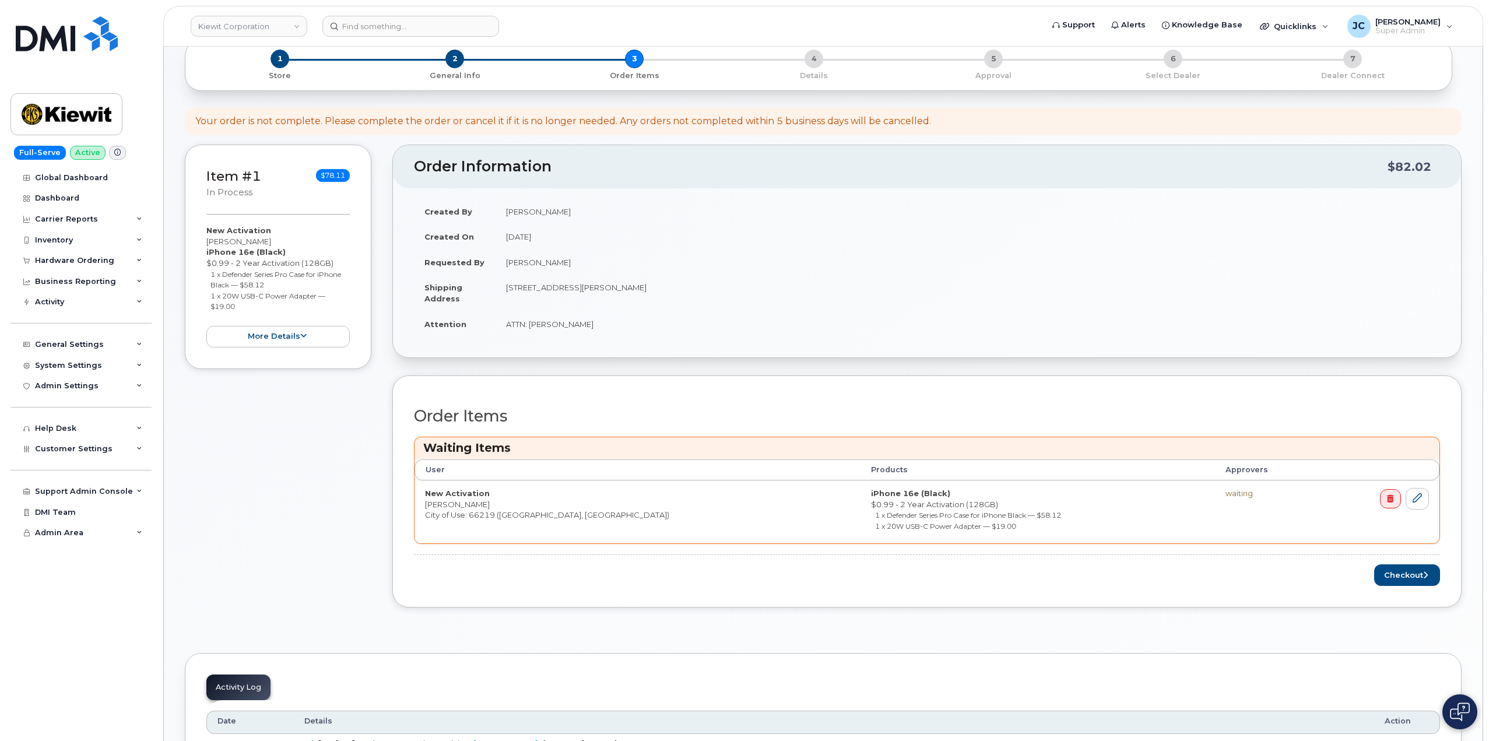
scroll to position [292, 0]
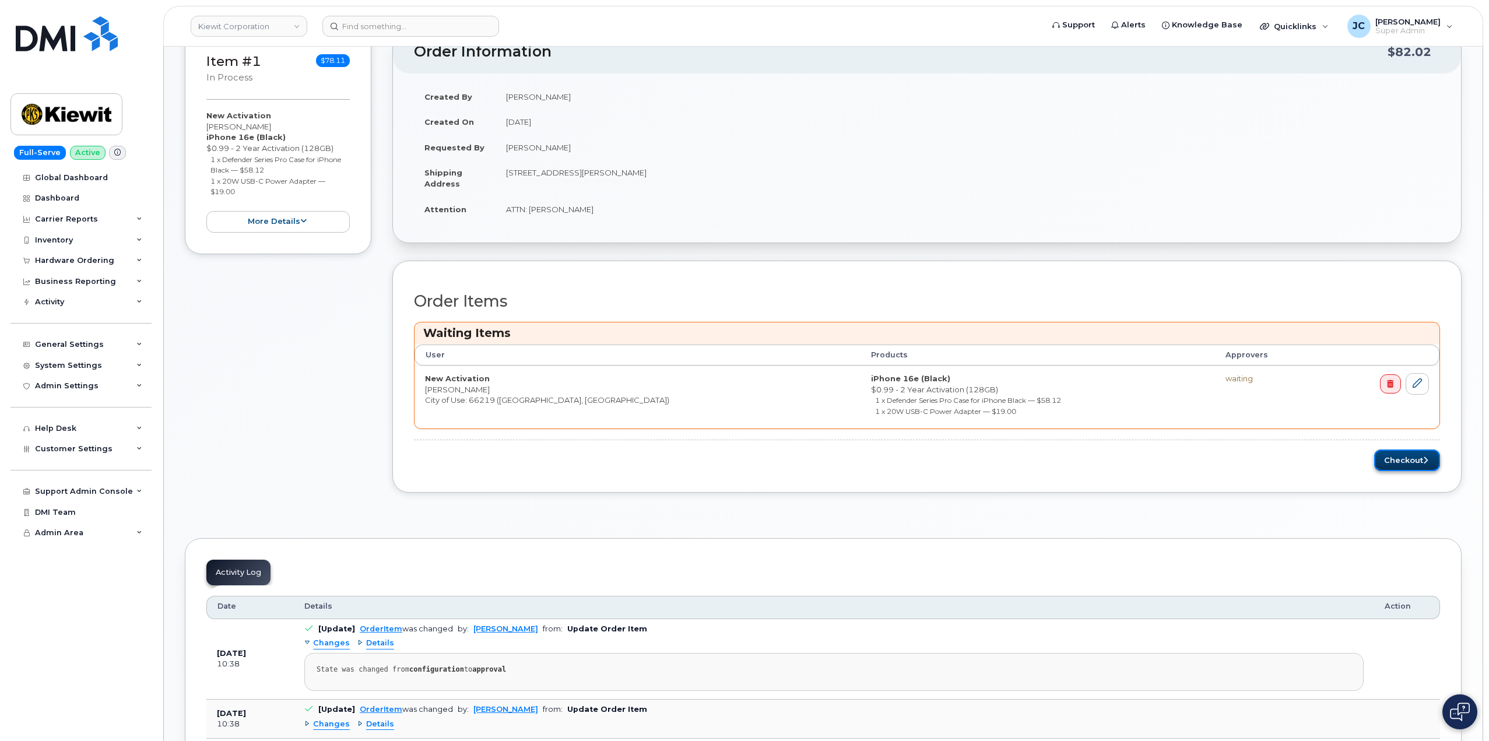
click at [1405, 463] on button "Checkout" at bounding box center [1408, 461] width 66 height 22
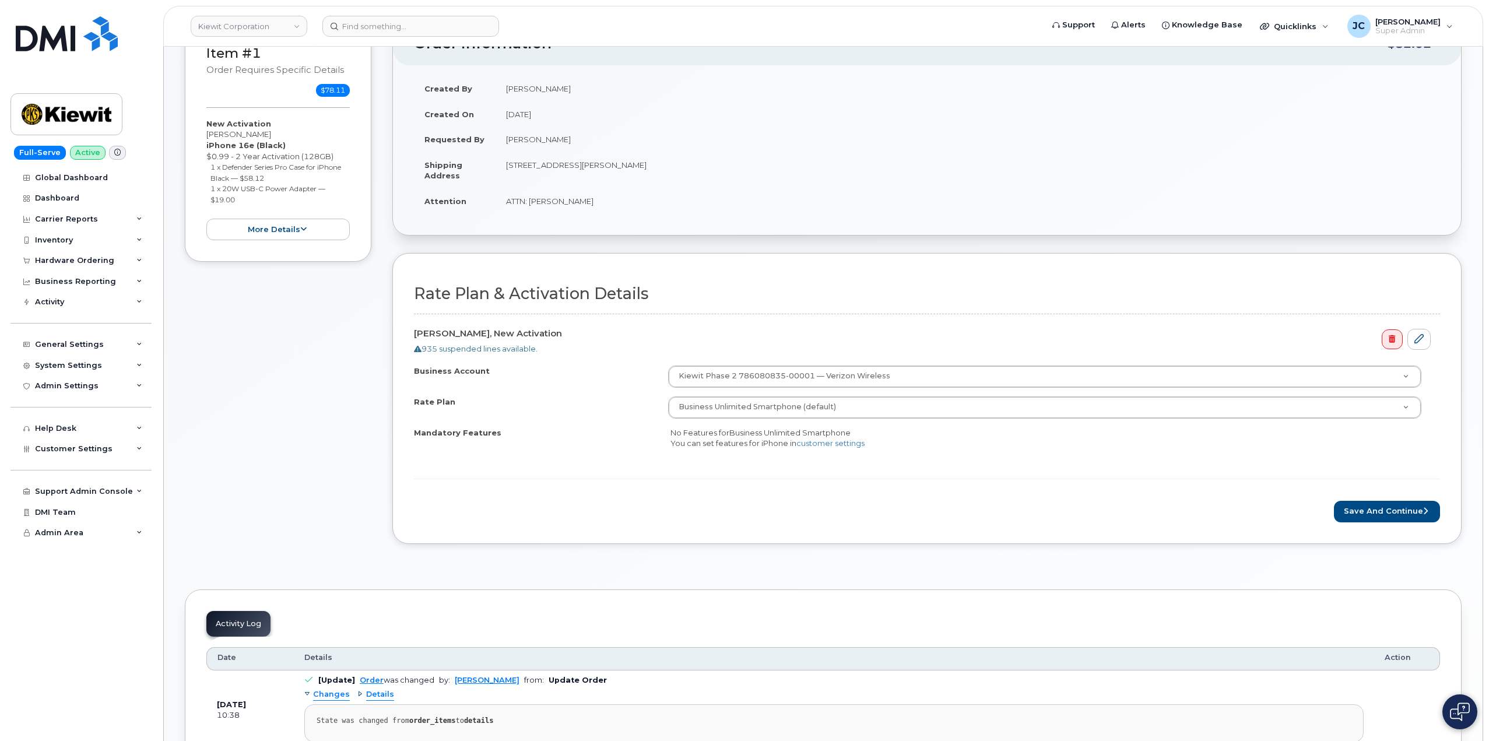
scroll to position [233, 0]
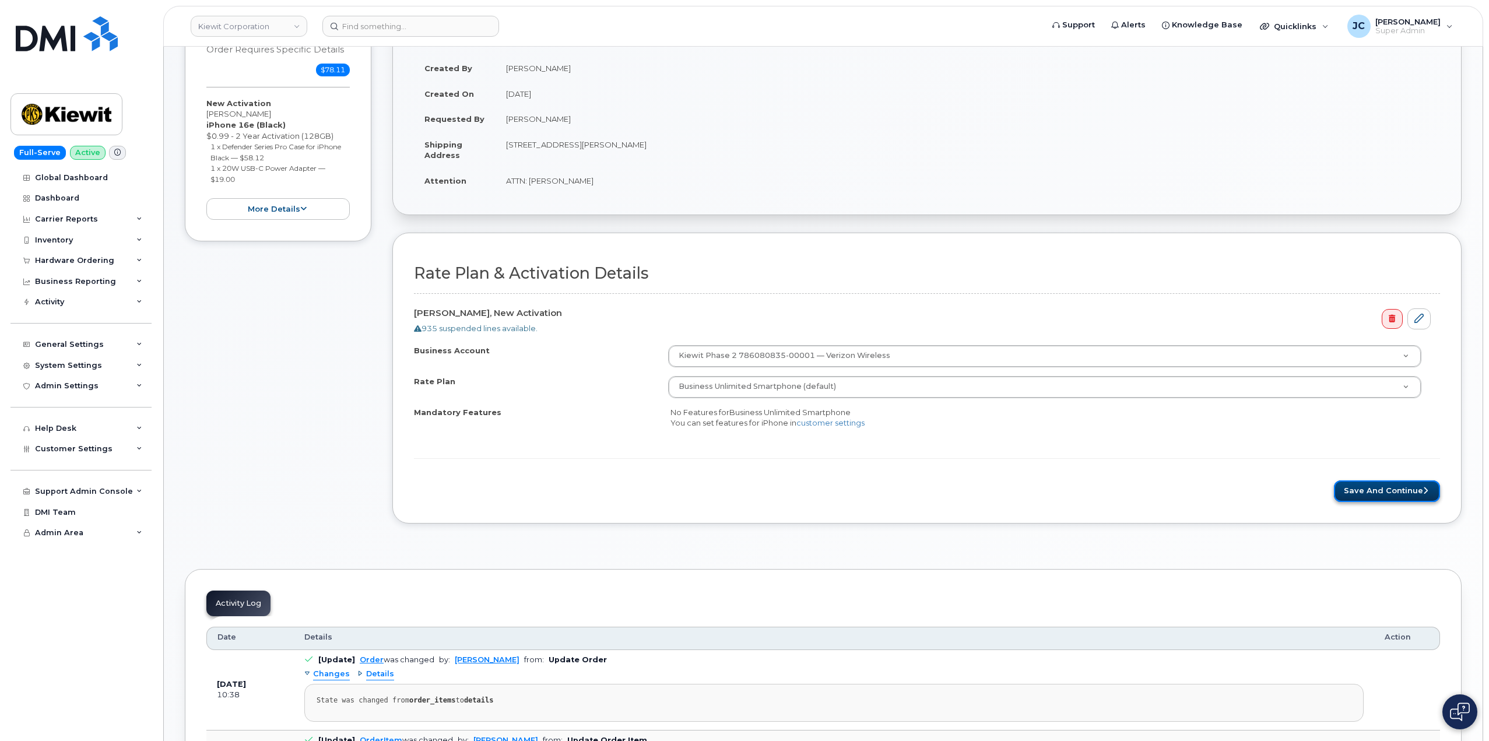
click at [1389, 483] on button "Save and Continue" at bounding box center [1387, 492] width 106 height 22
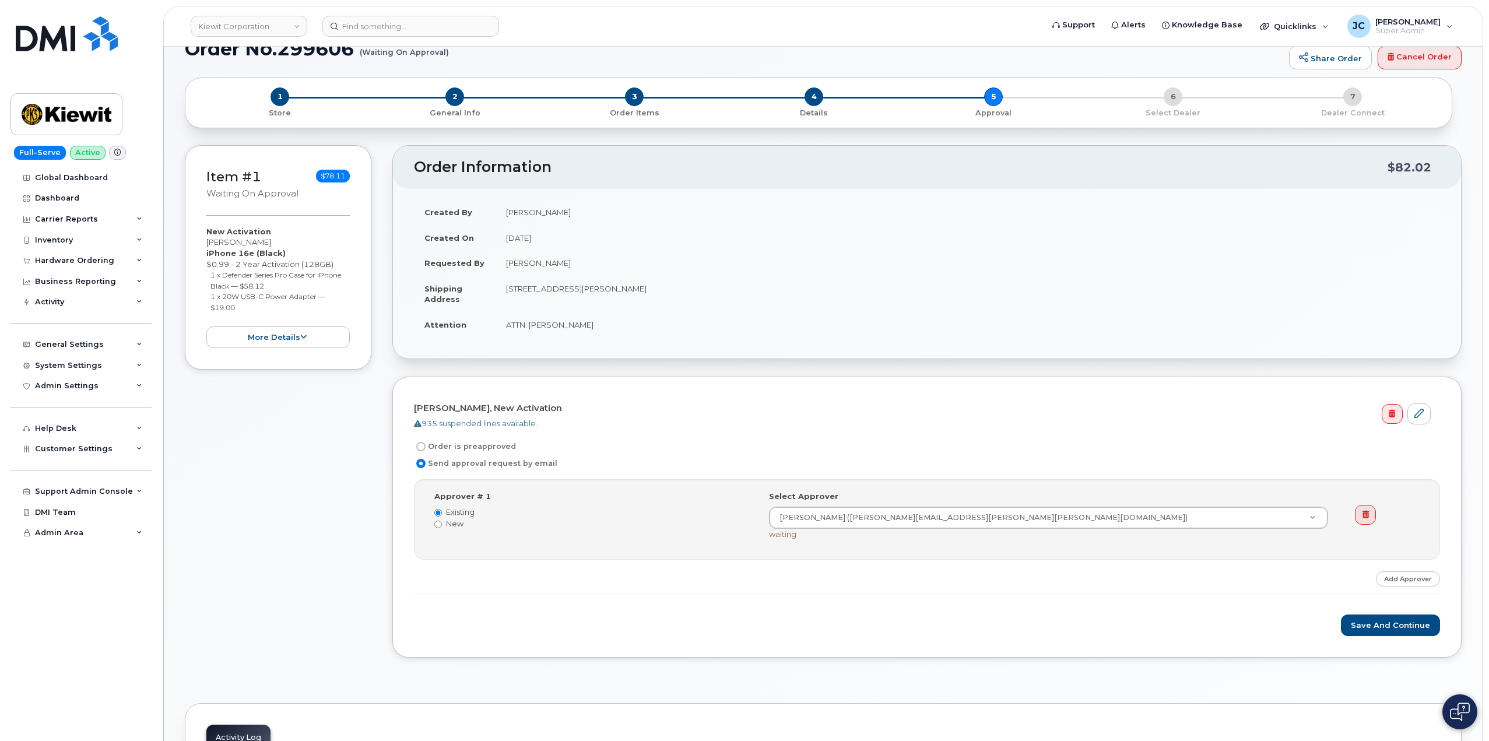
scroll to position [117, 0]
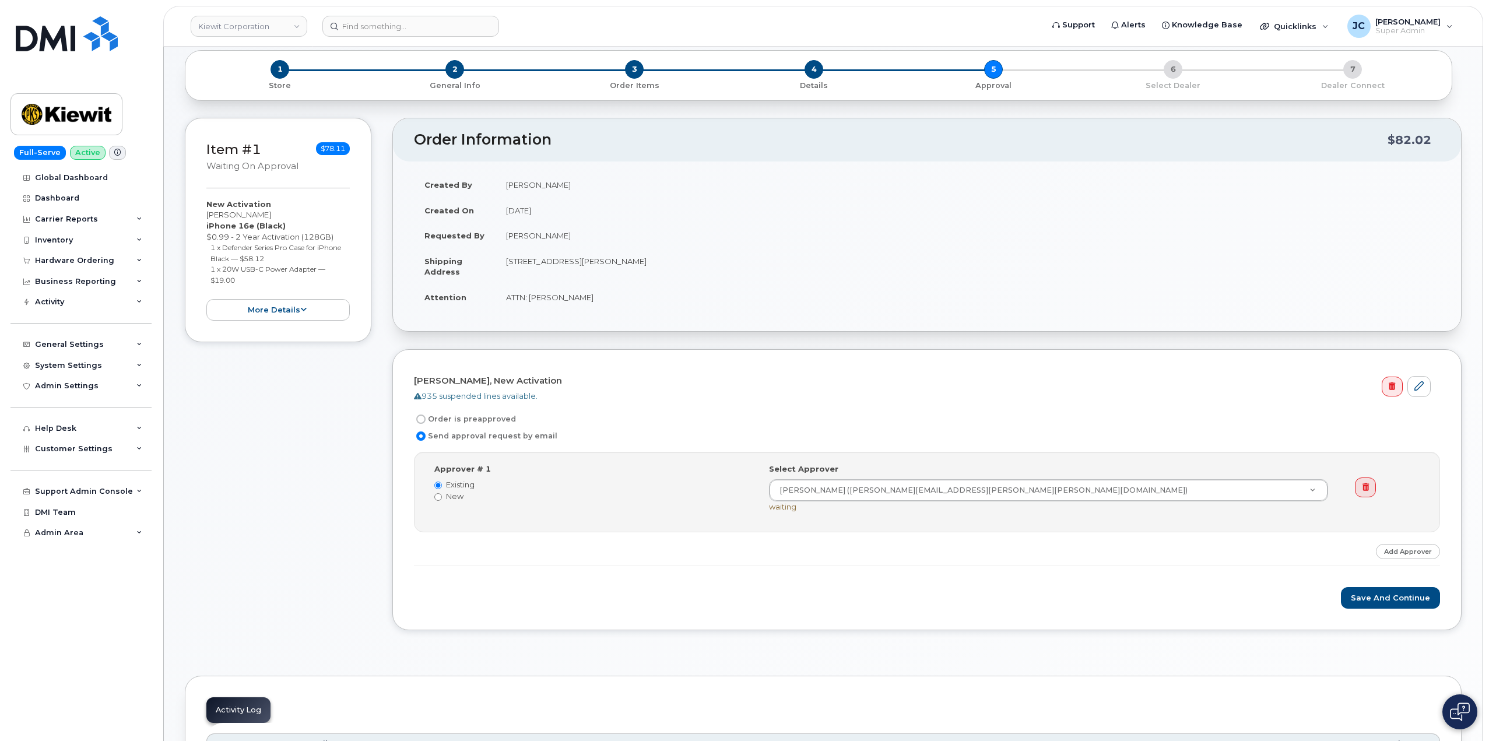
click at [429, 421] on label "Order is preapproved" at bounding box center [465, 419] width 102 height 14
click at [426, 421] on input "Order is preapproved" at bounding box center [420, 419] width 9 height 9
radio input "true"
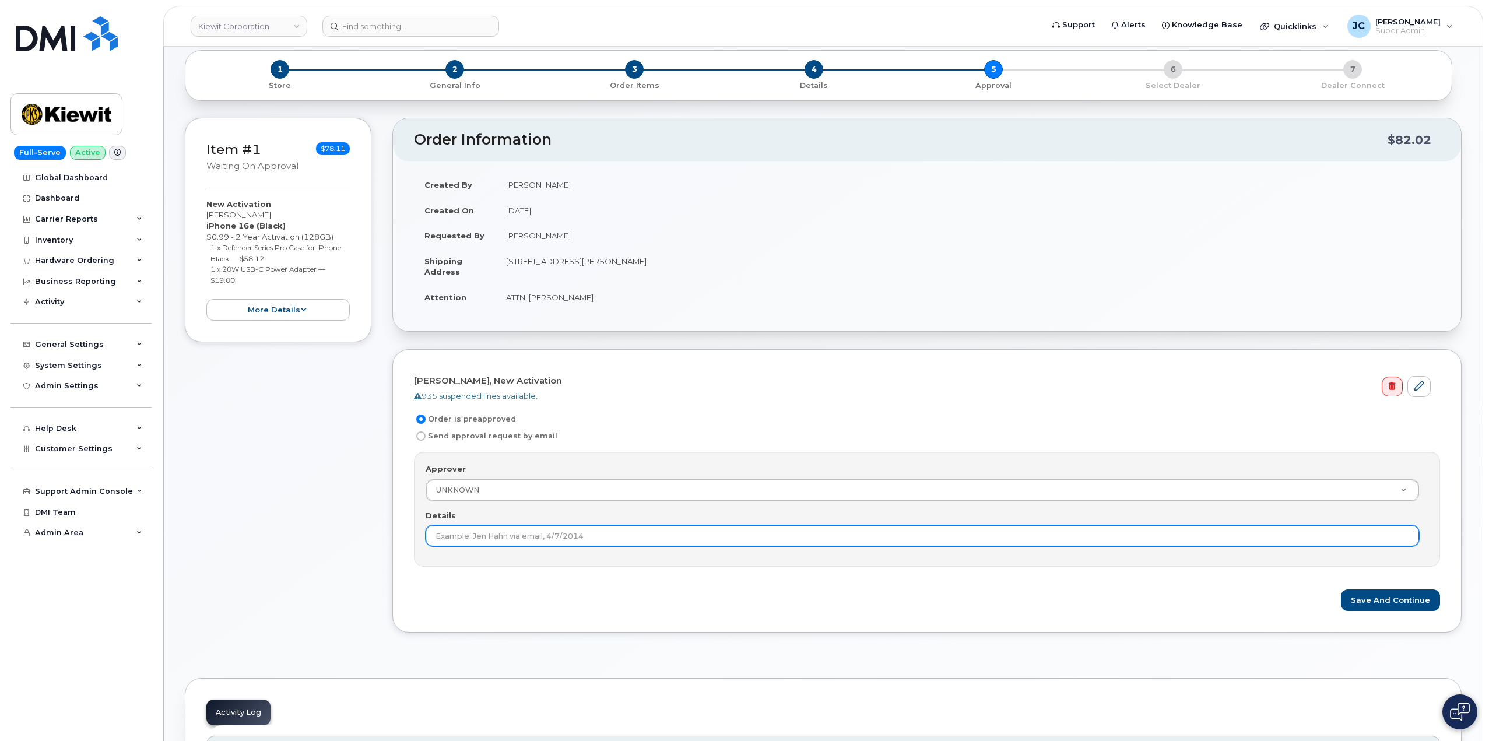
click at [559, 535] on input "Details" at bounding box center [923, 535] width 994 height 21
type input "This order is pre-approved as it is within approved cost range."
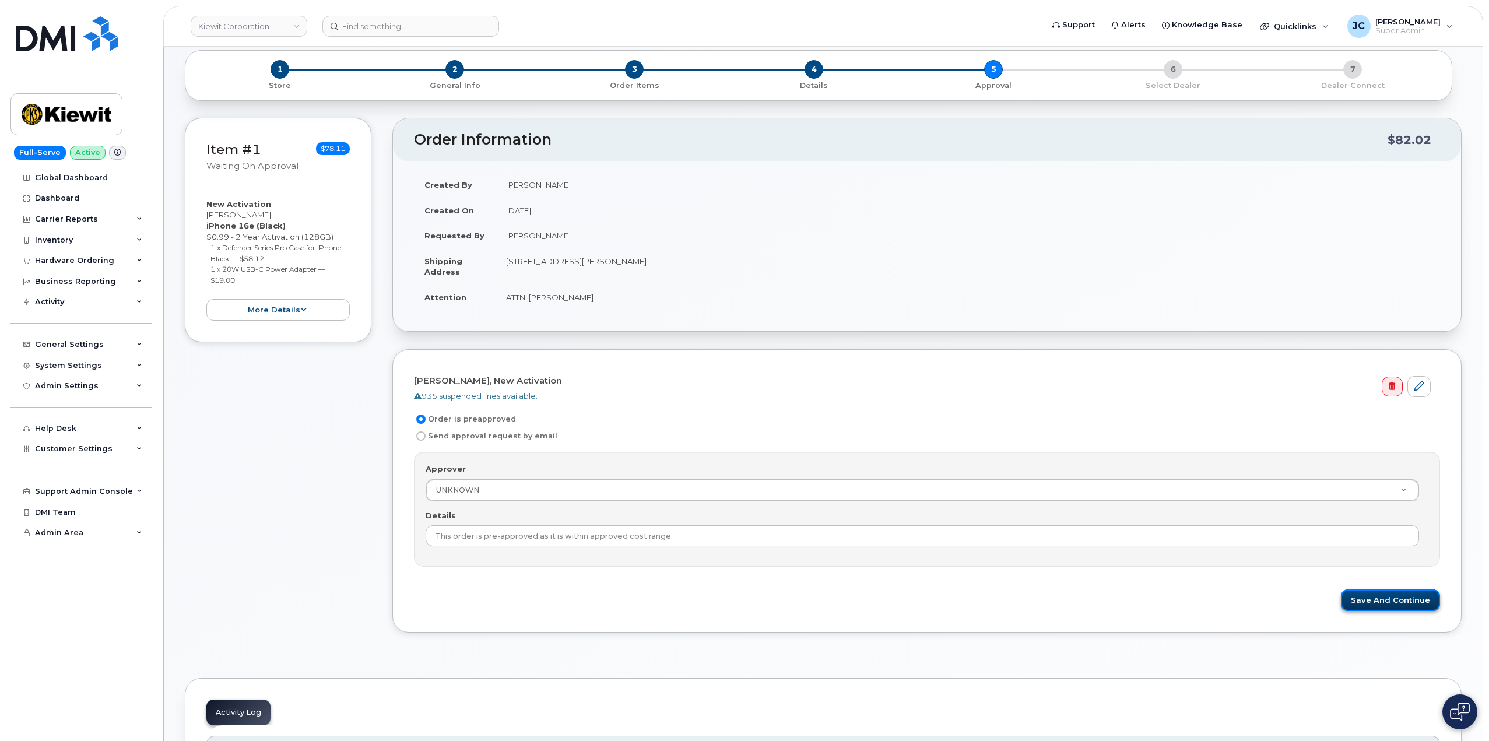
click at [1397, 601] on button "Save and Continue" at bounding box center [1390, 601] width 99 height 22
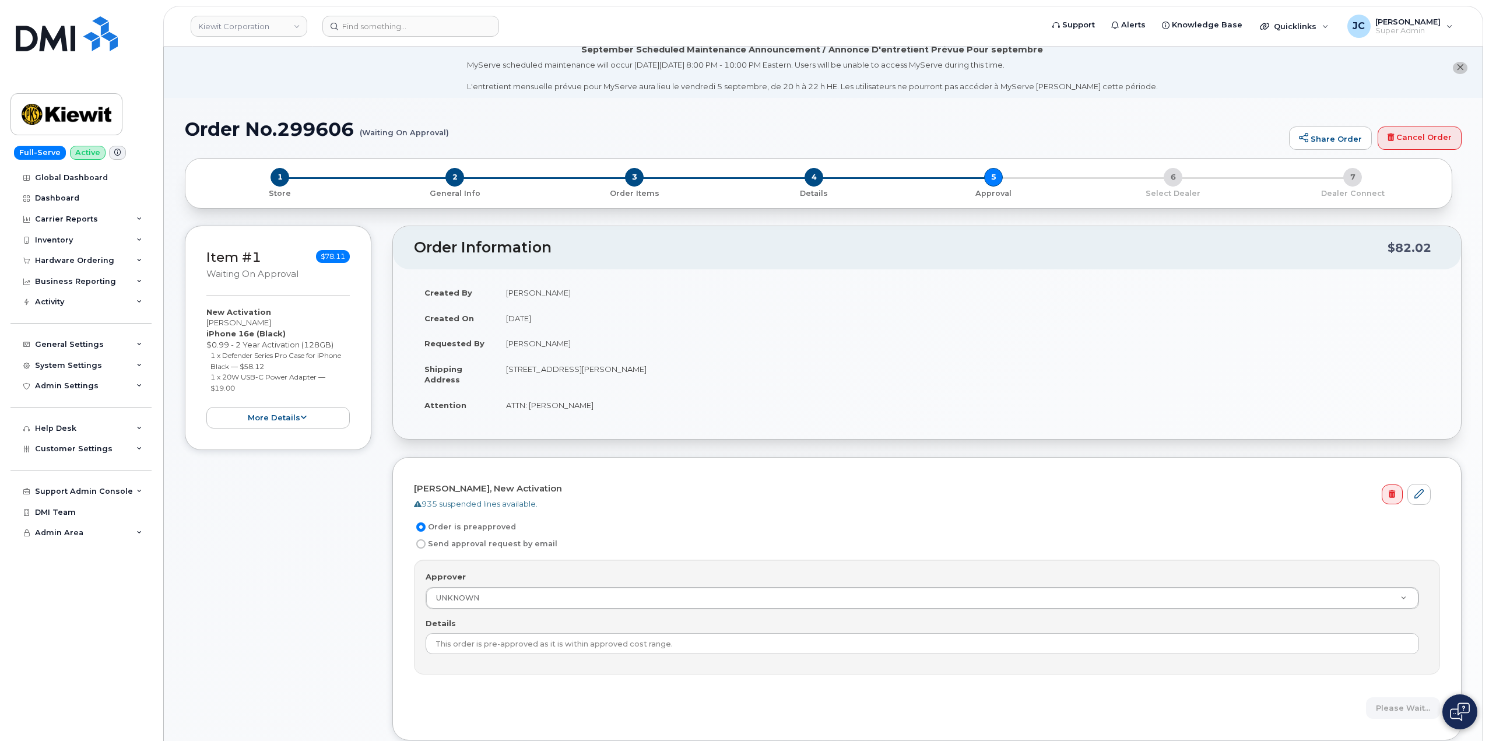
scroll to position [0, 0]
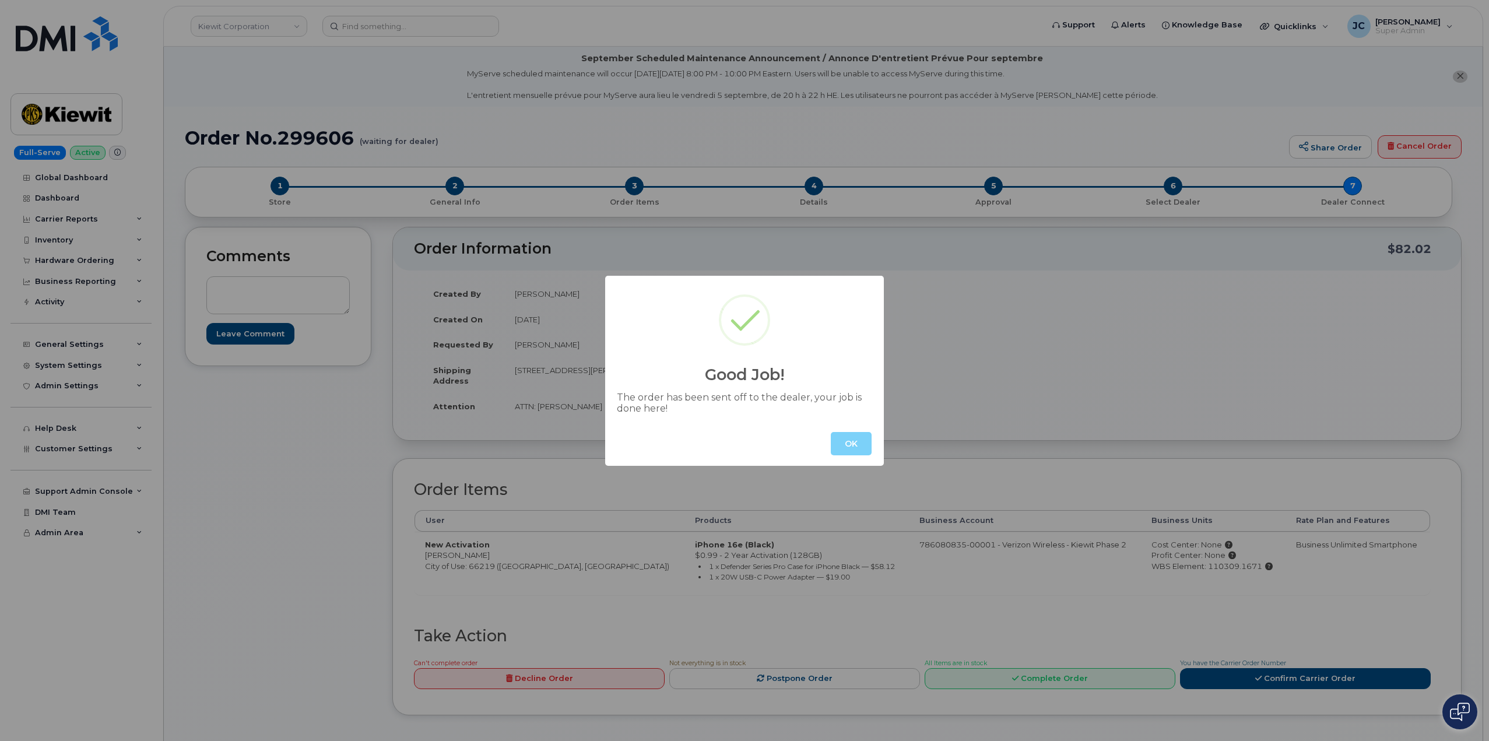
drag, startPoint x: 845, startPoint y: 447, endPoint x: 853, endPoint y: 439, distance: 10.7
click at [846, 446] on button "OK" at bounding box center [851, 443] width 41 height 23
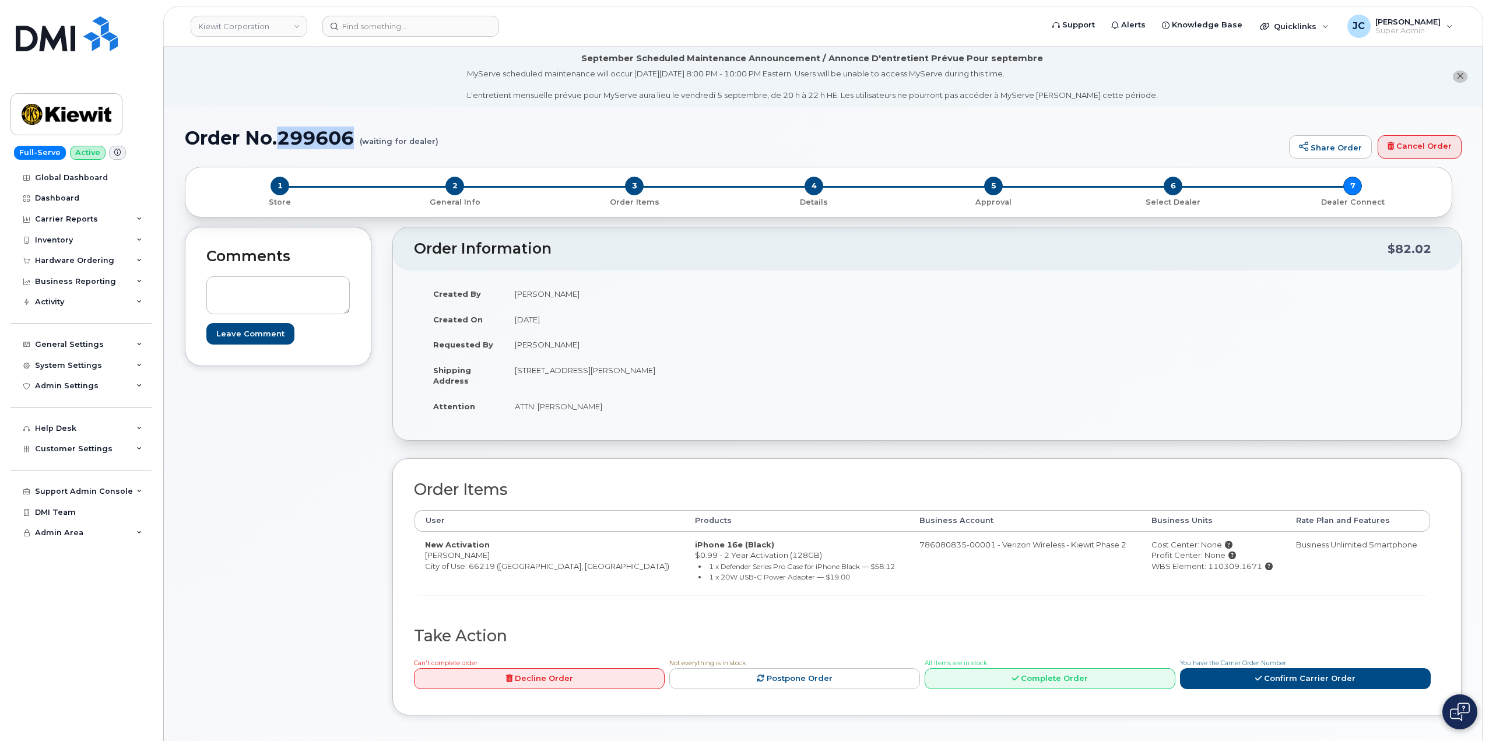
drag, startPoint x: 355, startPoint y: 138, endPoint x: 283, endPoint y: 138, distance: 71.7
click at [282, 138] on h1 "Order No.299606 (waiting for dealer)" at bounding box center [734, 138] width 1099 height 20
copy h1 "299606"
